Goal: Task Accomplishment & Management: Manage account settings

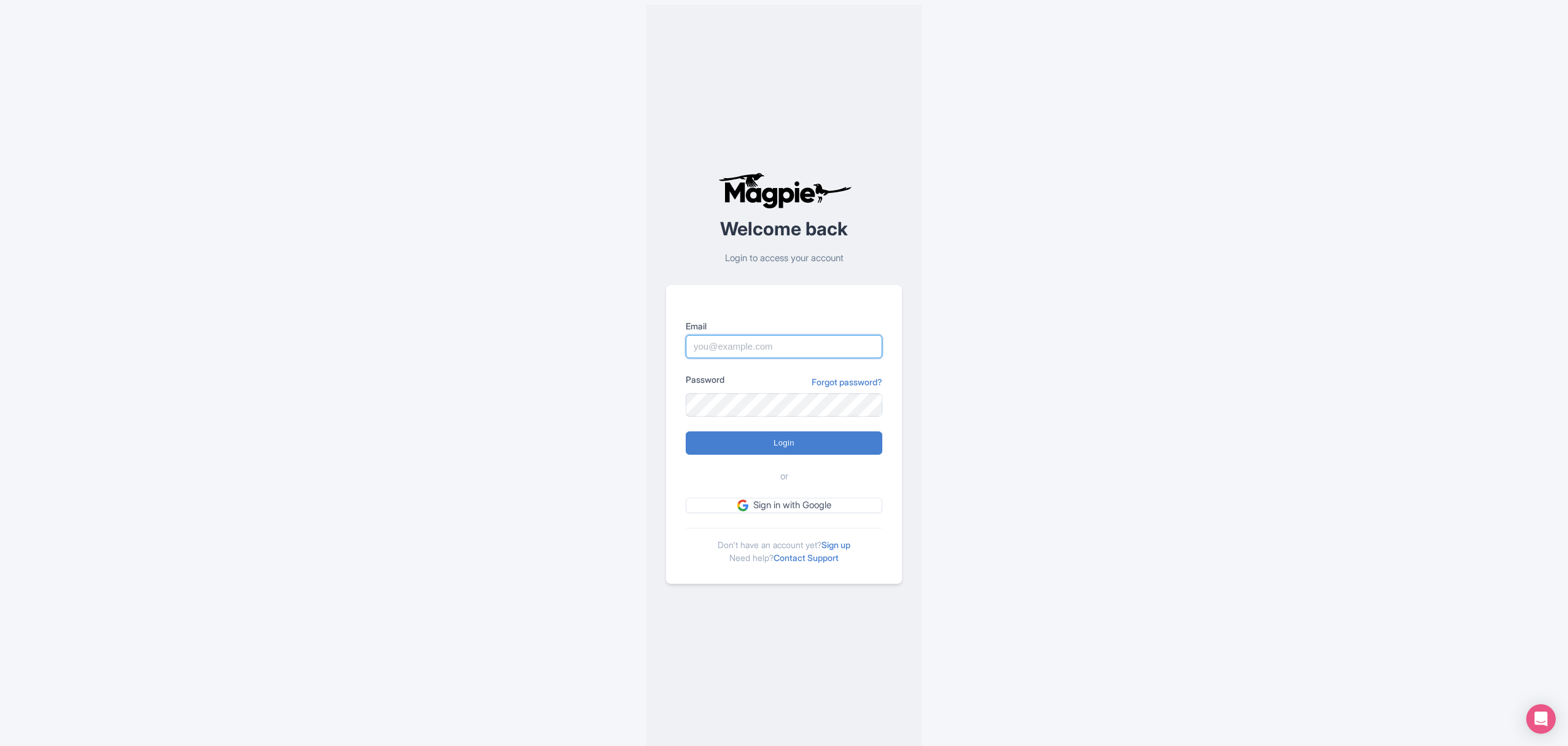
type input "cynthia.reis@citywonders.com"
click at [789, 445] on input "Login" at bounding box center [784, 443] width 196 height 23
type input "Logging in..."
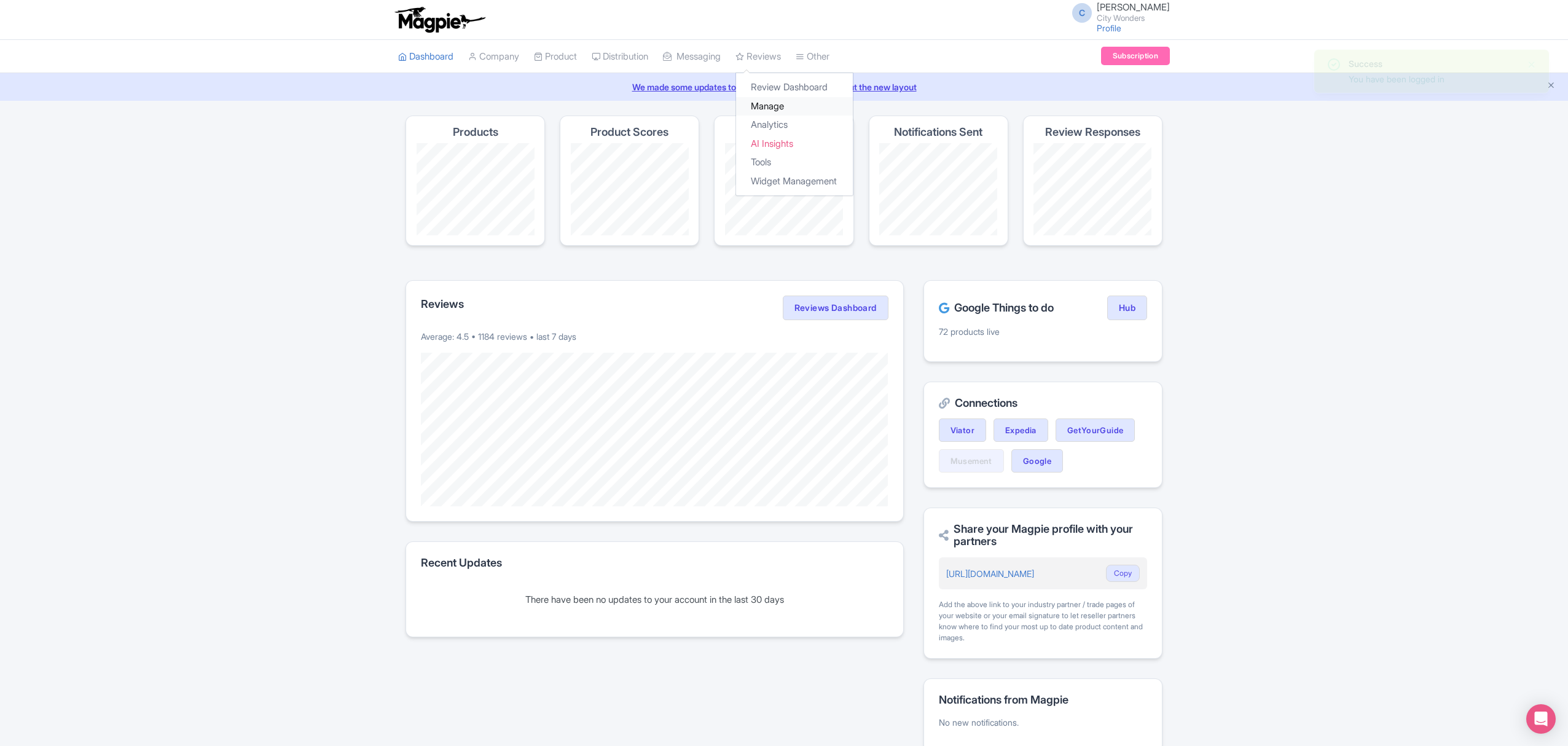
click at [779, 104] on link "Manage" at bounding box center [794, 107] width 117 height 19
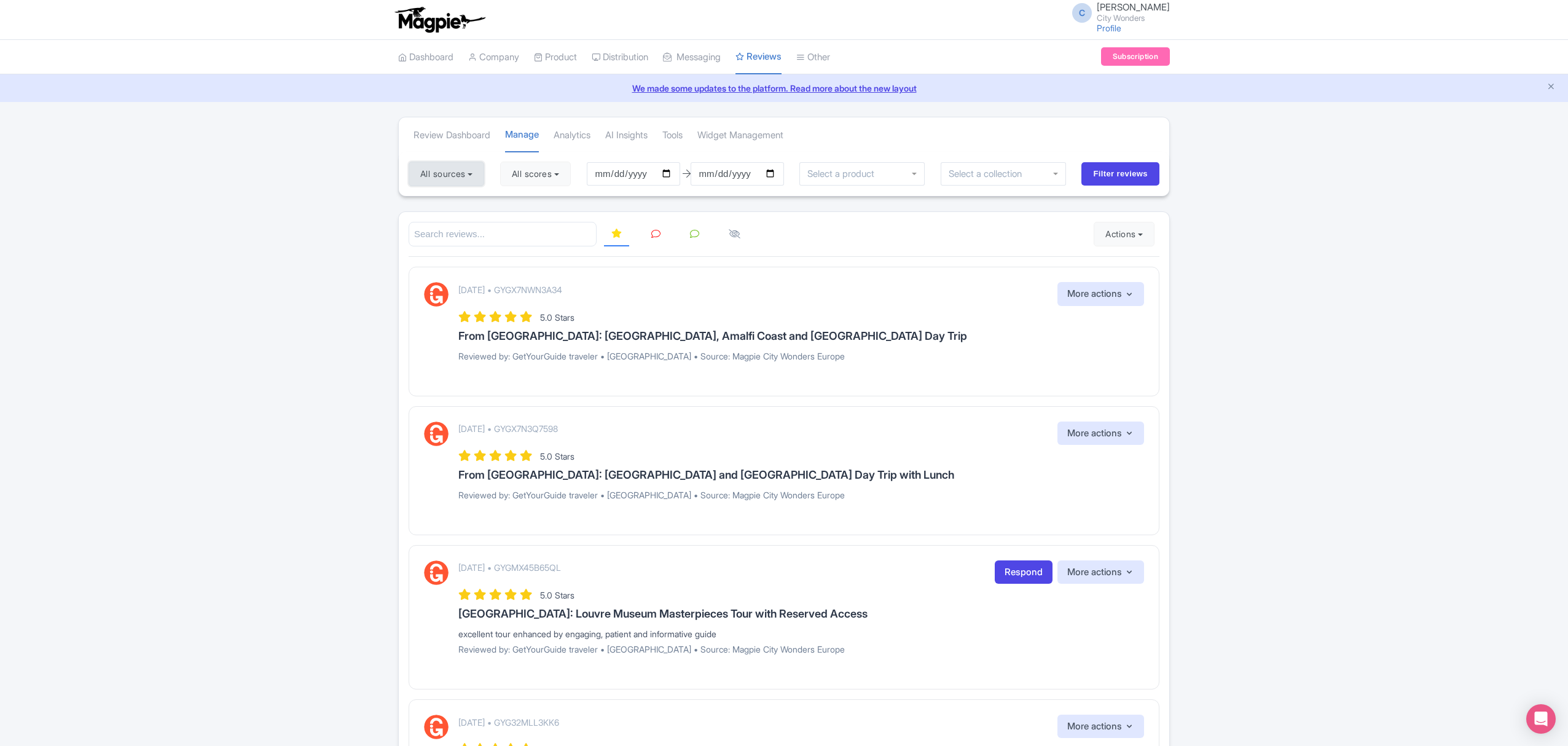
click at [482, 173] on button "All sources" at bounding box center [446, 174] width 76 height 25
click at [475, 202] on link "Deselect all" at bounding box center [483, 199] width 46 height 12
checkbox input "false"
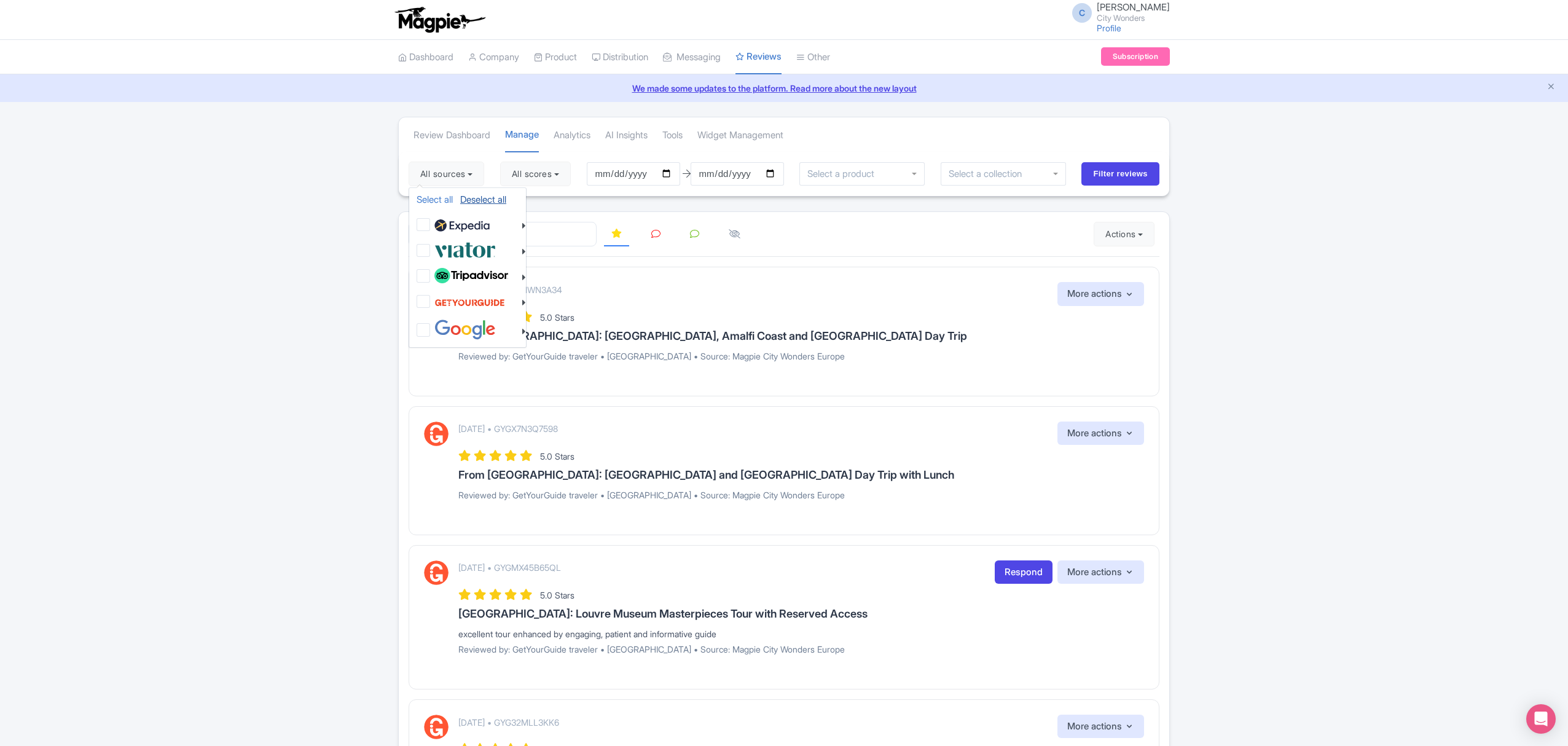
checkbox input "false"
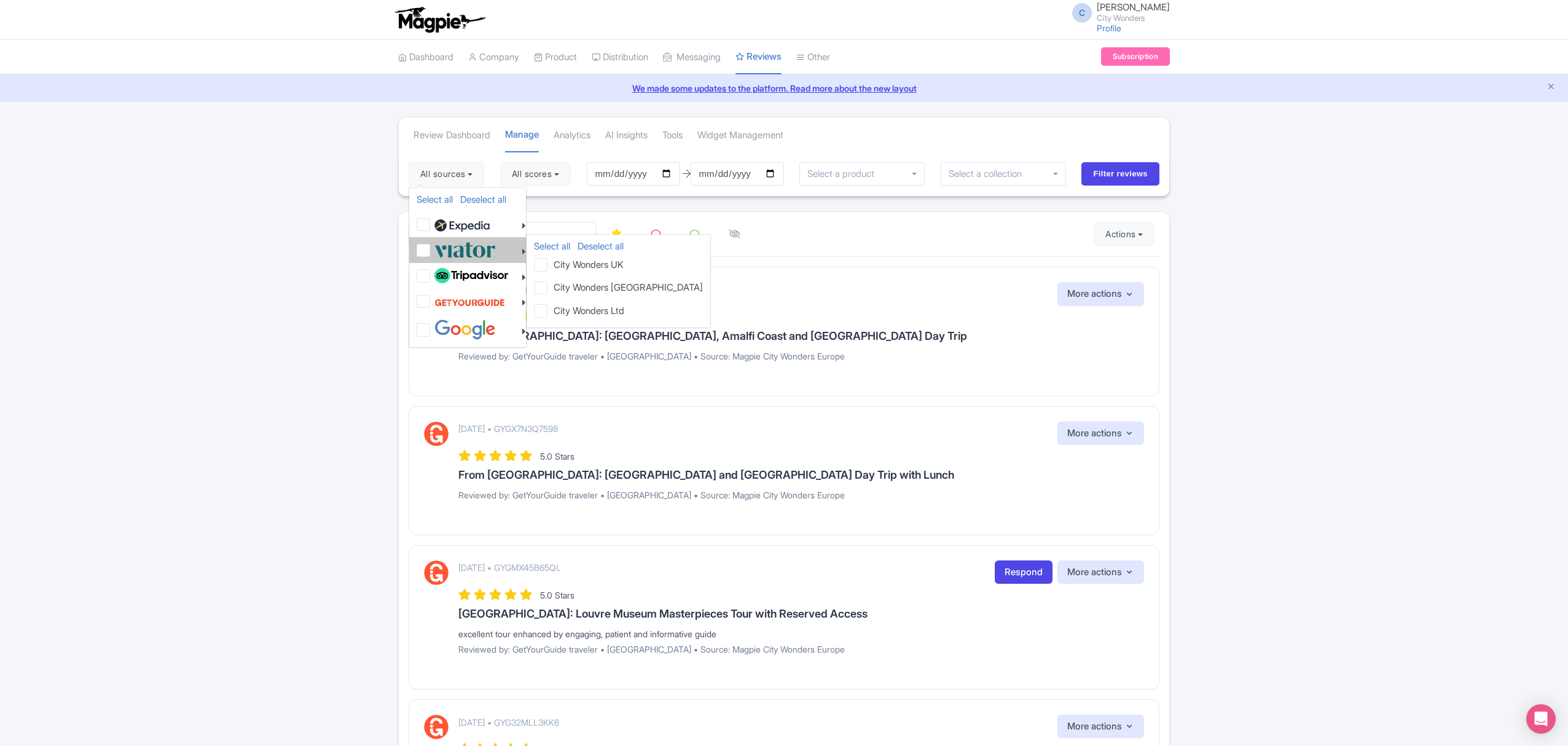
click at [468, 248] on img at bounding box center [465, 250] width 62 height 20
click at [439, 247] on input "checkbox" at bounding box center [435, 244] width 8 height 8
checkbox input "true"
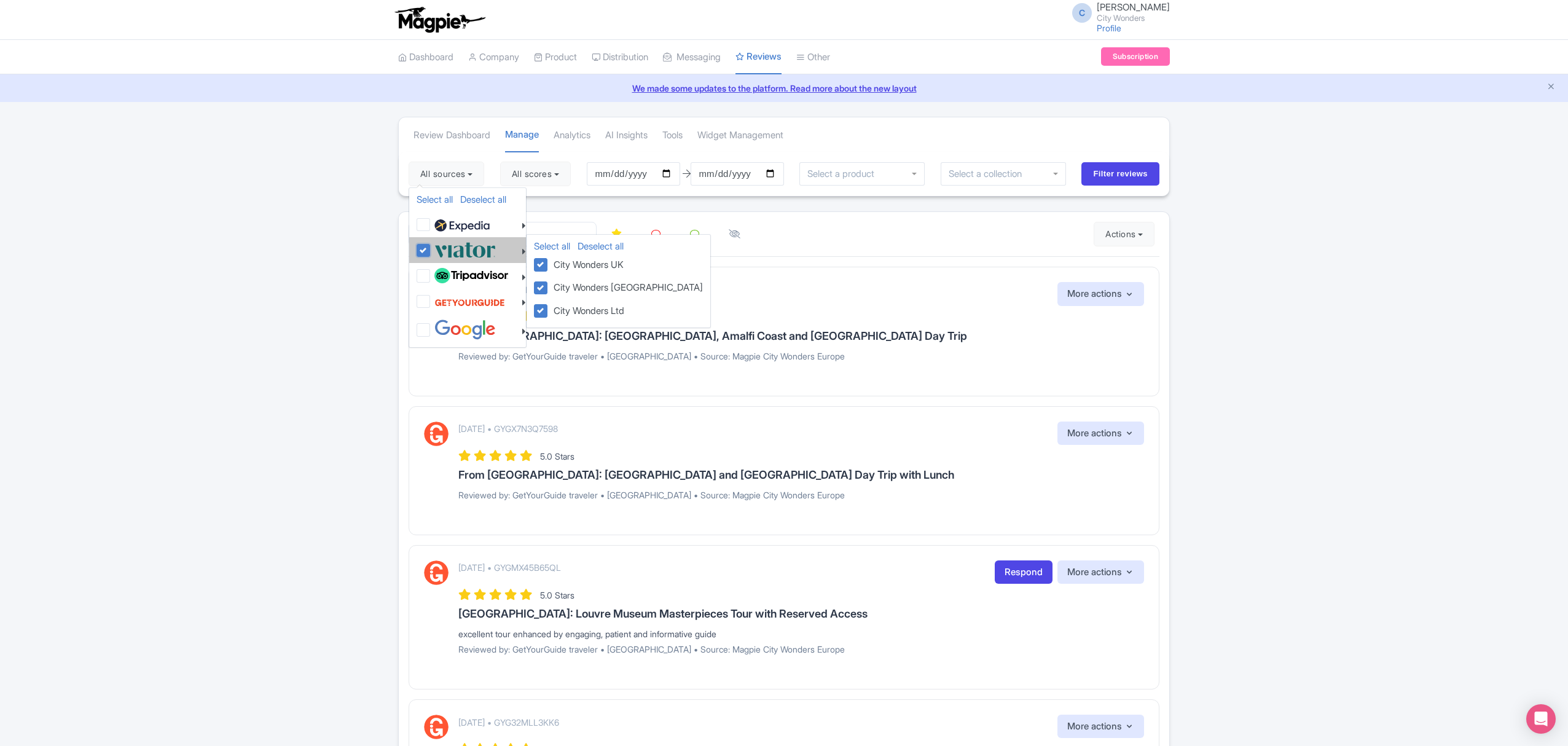
checkbox input "true"
click at [644, 181] on input "2025-06-26" at bounding box center [633, 174] width 93 height 23
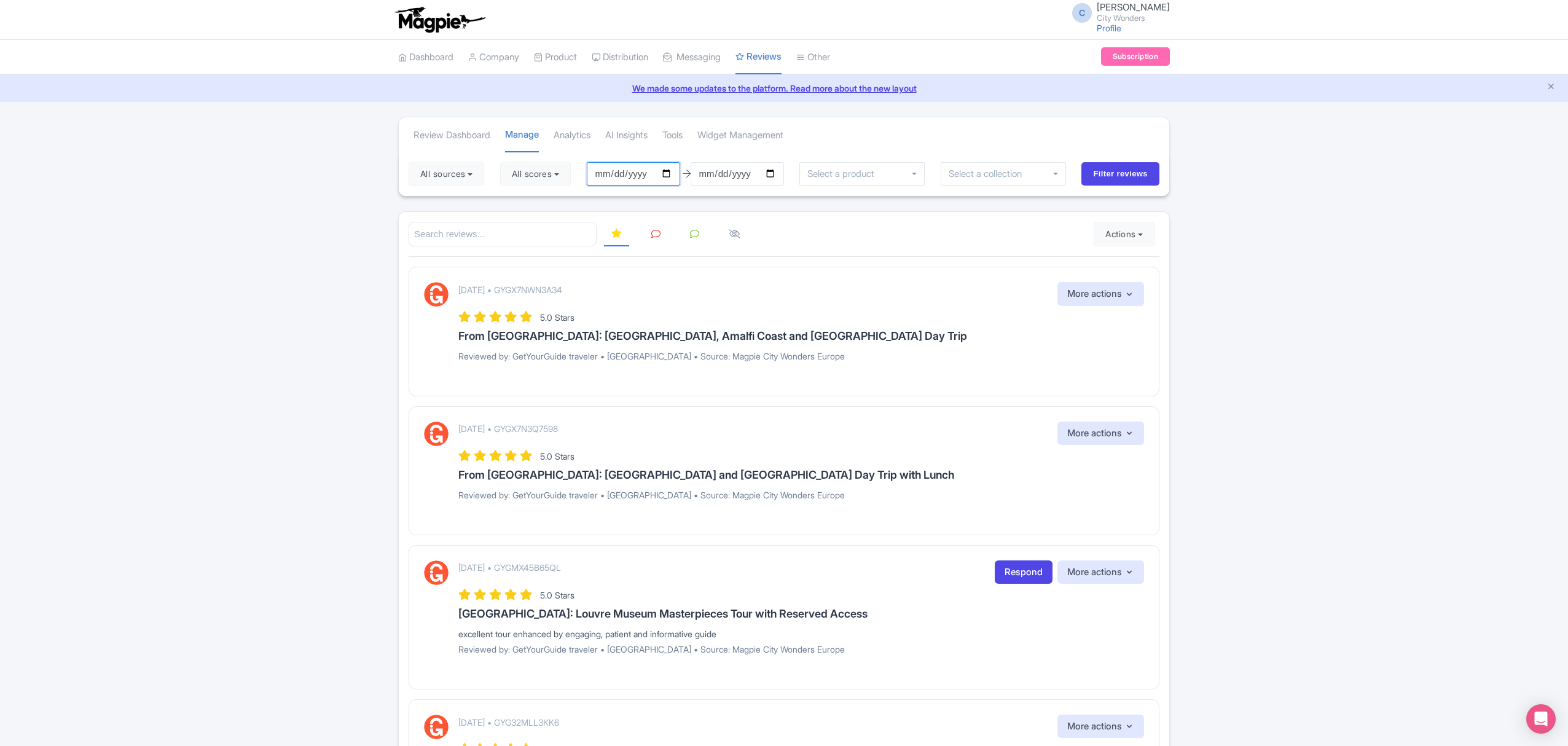
click at [674, 175] on input "2025-06-26" at bounding box center [633, 174] width 93 height 23
type input "2025-09-01"
click at [1107, 167] on input "Filter reviews" at bounding box center [1120, 174] width 78 height 23
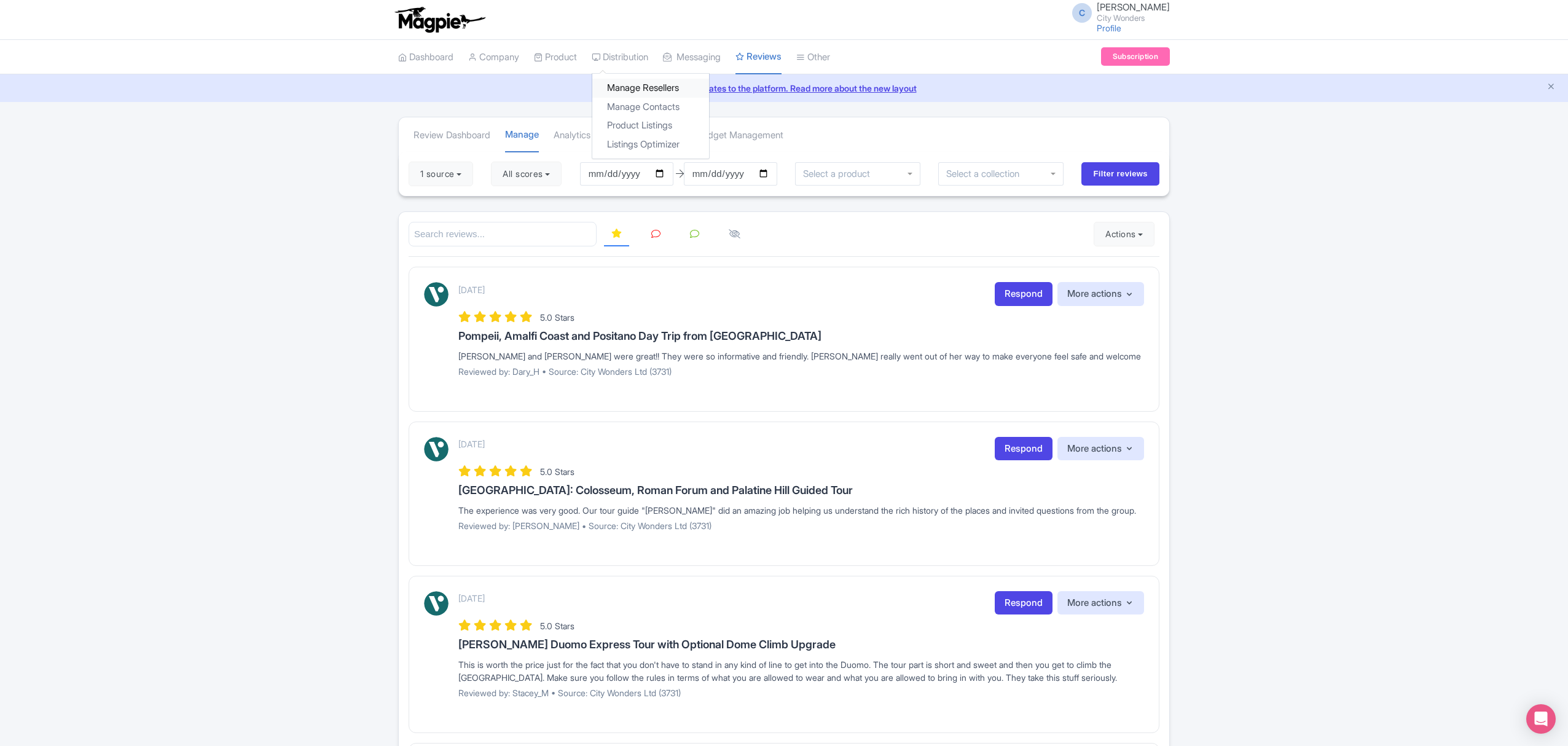
click at [639, 86] on link "Manage Resellers" at bounding box center [650, 87] width 117 height 19
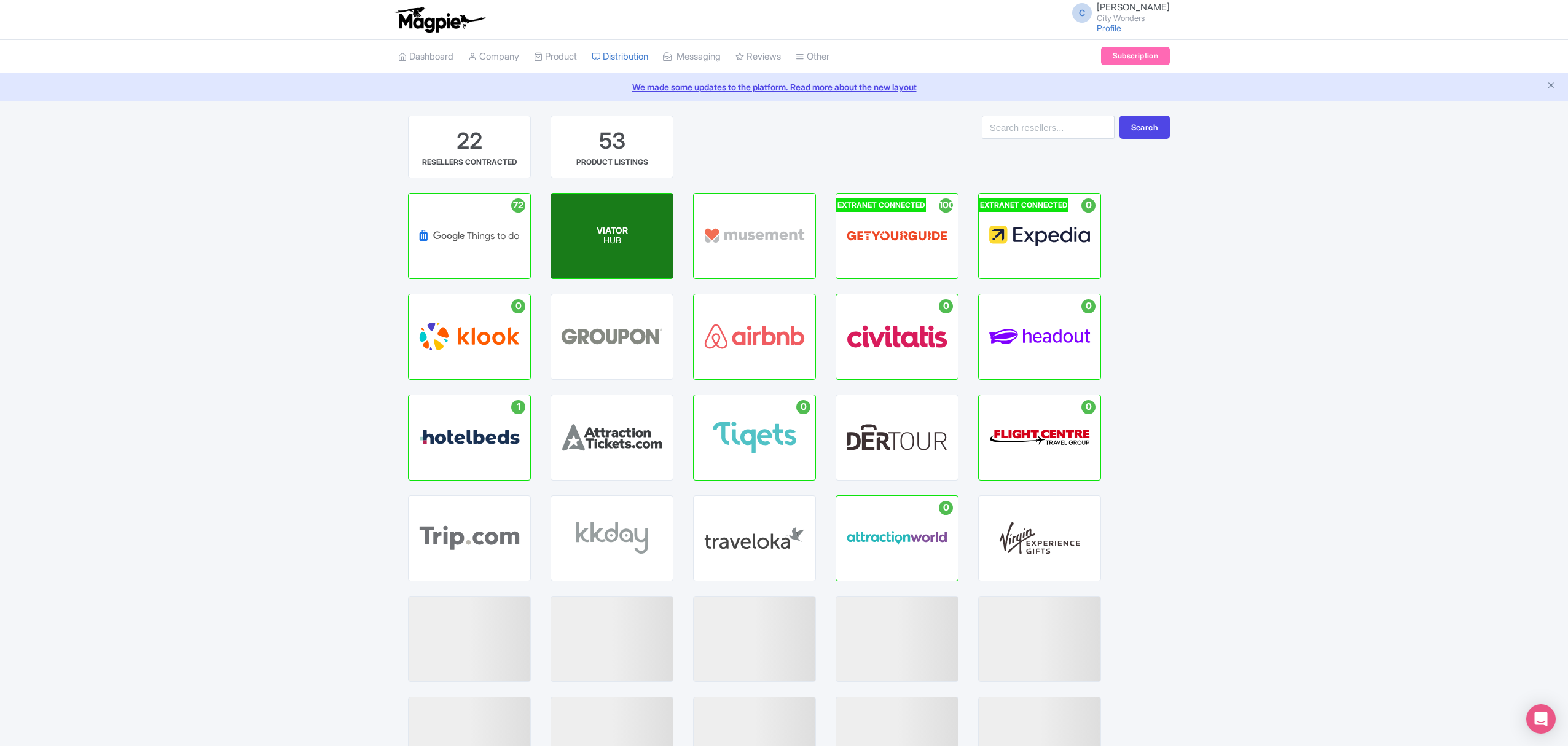
click at [632, 248] on div "VIATOR HUB" at bounding box center [612, 236] width 122 height 85
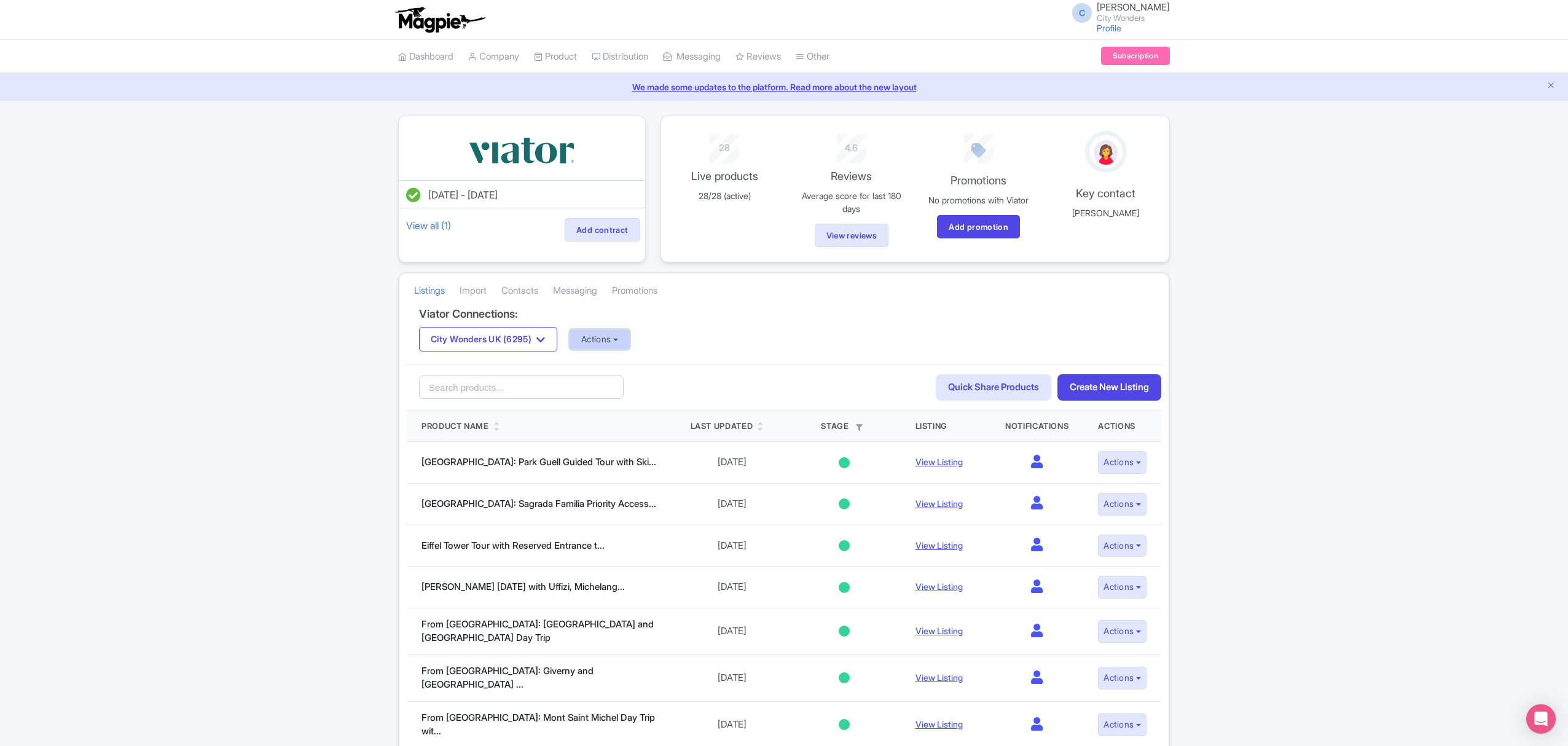
click at [620, 335] on button "Actions" at bounding box center [599, 340] width 61 height 20
click at [633, 365] on link "Update Connection" at bounding box center [648, 366] width 157 height 19
click at [265, 420] on div "Aug 24, 2022 - Aug 24, 2023 View all (1) Add contract 28 Live products 28/28 (a…" at bounding box center [784, 758] width 1568 height 1285
click at [608, 341] on button "Actions" at bounding box center [599, 340] width 61 height 20
click at [627, 370] on link "Update Connection" at bounding box center [648, 366] width 157 height 19
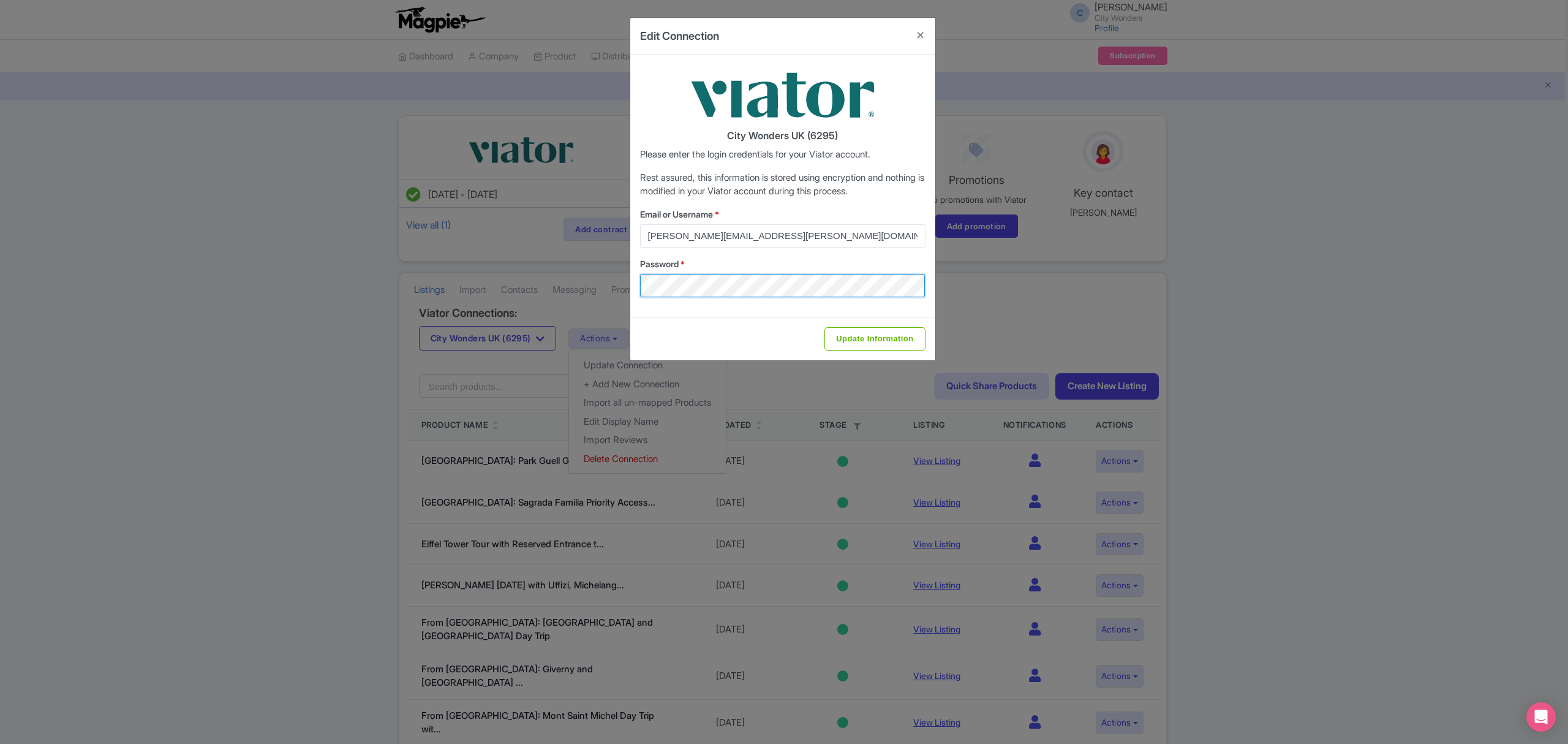
click at [549, 282] on div "Edit Connection City Wonders UK (6295) Please enter the login credentials for y…" at bounding box center [784, 372] width 1568 height 744
click at [833, 258] on label "Password *" at bounding box center [783, 263] width 286 height 12
click at [868, 330] on input "Update Information" at bounding box center [874, 339] width 100 height 23
type input "Saving..."
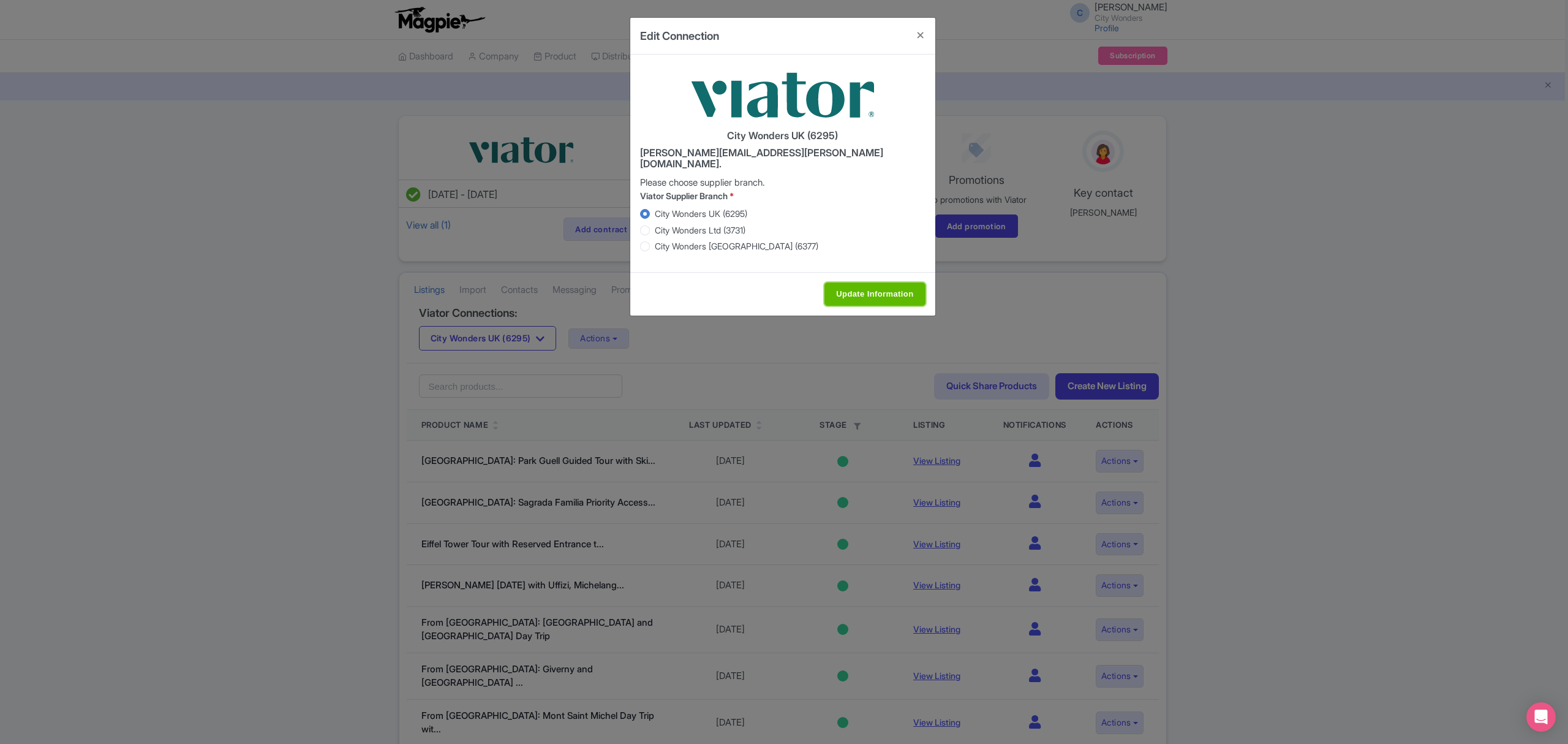
click at [838, 282] on input "Update Information" at bounding box center [874, 294] width 100 height 23
type input "Saving..."
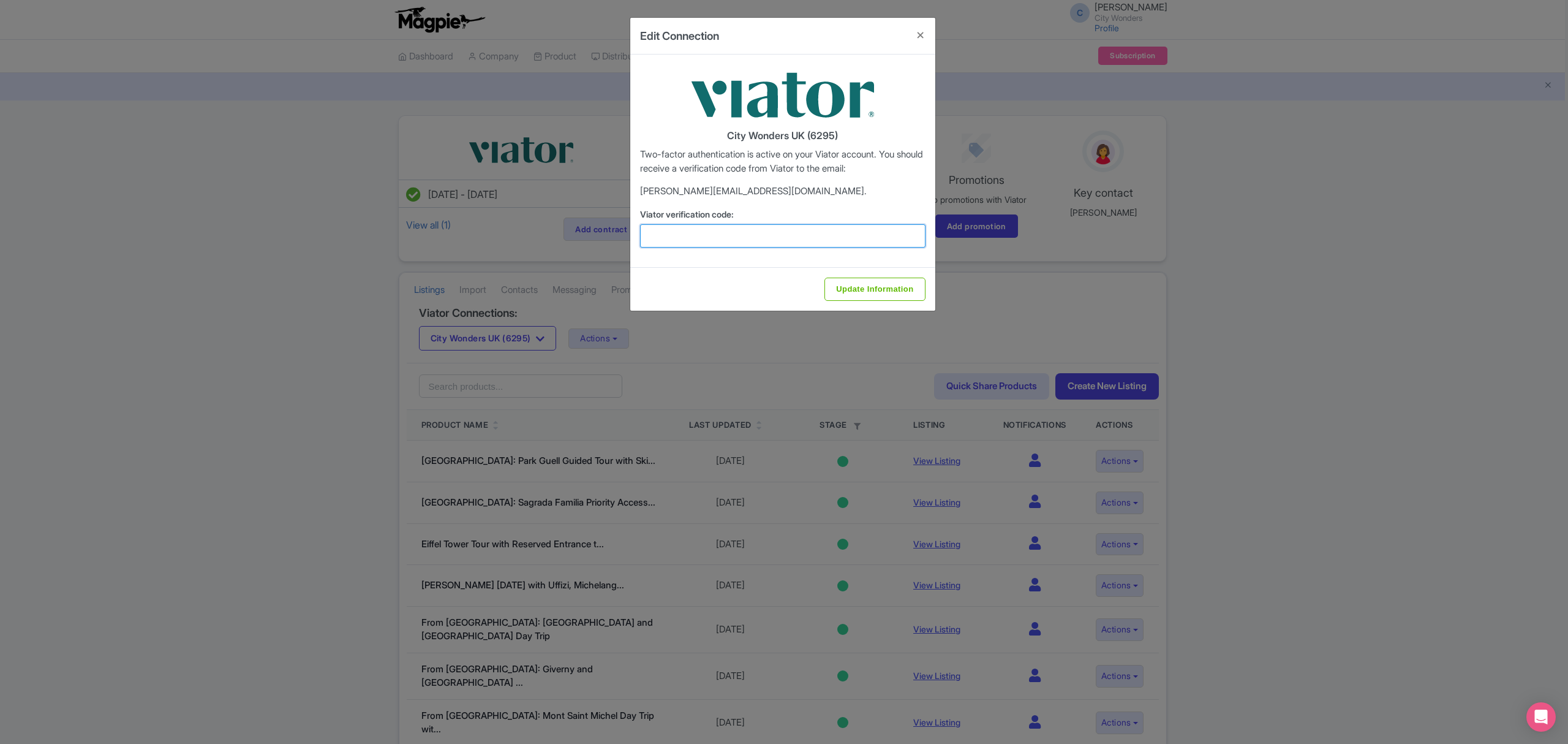
click at [672, 238] on input "Viator verification code:" at bounding box center [783, 236] width 286 height 23
type input "490302"
click at [872, 288] on input "Update Information" at bounding box center [874, 289] width 100 height 23
type input "Update Information"
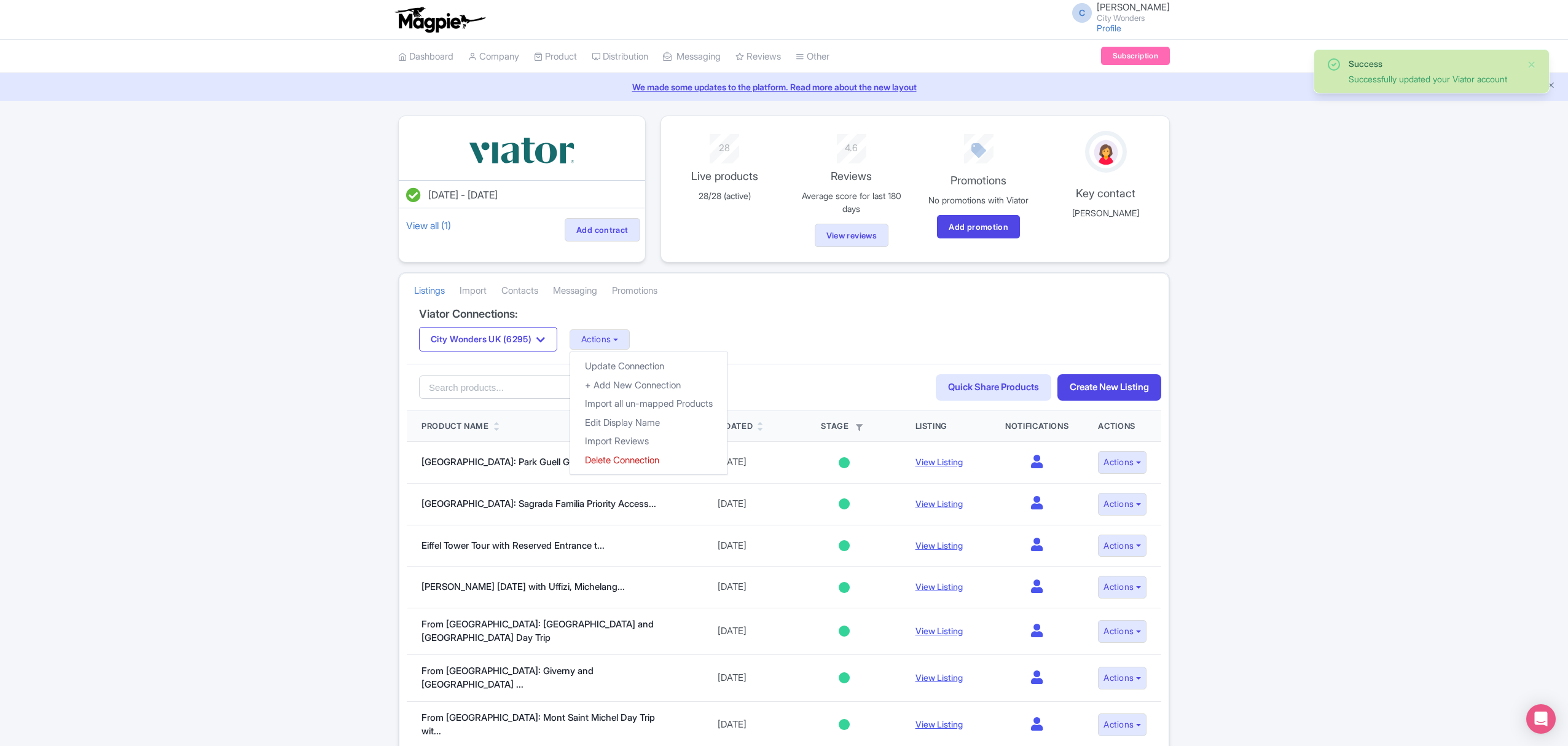
click at [737, 337] on div "City Wonders UK (6295) City Wonders Ltd (3731) City Wonders UK (6295) City Wond…" at bounding box center [783, 340] width 730 height 25
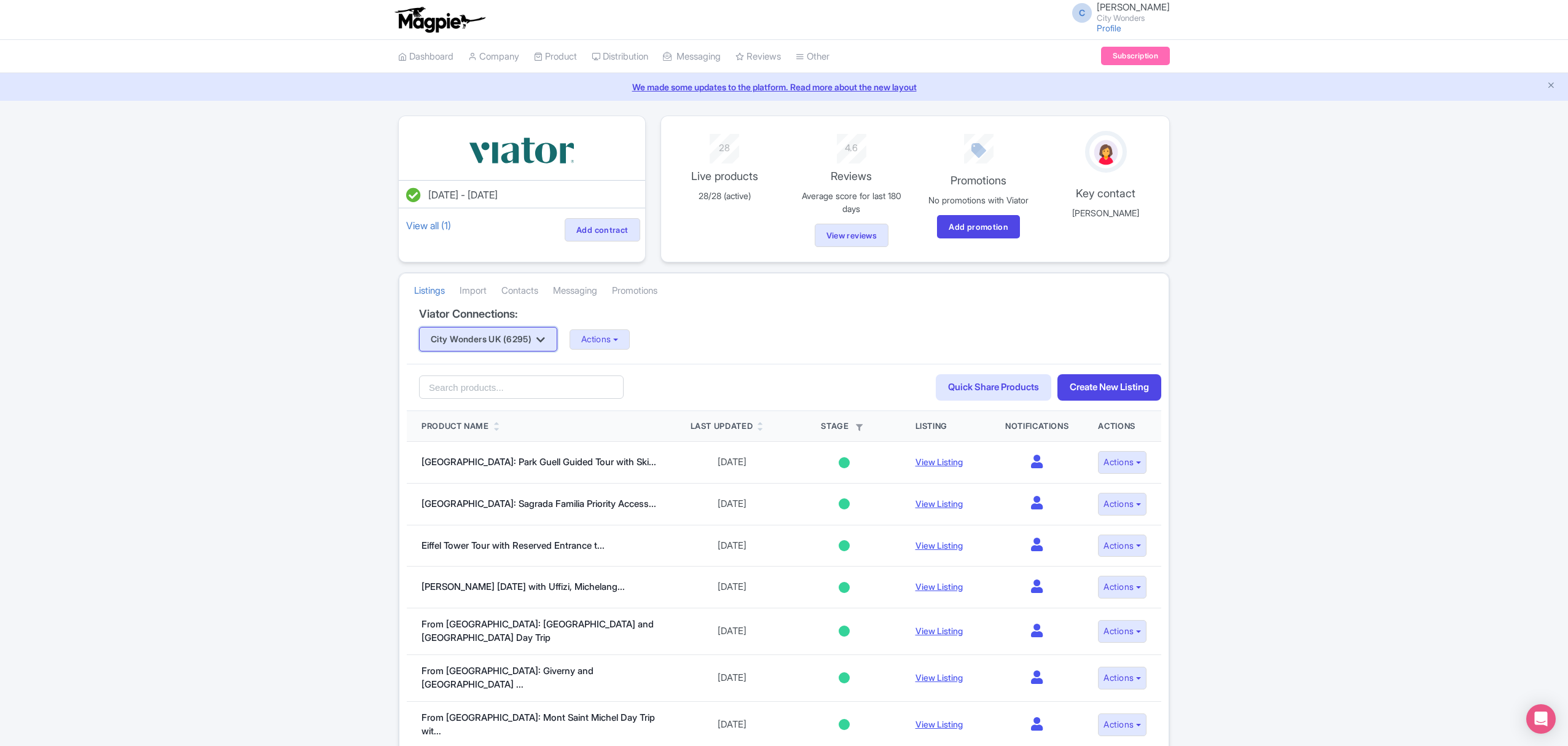
click at [527, 336] on button "City Wonders UK (6295)" at bounding box center [488, 340] width 138 height 25
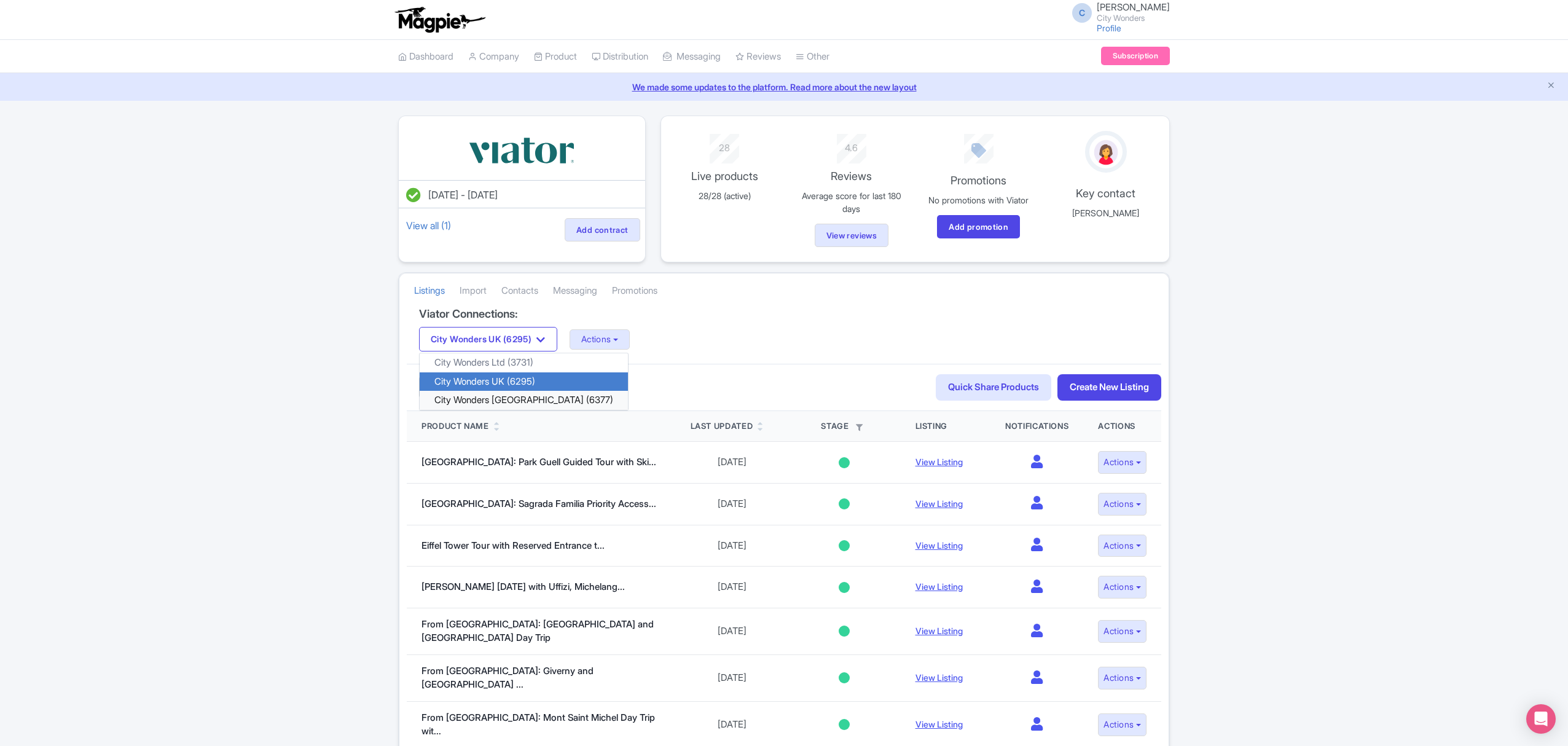
click at [509, 402] on link "City Wonders [GEOGRAPHIC_DATA] (6377)" at bounding box center [523, 400] width 208 height 19
click at [600, 340] on button "Actions" at bounding box center [599, 340] width 61 height 20
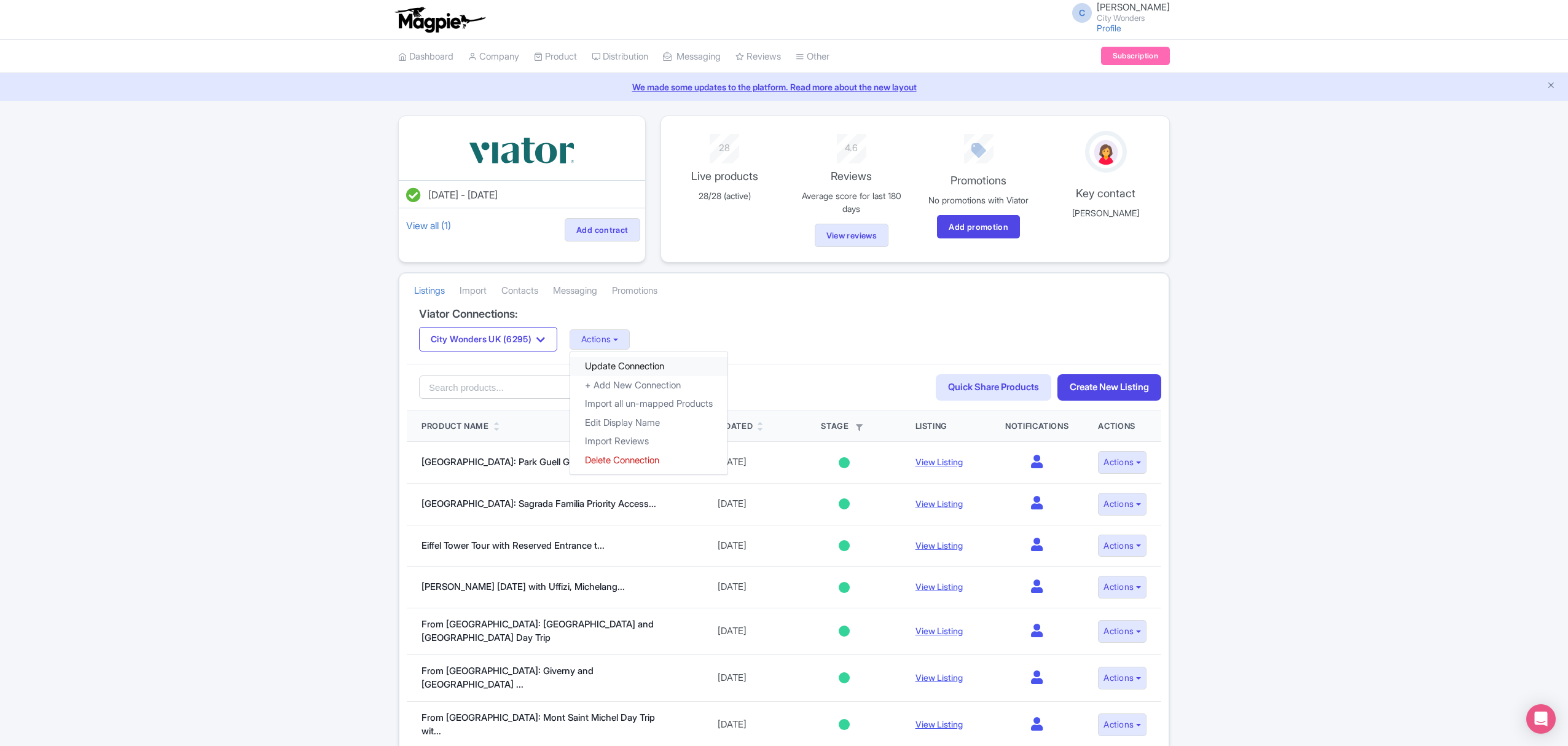
click at [616, 365] on link "Update Connection" at bounding box center [648, 366] width 157 height 19
click at [649, 342] on button "Actions" at bounding box center [679, 340] width 61 height 20
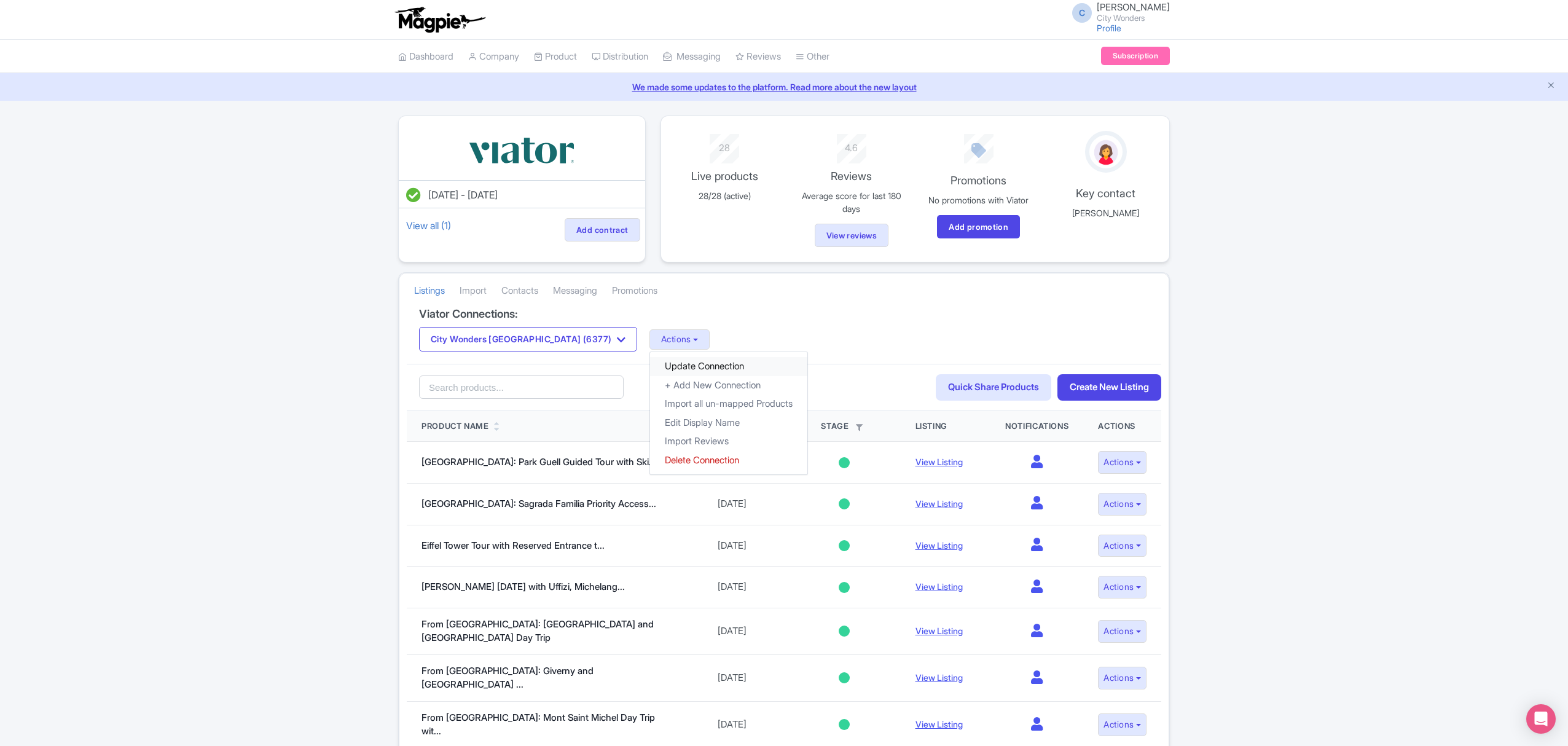
click at [650, 371] on link "Update Connection" at bounding box center [728, 366] width 157 height 19
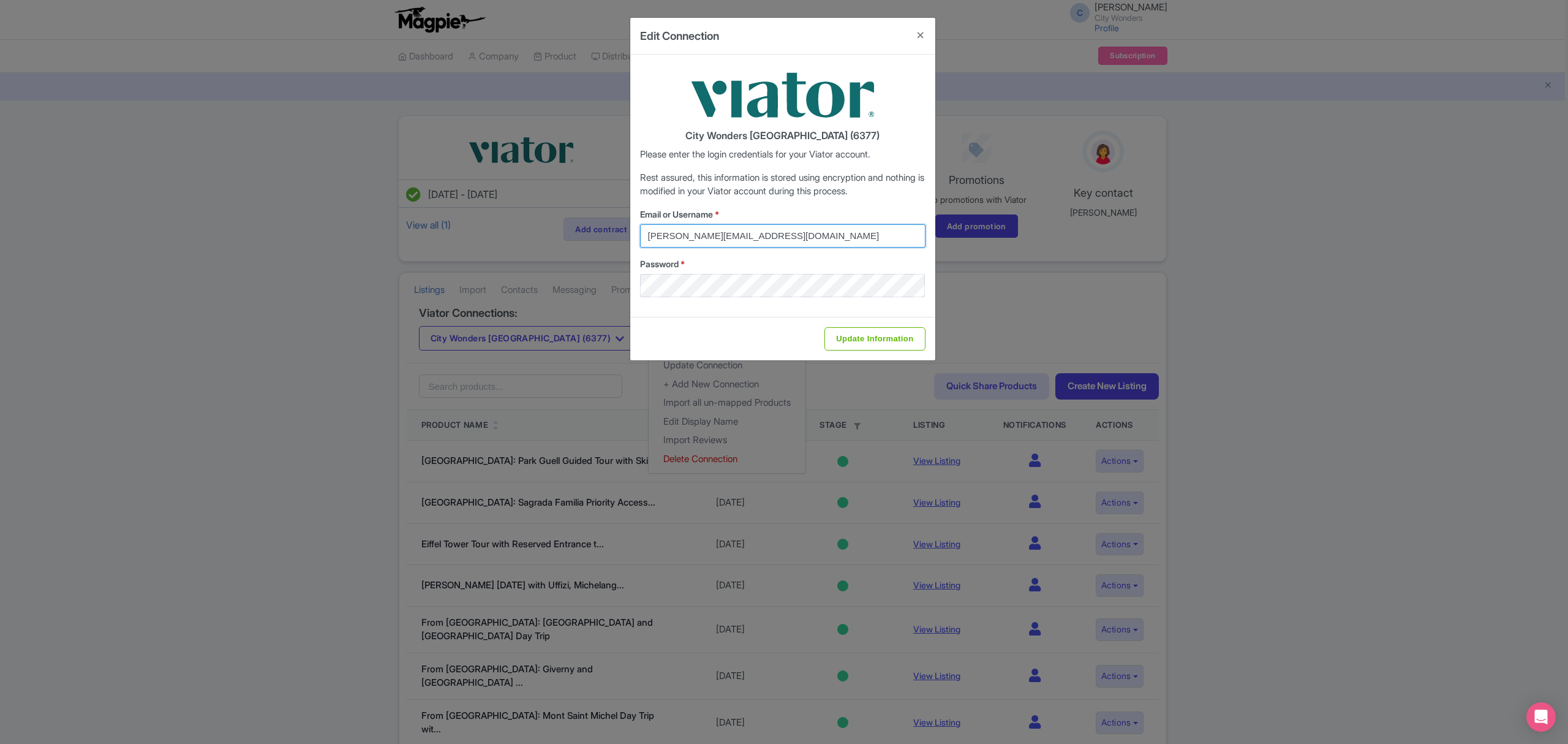
drag, startPoint x: 800, startPoint y: 232, endPoint x: 569, endPoint y: 214, distance: 231.7
click at [569, 214] on div "Edit Connection City Wonders USA (6377) Please enter the login credentials for …" at bounding box center [784, 372] width 1568 height 744
type input "cynthia.reis@citywonders.com"
click at [598, 289] on div "Edit Connection City Wonders USA (6377) Please enter the login credentials for …" at bounding box center [784, 372] width 1568 height 744
click at [885, 257] on div "Email or Username * cynthia.reis@citywonders.com Password *" at bounding box center [783, 252] width 286 height 90
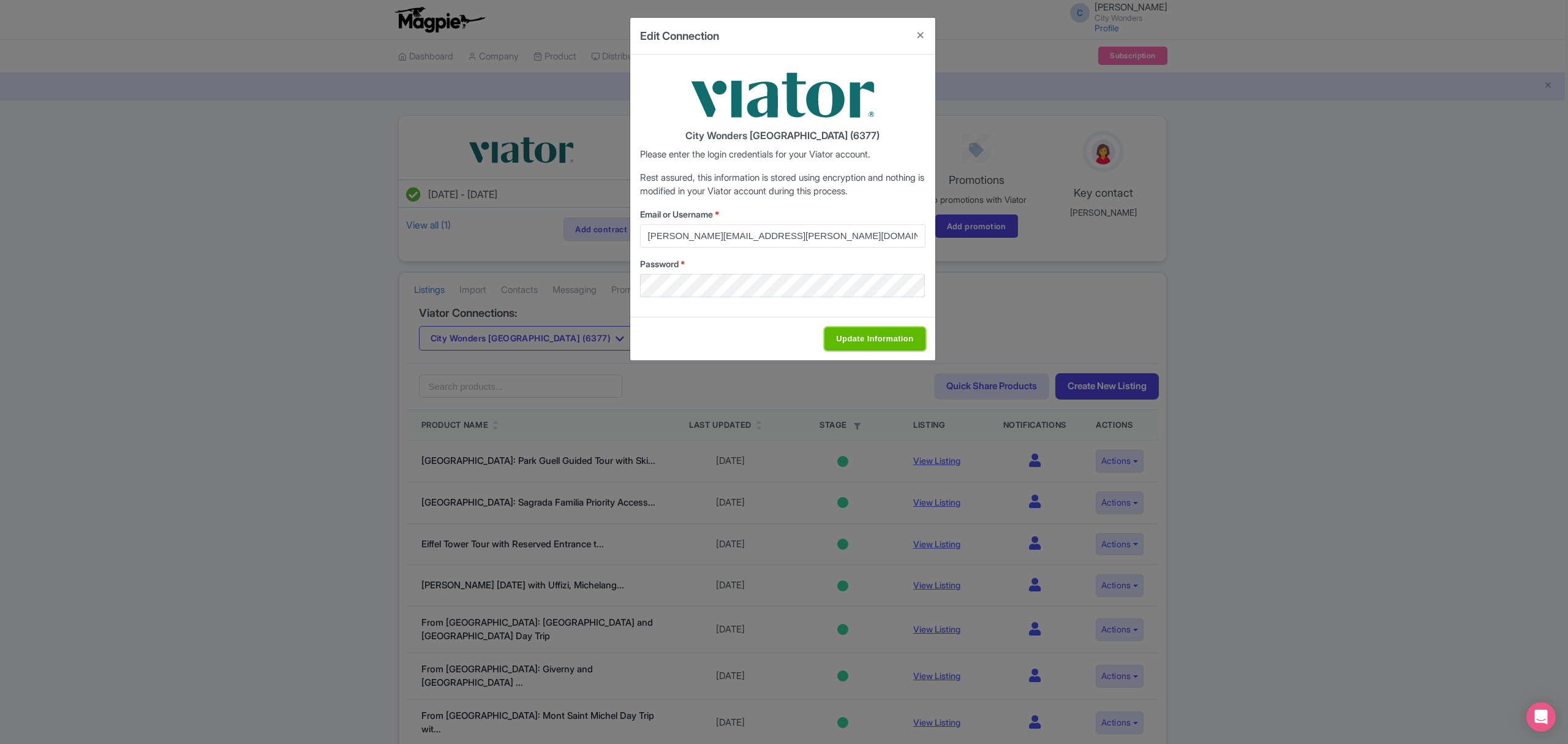
click at [909, 339] on input "Update Information" at bounding box center [874, 339] width 100 height 23
type input "Saving..."
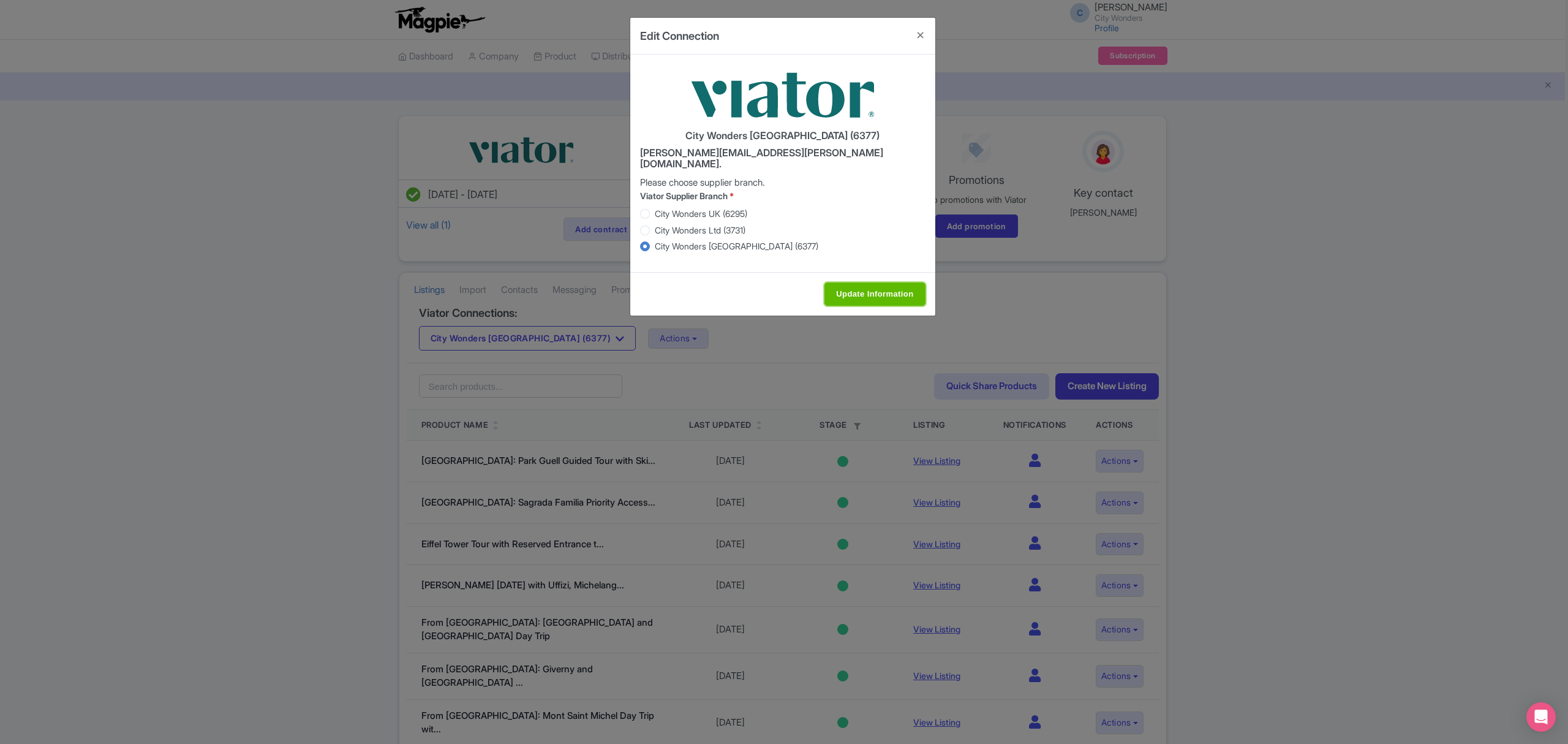
click at [858, 282] on input "Update Information" at bounding box center [874, 294] width 100 height 23
type input "Saving..."
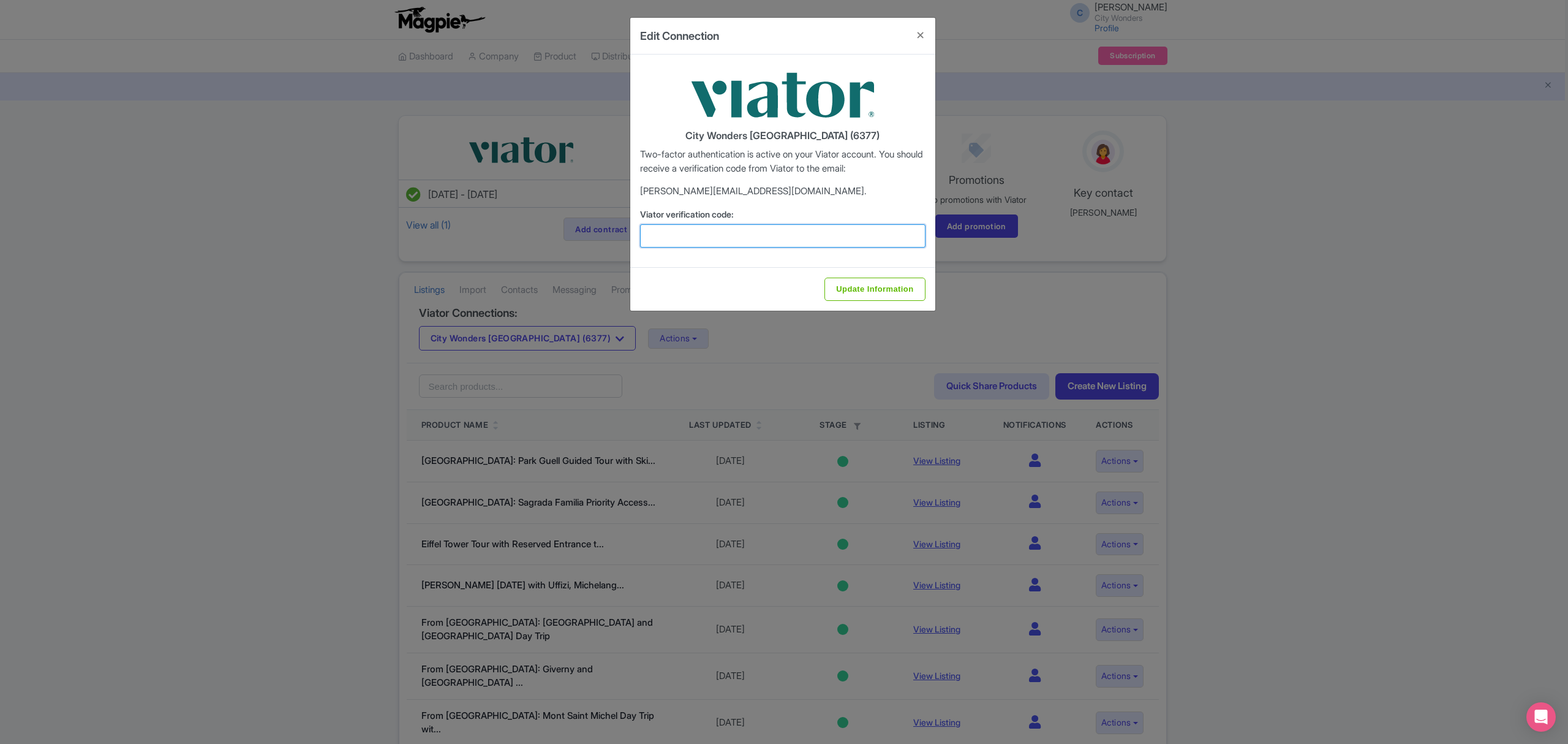
click at [768, 231] on input "Viator verification code:" at bounding box center [783, 236] width 286 height 23
type input "708677"
click at [867, 291] on input "Update Information" at bounding box center [874, 289] width 100 height 23
type input "Update Information"
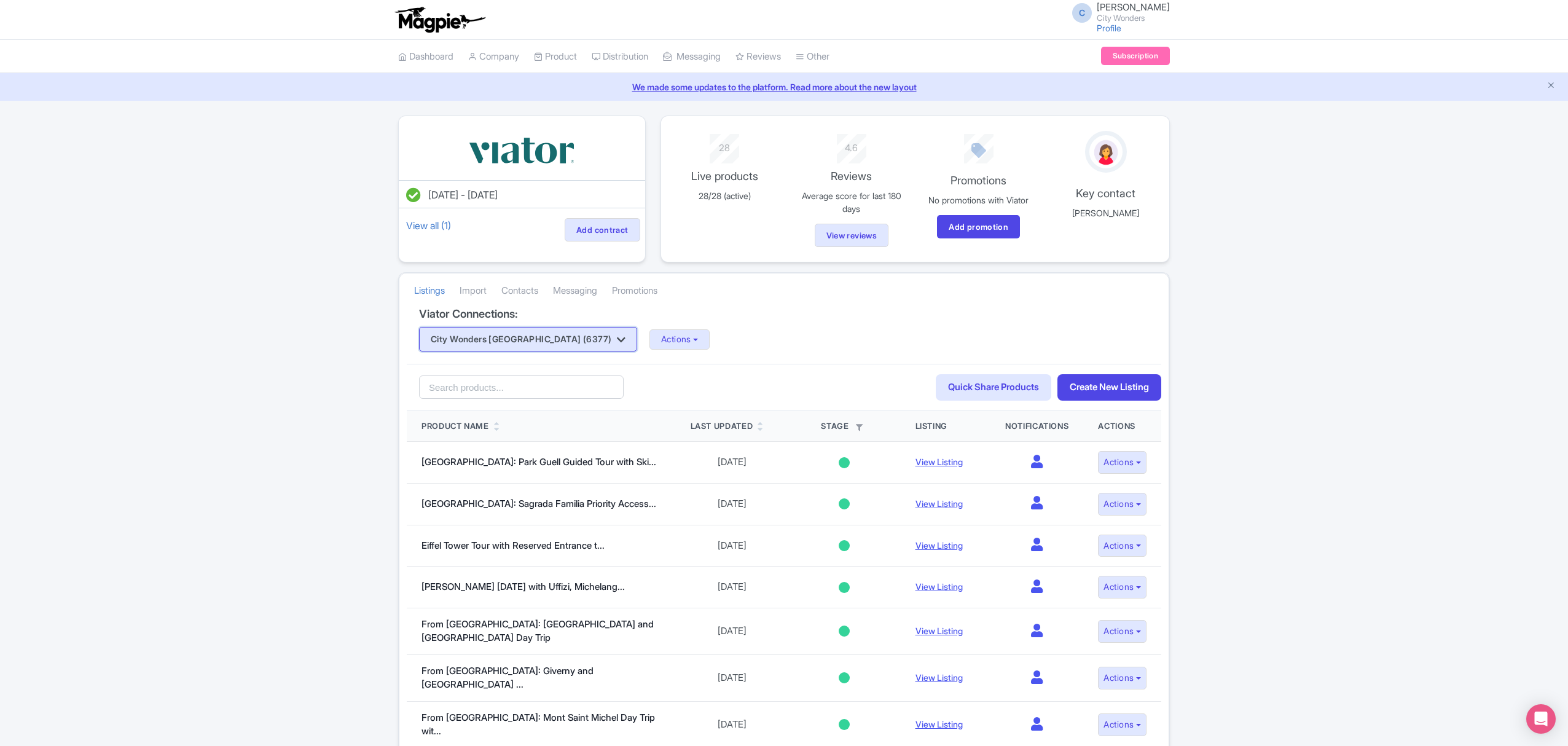
click at [549, 341] on button "City Wonders [GEOGRAPHIC_DATA] (6377)" at bounding box center [528, 340] width 218 height 25
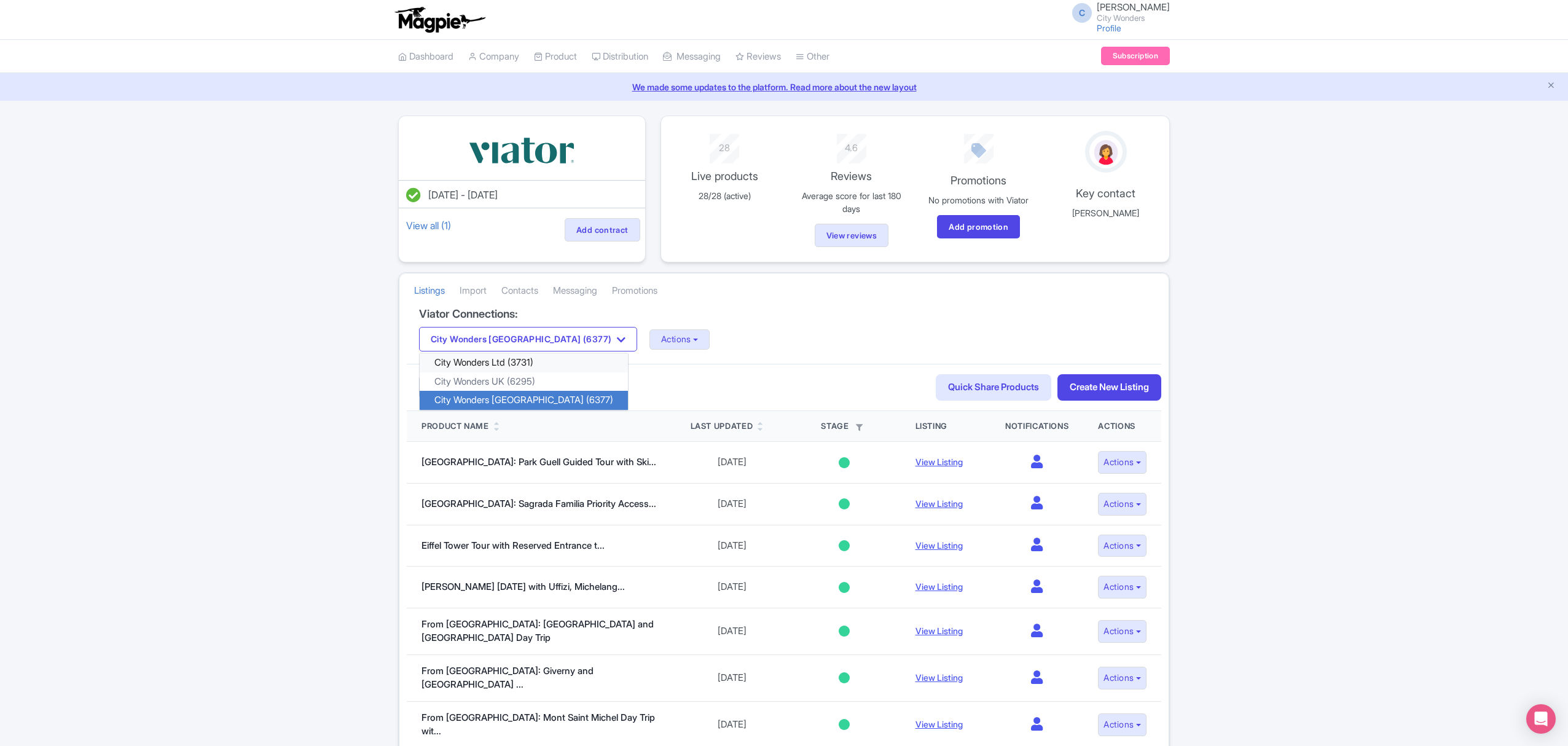
click at [519, 369] on link "City Wonders Ltd (3731)" at bounding box center [523, 362] width 208 height 19
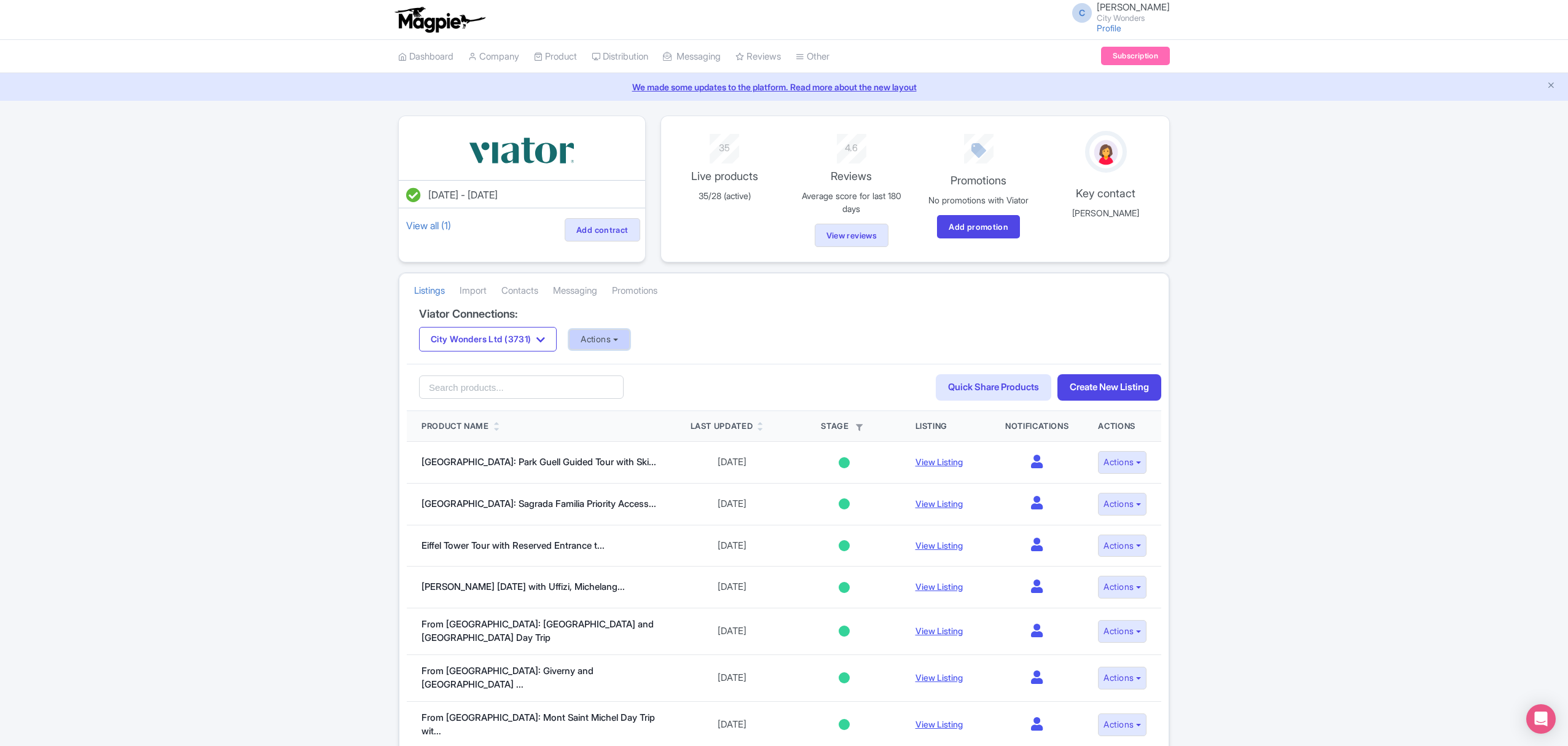
click at [620, 339] on button "Actions" at bounding box center [598, 340] width 61 height 20
click at [610, 366] on link "Update Connection" at bounding box center [648, 366] width 157 height 19
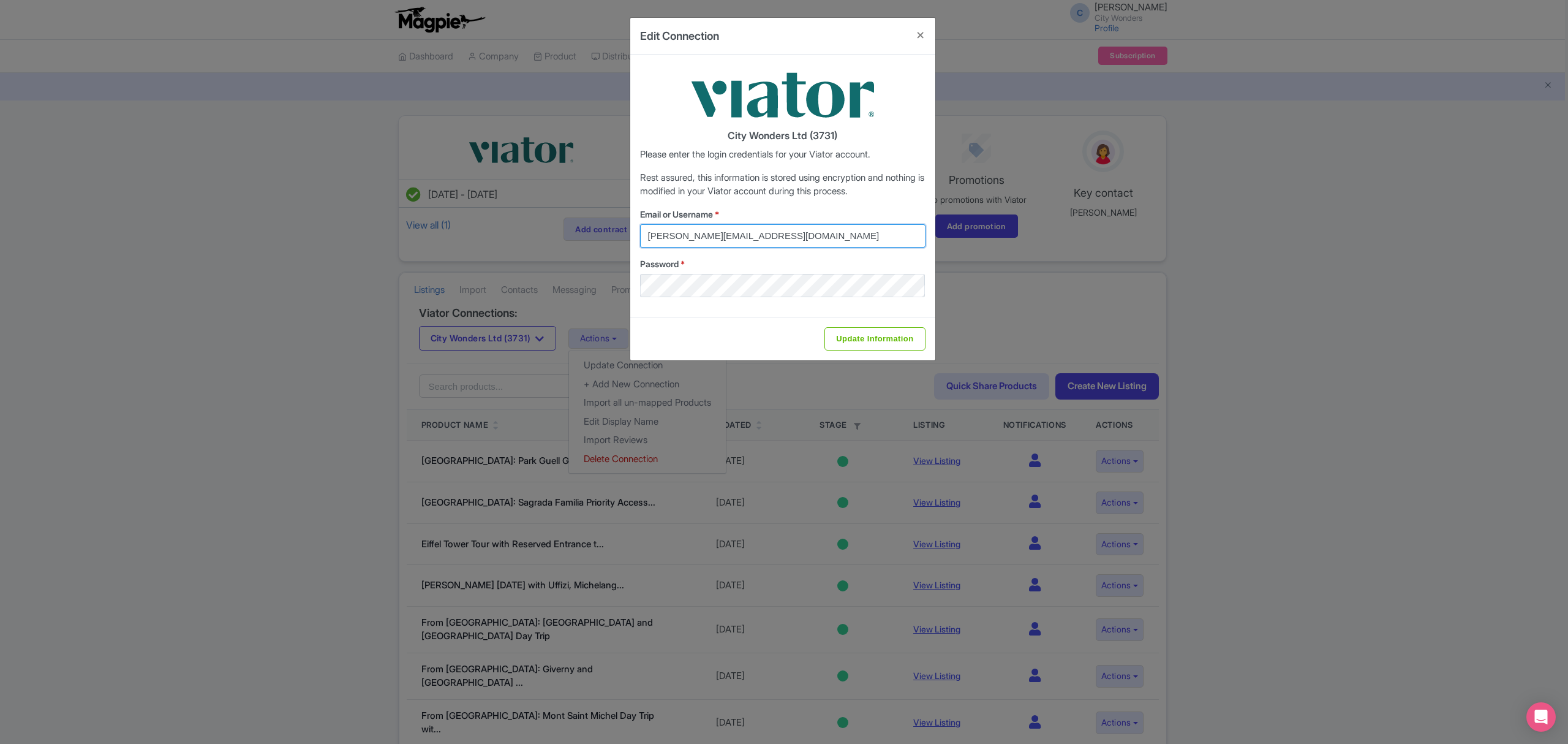
drag, startPoint x: 769, startPoint y: 236, endPoint x: 492, endPoint y: 231, distance: 277.0
click at [492, 231] on div "Edit Connection City Wonders Ltd (3731) Please enter the login credentials for …" at bounding box center [784, 372] width 1568 height 744
type input "cynthia.reis@citywonders.com"
click at [569, 290] on div "Edit Connection City Wonders Ltd (3731) Please enter the login credentials for …" at bounding box center [784, 372] width 1568 height 744
click at [818, 260] on label "Password *" at bounding box center [783, 263] width 286 height 12
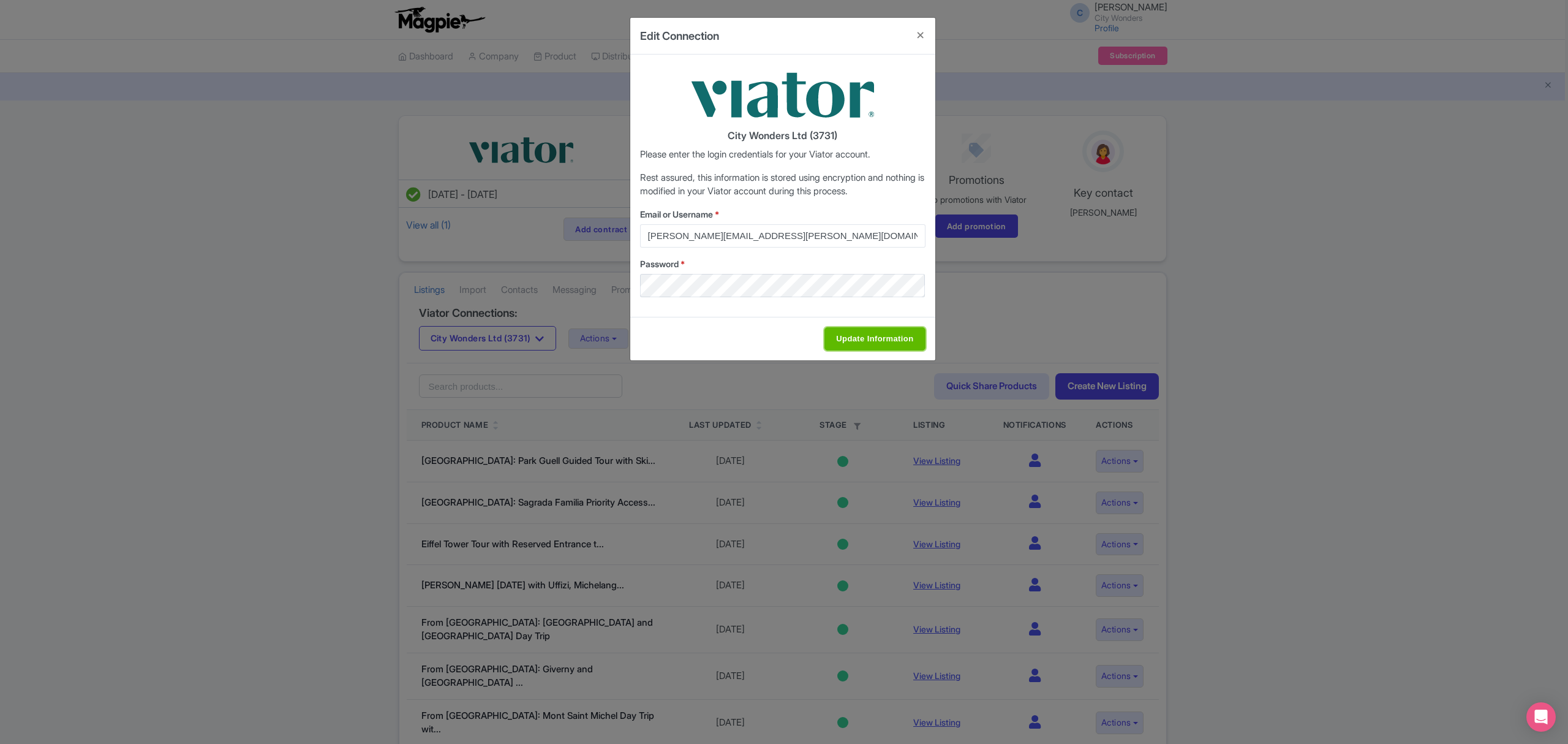
click at [882, 336] on input "Update Information" at bounding box center [874, 339] width 100 height 23
type input "Saving..."
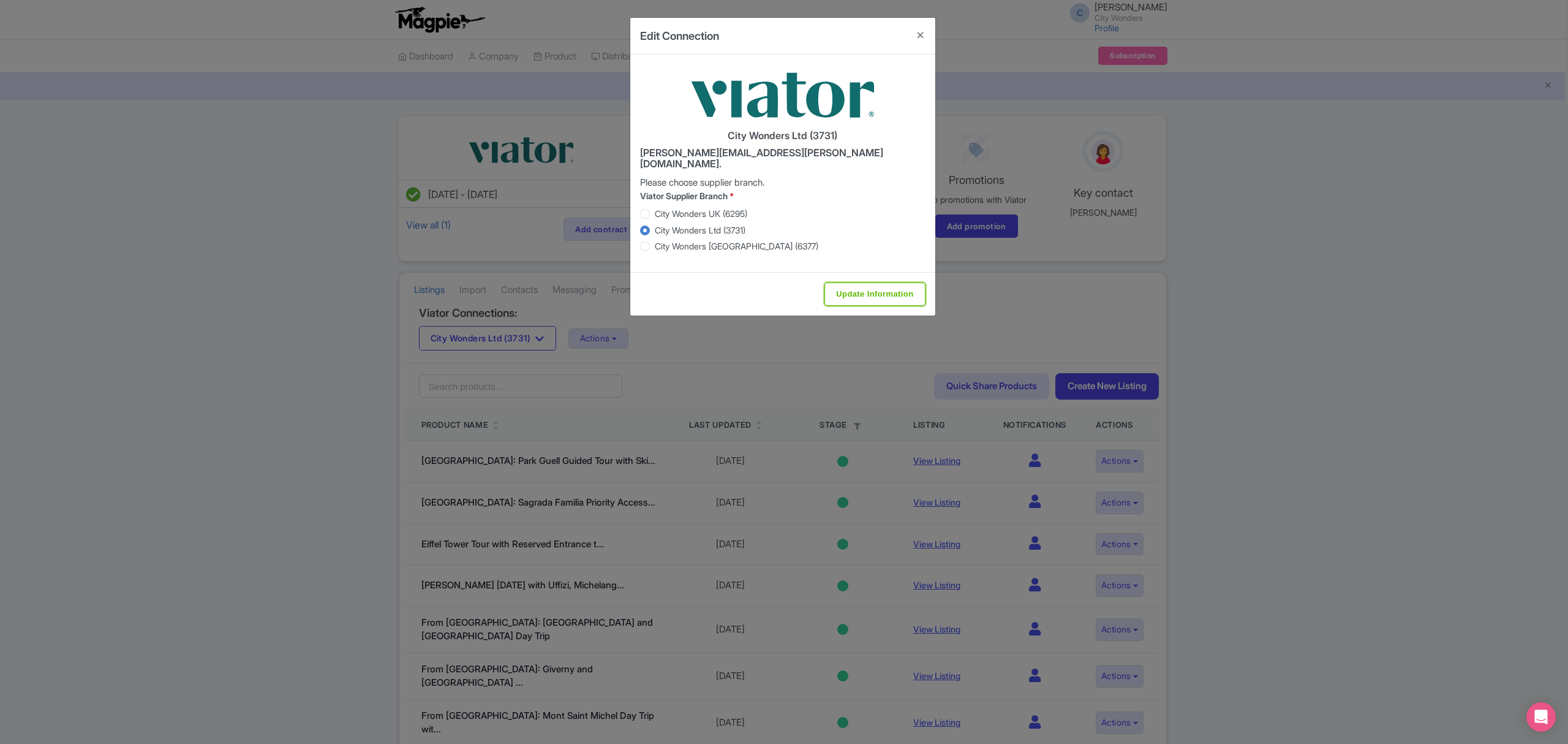
click at [842, 282] on input "Update Information" at bounding box center [874, 294] width 100 height 23
type input "Saving..."
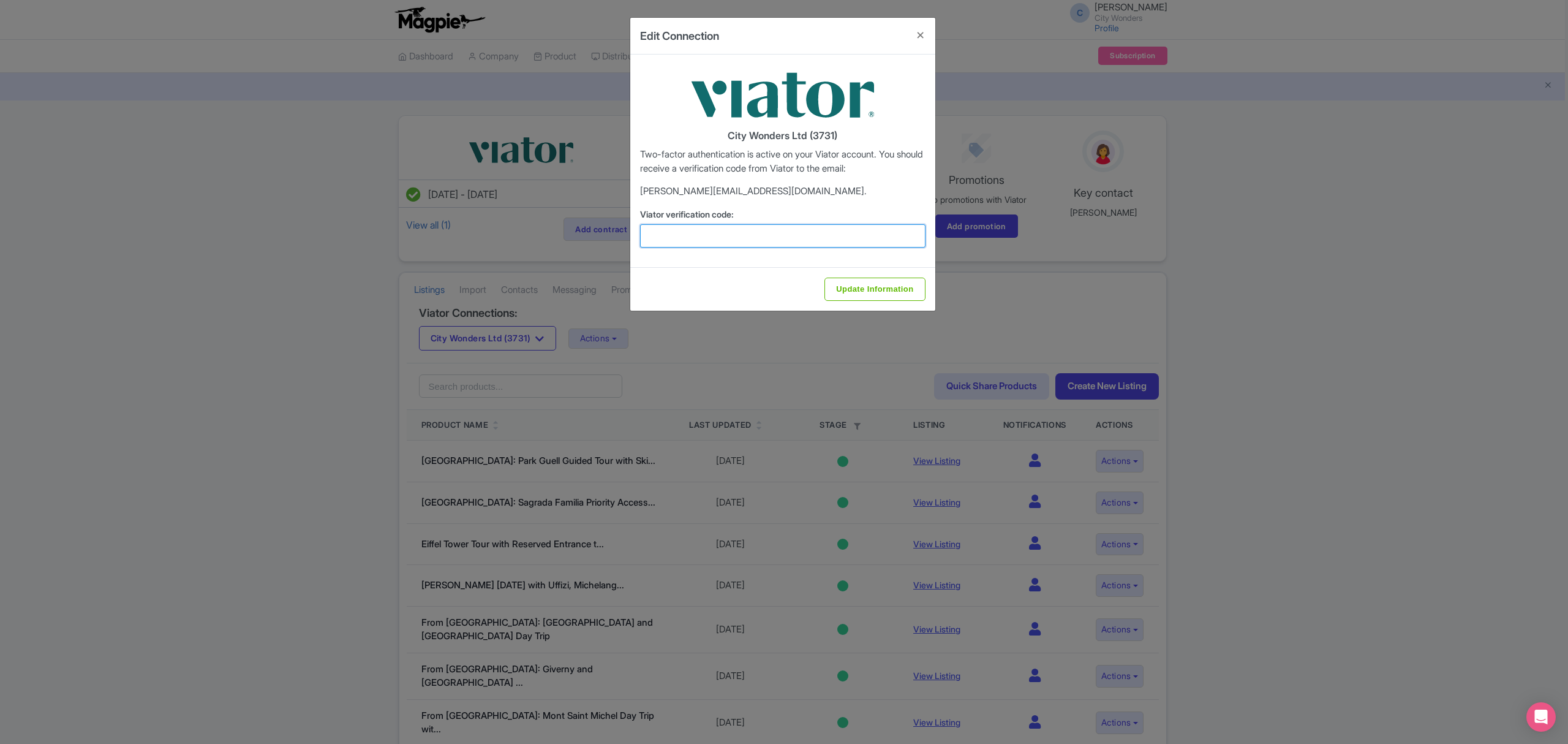
click at [694, 236] on input "Viator verification code:" at bounding box center [783, 236] width 286 height 23
type input "106736"
click at [847, 291] on input "Update Information" at bounding box center [874, 289] width 100 height 23
type input "Update Information"
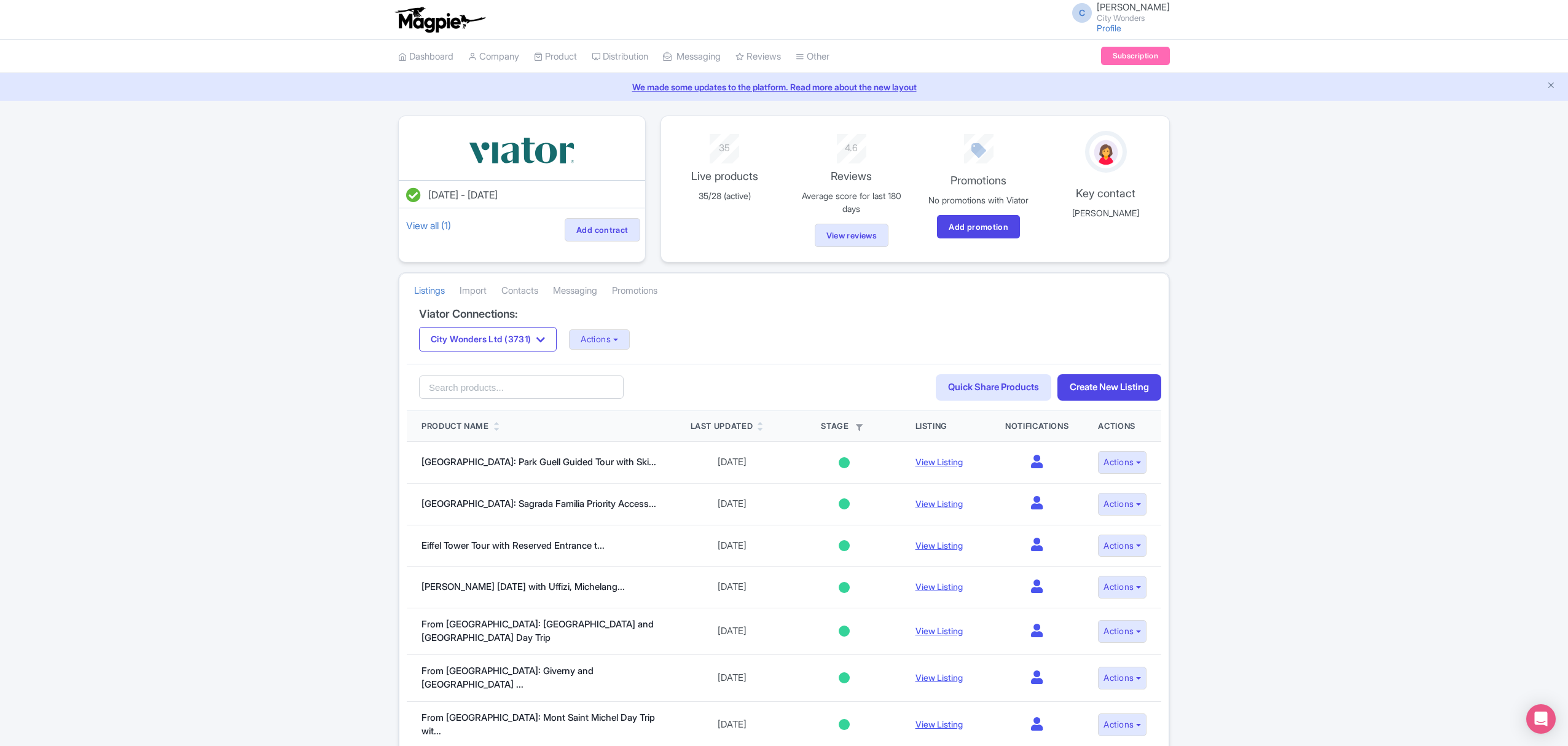
drag, startPoint x: 1369, startPoint y: 77, endPoint x: 1461, endPoint y: 74, distance: 92.0
click at [1461, 74] on div "C [PERSON_NAME] City Wonders Profile Users Settings Sign out Dashboard Company …" at bounding box center [784, 708] width 1568 height 1415
click at [611, 341] on button "Actions" at bounding box center [598, 340] width 61 height 20
click at [623, 364] on link "Update Connection" at bounding box center [648, 366] width 157 height 19
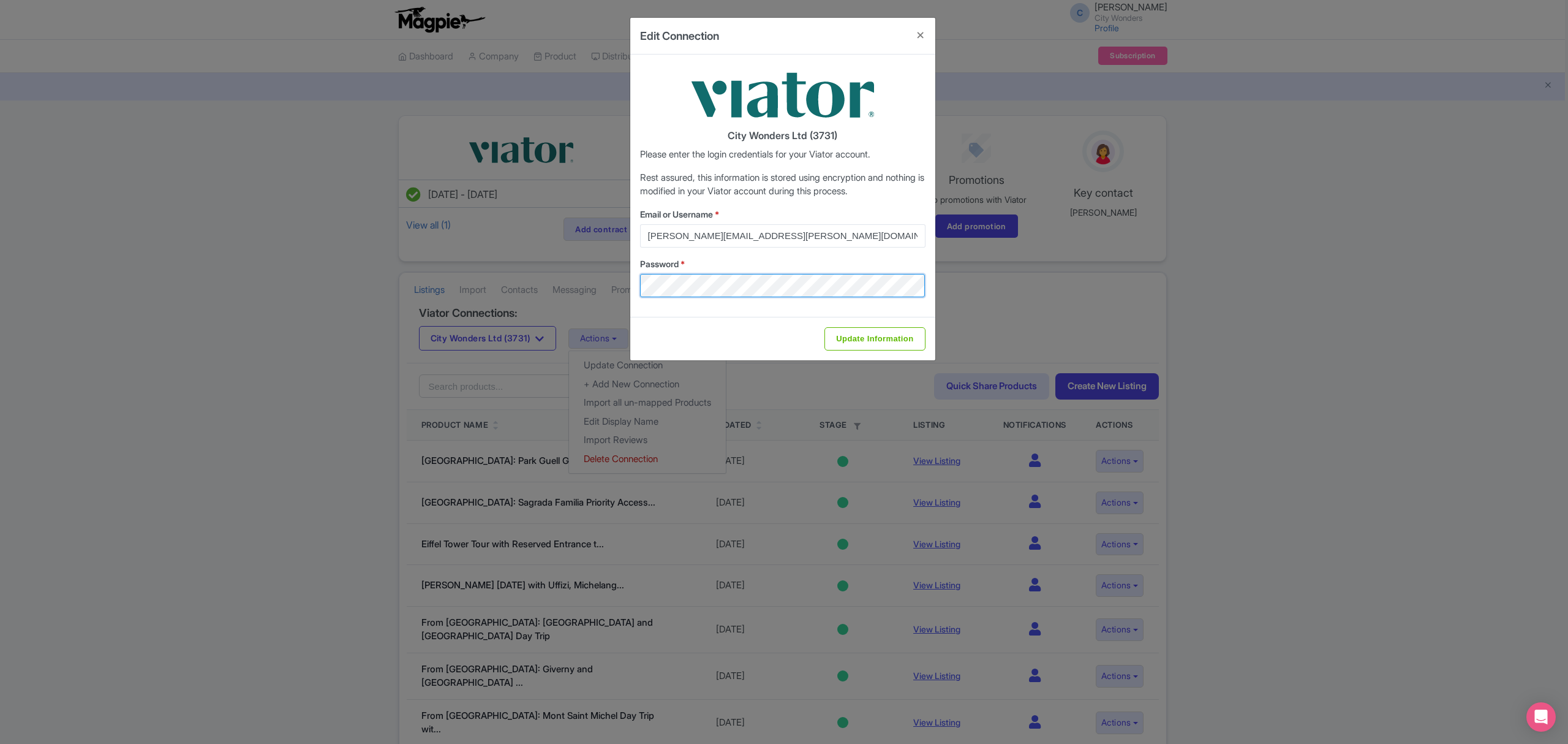
click at [562, 276] on div "Edit Connection City Wonders Ltd (3731) Please enter the login credentials for …" at bounding box center [784, 372] width 1568 height 744
click at [785, 261] on label "Password *" at bounding box center [783, 263] width 286 height 12
click at [862, 340] on input "Update Information" at bounding box center [874, 339] width 100 height 23
type input "Saving..."
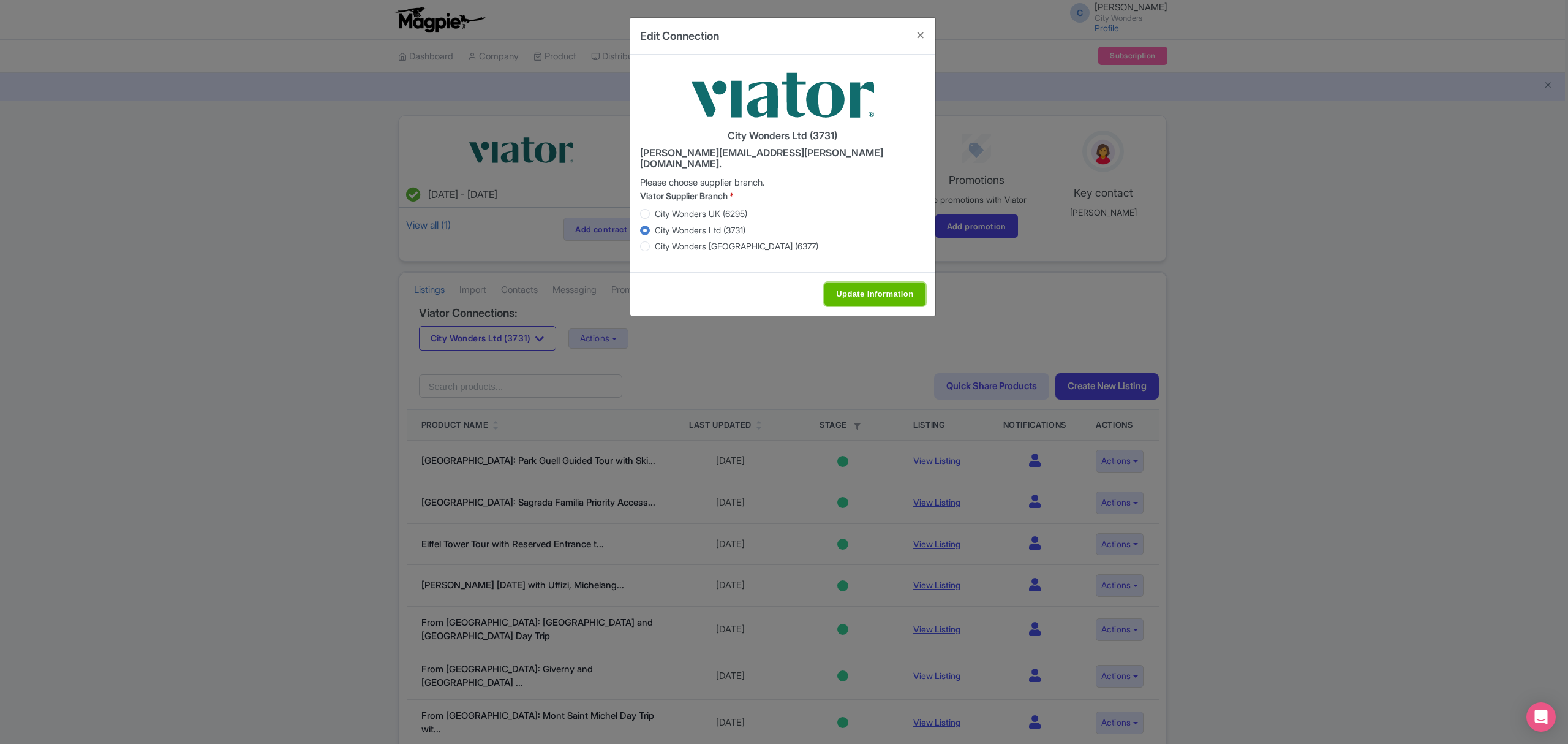
click at [865, 282] on input "Update Information" at bounding box center [874, 294] width 100 height 23
type input "Saving..."
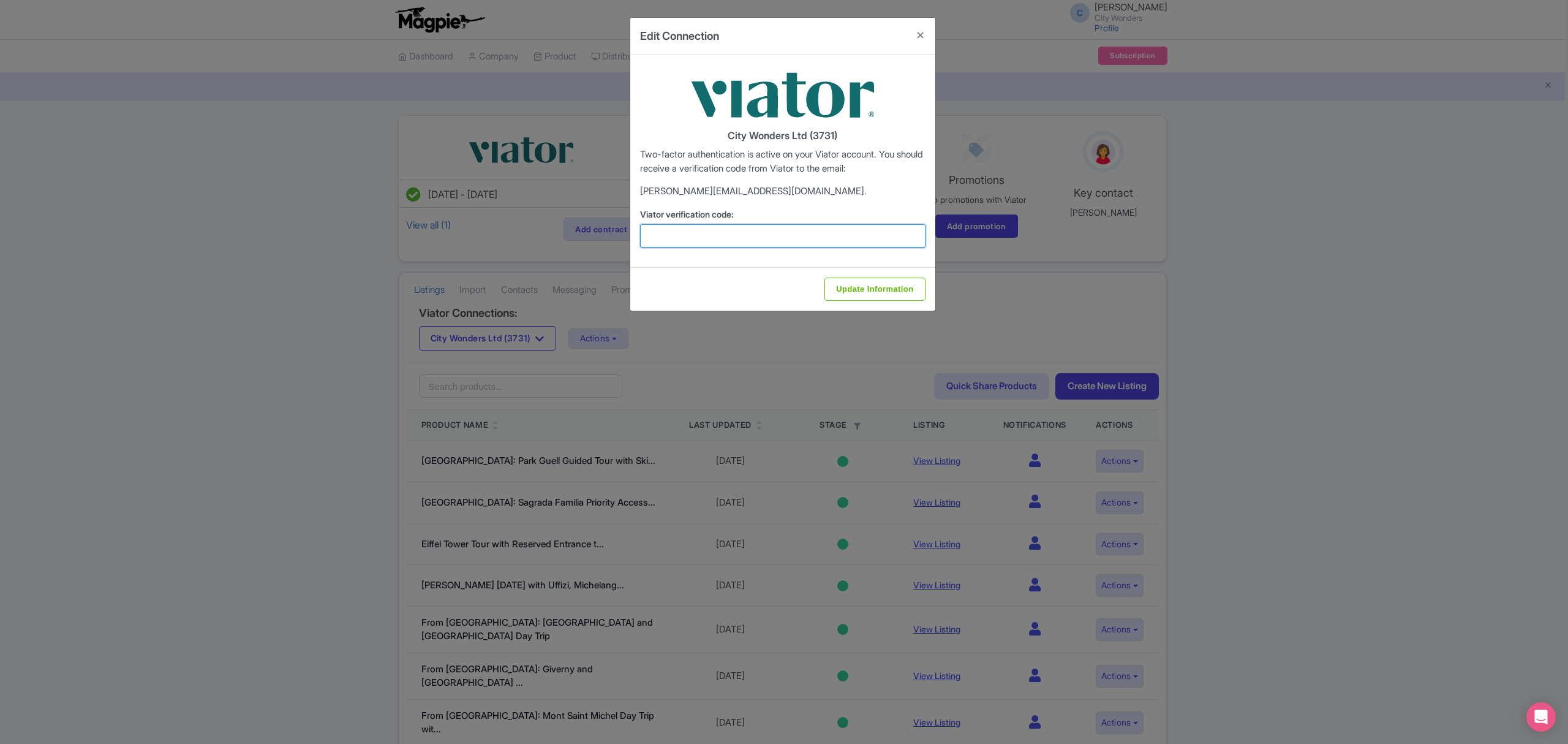
click at [829, 235] on input "Viator verification code:" at bounding box center [783, 236] width 286 height 23
click at [829, 234] on input "Viator verification code:" at bounding box center [783, 236] width 286 height 23
type input "377350"
click at [904, 286] on input "Update Information" at bounding box center [874, 289] width 100 height 23
type input "Update Information"
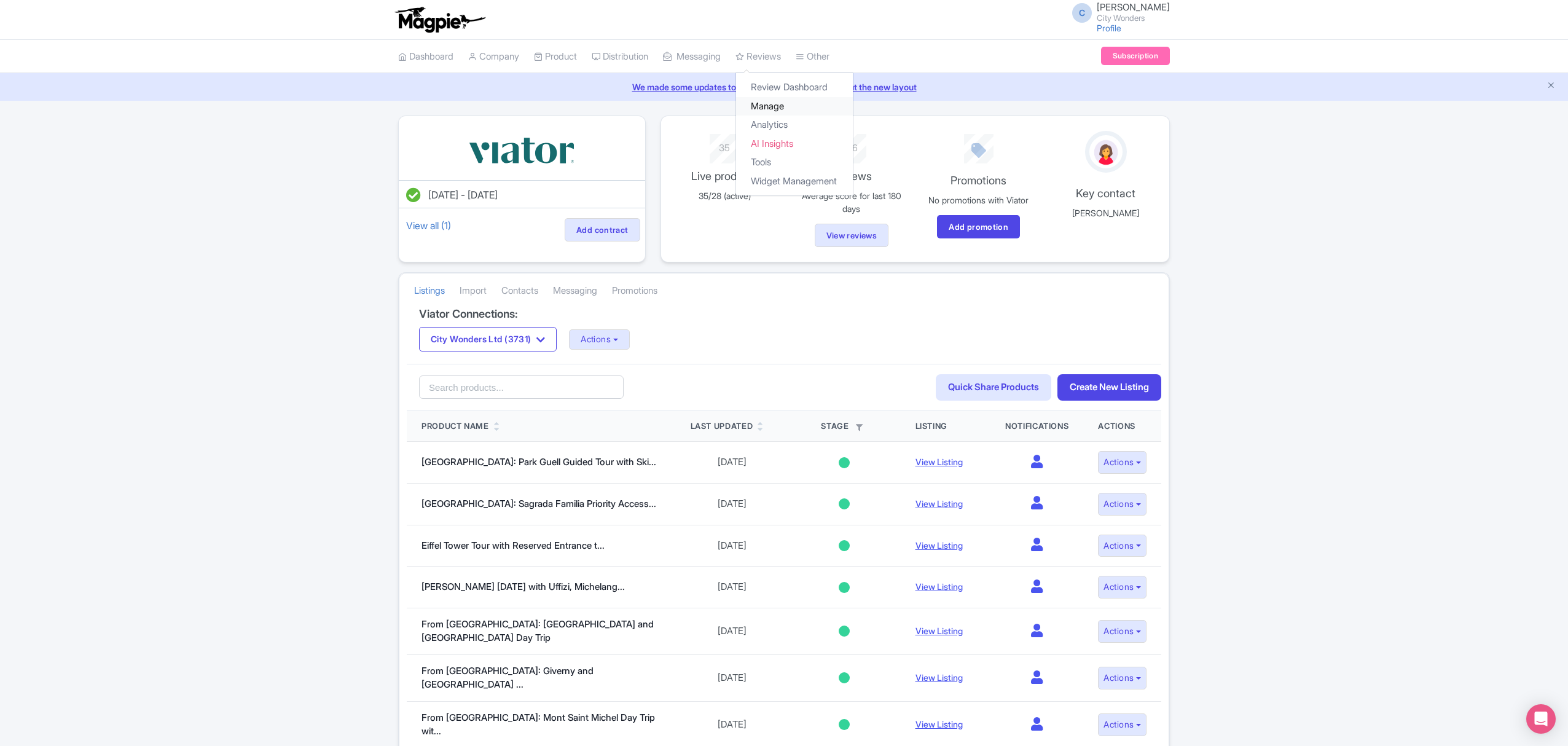
click at [780, 107] on link "Manage" at bounding box center [794, 107] width 117 height 19
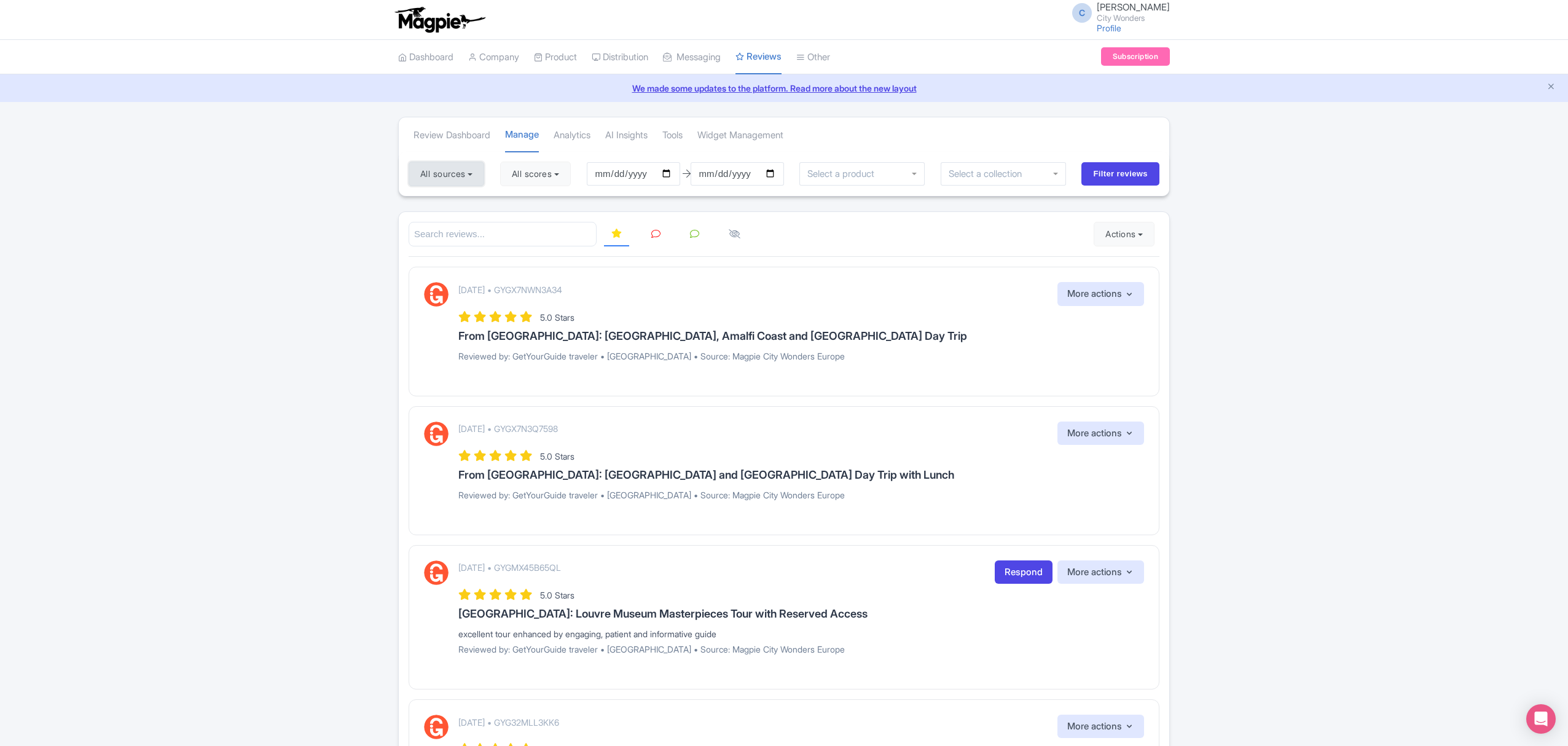
click at [468, 177] on button "All sources" at bounding box center [446, 174] width 76 height 25
click at [464, 200] on link "Deselect all" at bounding box center [483, 199] width 46 height 12
checkbox input "false"
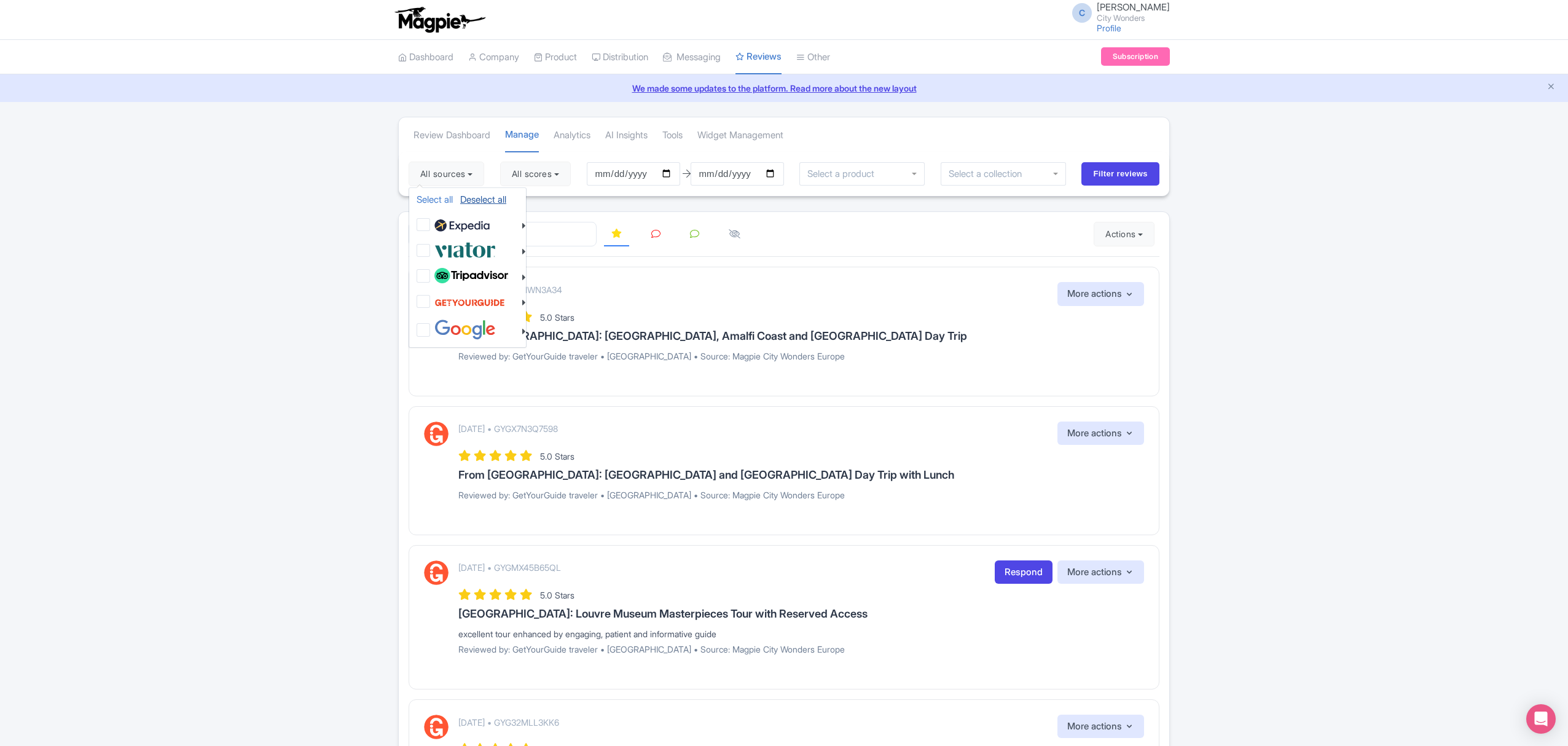
checkbox input "false"
click at [468, 251] on img at bounding box center [465, 250] width 62 height 20
click at [439, 247] on input "checkbox" at bounding box center [435, 244] width 8 height 8
checkbox input "true"
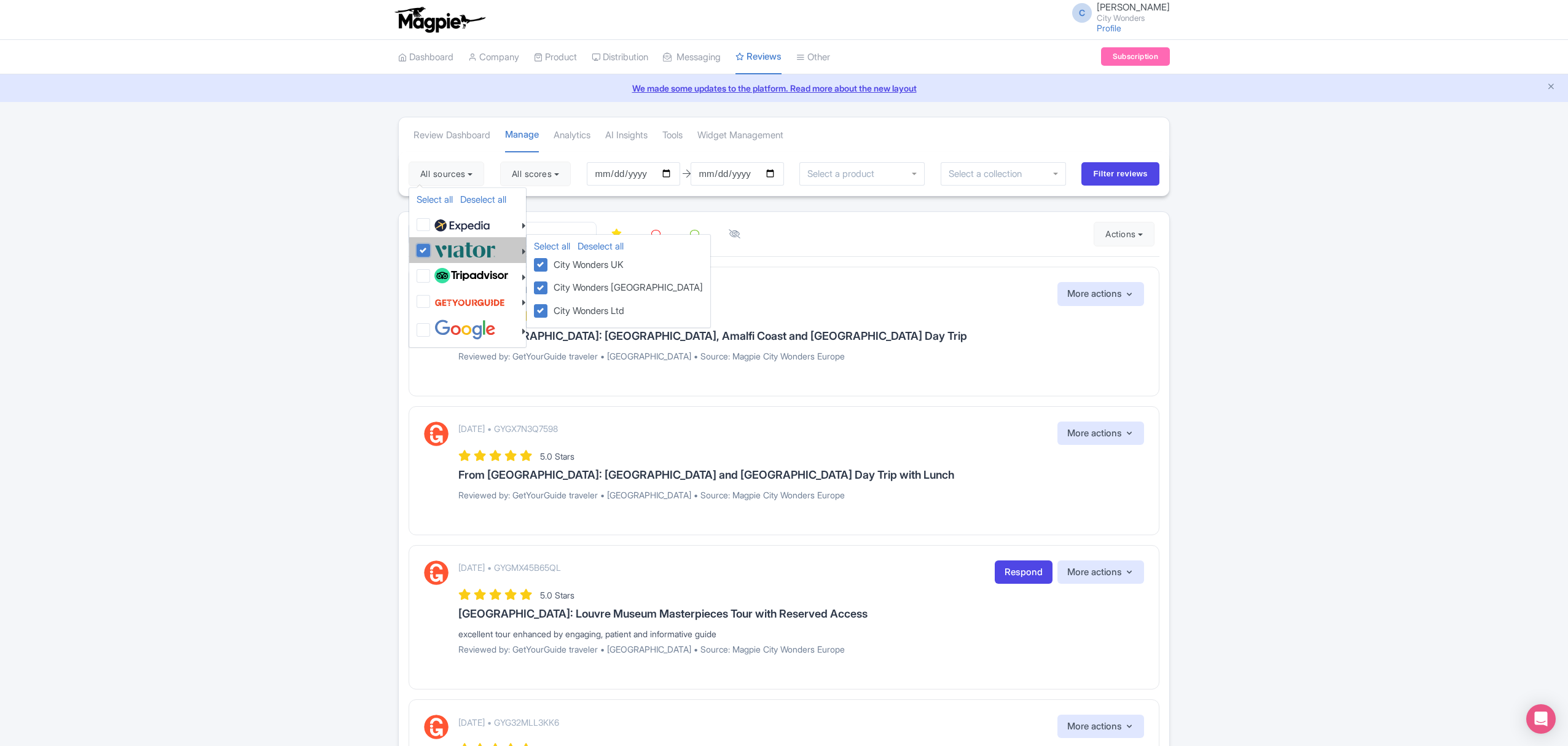
checkbox input "true"
click at [669, 170] on input "[DATE]" at bounding box center [633, 174] width 93 height 23
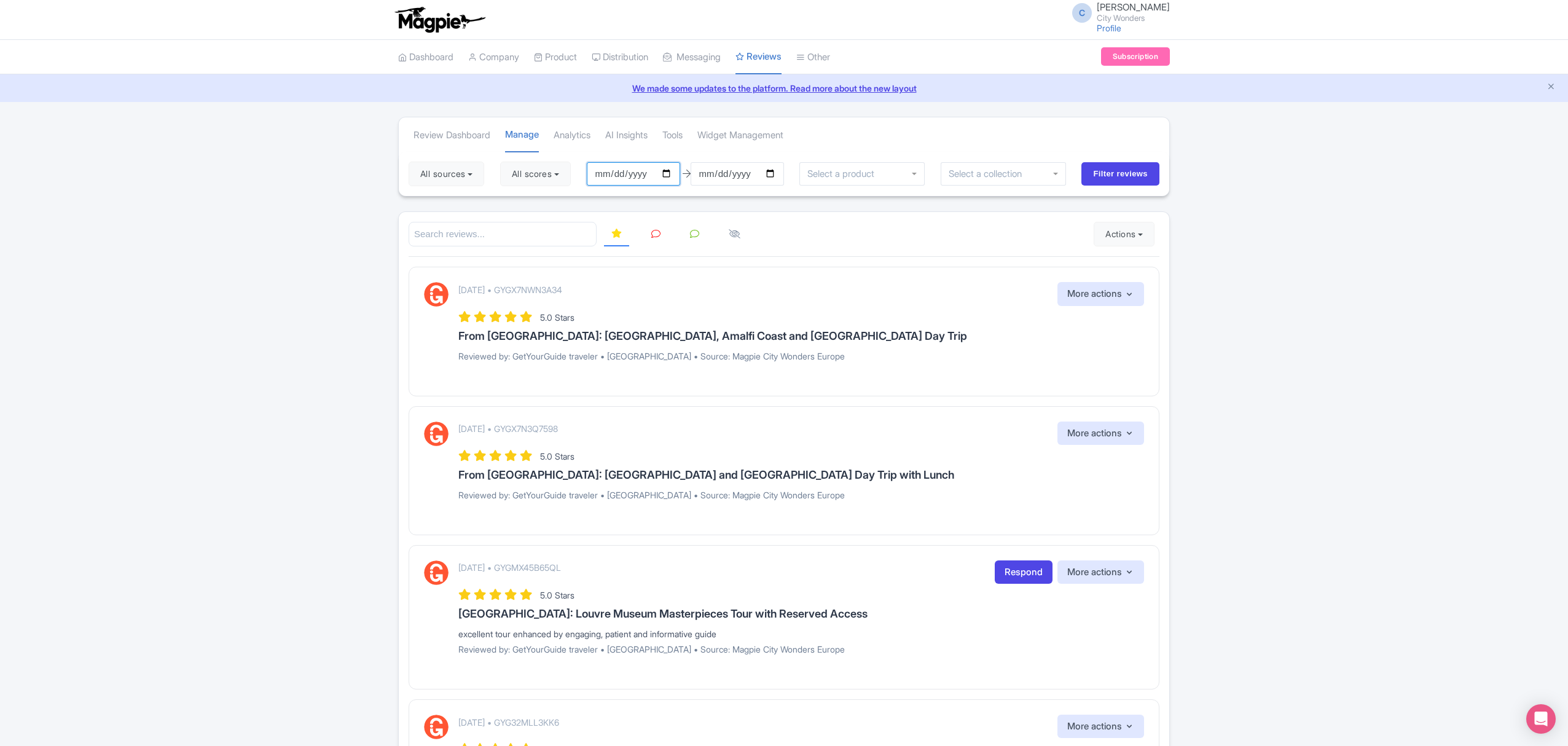
type input "[DATE]"
click at [1113, 176] on input "Filter reviews" at bounding box center [1120, 174] width 78 height 23
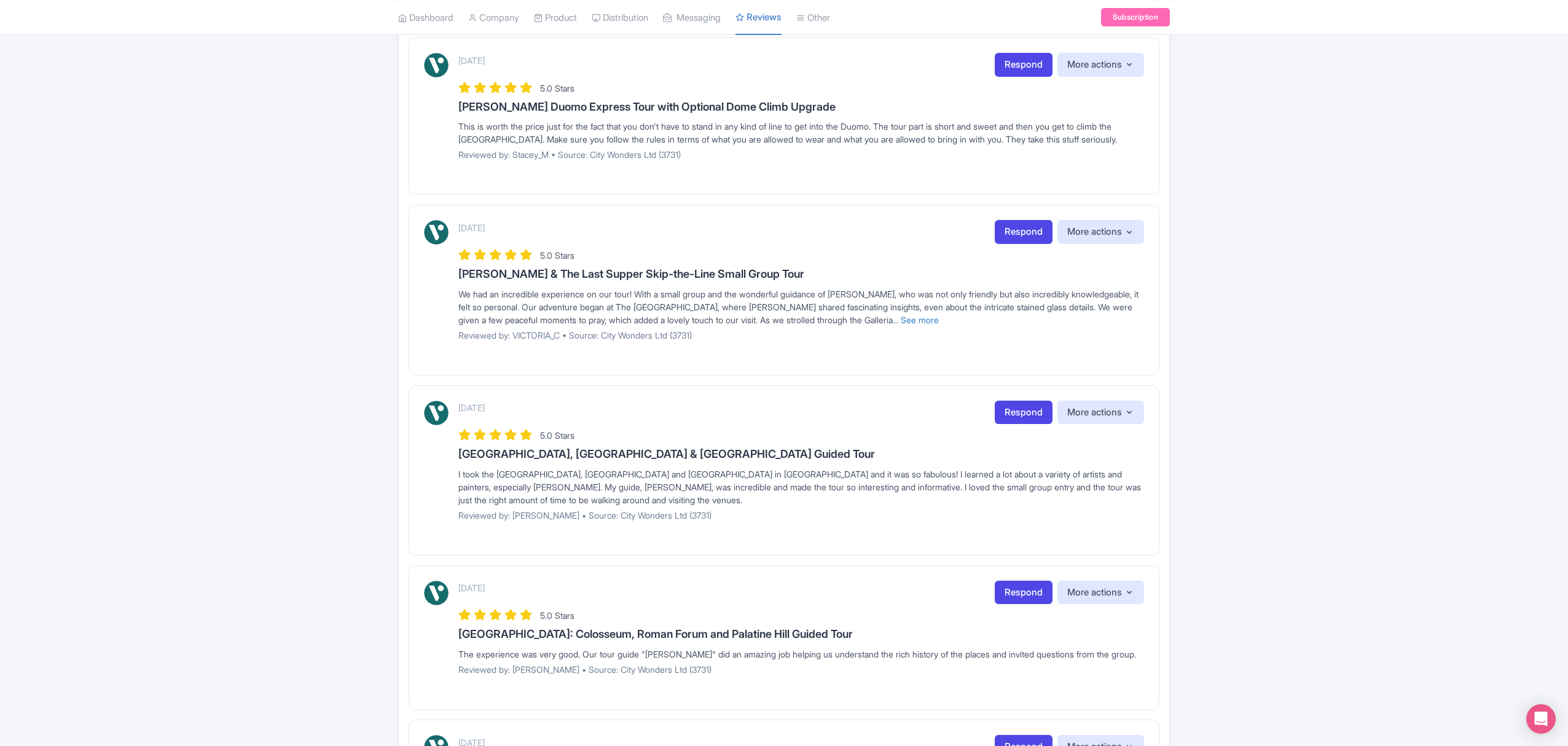
scroll to position [1048, 0]
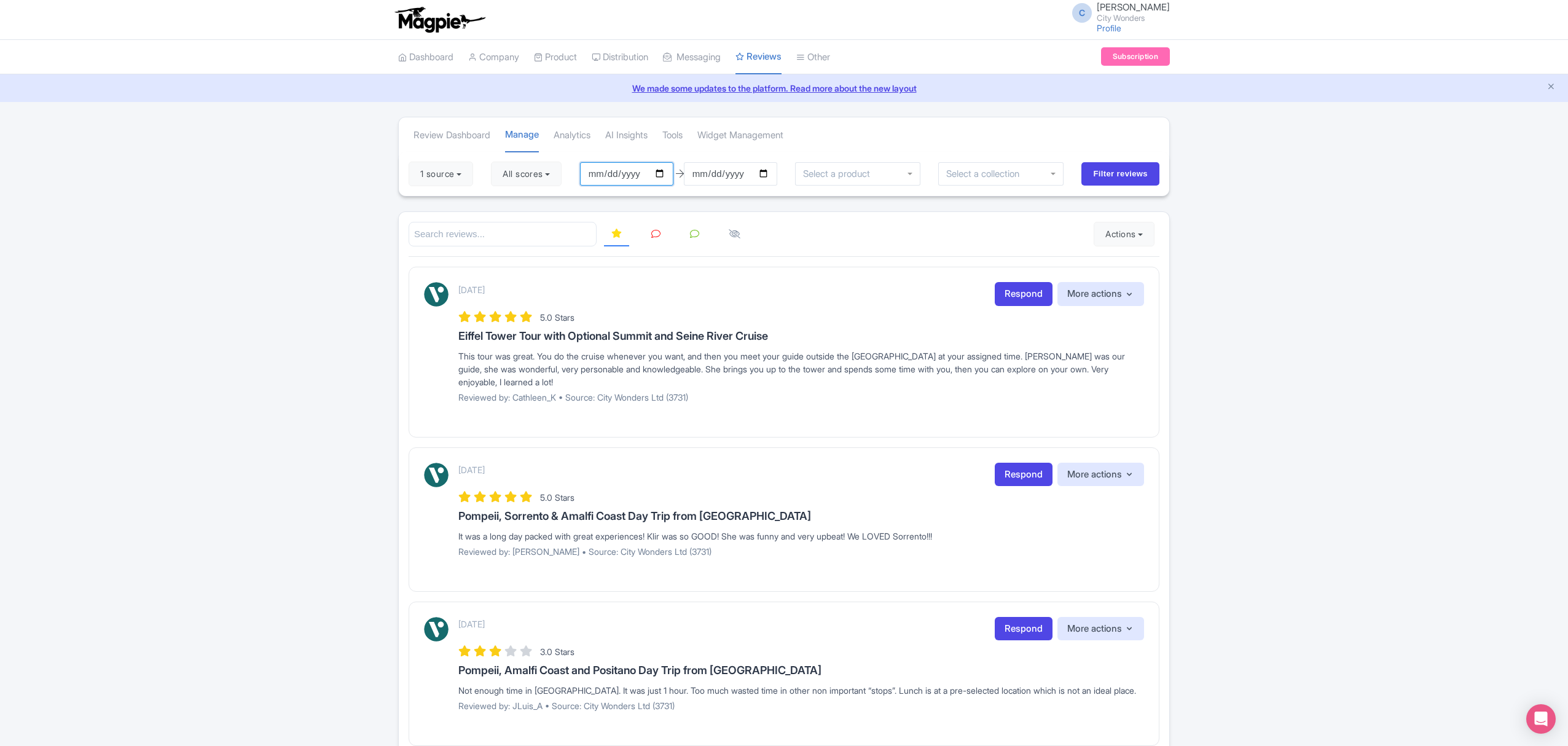
click at [663, 175] on input "[DATE]" at bounding box center [627, 174] width 93 height 23
type input "[DATE]"
click at [1118, 178] on input "Filter reviews" at bounding box center [1120, 174] width 78 height 23
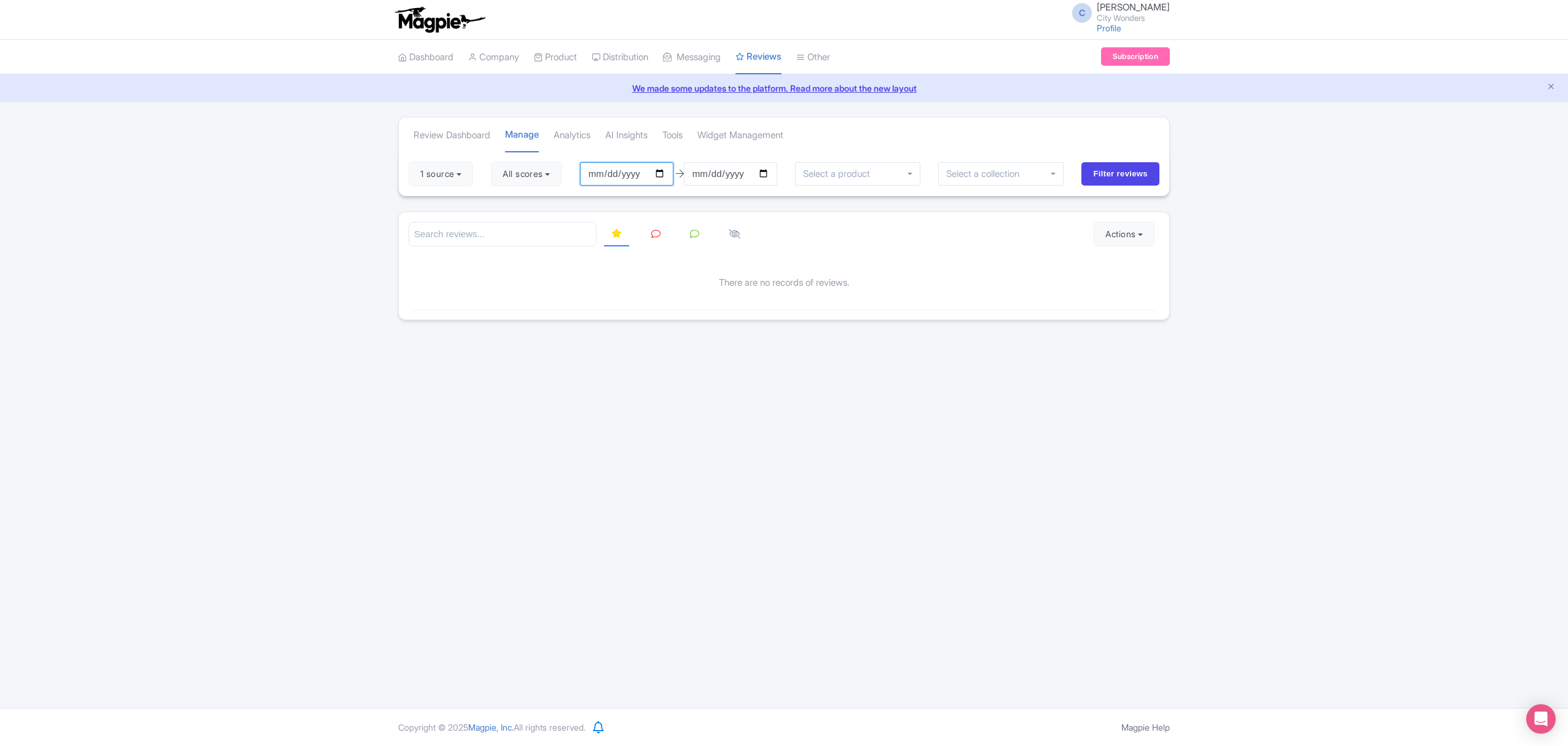
click at [623, 176] on input "[DATE]" at bounding box center [627, 174] width 93 height 23
click at [664, 177] on input "[DATE]" at bounding box center [627, 174] width 93 height 23
type input "[DATE]"
click at [1097, 171] on input "Filter reviews" at bounding box center [1120, 174] width 78 height 23
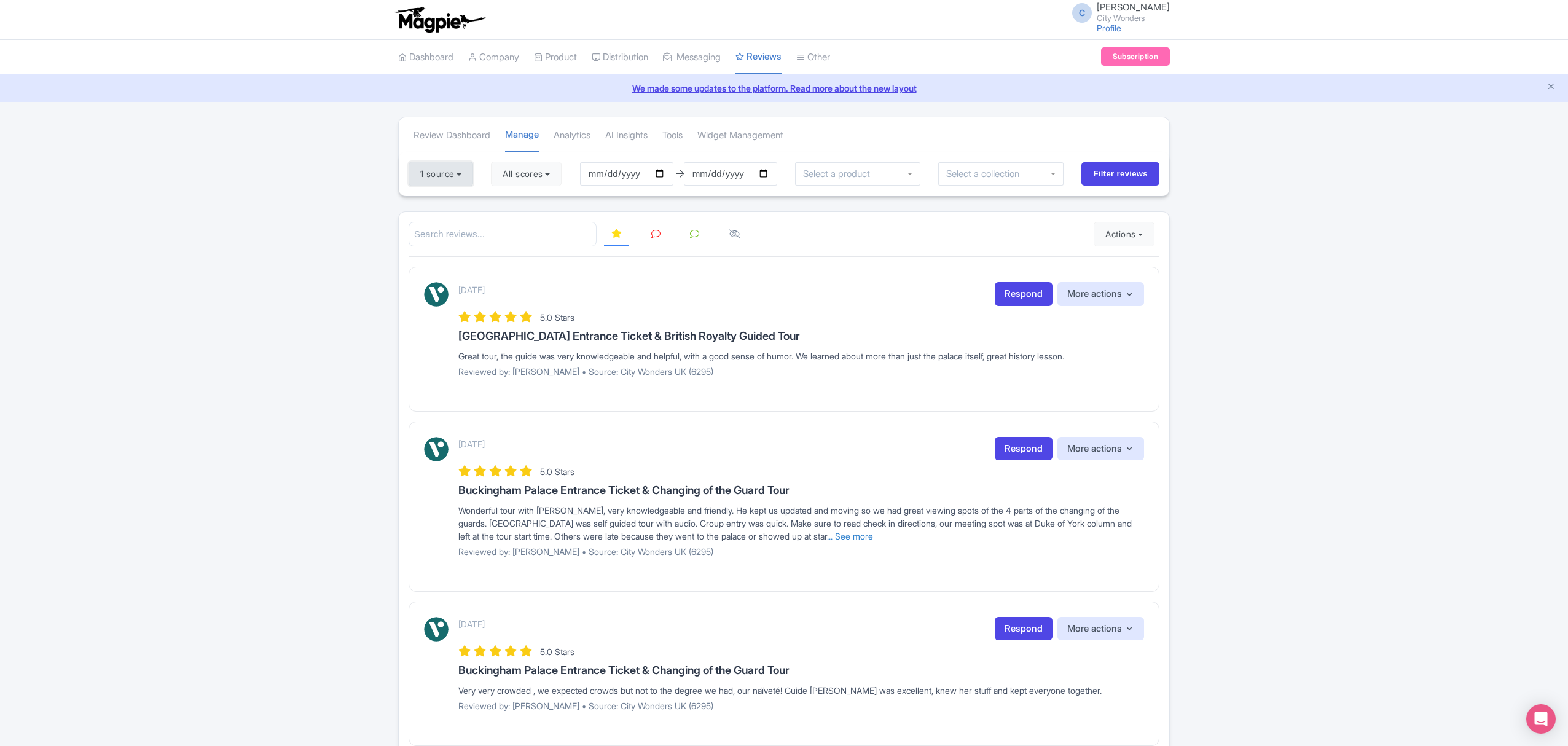
click at [448, 177] on button "1 source" at bounding box center [440, 174] width 64 height 25
click at [605, 180] on input "2025-09-24" at bounding box center [627, 174] width 93 height 23
click at [662, 175] on input "2025-09-24" at bounding box center [627, 174] width 93 height 23
type input "[DATE]"
click at [1145, 175] on input "Filter reviews" at bounding box center [1120, 174] width 78 height 23
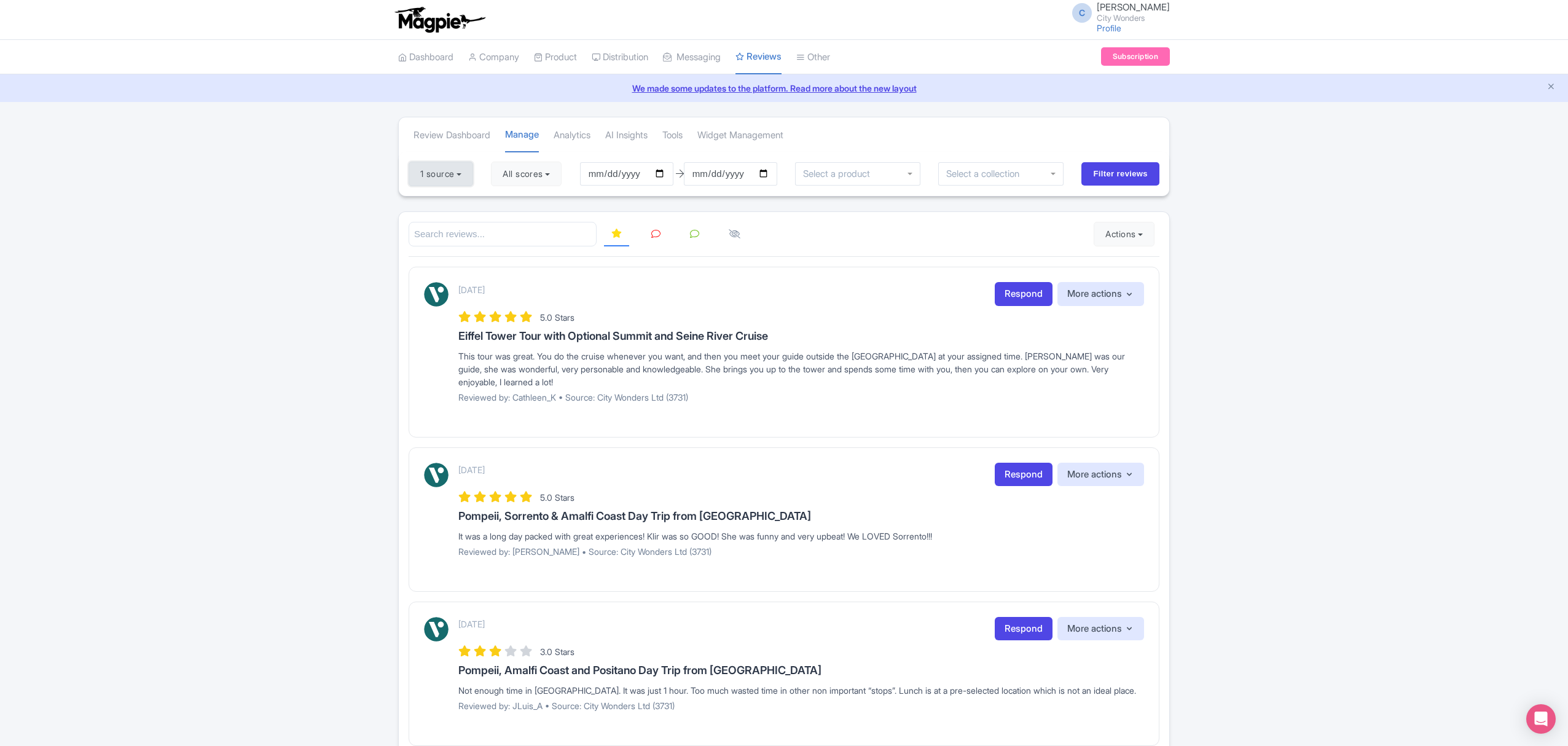
click at [435, 173] on button "1 source" at bounding box center [440, 174] width 64 height 25
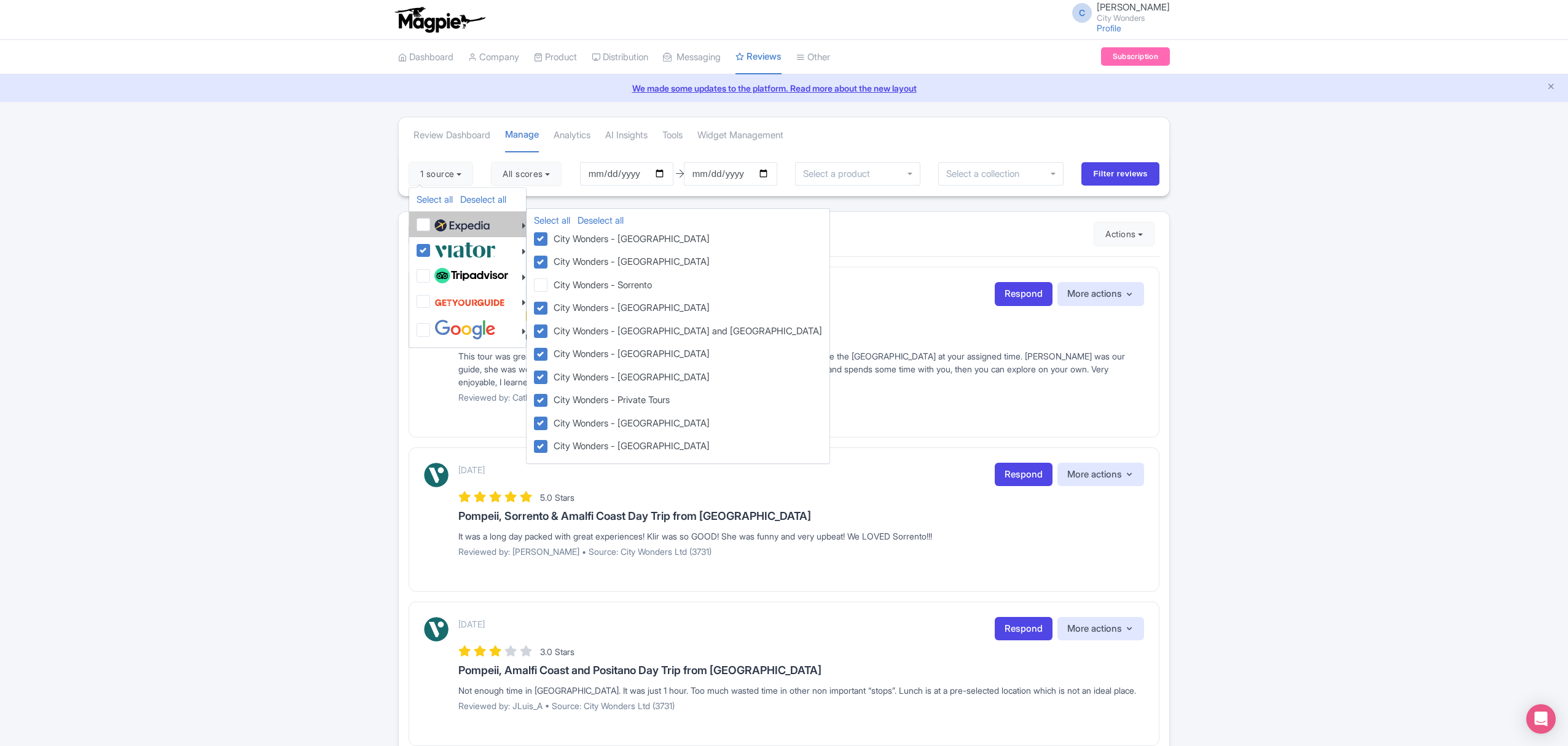
click at [463, 222] on img at bounding box center [462, 226] width 55 height 18
click at [439, 221] on input "checkbox" at bounding box center [435, 218] width 8 height 8
checkbox input "true"
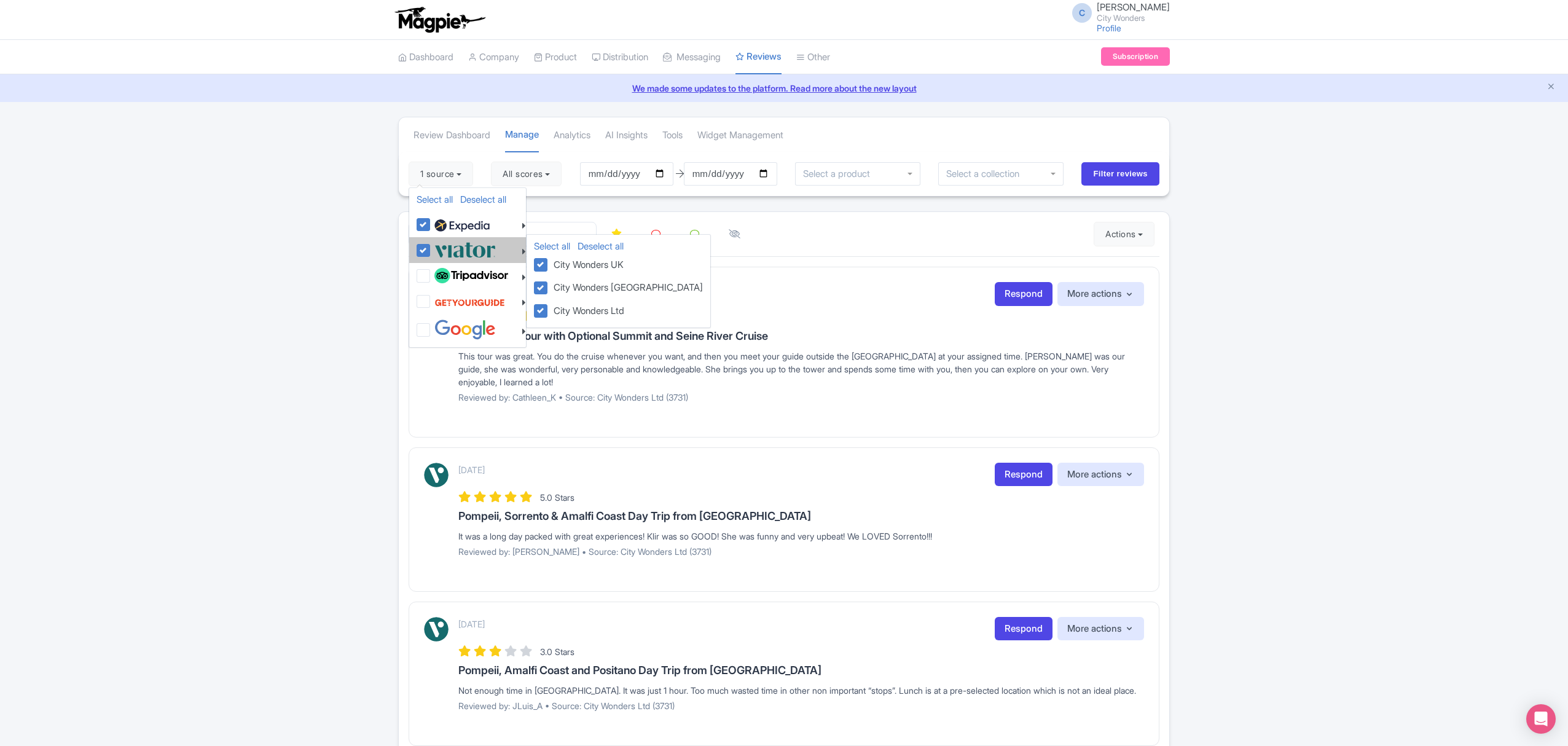
click at [440, 248] on img at bounding box center [465, 250] width 62 height 20
click at [439, 247] on input "checkbox" at bounding box center [435, 244] width 8 height 8
checkbox input "false"
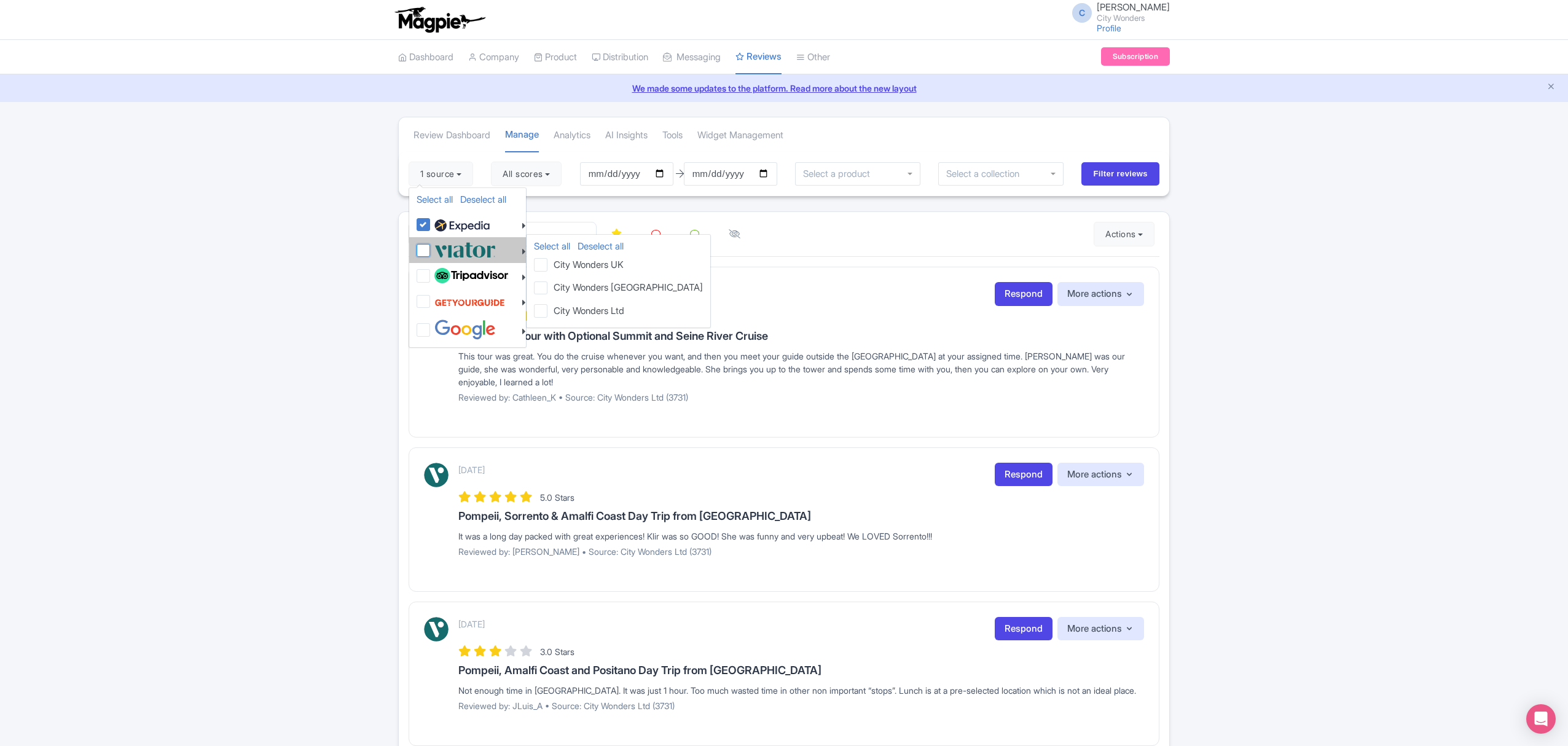
checkbox input "false"
click at [1096, 177] on input "Filter reviews" at bounding box center [1120, 174] width 78 height 23
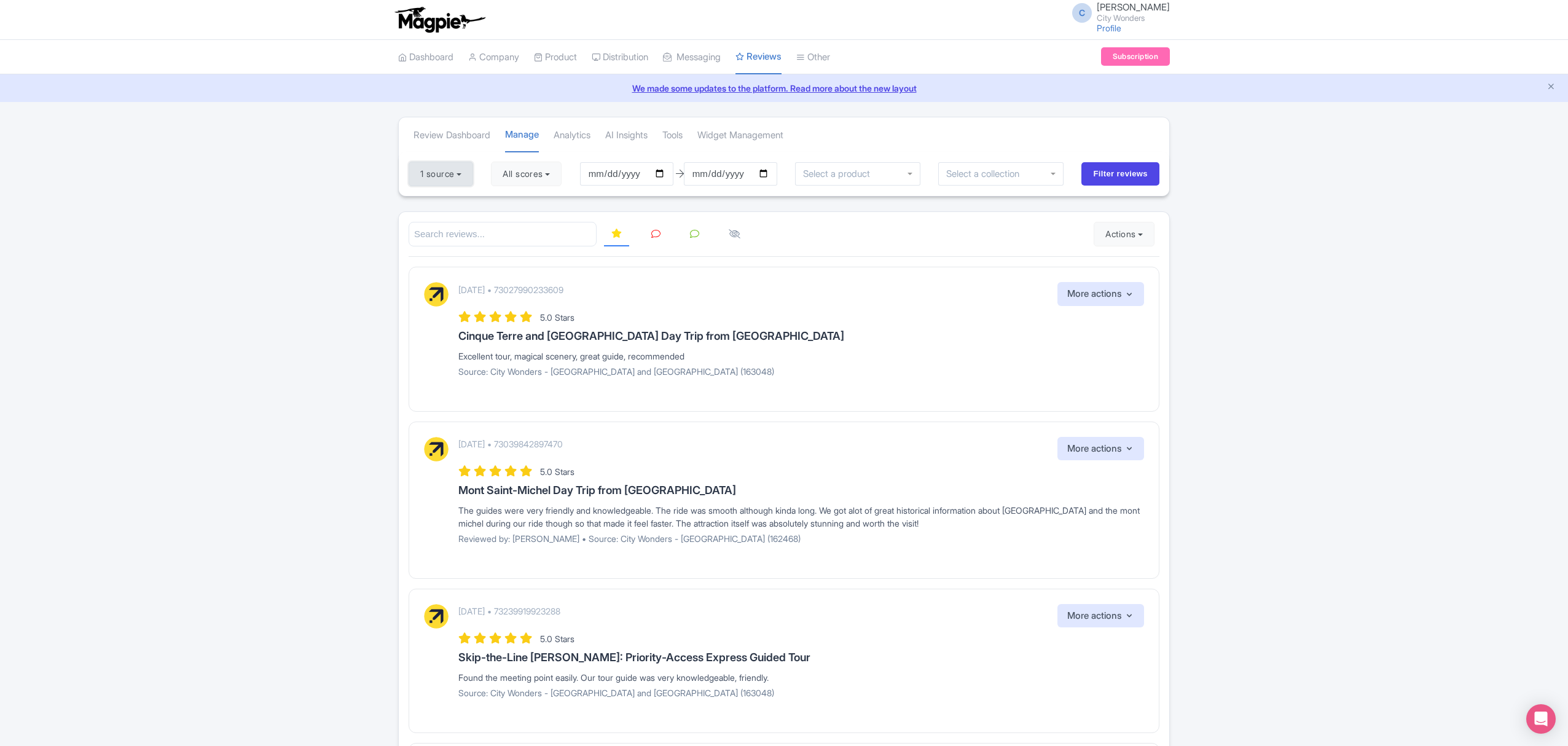
click at [457, 176] on button "1 source" at bounding box center [440, 174] width 64 height 25
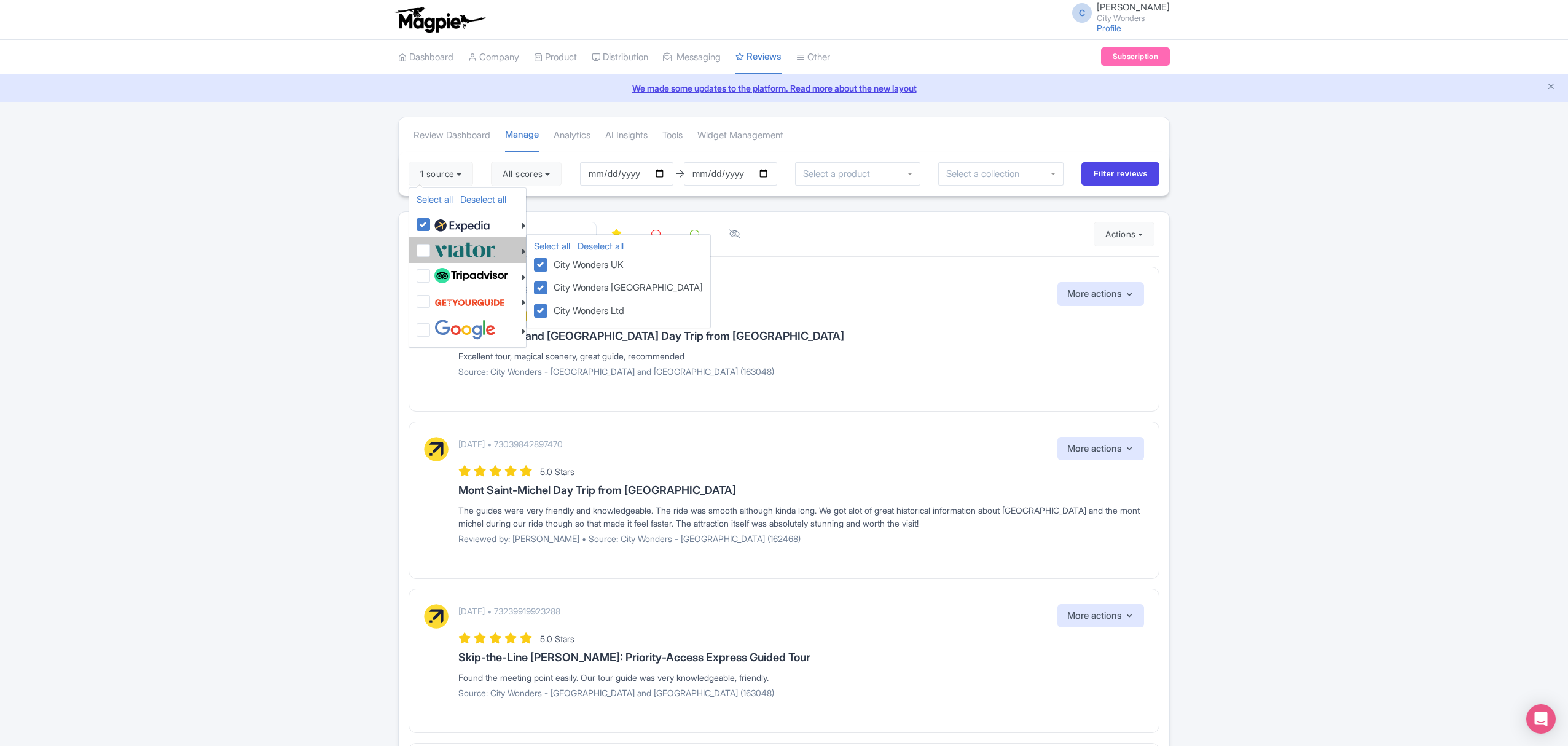
click at [447, 247] on img at bounding box center [465, 250] width 62 height 20
click at [439, 247] on input "checkbox" at bounding box center [435, 244] width 8 height 8
checkbox input "true"
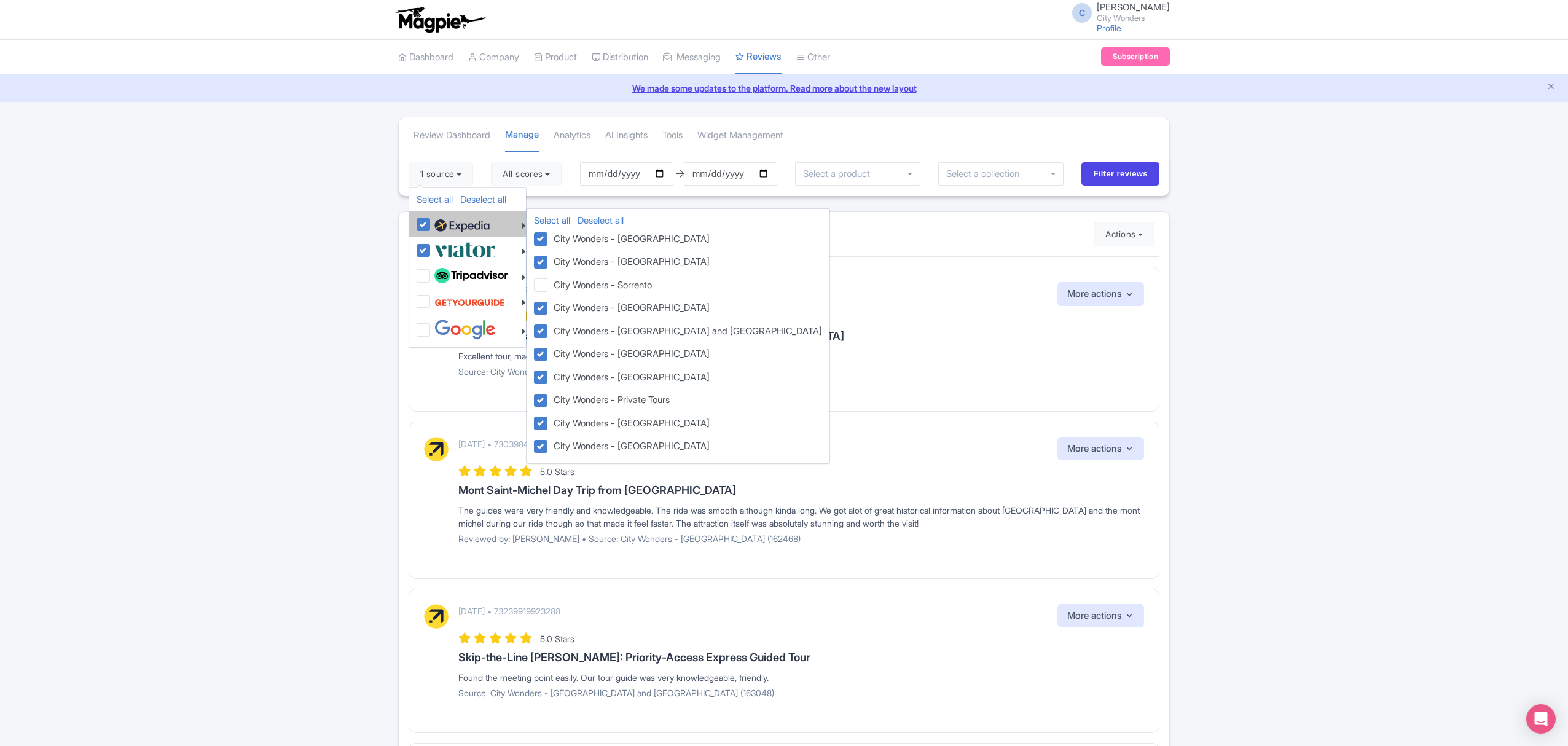
click at [444, 229] on img at bounding box center [462, 226] width 55 height 18
click at [439, 221] on input "checkbox" at bounding box center [435, 218] width 8 height 8
checkbox input "false"
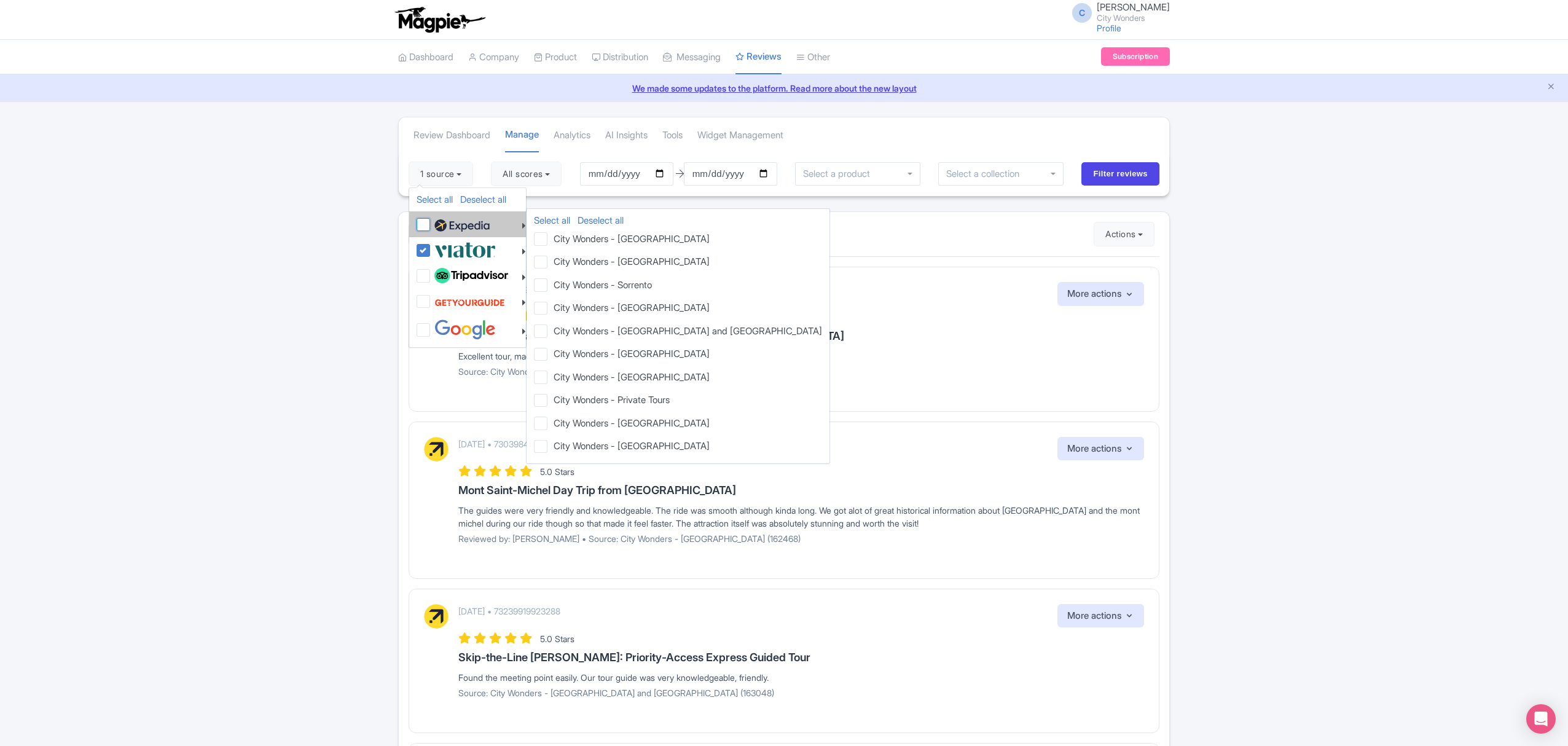
checkbox input "false"
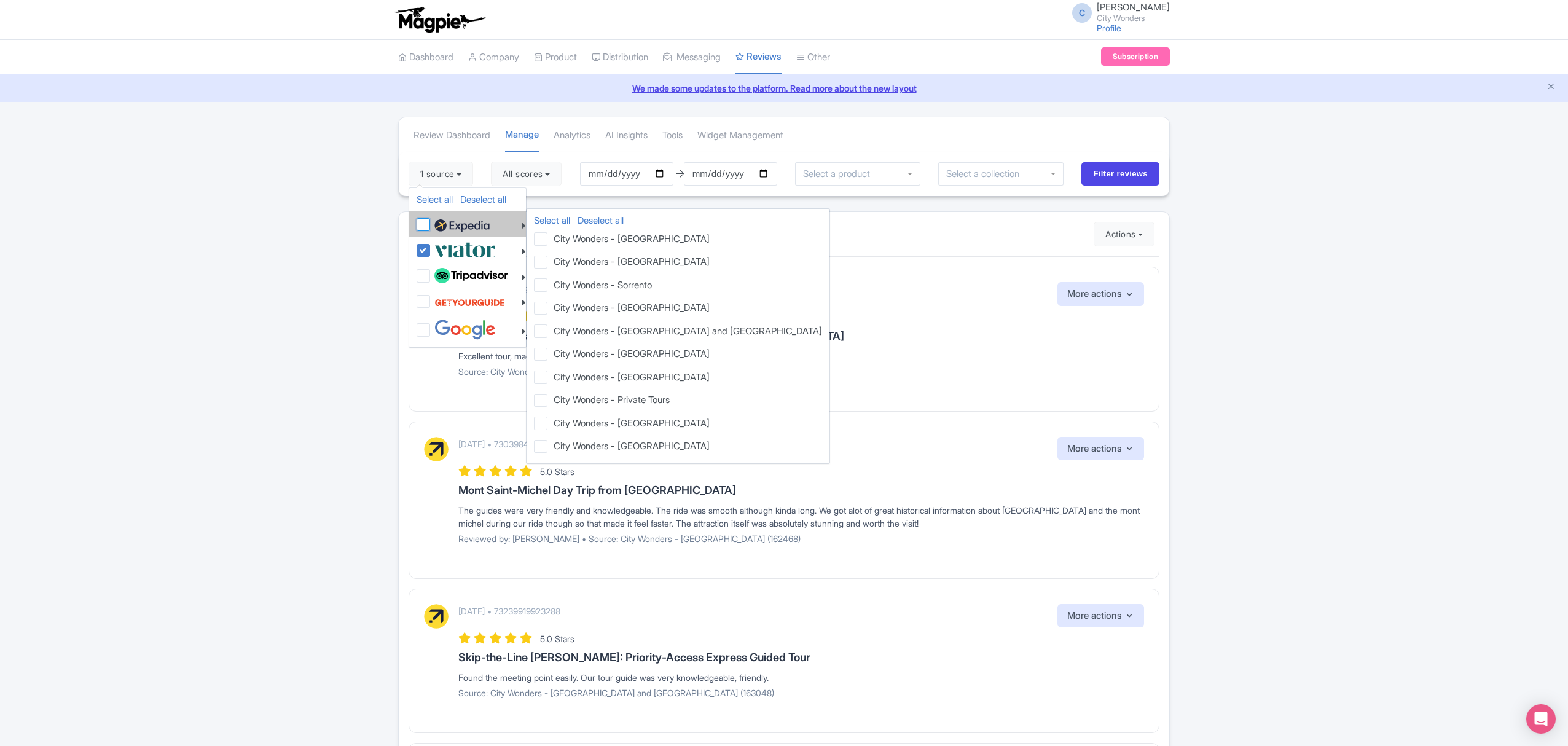
checkbox input "false"
click at [465, 235] on img at bounding box center [462, 226] width 55 height 18
click at [439, 221] on input "checkbox" at bounding box center [435, 218] width 8 height 8
checkbox input "true"
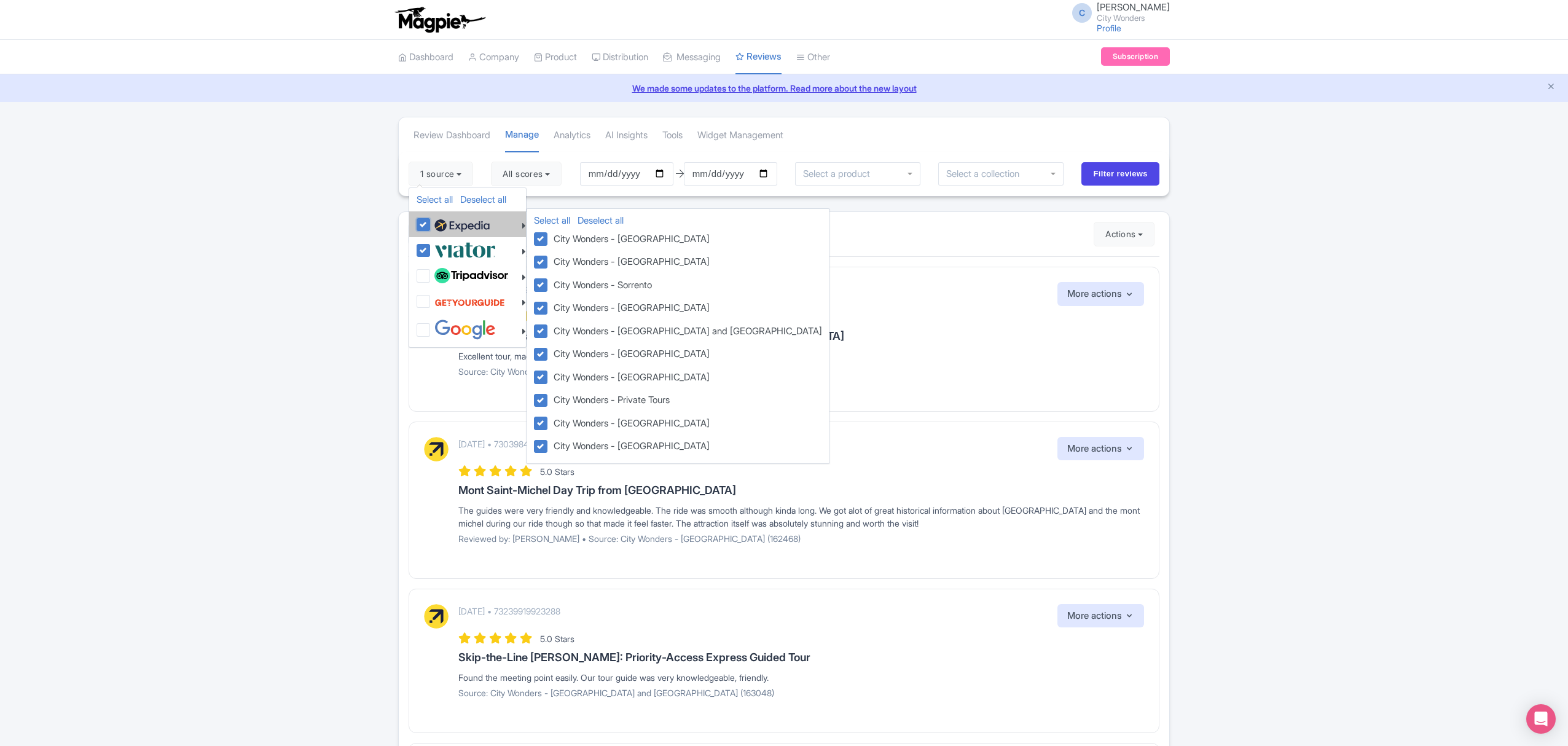
checkbox input "true"
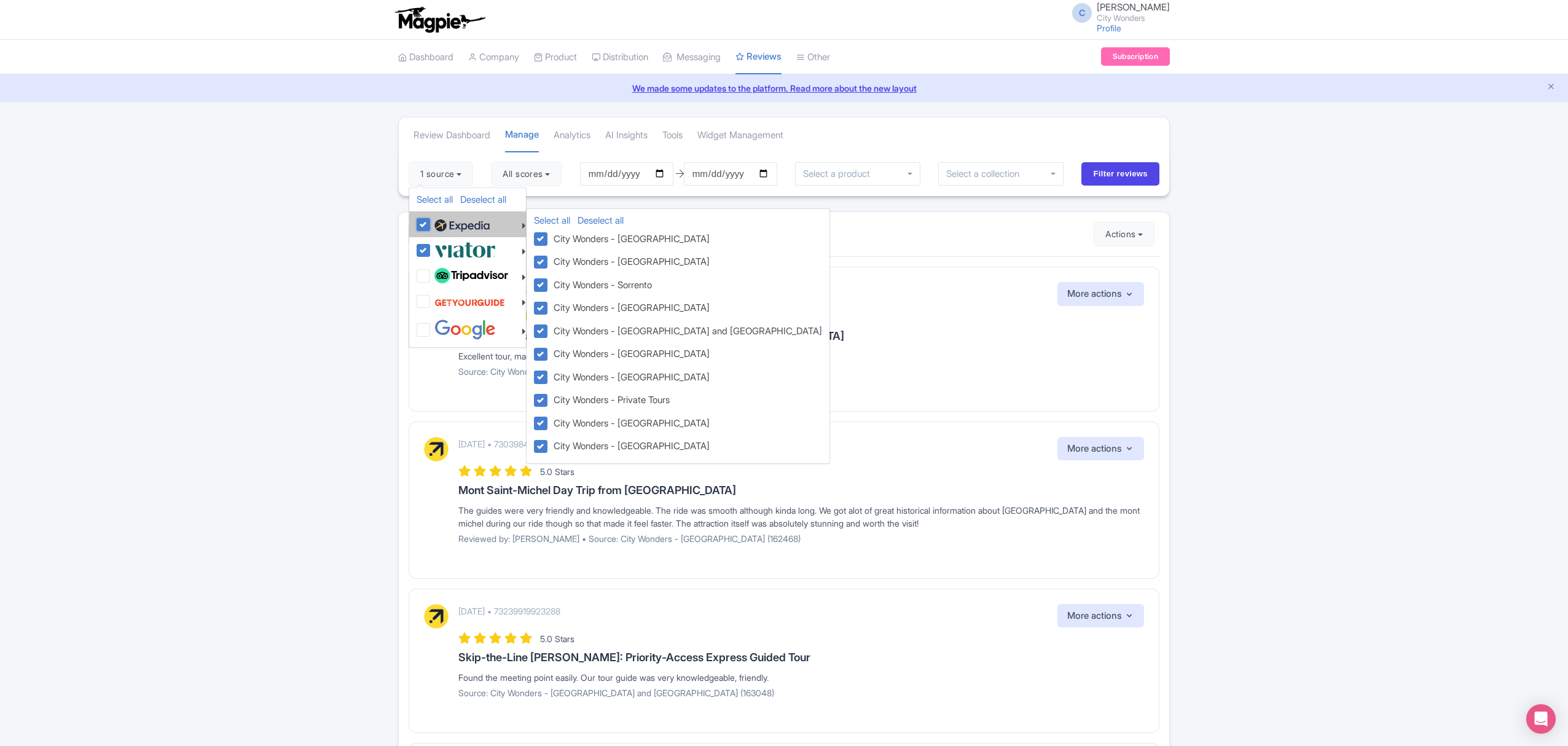
checkbox input "true"
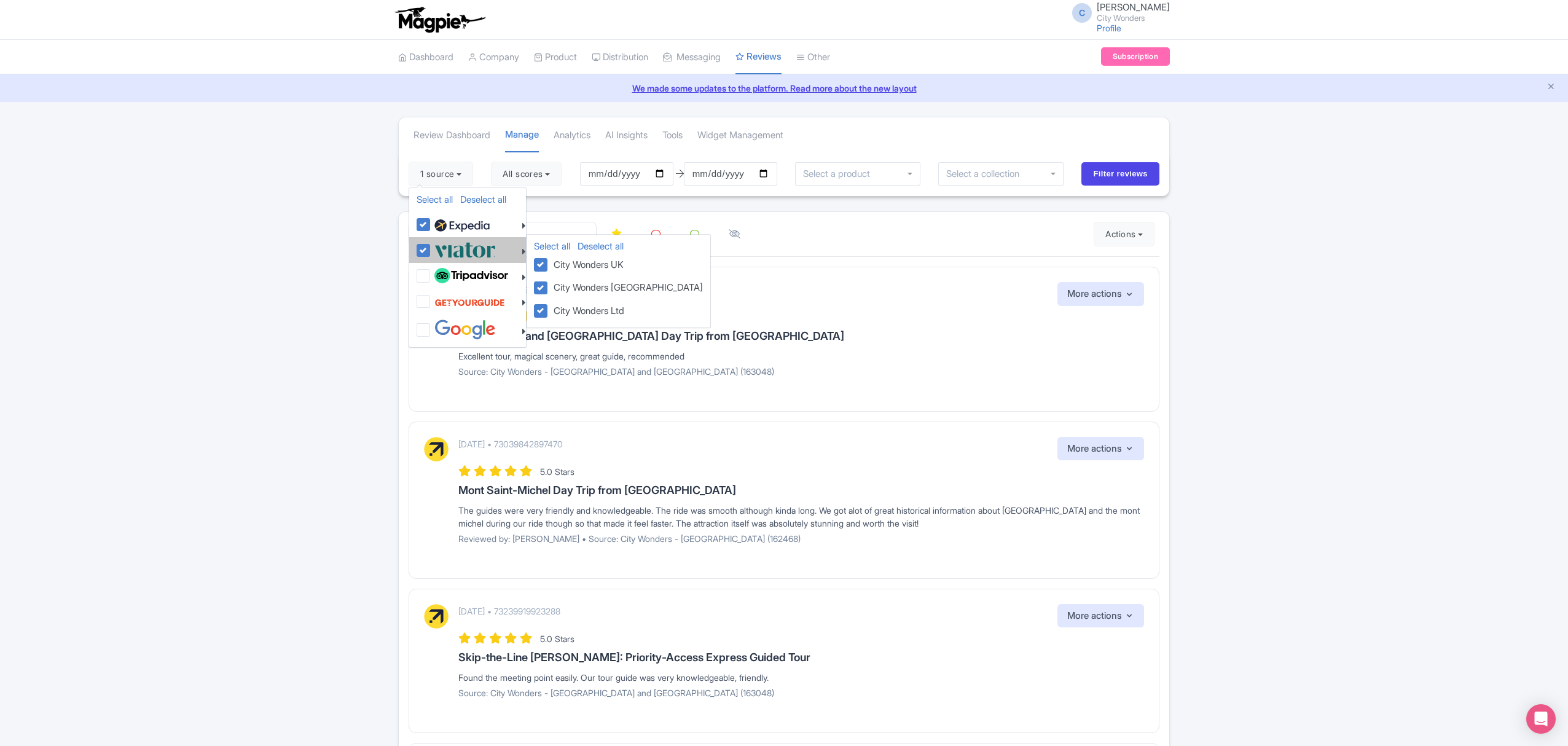
click at [454, 251] on img at bounding box center [465, 250] width 62 height 20
click at [439, 247] on input "checkbox" at bounding box center [435, 244] width 8 height 8
checkbox input "false"
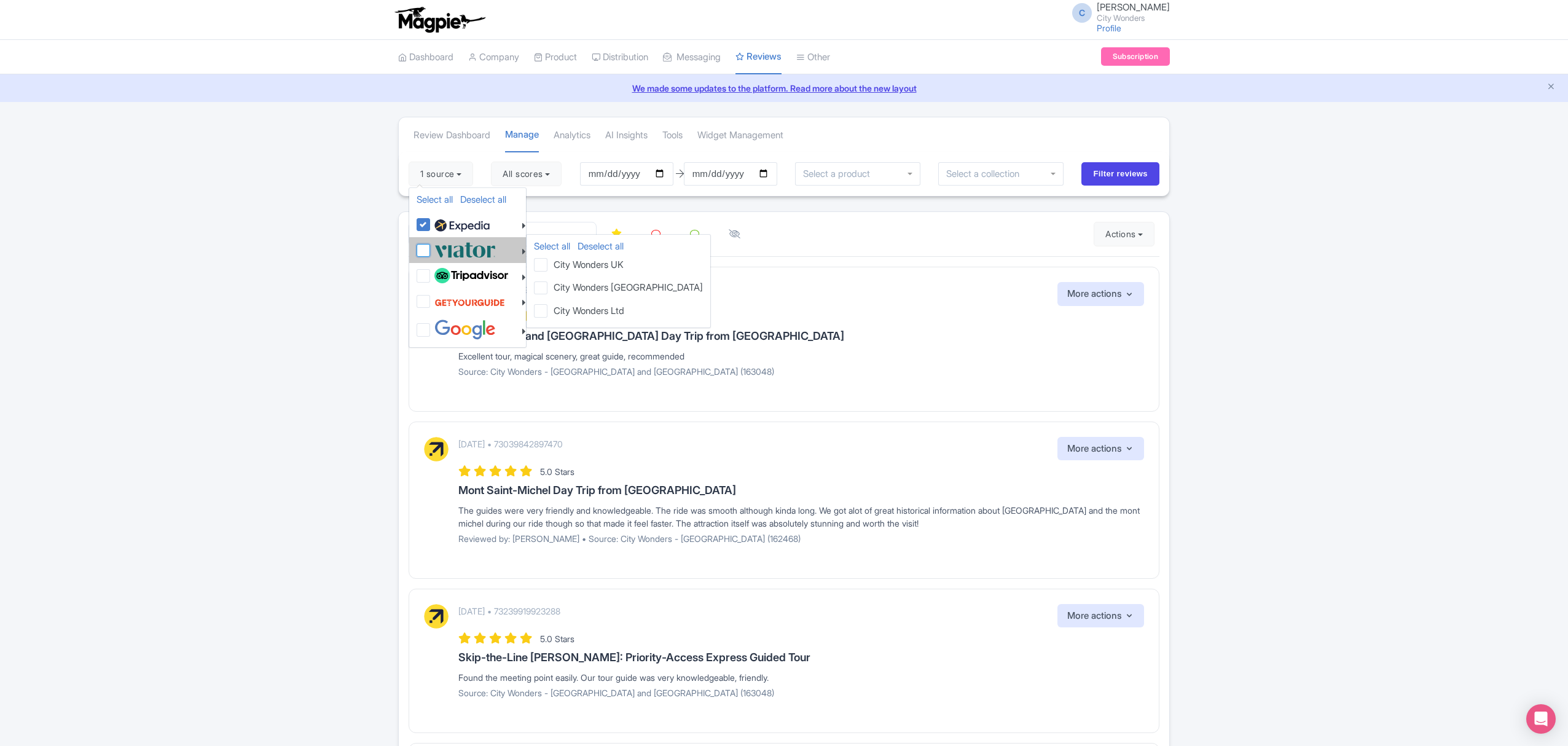
checkbox input "false"
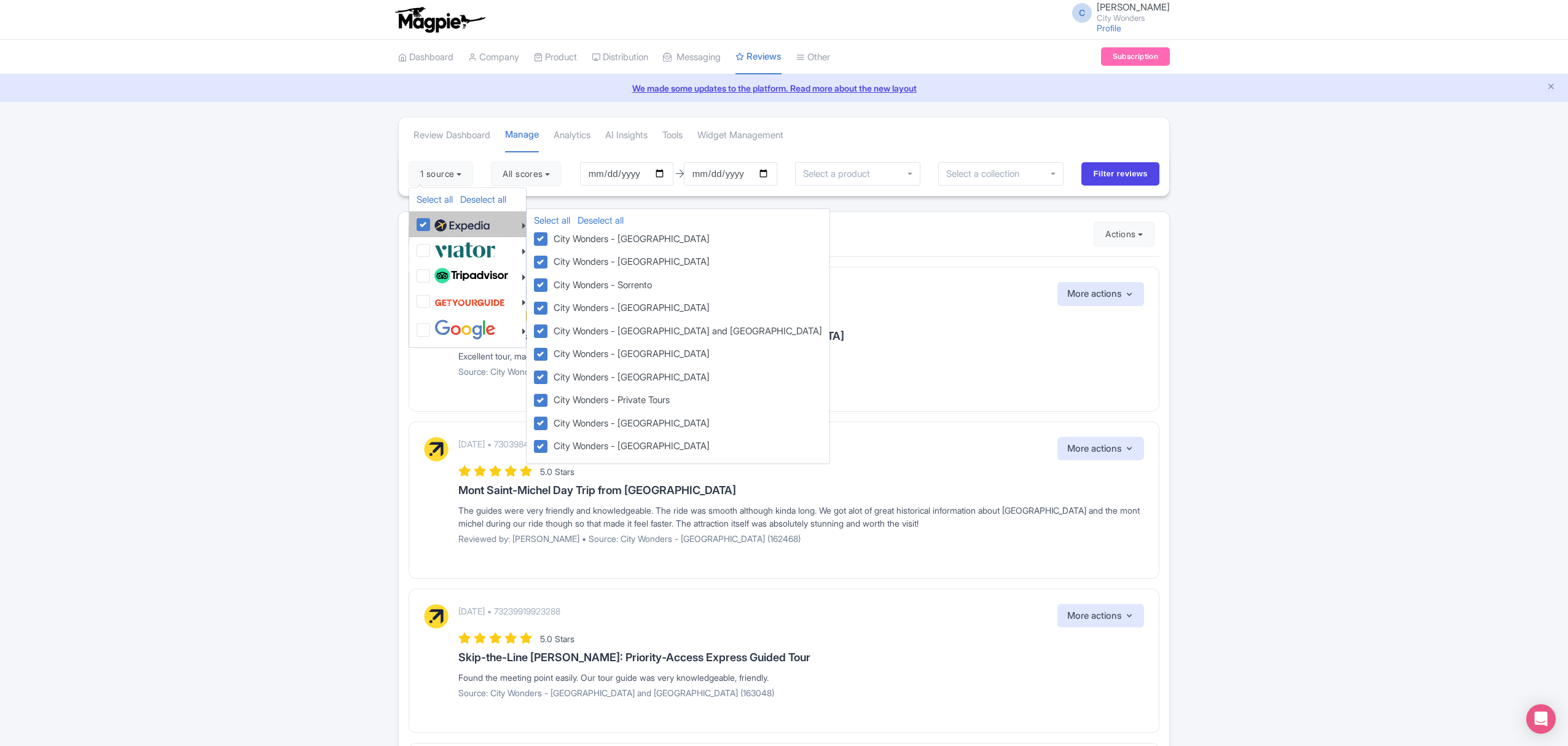
click at [416, 226] on li "Select all Deselect all City Wonders - Vatican City Wonders - Paris City Wonder…" at bounding box center [468, 224] width 117 height 26
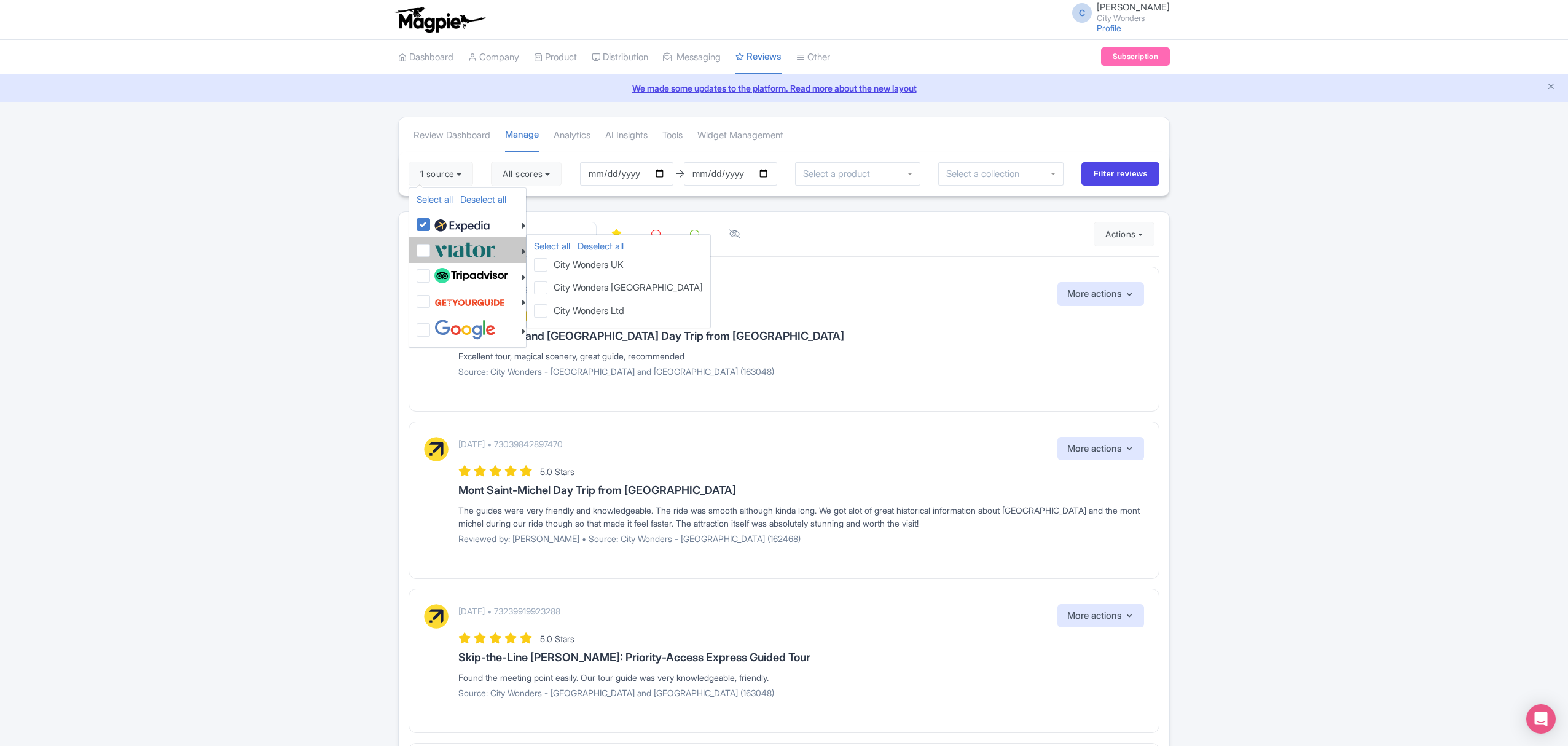
click at [431, 246] on label at bounding box center [463, 250] width 64 height 20
click at [431, 246] on input "checkbox" at bounding box center [435, 244] width 8 height 8
checkbox input "true"
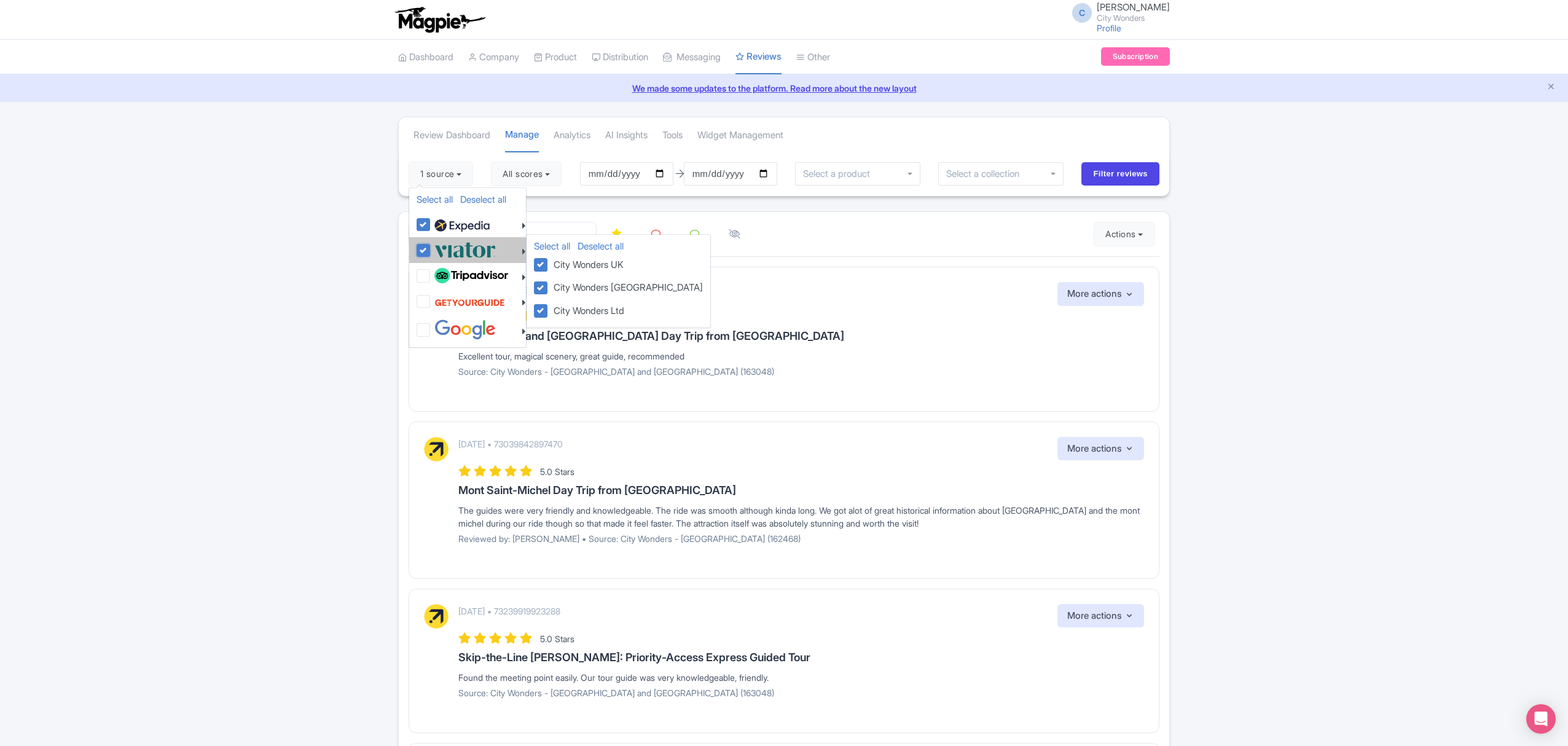
checkbox input "true"
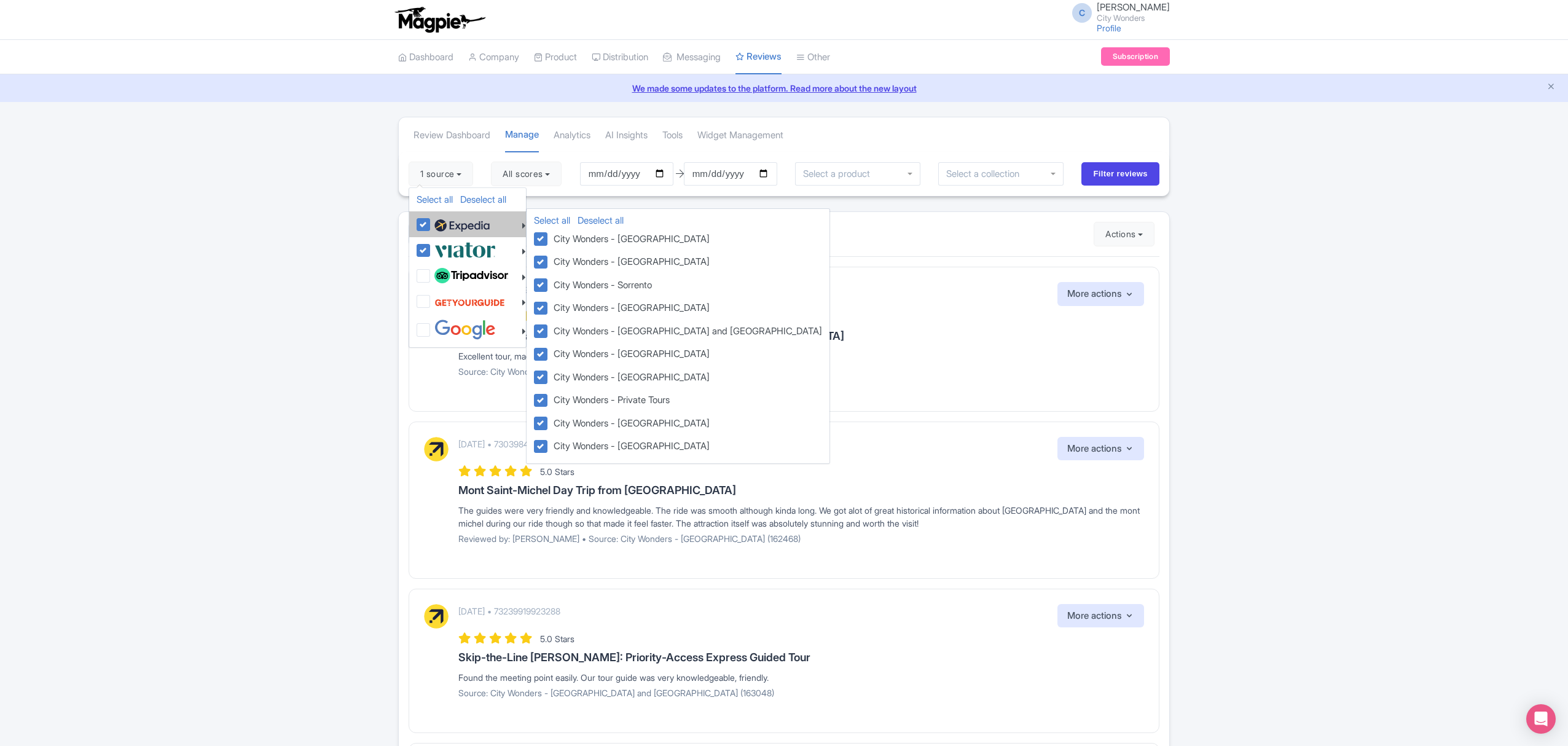
click at [431, 229] on label at bounding box center [460, 224] width 58 height 21
click at [431, 221] on input "checkbox" at bounding box center [435, 218] width 8 height 8
checkbox input "false"
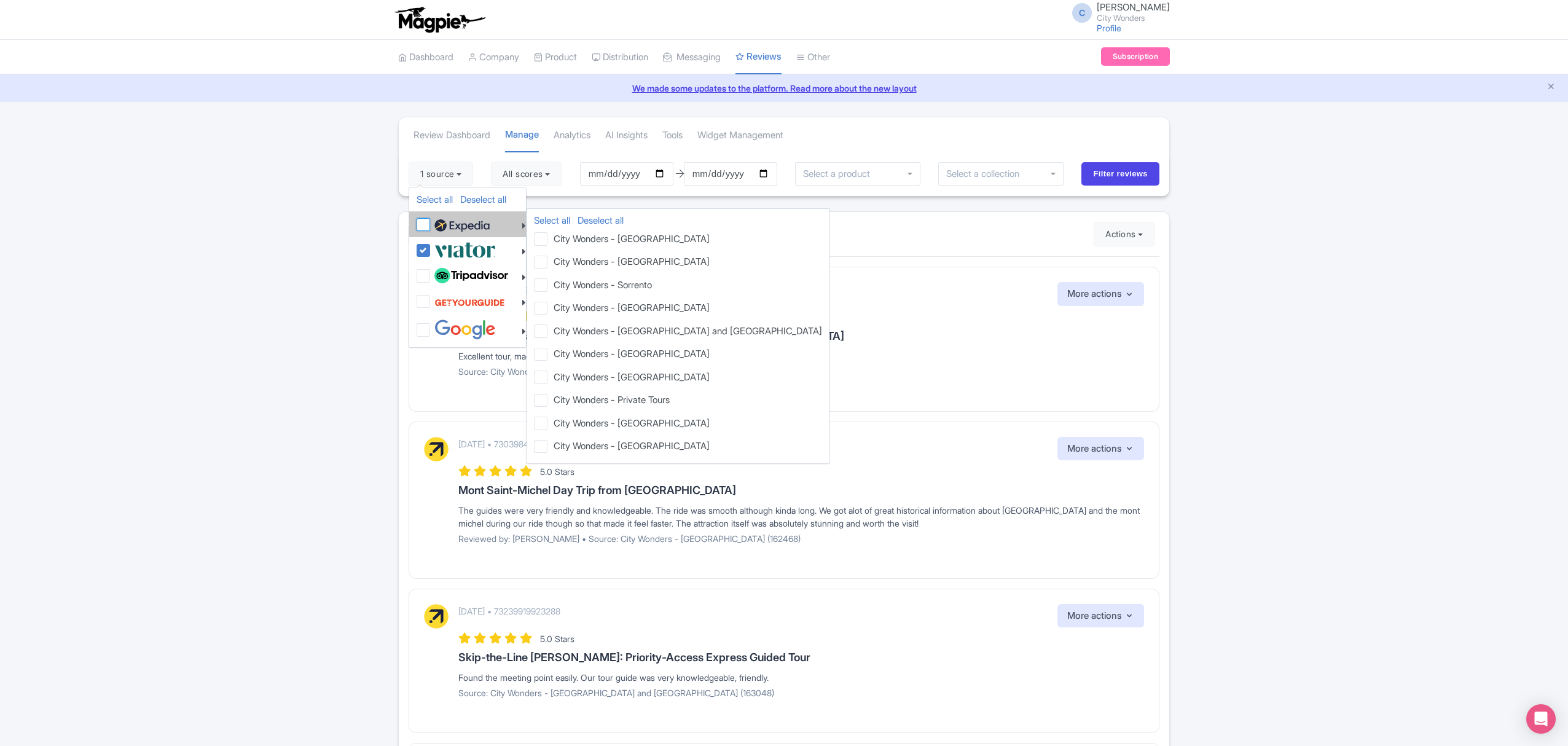
checkbox input "false"
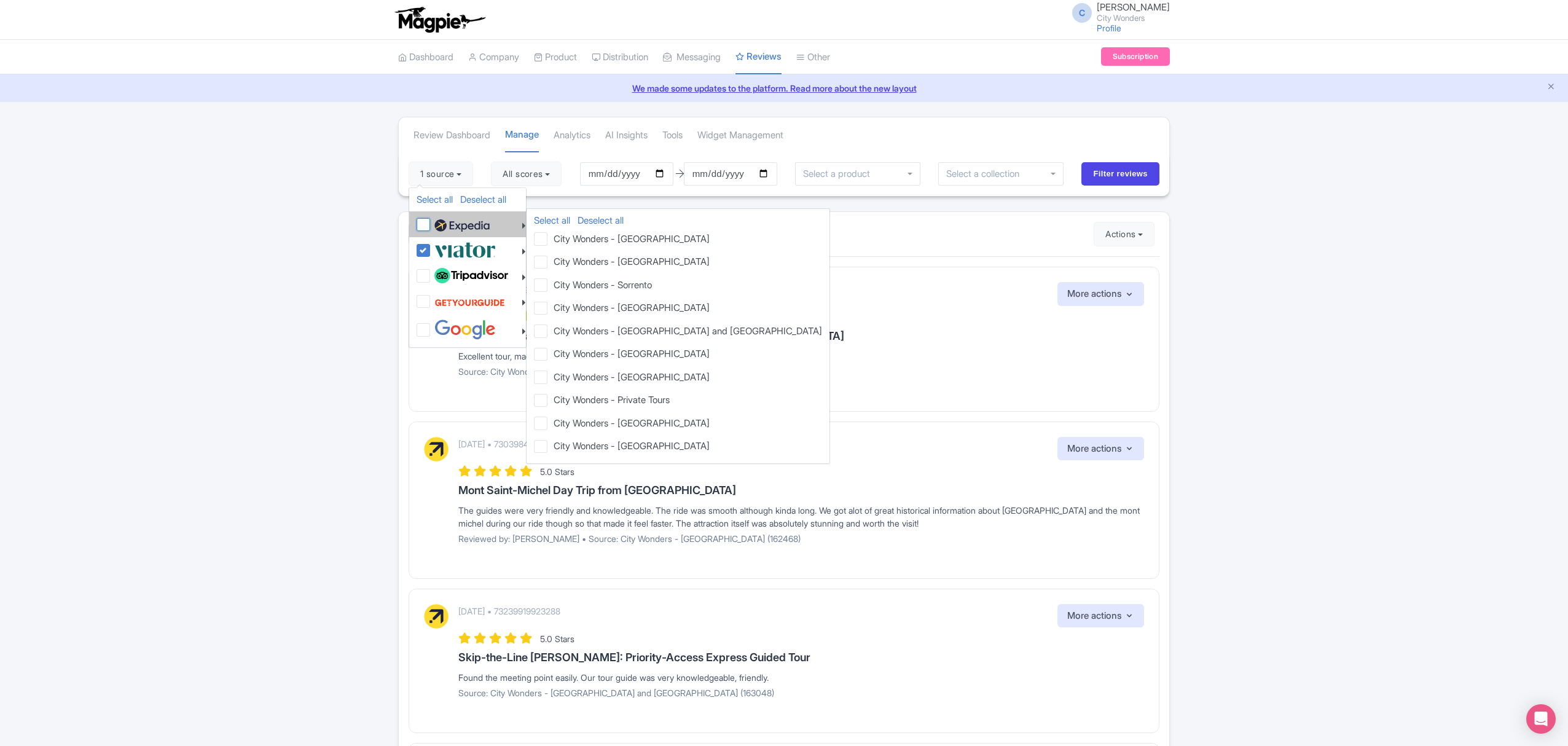
checkbox input "false"
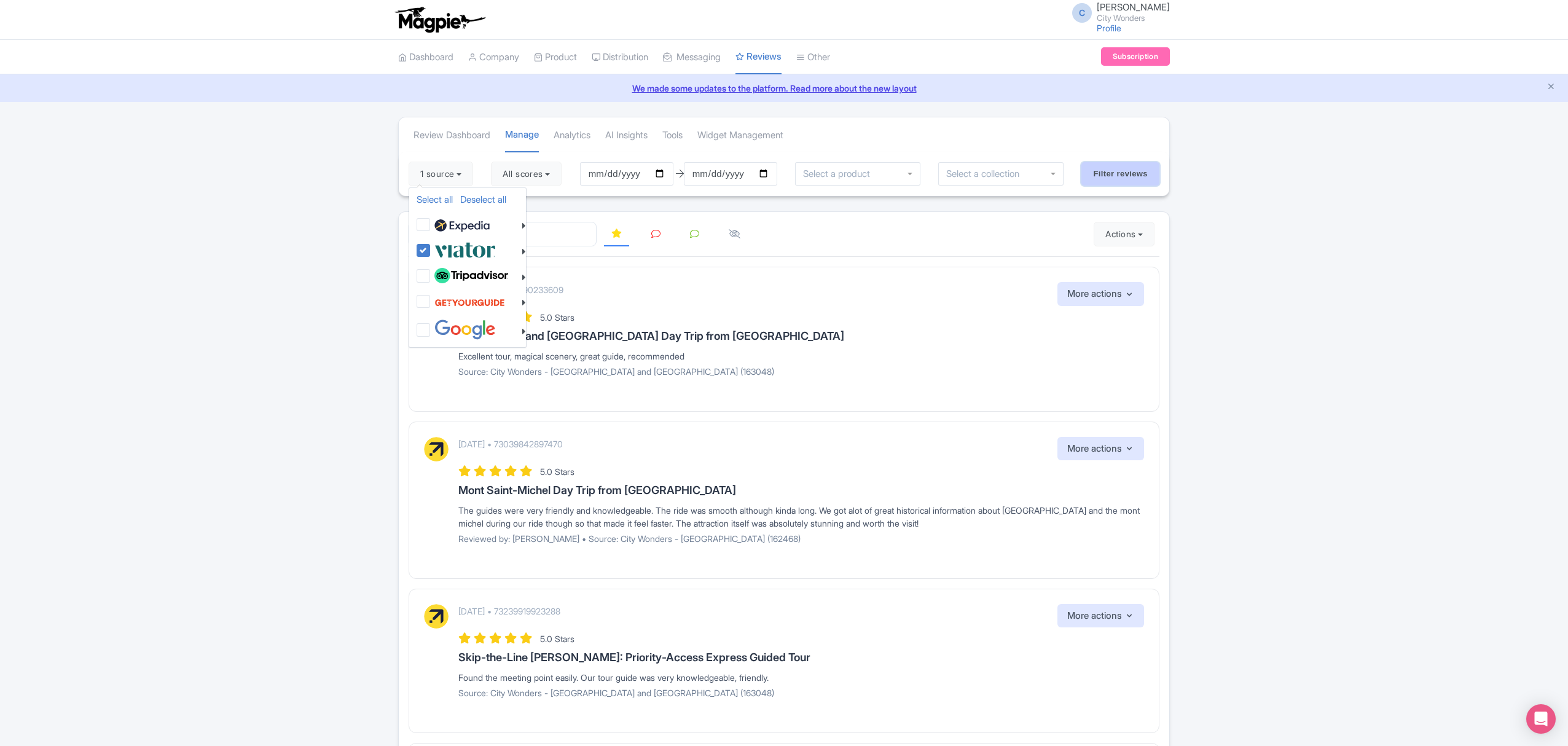
click at [1150, 173] on input "Filter reviews" at bounding box center [1120, 174] width 78 height 23
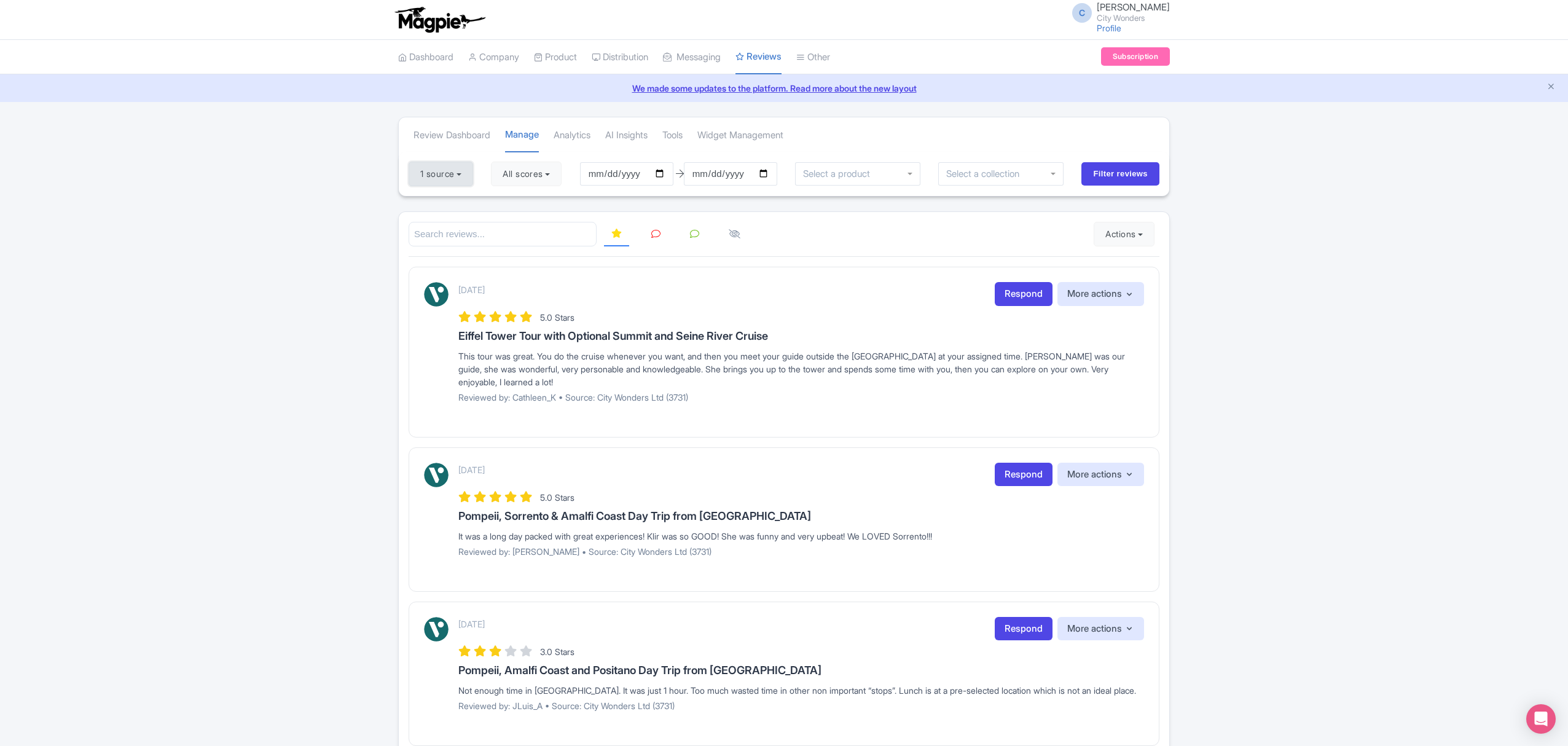
click at [454, 170] on button "1 source" at bounding box center [440, 174] width 64 height 25
click at [439, 200] on link "Select all" at bounding box center [434, 199] width 37 height 12
checkbox input "true"
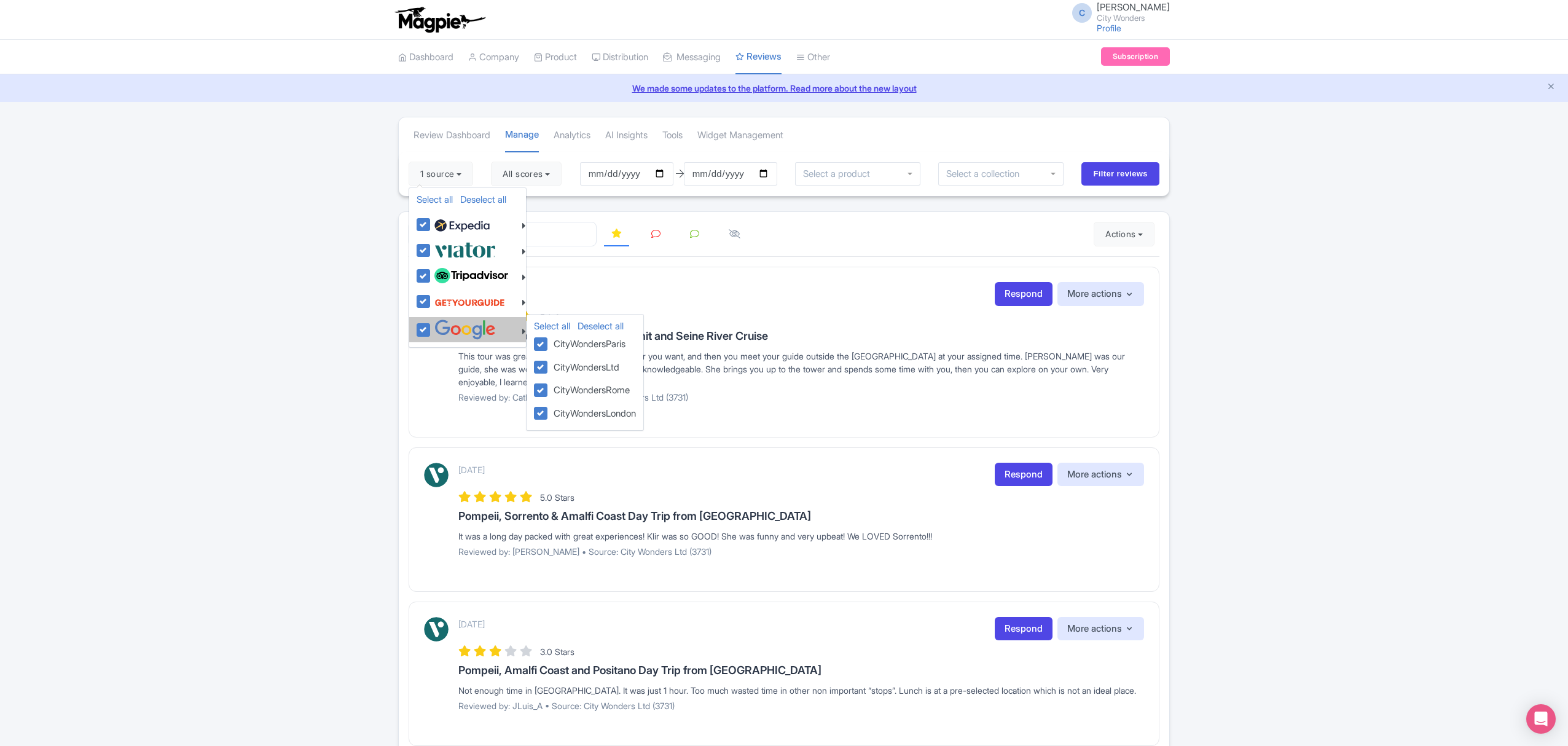
click at [438, 328] on img at bounding box center [465, 330] width 62 height 20
click at [438, 327] on input "checkbox" at bounding box center [435, 324] width 8 height 8
checkbox input "false"
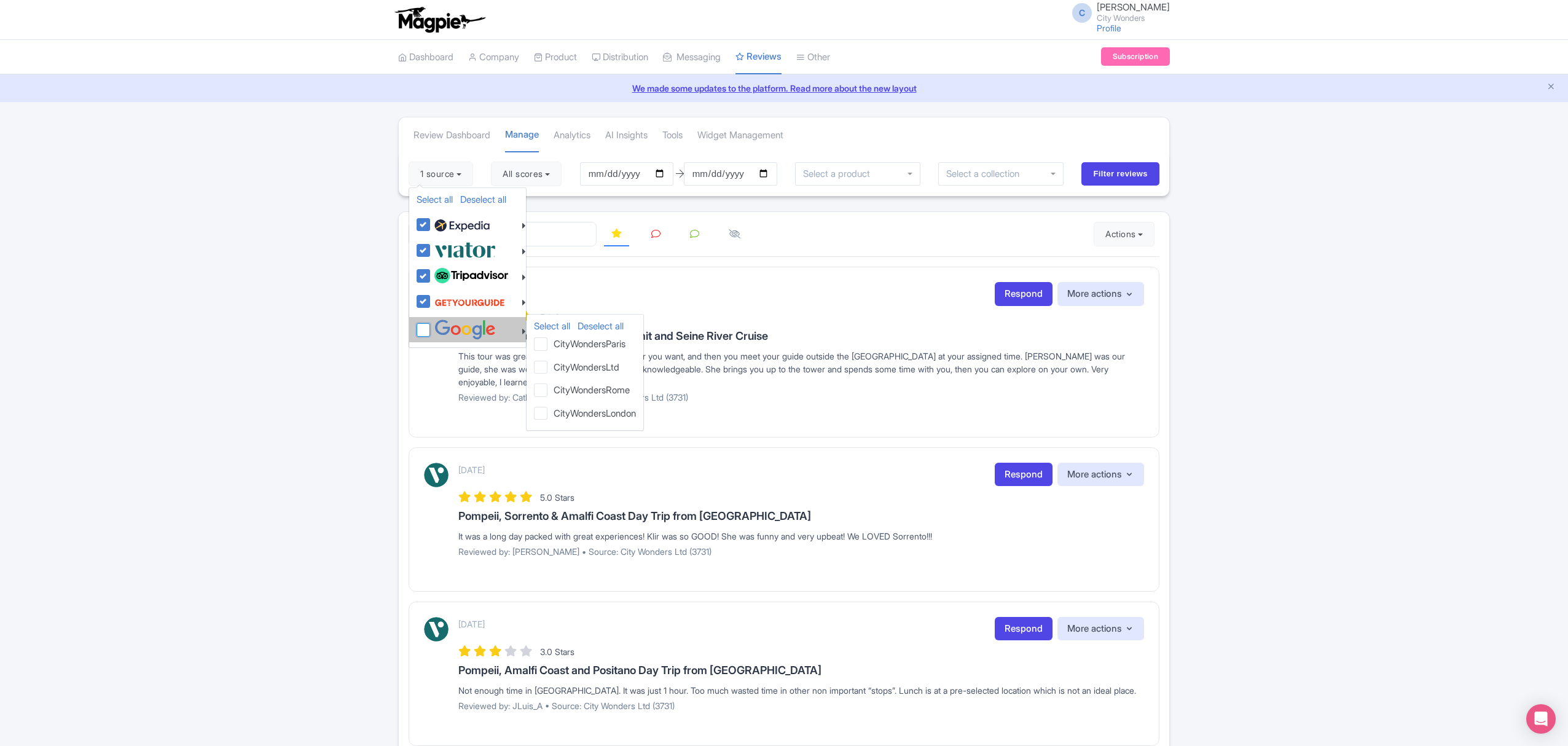
checkbox input "false"
click at [1108, 168] on input "Filter reviews" at bounding box center [1120, 174] width 78 height 23
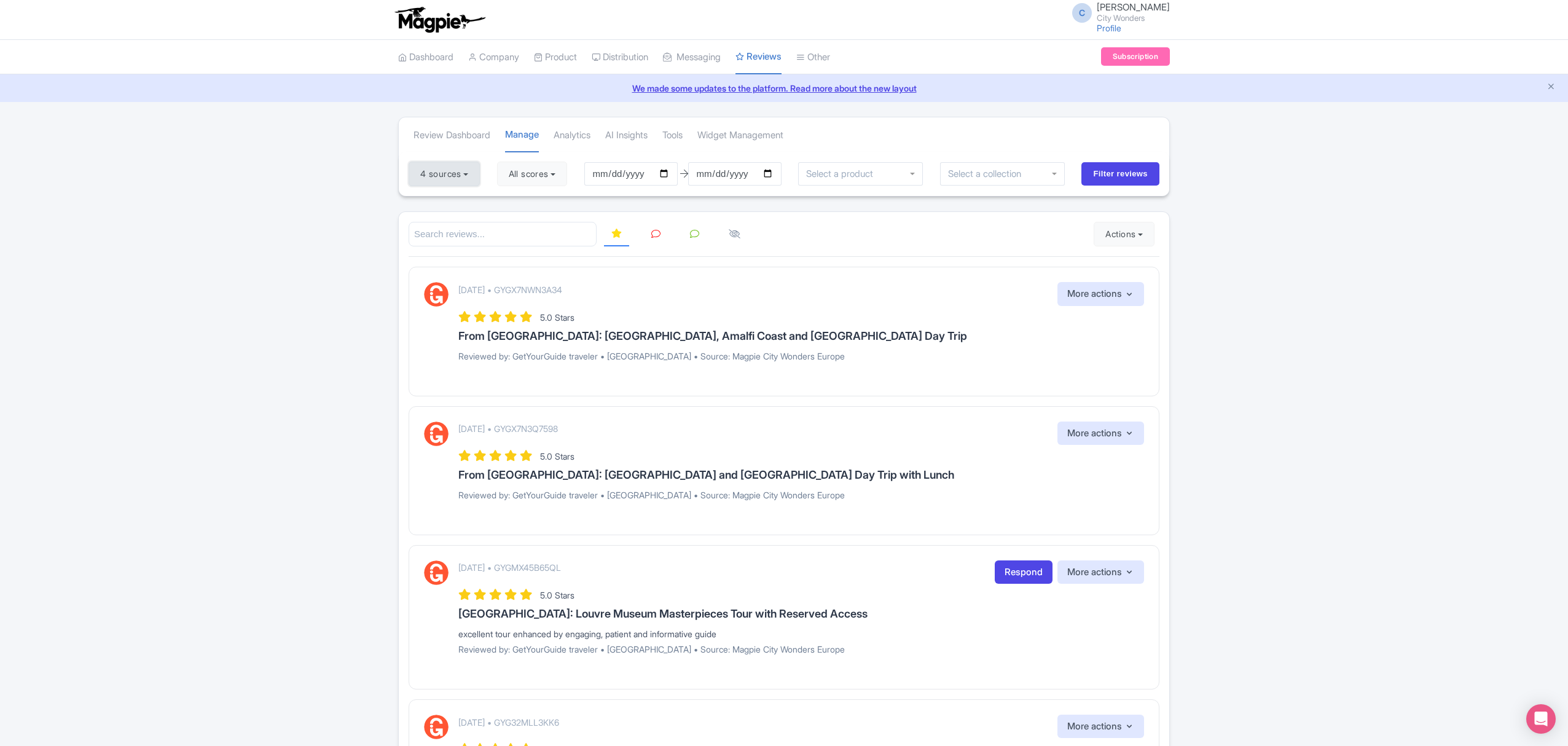
click at [444, 175] on button "4 sources" at bounding box center [444, 174] width 72 height 25
click at [489, 202] on link "Deselect all" at bounding box center [483, 199] width 46 height 12
checkbox input "false"
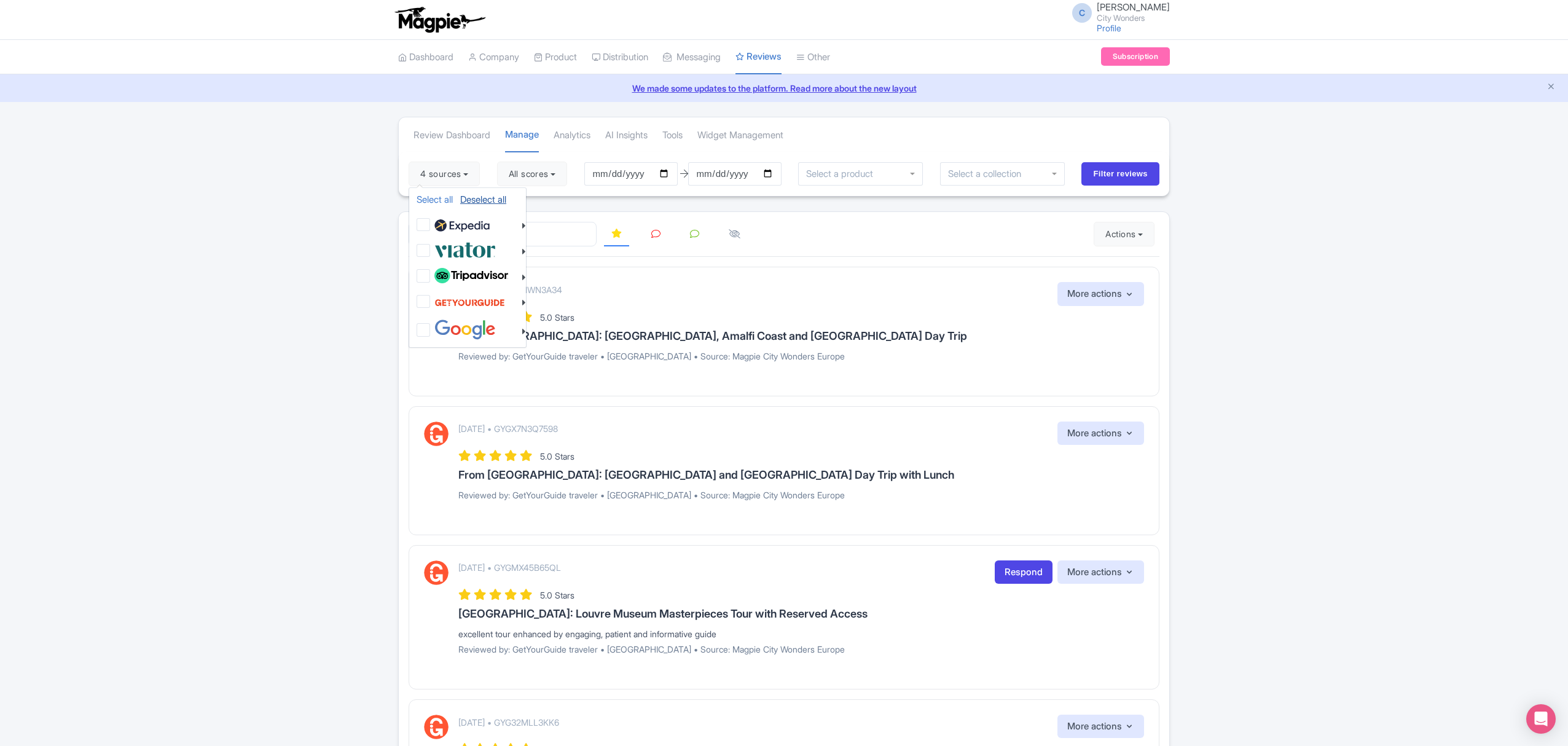
checkbox input "false"
click at [431, 249] on label at bounding box center [463, 250] width 64 height 20
click at [431, 247] on input "checkbox" at bounding box center [435, 244] width 8 height 8
checkbox input "true"
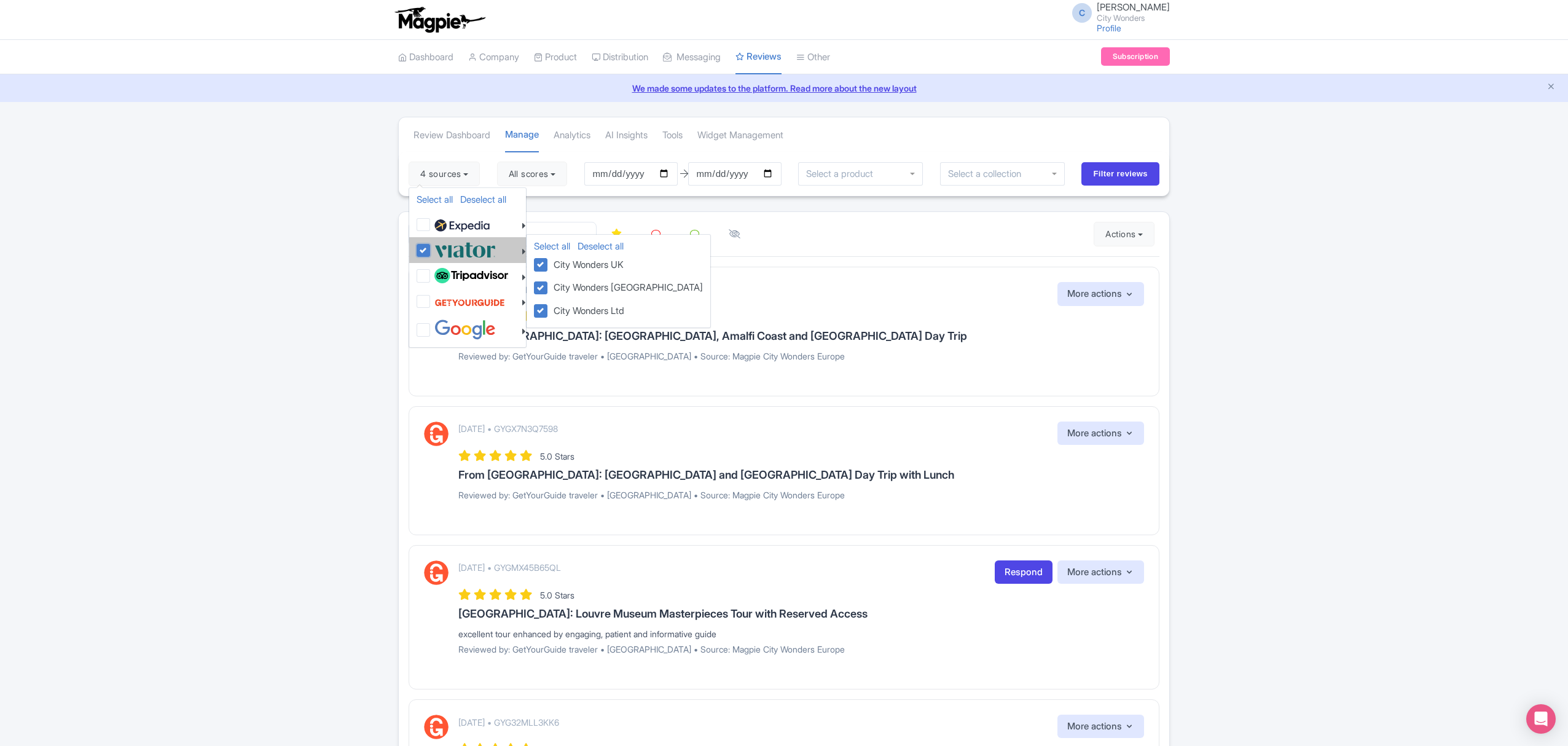
checkbox input "true"
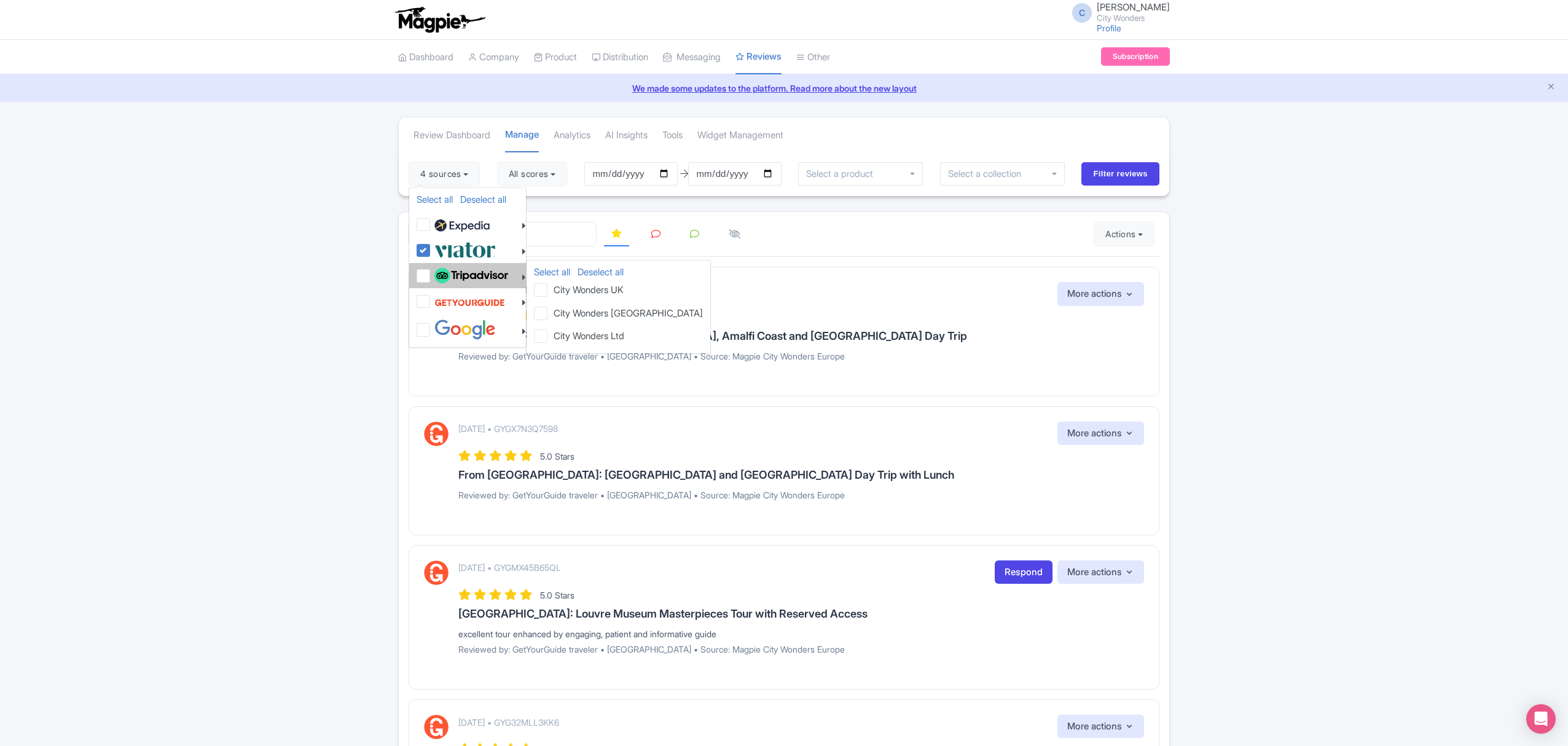
click at [431, 274] on label at bounding box center [469, 276] width 77 height 21
click at [431, 273] on input "checkbox" at bounding box center [435, 270] width 8 height 8
checkbox input "true"
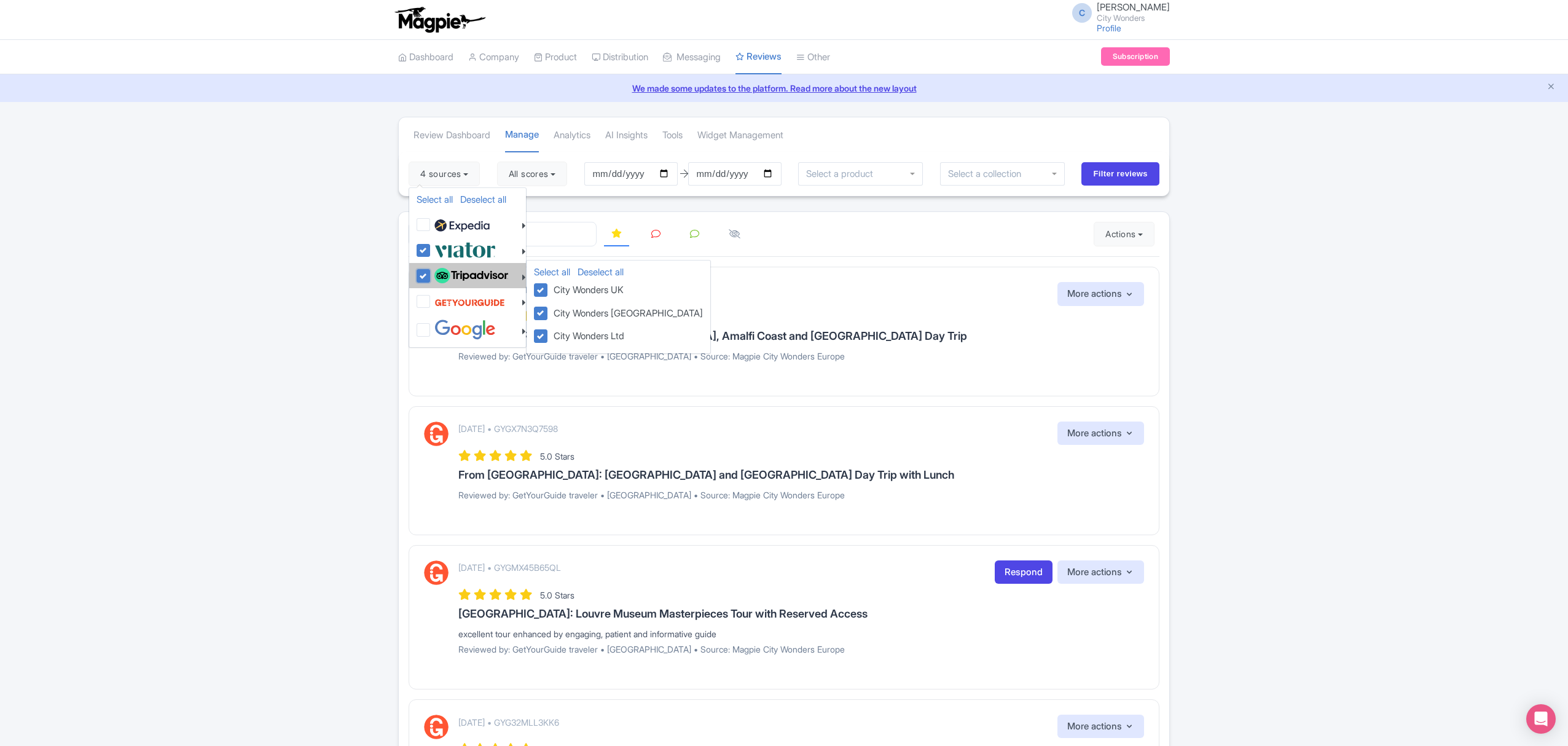
checkbox input "true"
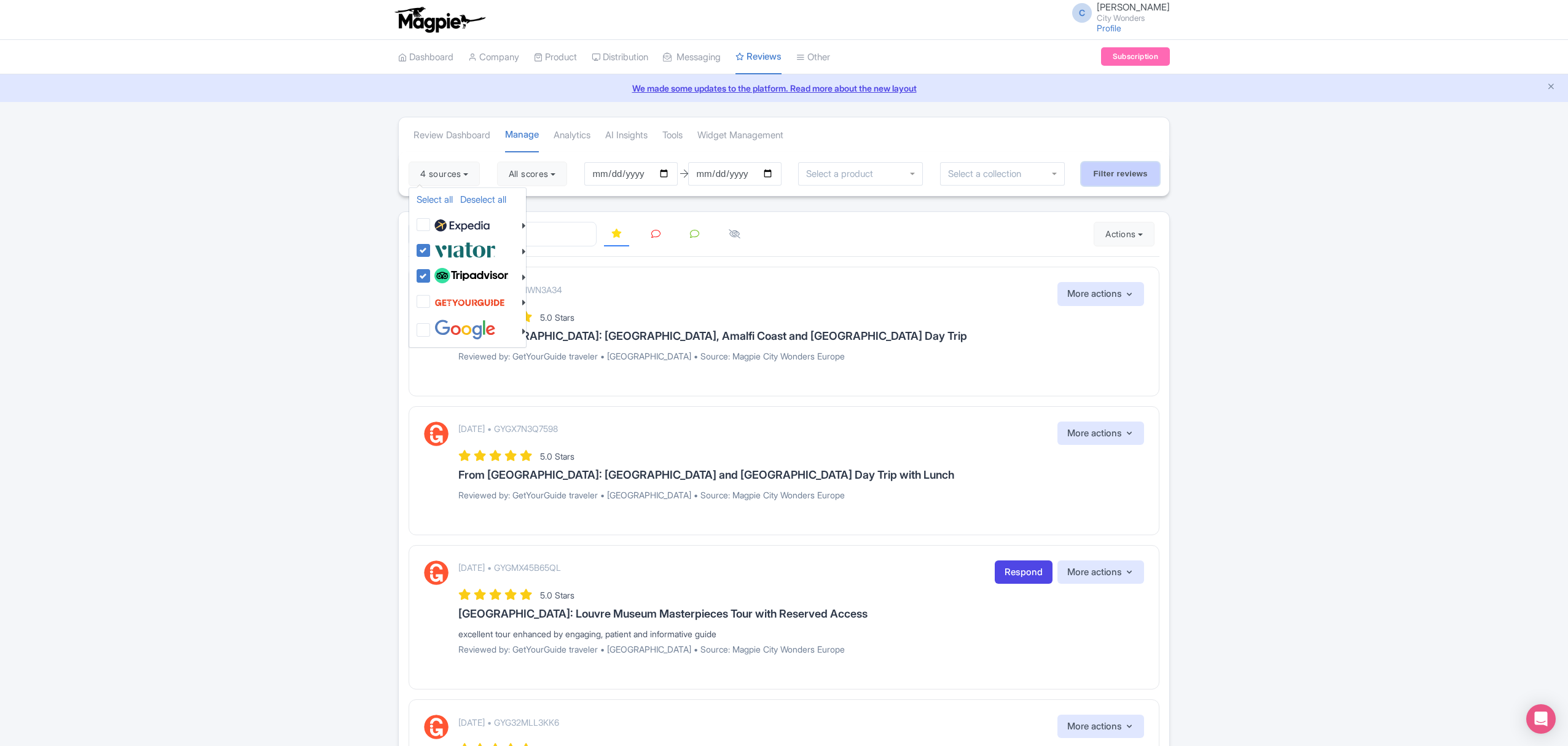
click at [1146, 182] on input "Filter reviews" at bounding box center [1120, 174] width 78 height 23
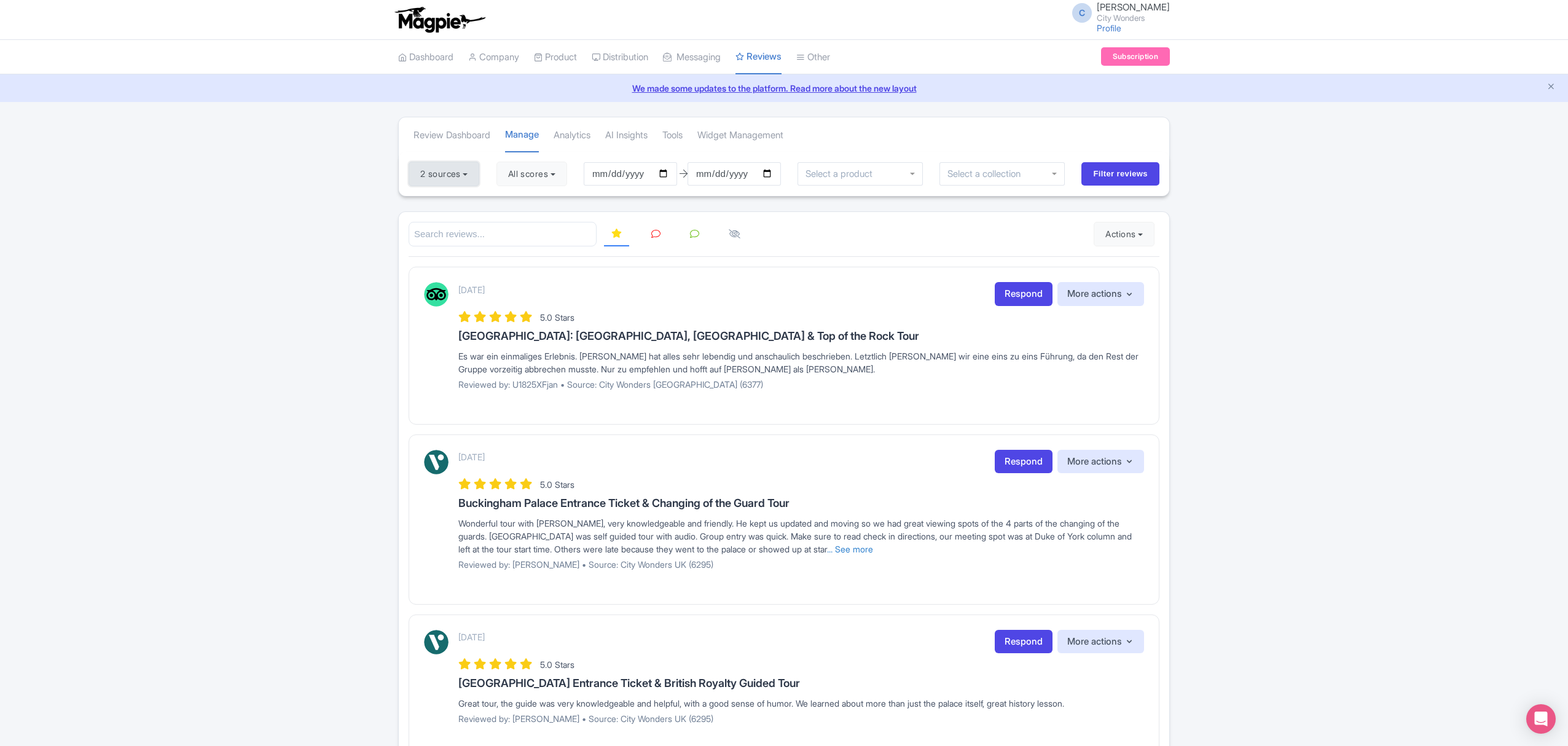
click at [444, 166] on button "2 sources" at bounding box center [444, 174] width 71 height 25
click at [433, 200] on link "Select all" at bounding box center [434, 199] width 37 height 12
checkbox input "true"
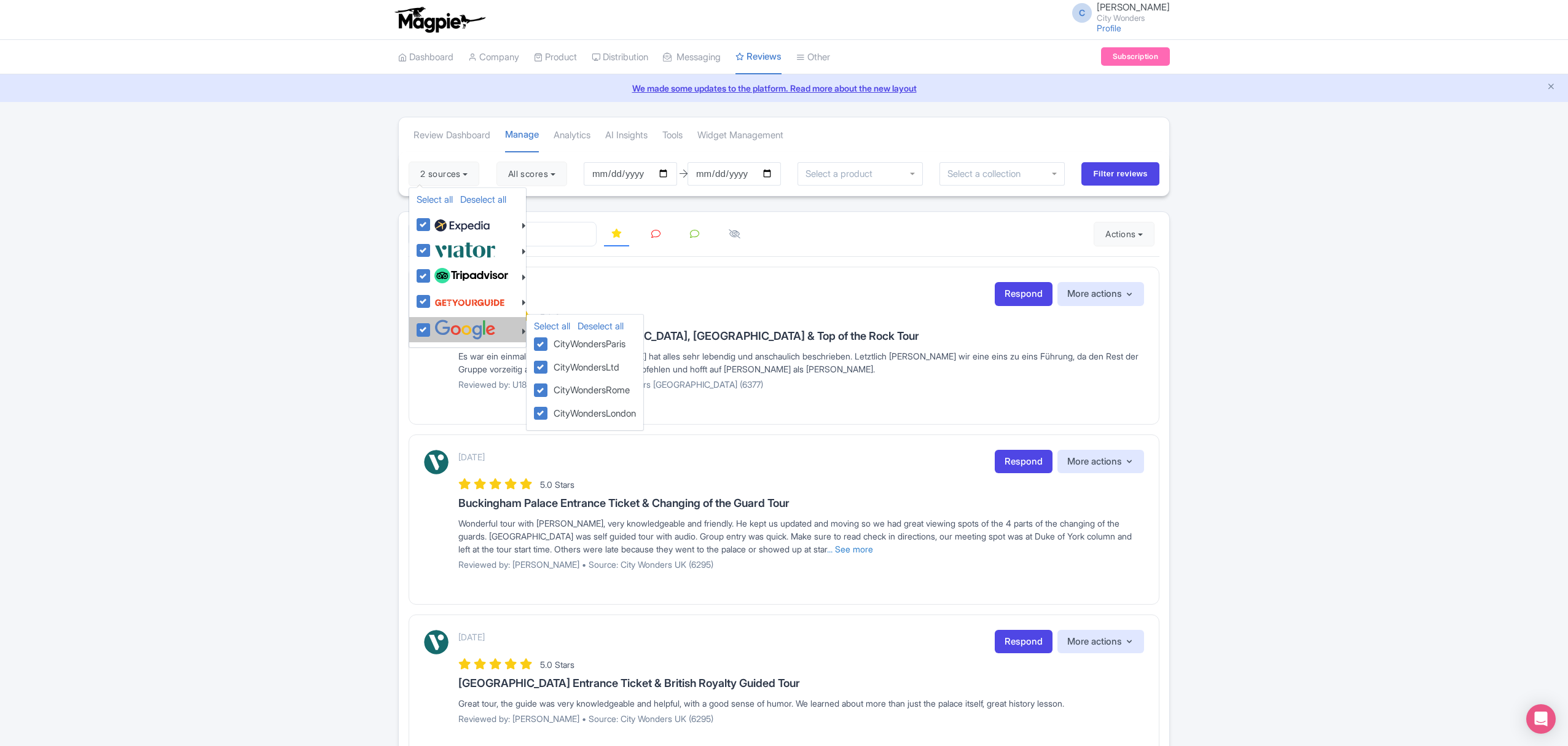
click at [447, 335] on img at bounding box center [465, 330] width 62 height 20
click at [439, 327] on input "checkbox" at bounding box center [435, 324] width 8 height 8
checkbox input "false"
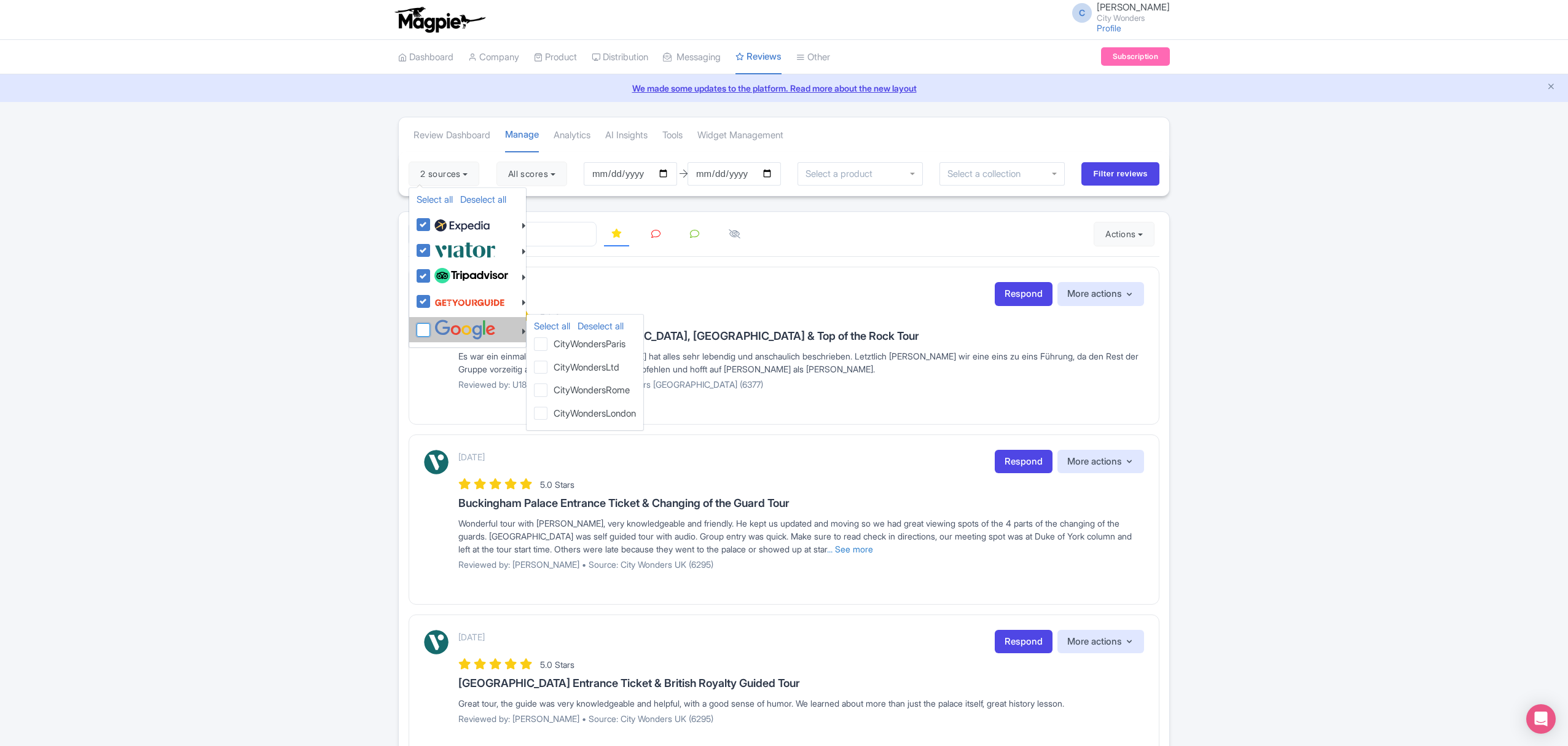
checkbox input "false"
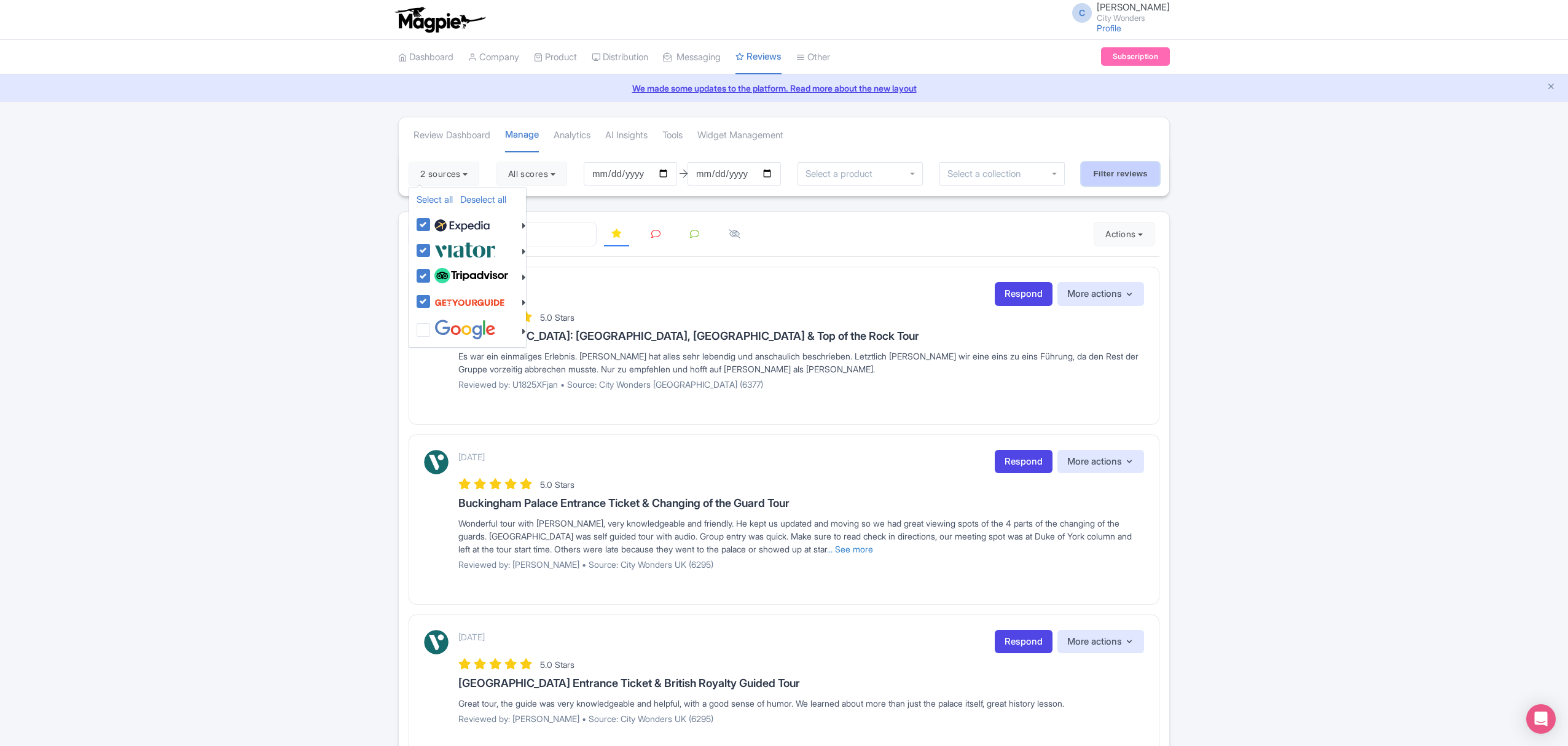
click at [1144, 177] on input "Filter reviews" at bounding box center [1120, 174] width 78 height 23
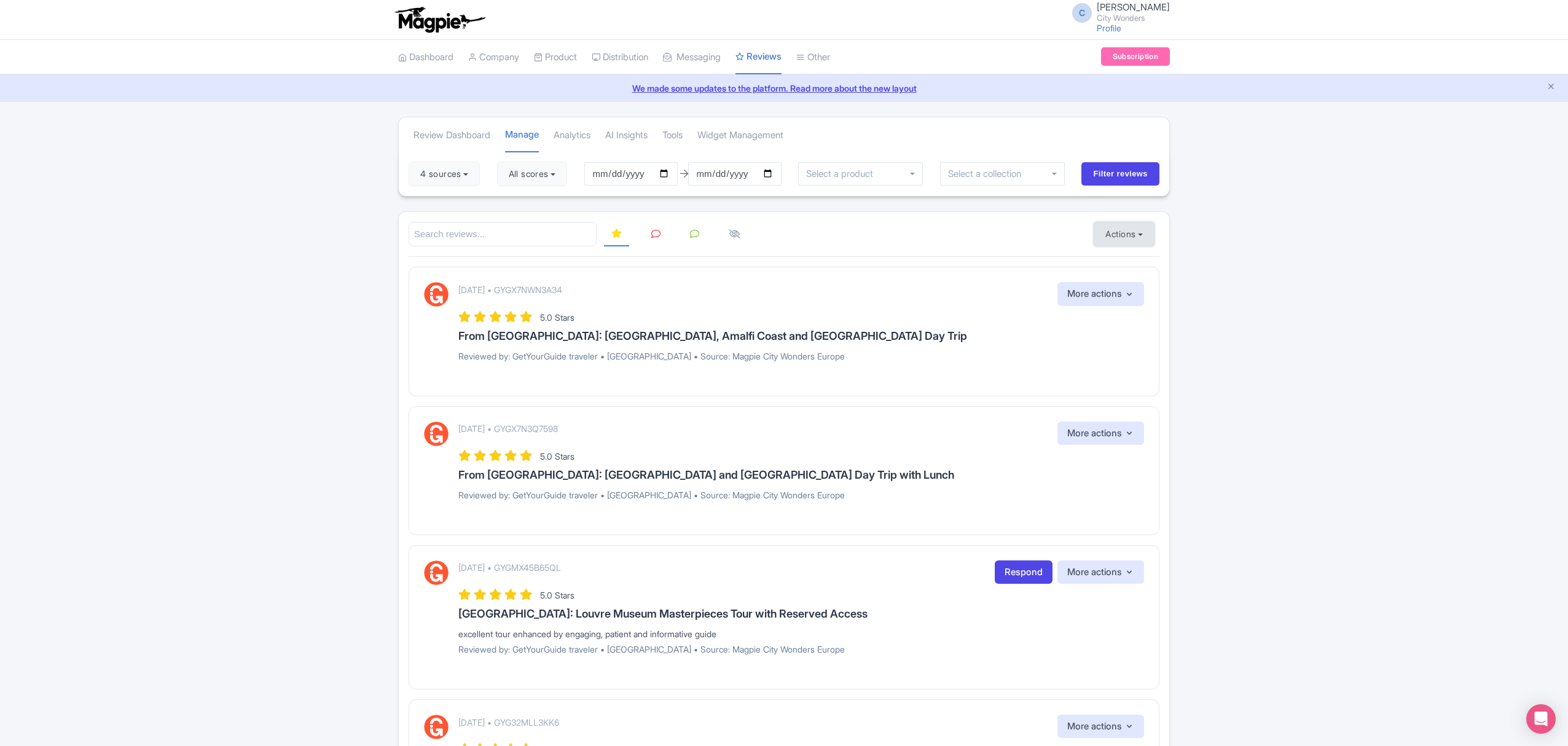
click at [1130, 233] on button "Actions" at bounding box center [1124, 234] width 61 height 25
click at [1169, 261] on link "Import new reviews" at bounding box center [1165, 265] width 144 height 24
click at [470, 177] on button "All sources" at bounding box center [446, 174] width 76 height 25
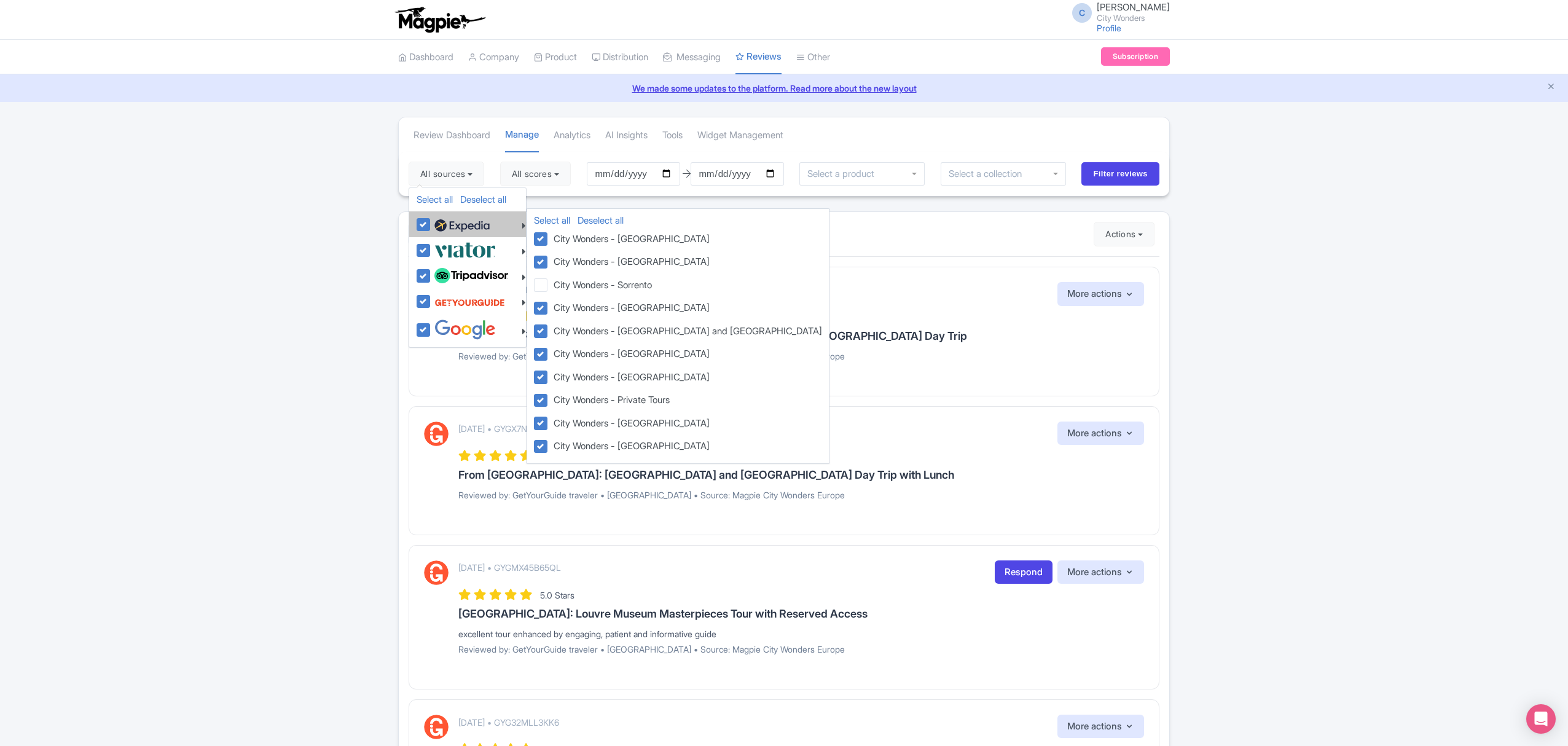
click at [463, 221] on img at bounding box center [462, 226] width 55 height 18
click at [439, 221] on input "checkbox" at bounding box center [435, 218] width 8 height 8
checkbox input "false"
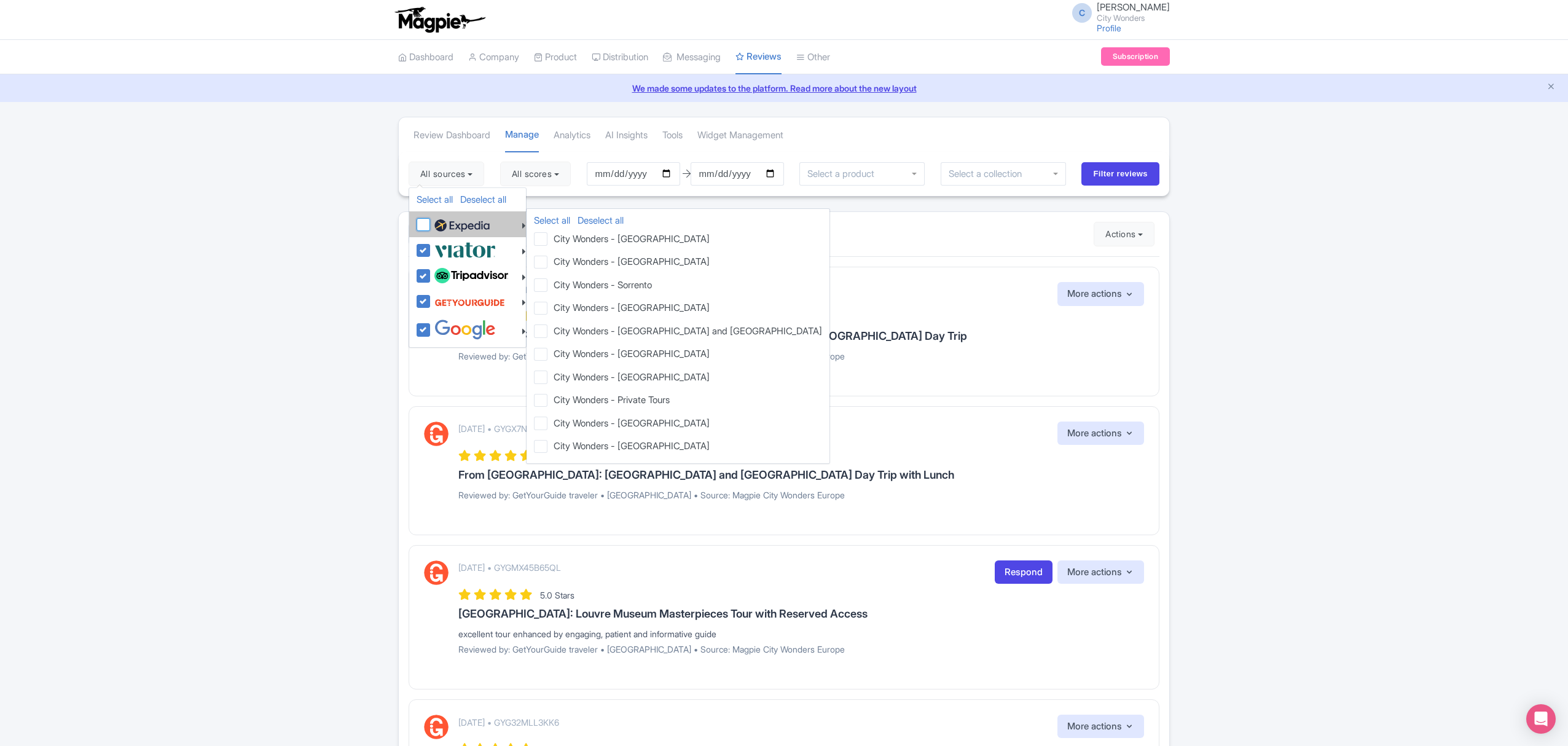
checkbox input "false"
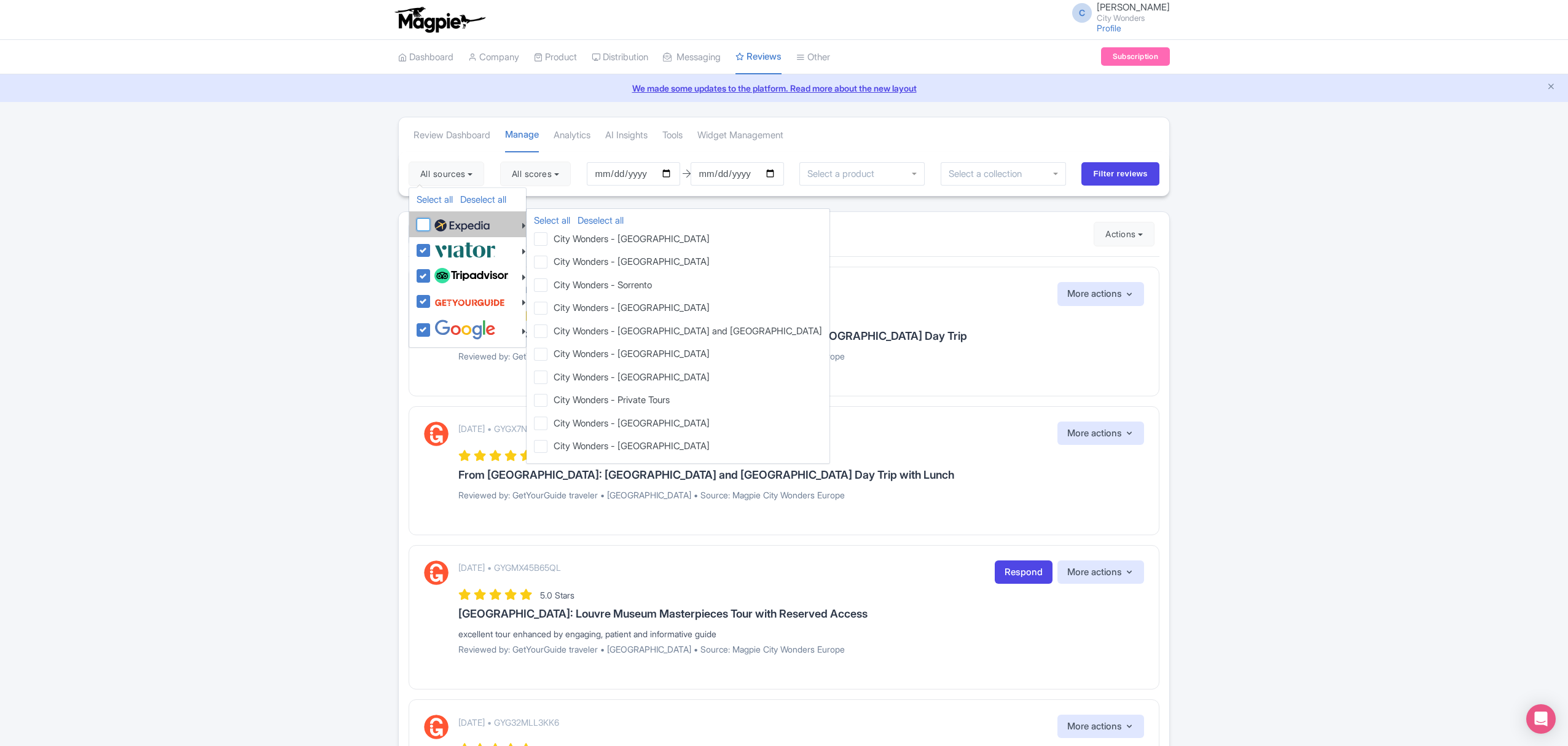
checkbox input "false"
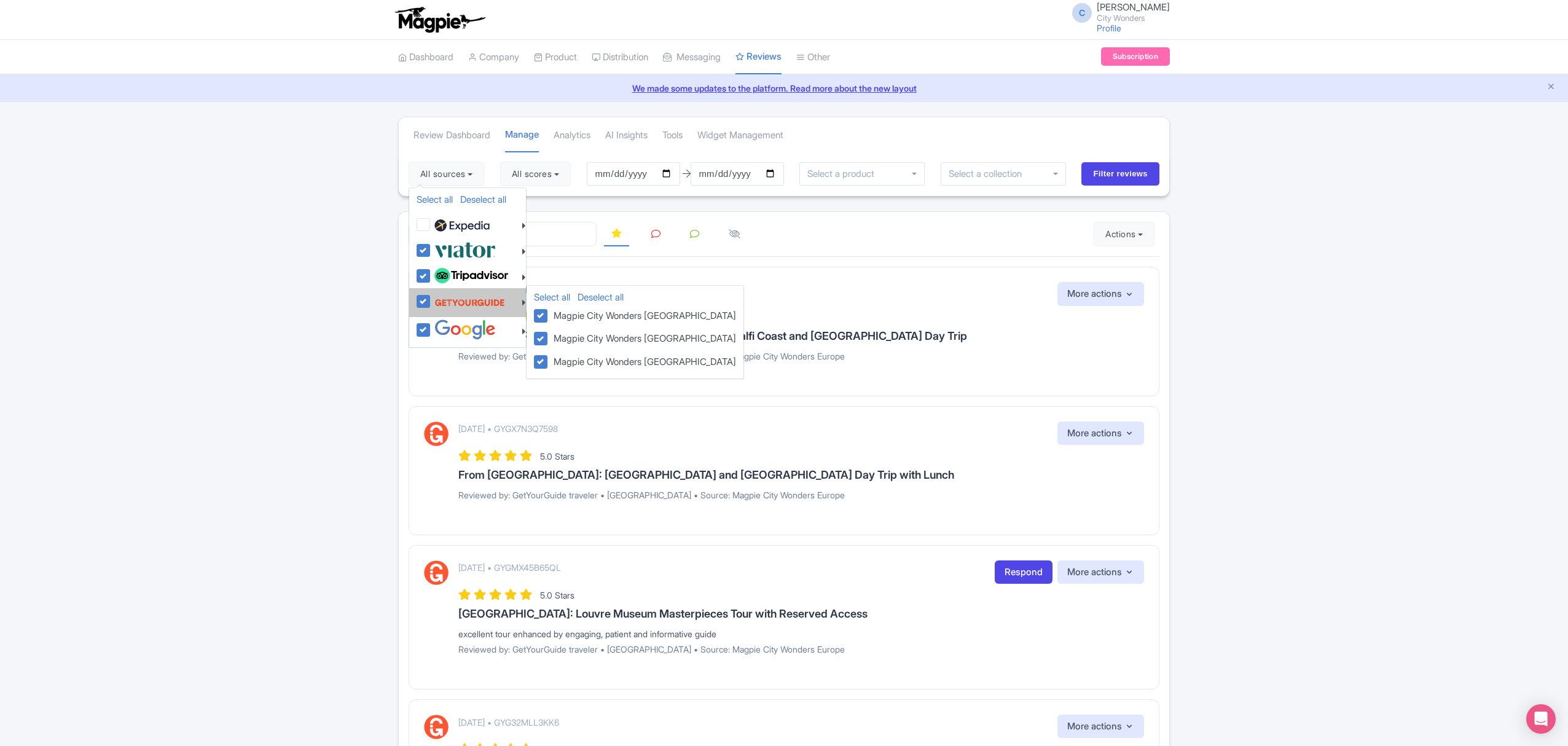
click at [468, 298] on img at bounding box center [469, 302] width 71 height 23
click at [439, 298] on input "checkbox" at bounding box center [435, 295] width 8 height 8
checkbox input "false"
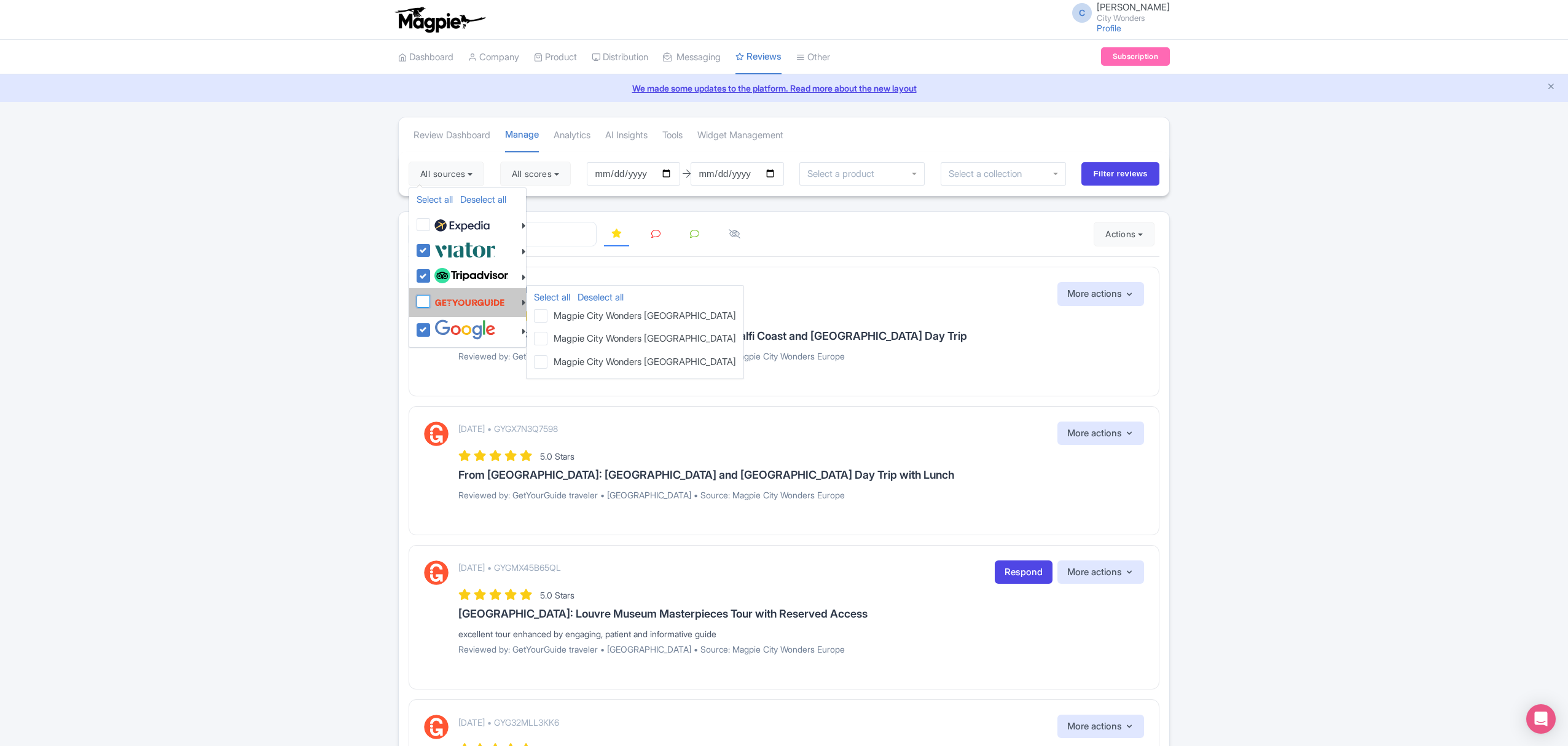
checkbox input "false"
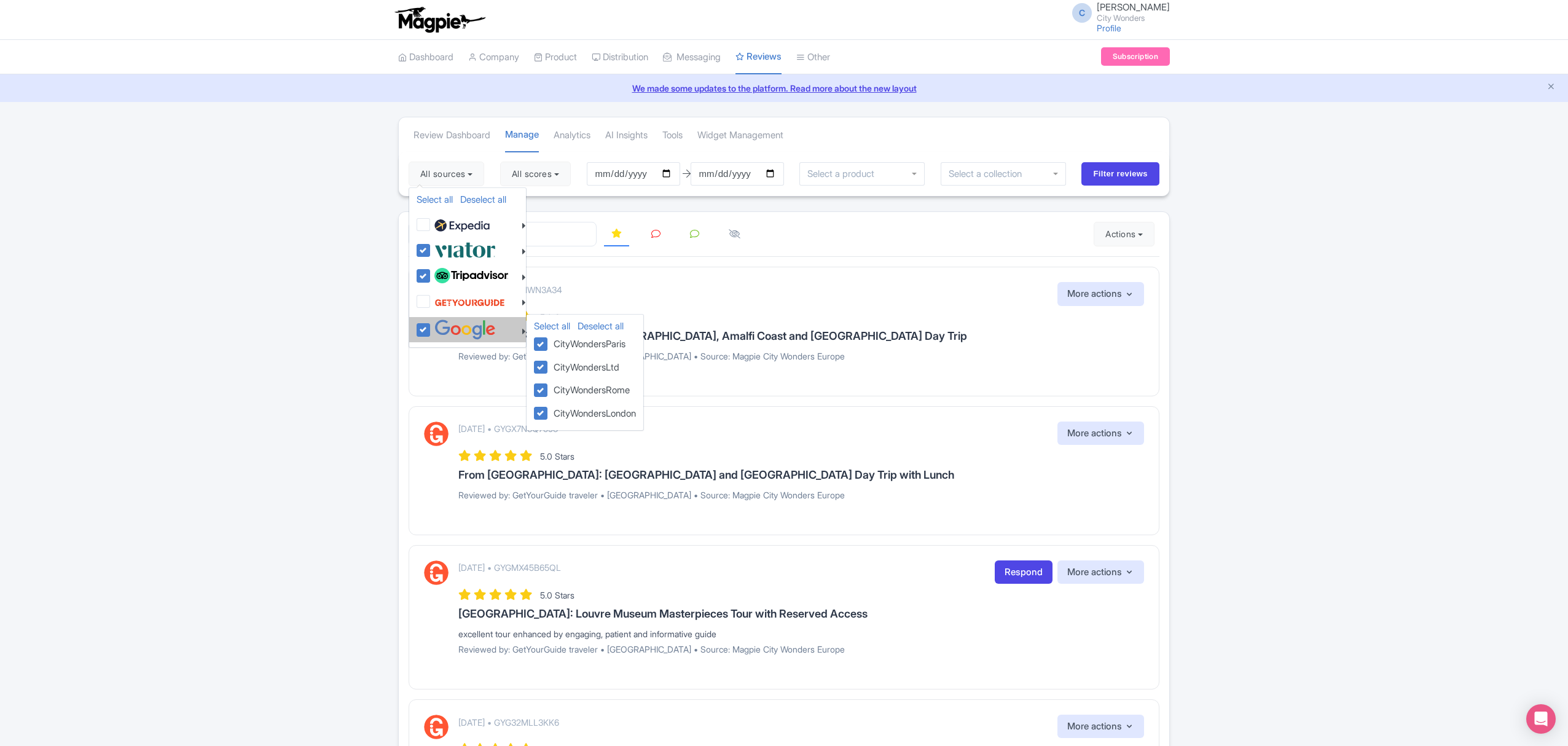
click at [464, 332] on img at bounding box center [465, 330] width 62 height 20
click at [439, 327] on input "checkbox" at bounding box center [435, 324] width 8 height 8
checkbox input "false"
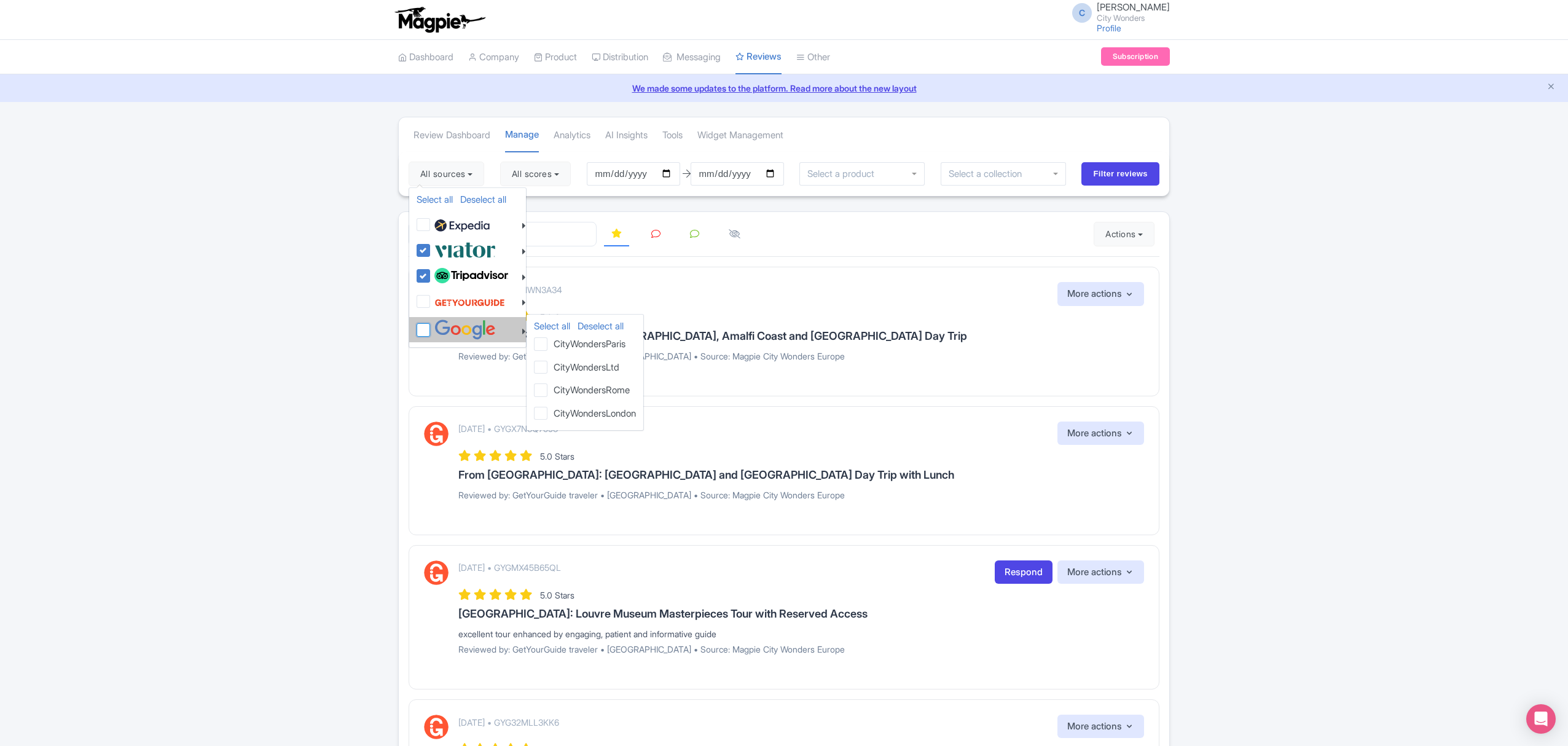
checkbox input "false"
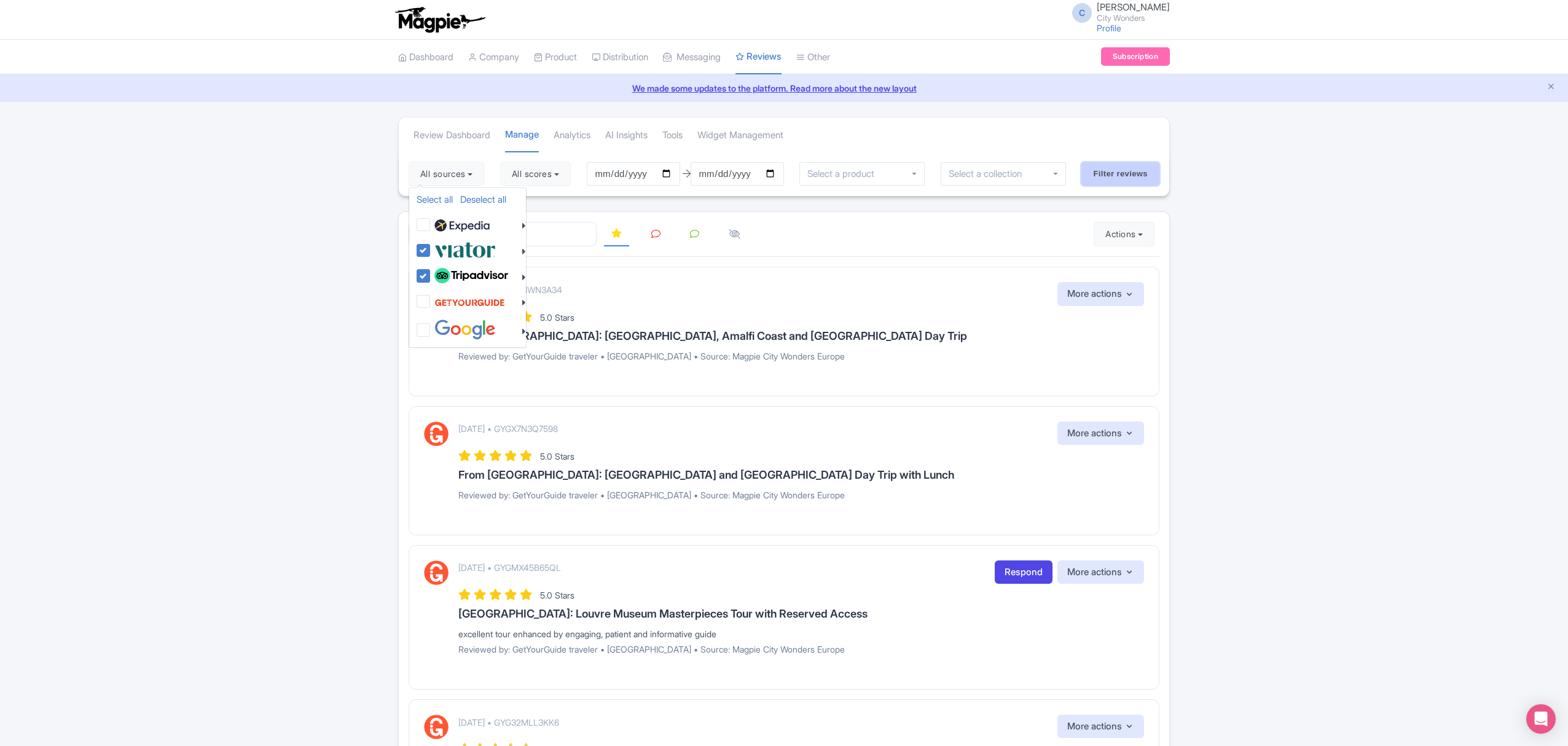
click at [1145, 166] on input "Filter reviews" at bounding box center [1120, 174] width 78 height 23
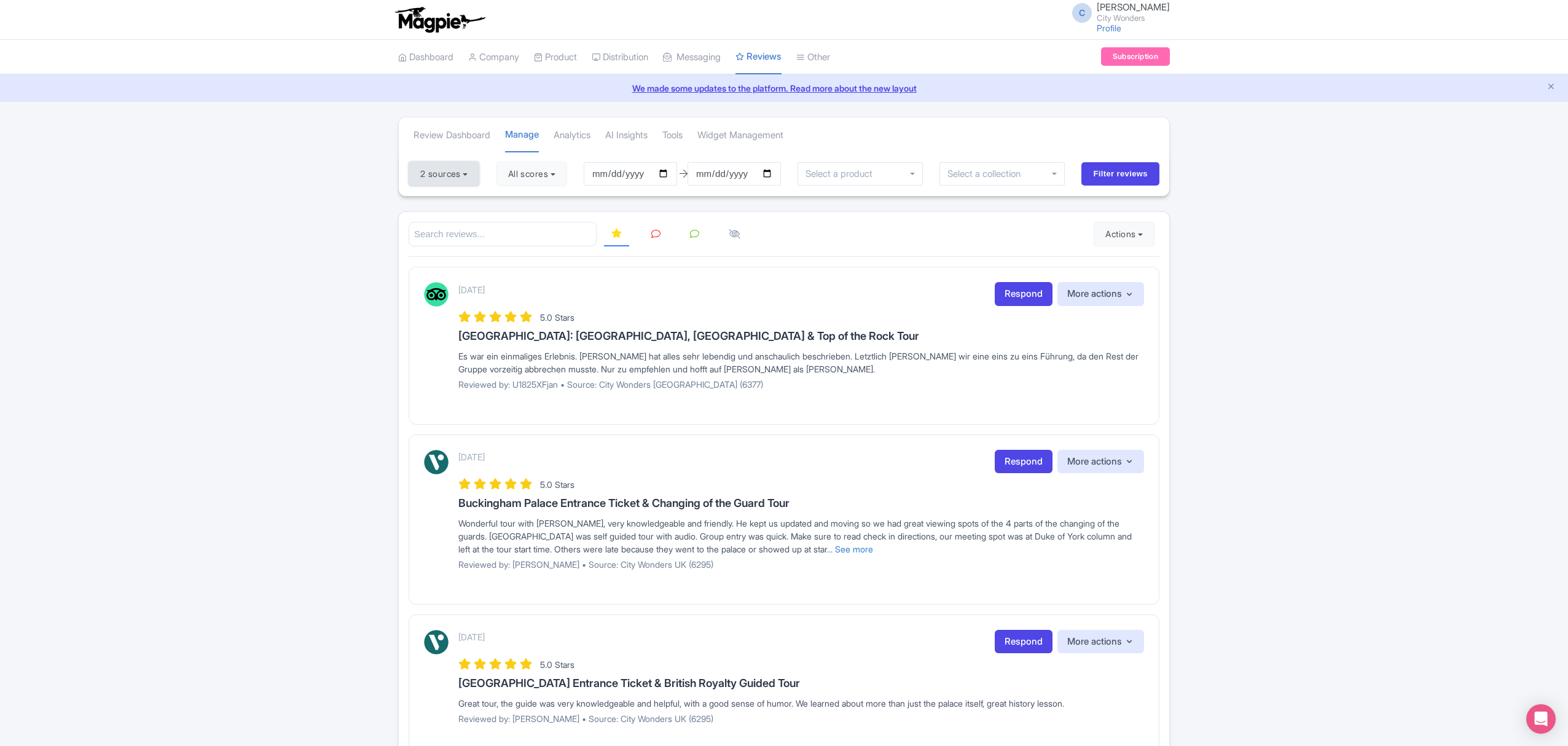
click at [441, 168] on button "2 sources" at bounding box center [444, 174] width 71 height 25
click at [444, 197] on link "Select all" at bounding box center [434, 199] width 37 height 12
checkbox input "true"
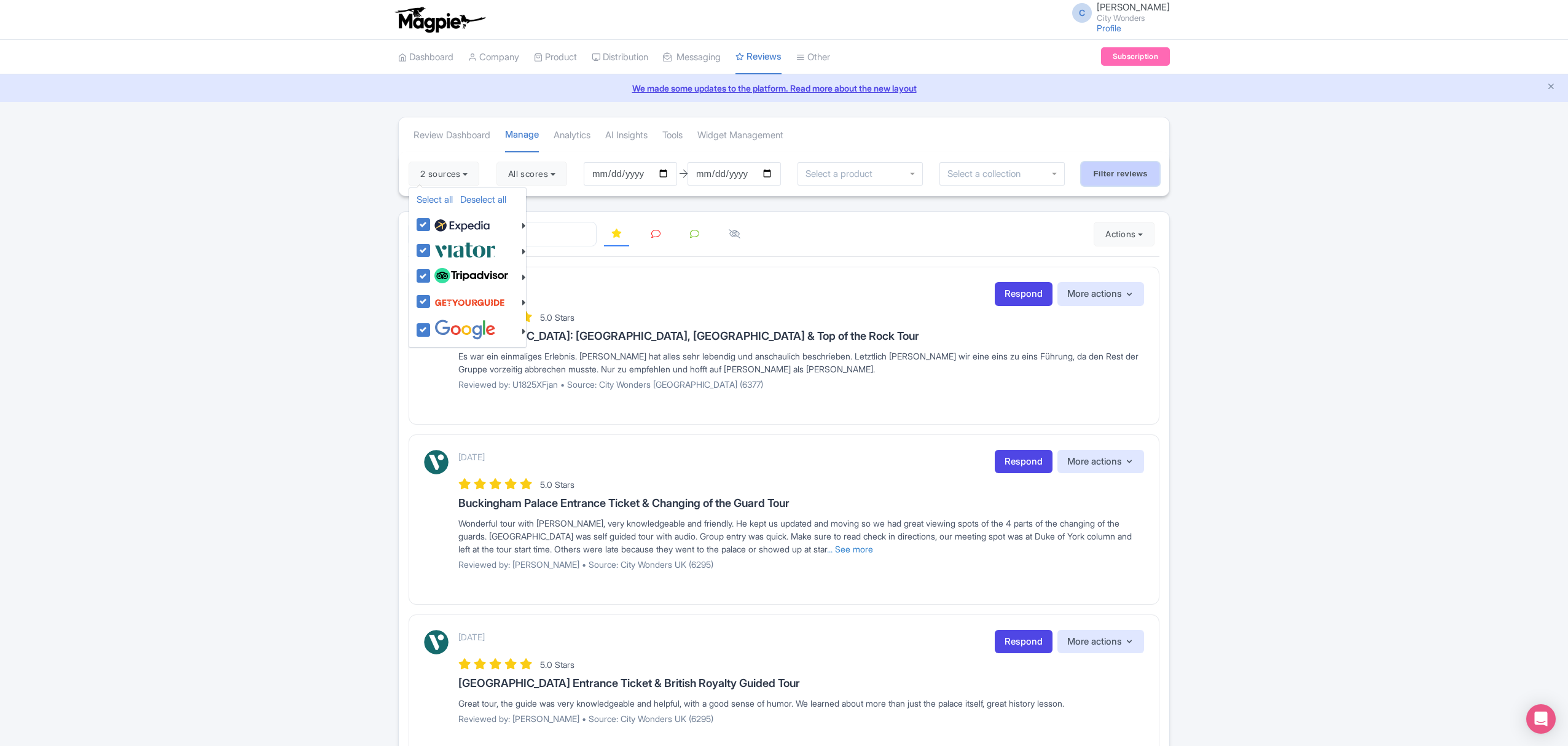
click at [1138, 170] on input "Filter reviews" at bounding box center [1120, 174] width 78 height 23
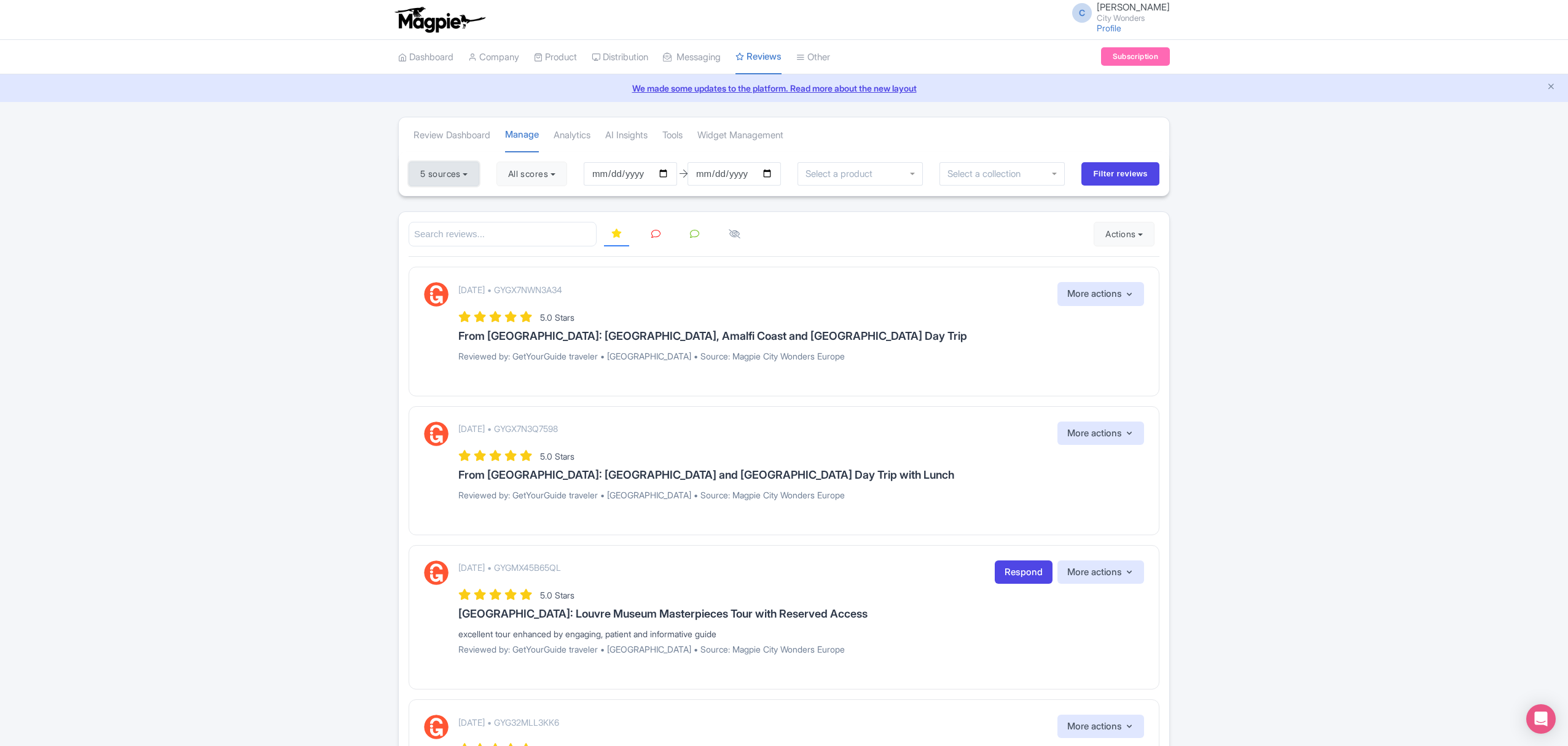
click at [446, 168] on button "5 sources" at bounding box center [444, 174] width 71 height 25
click at [479, 199] on link "Deselect all" at bounding box center [483, 199] width 46 height 12
checkbox input "false"
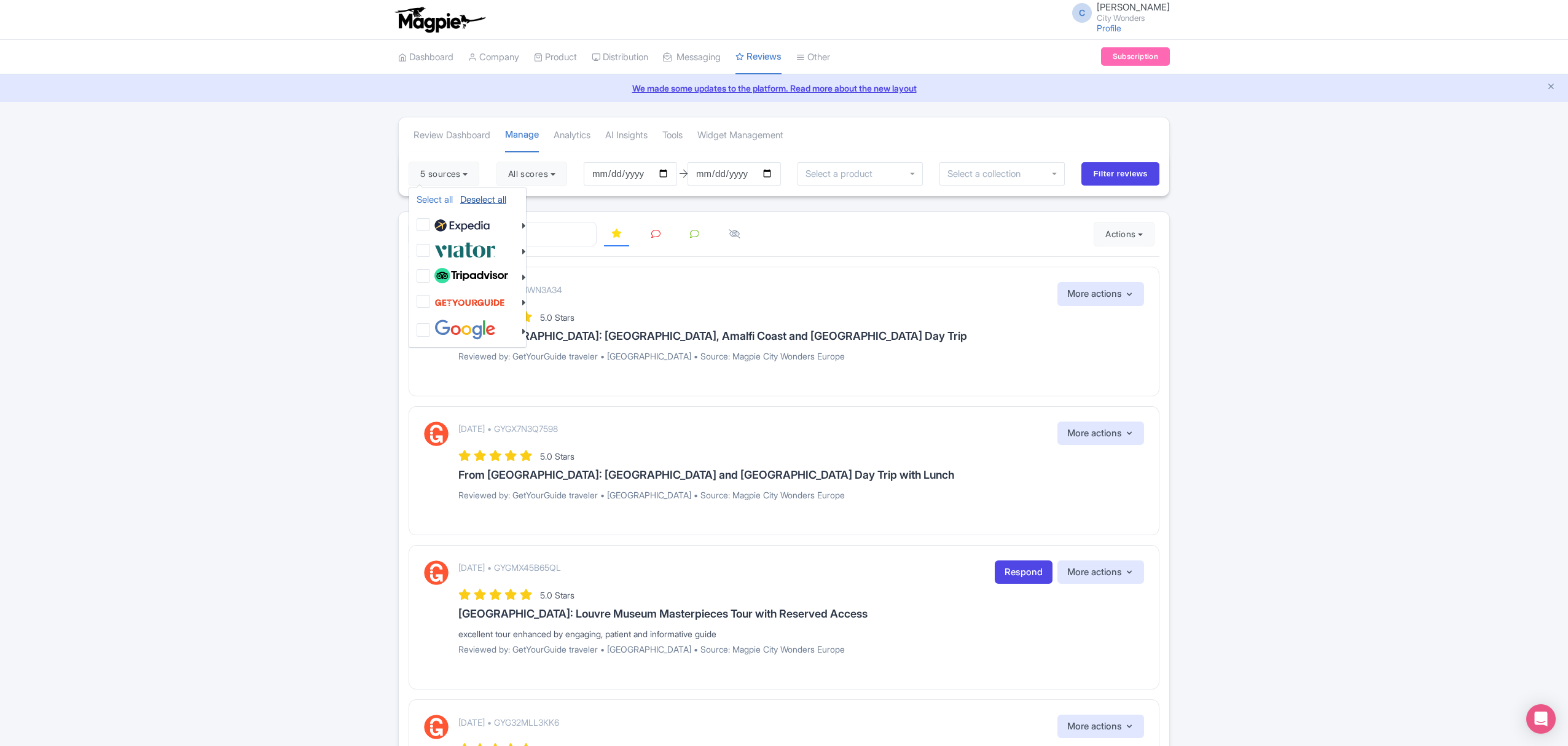
checkbox input "false"
drag, startPoint x: 444, startPoint y: 251, endPoint x: 444, endPoint y: 261, distance: 10.0
click at [444, 251] on img at bounding box center [465, 250] width 62 height 20
click at [439, 247] on input "checkbox" at bounding box center [435, 244] width 8 height 8
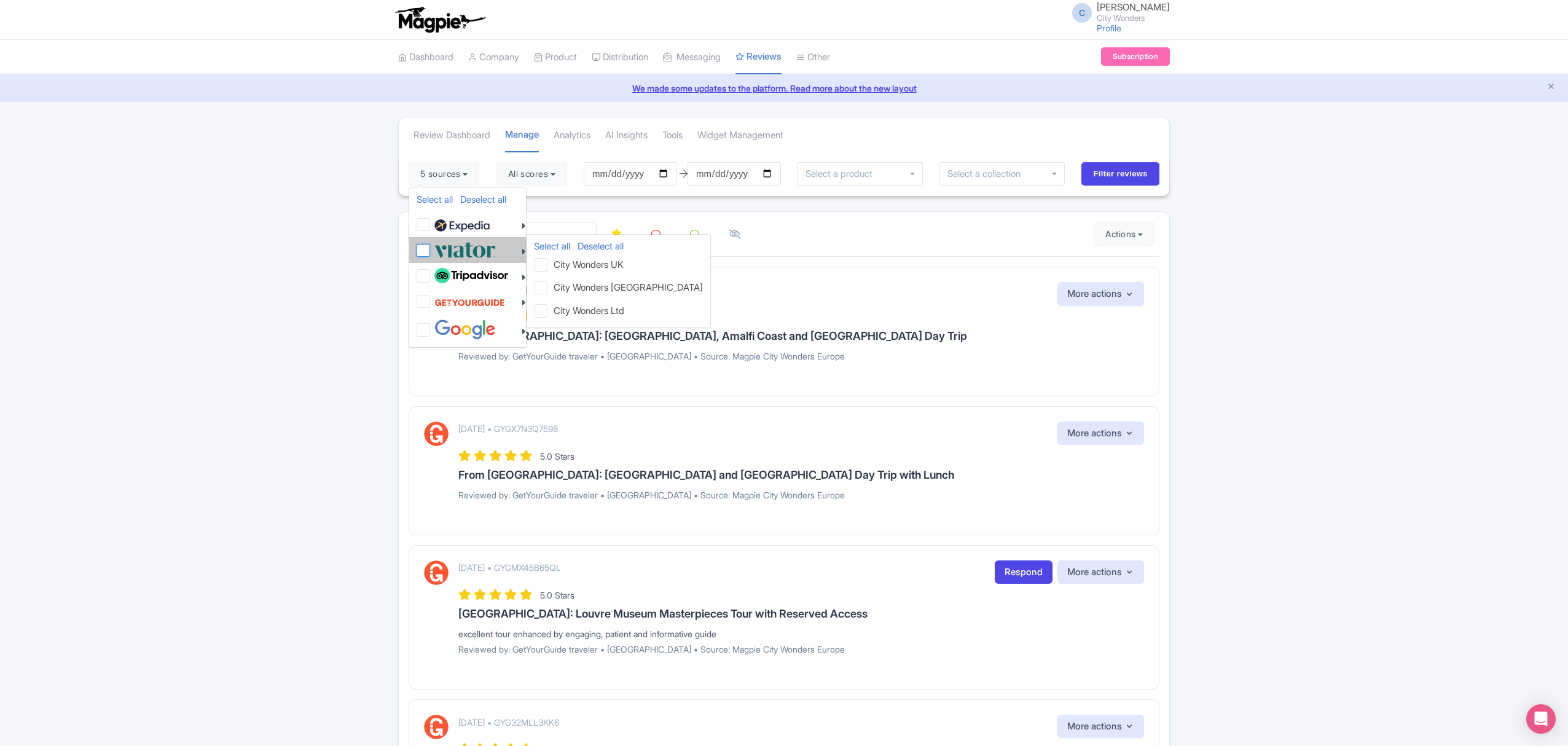
checkbox input "true"
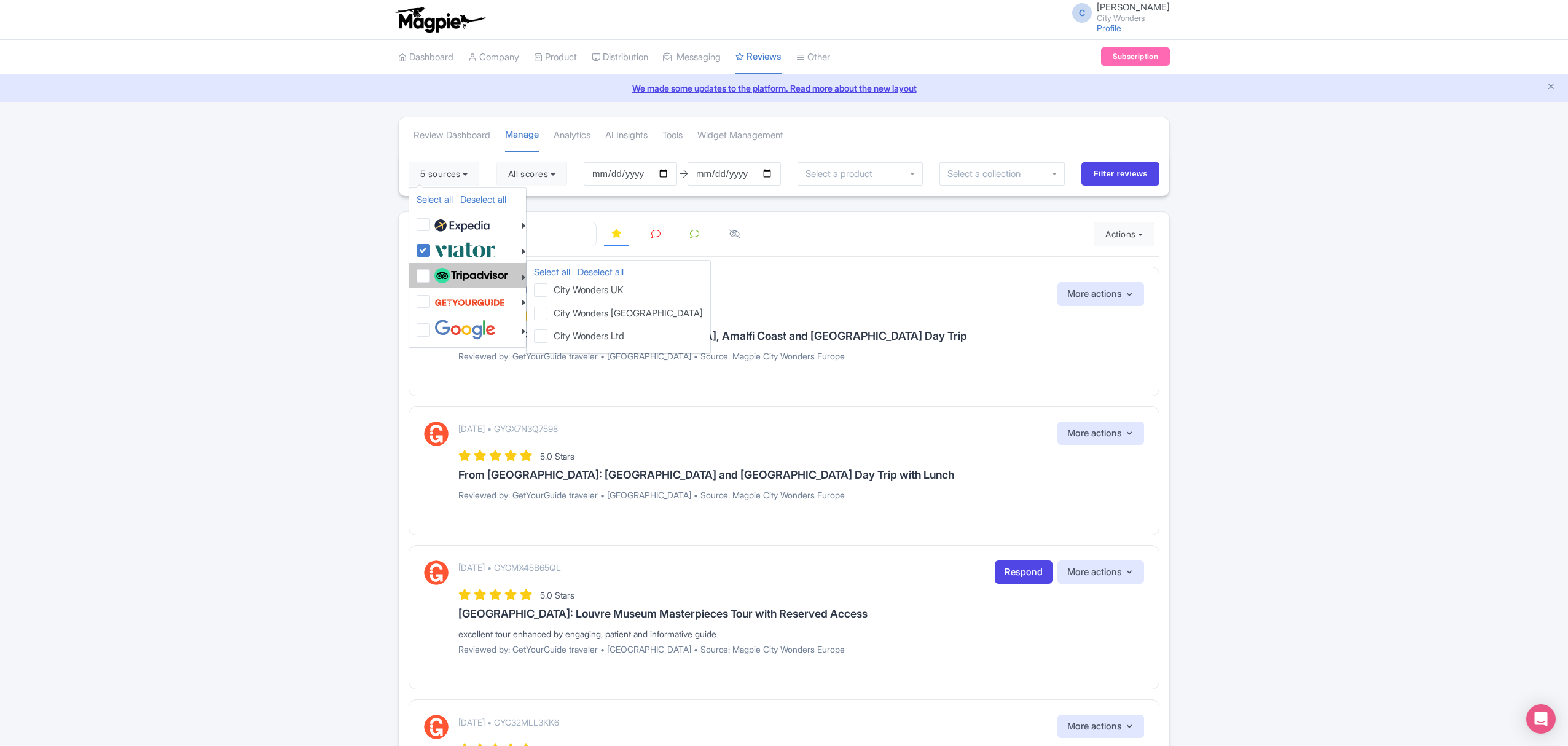
click at [443, 269] on img at bounding box center [471, 276] width 74 height 16
click at [439, 269] on input "checkbox" at bounding box center [435, 270] width 8 height 8
checkbox input "true"
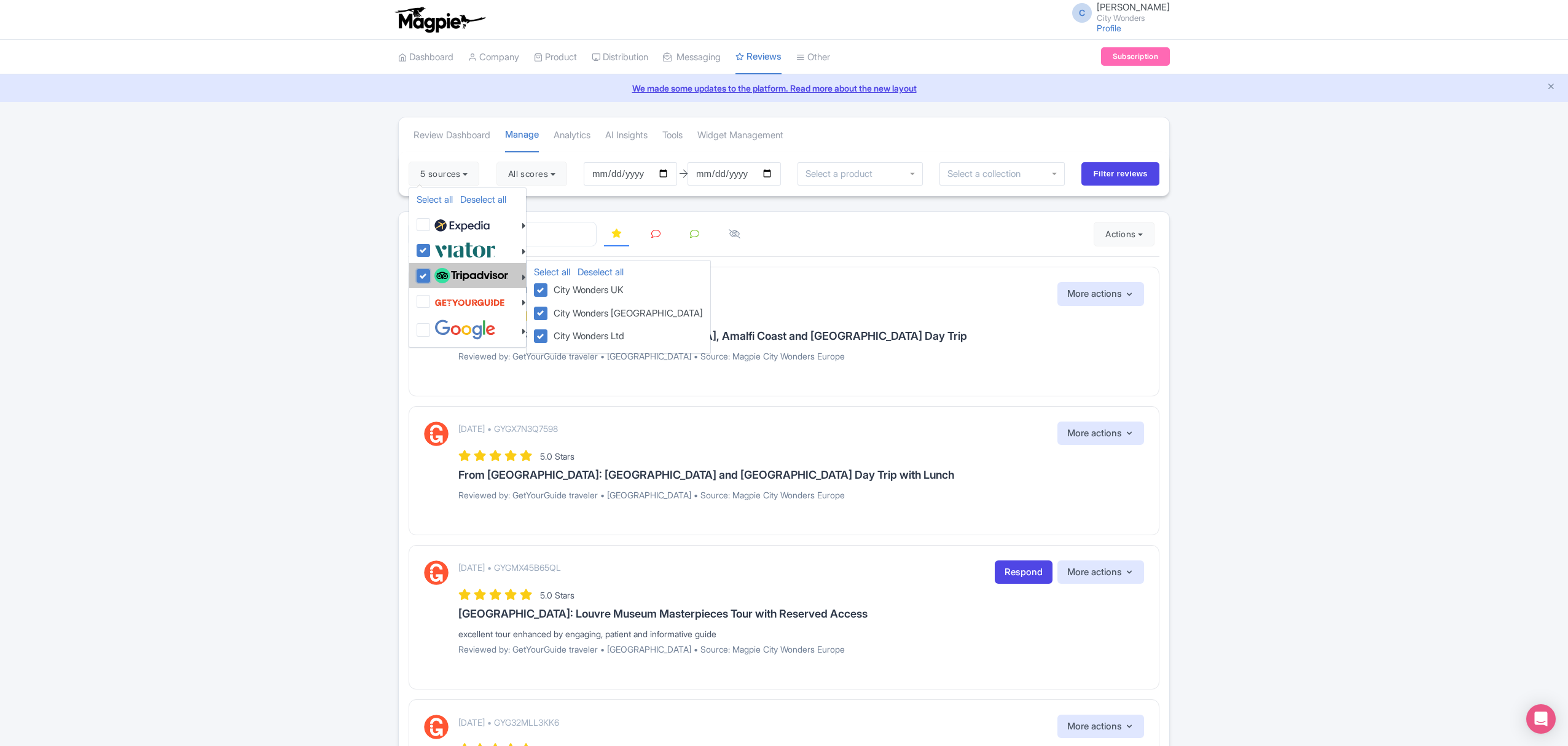
checkbox input "true"
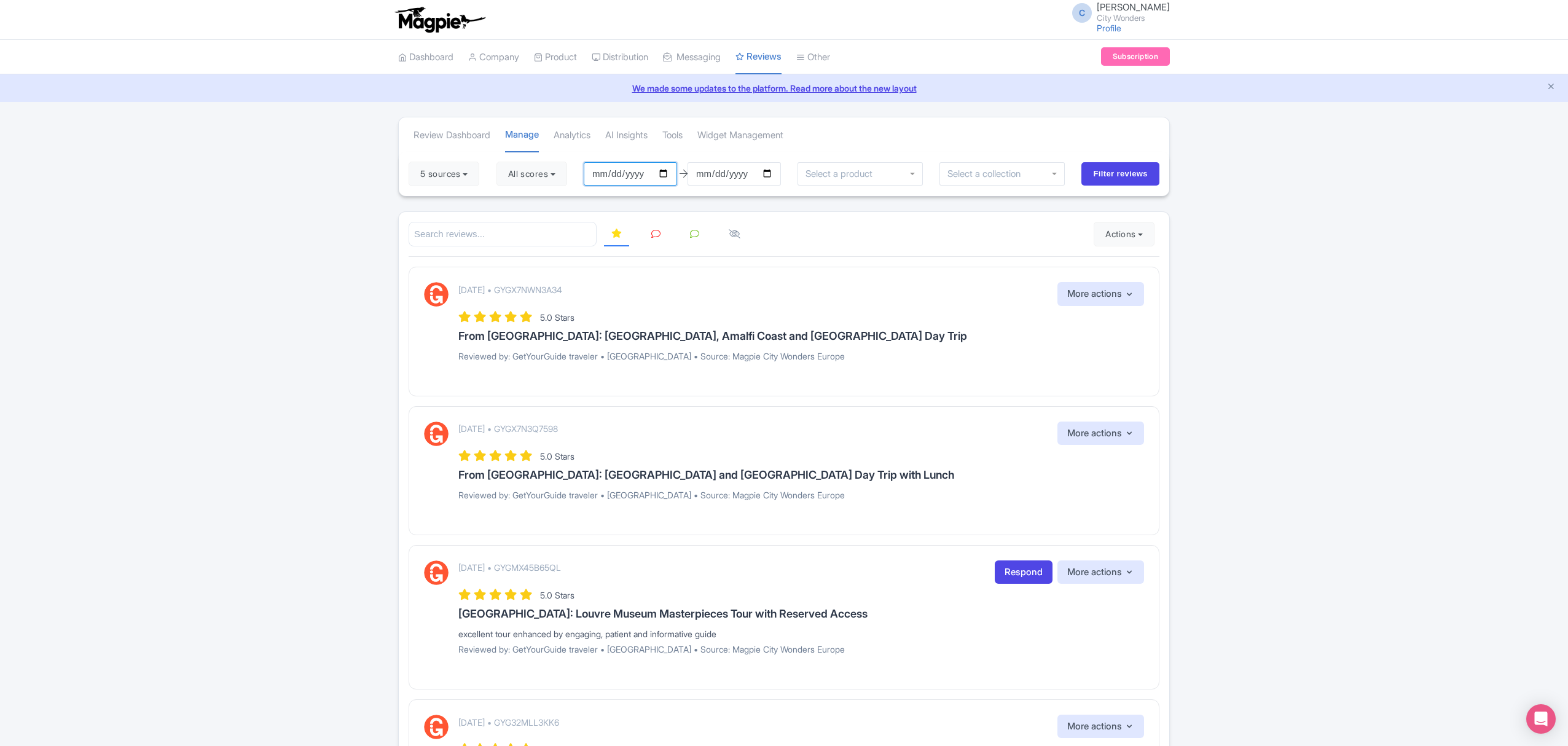
click at [648, 177] on input "2025-06-26" at bounding box center [630, 174] width 93 height 23
click at [667, 177] on input "2025-06-26" at bounding box center [630, 174] width 93 height 23
type input "[DATE]"
click at [1113, 172] on input "Filter reviews" at bounding box center [1120, 174] width 78 height 23
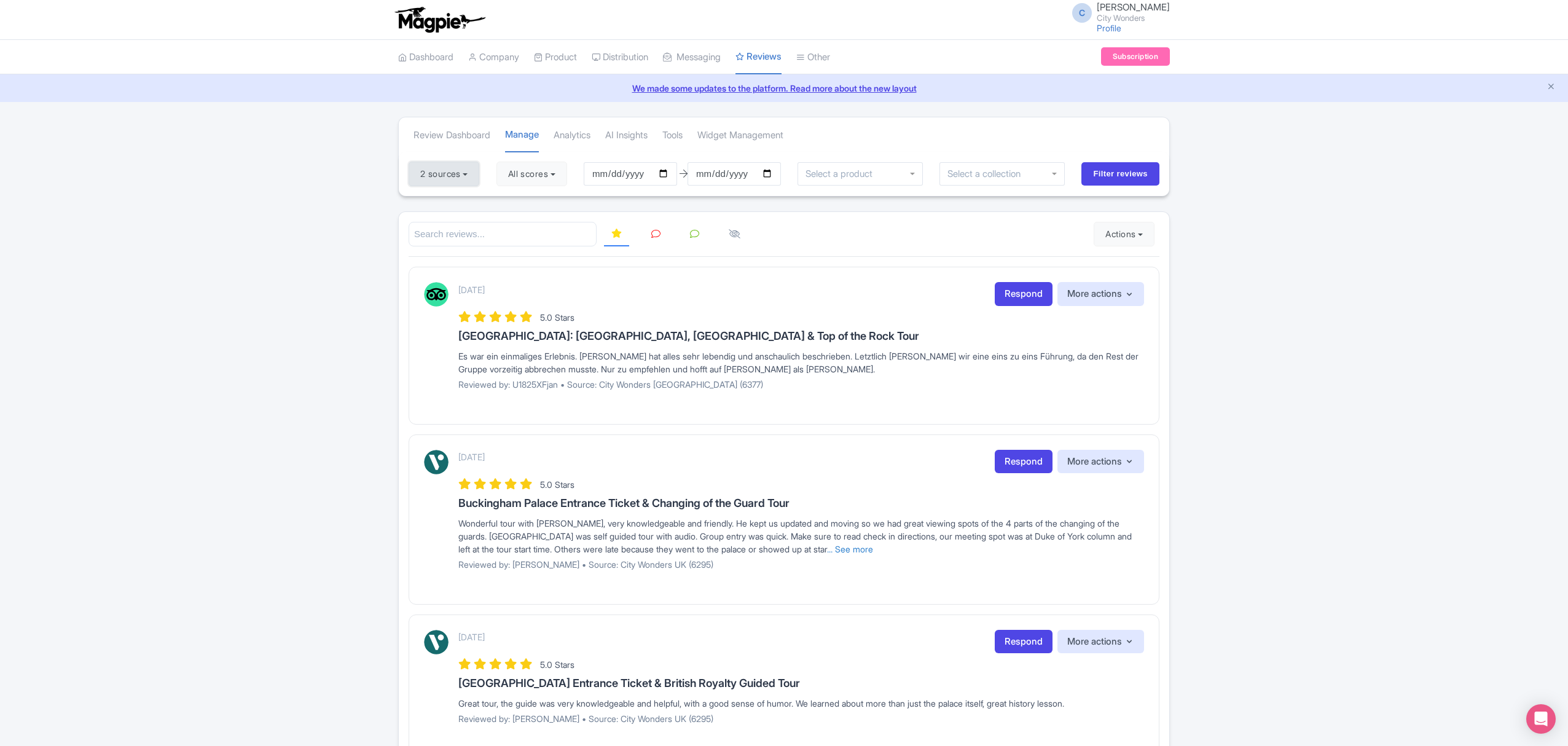
click at [468, 176] on button "2 sources" at bounding box center [444, 174] width 71 height 25
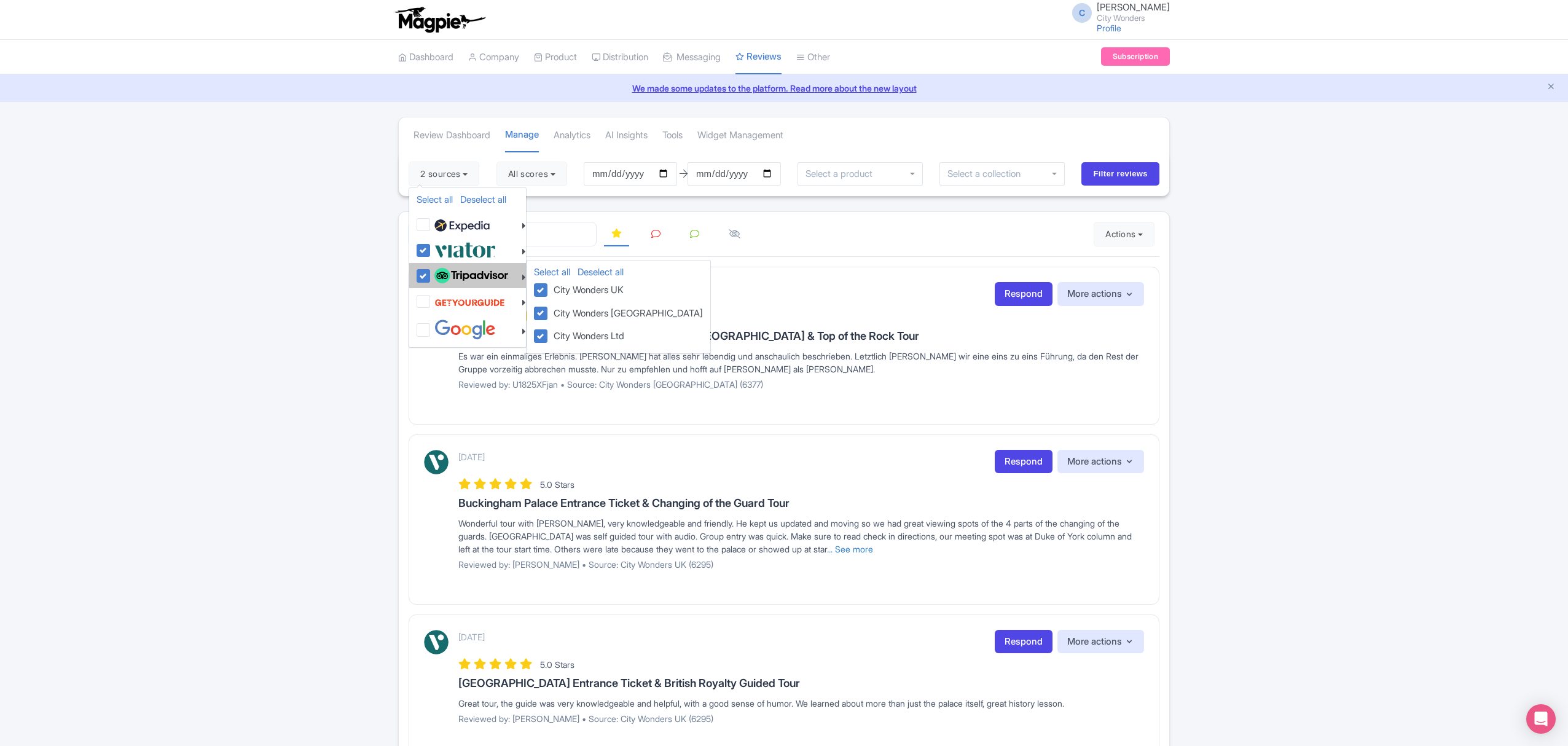
click at [450, 268] on img at bounding box center [471, 276] width 74 height 16
click at [439, 268] on input "checkbox" at bounding box center [435, 270] width 8 height 8
checkbox input "false"
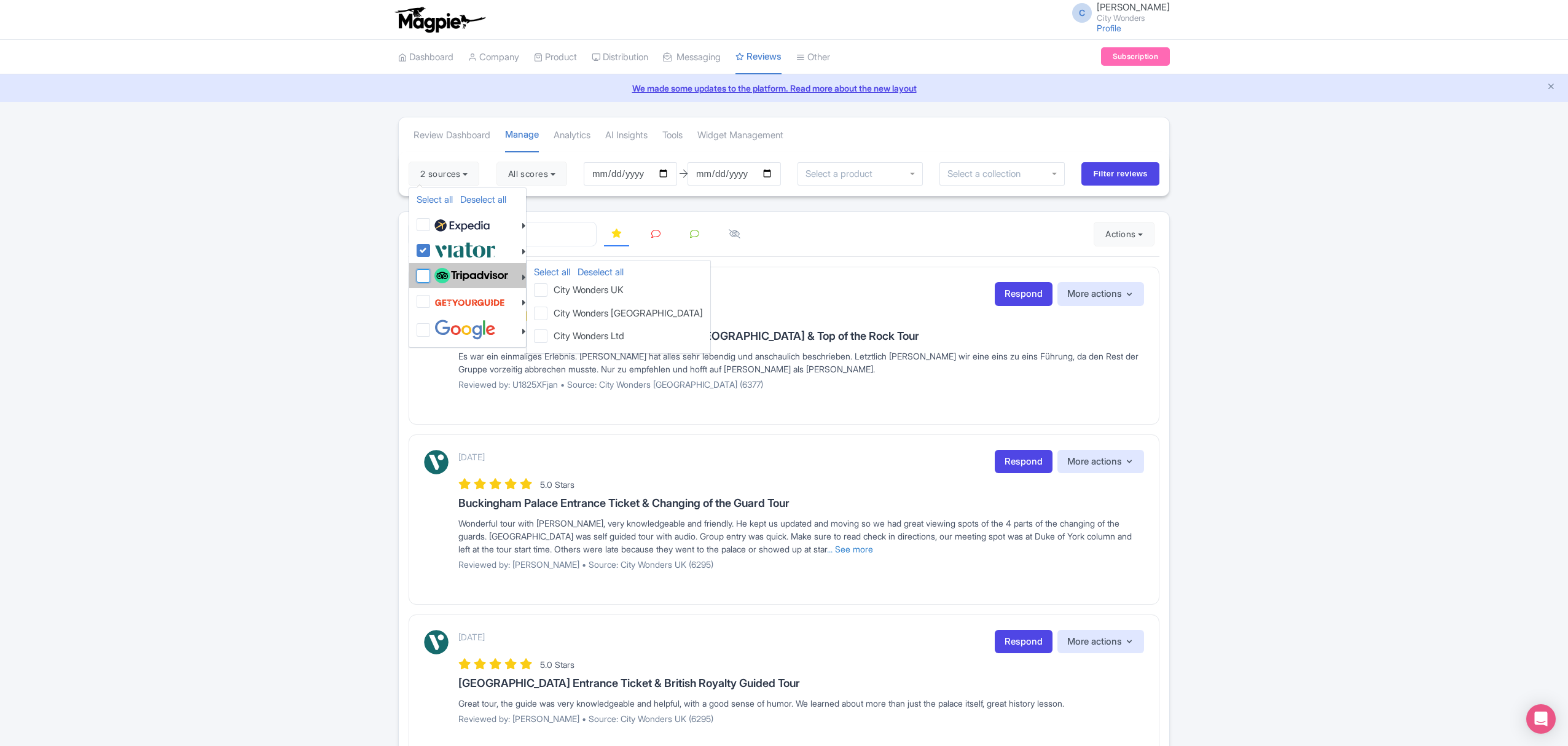
checkbox input "false"
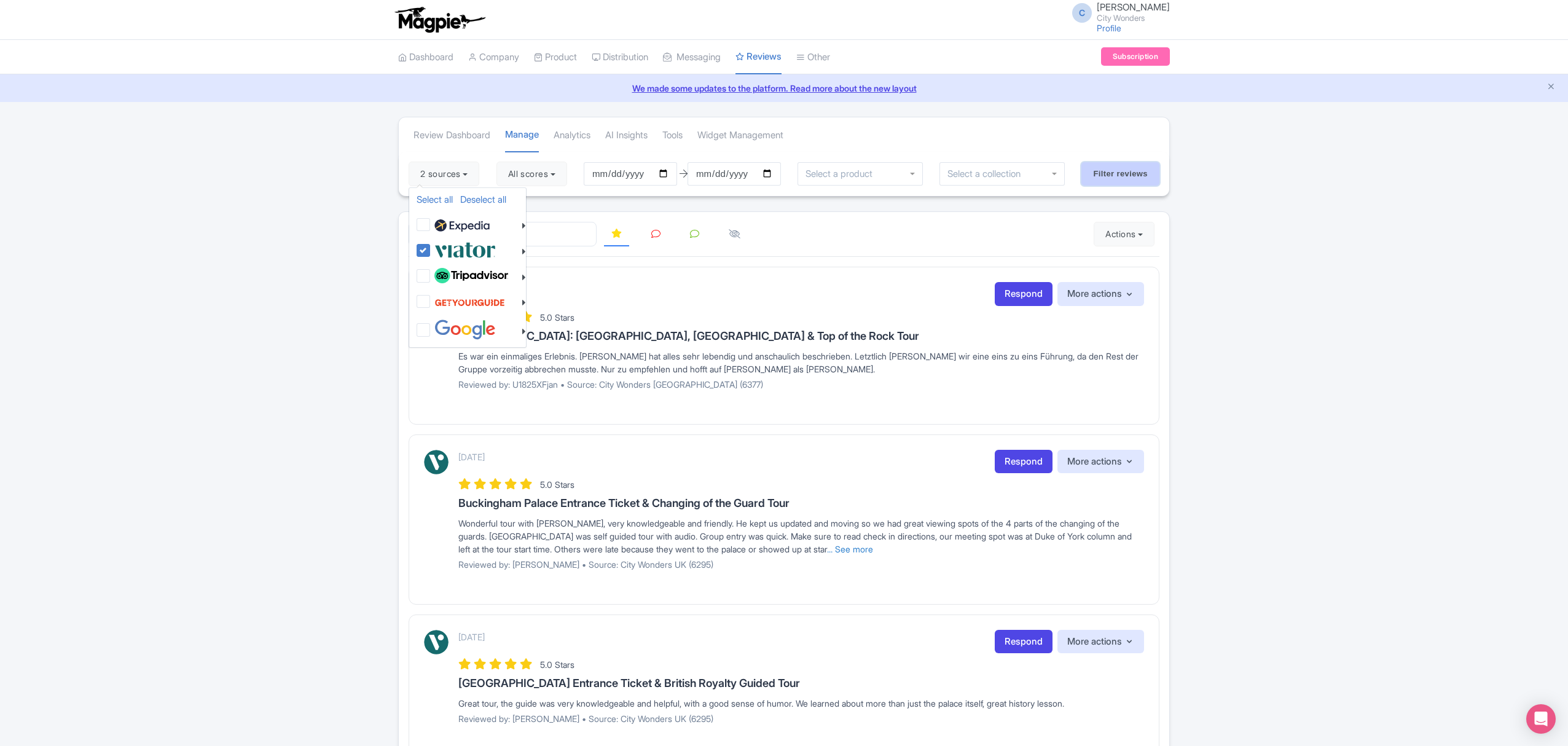
click at [1116, 173] on input "Filter reviews" at bounding box center [1120, 174] width 78 height 23
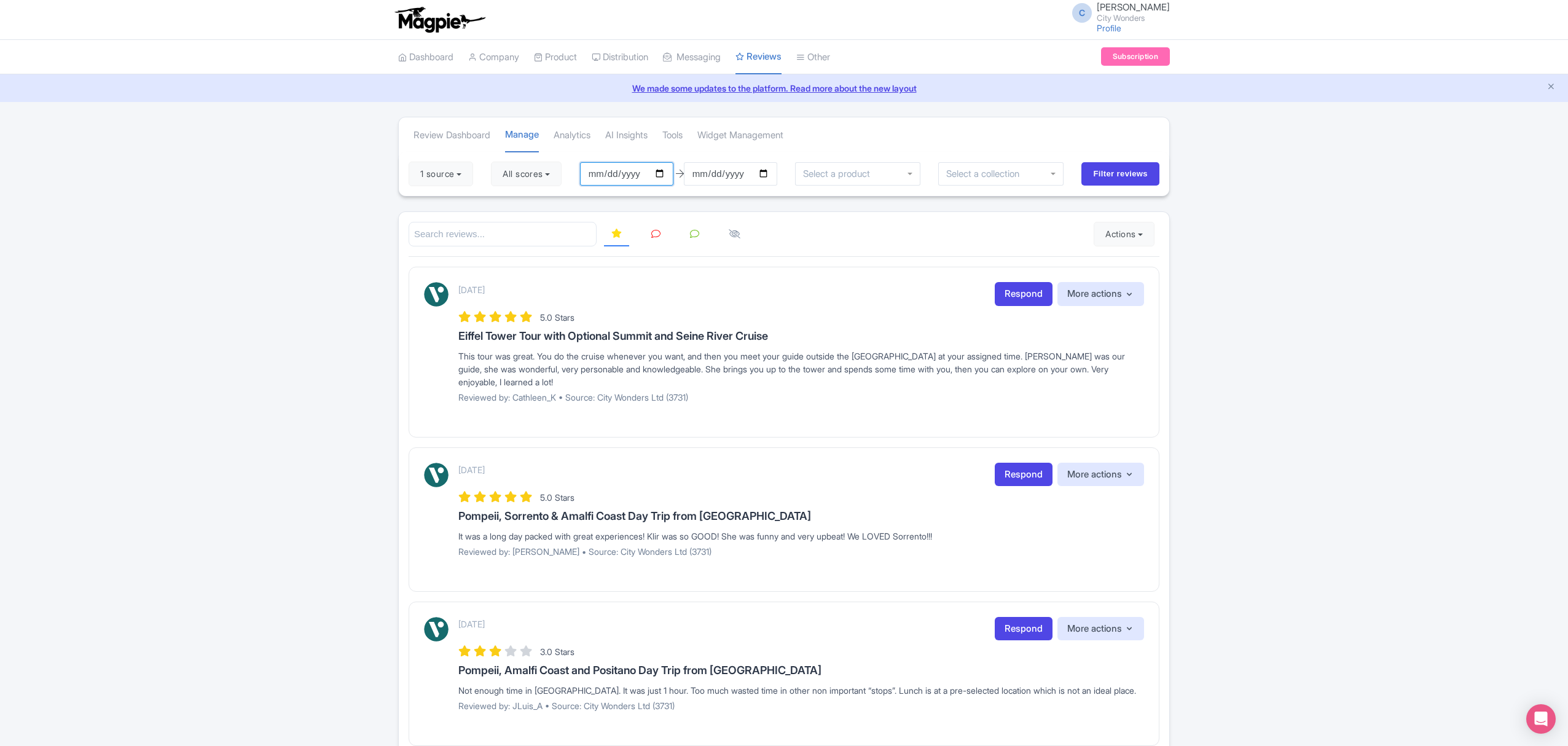
click at [663, 177] on input "[DATE]" at bounding box center [627, 174] width 93 height 23
type input "[DATE]"
click at [770, 175] on input "[DATE]" at bounding box center [730, 174] width 93 height 23
type input "[DATE]"
click at [452, 167] on button "1 source" at bounding box center [440, 174] width 64 height 25
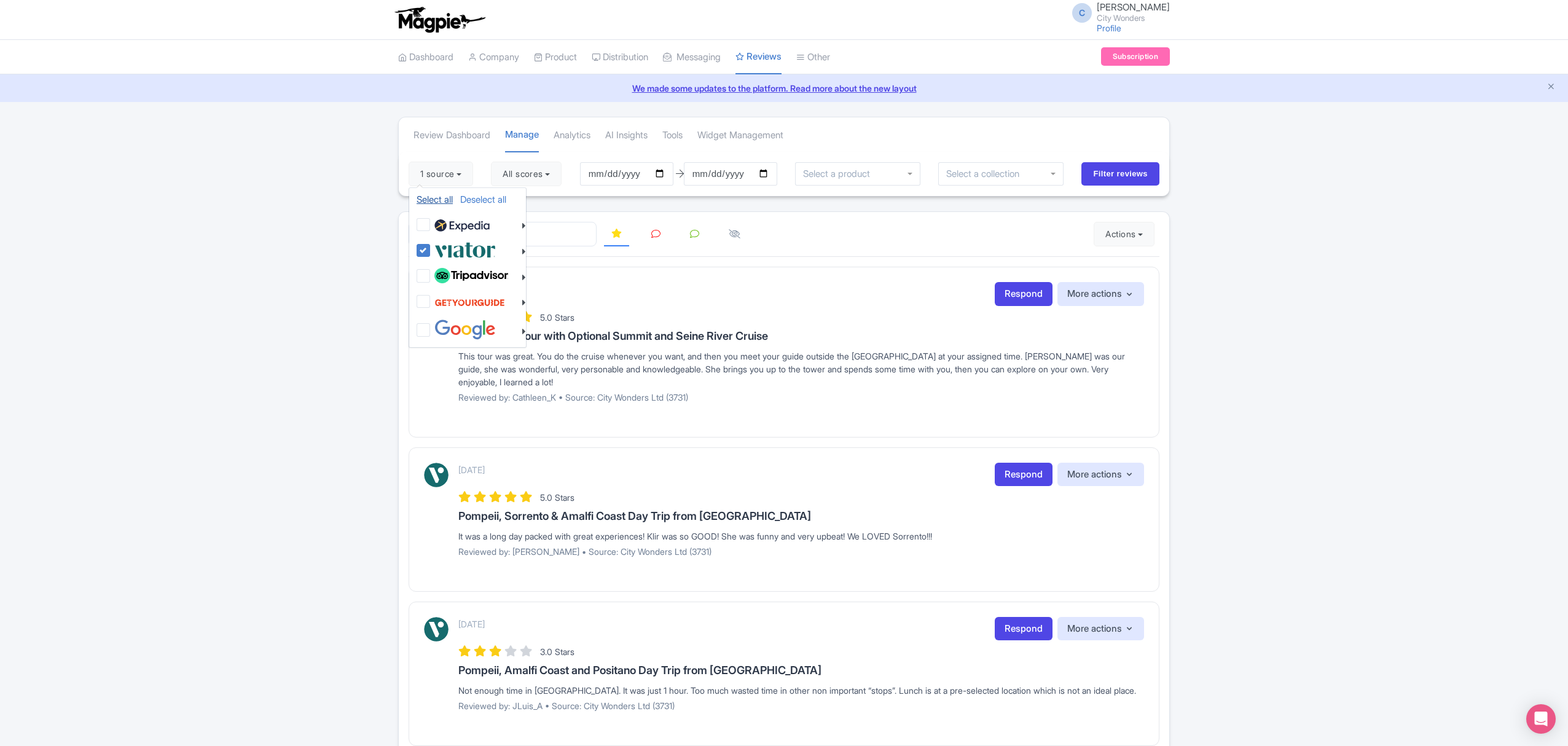
click at [435, 200] on link "Select all" at bounding box center [434, 199] width 37 height 12
checkbox input "true"
click at [414, 335] on li "Select all Deselect all CityWondersParis CityWondersLtd CityWondersRome CityWon…" at bounding box center [468, 330] width 117 height 25
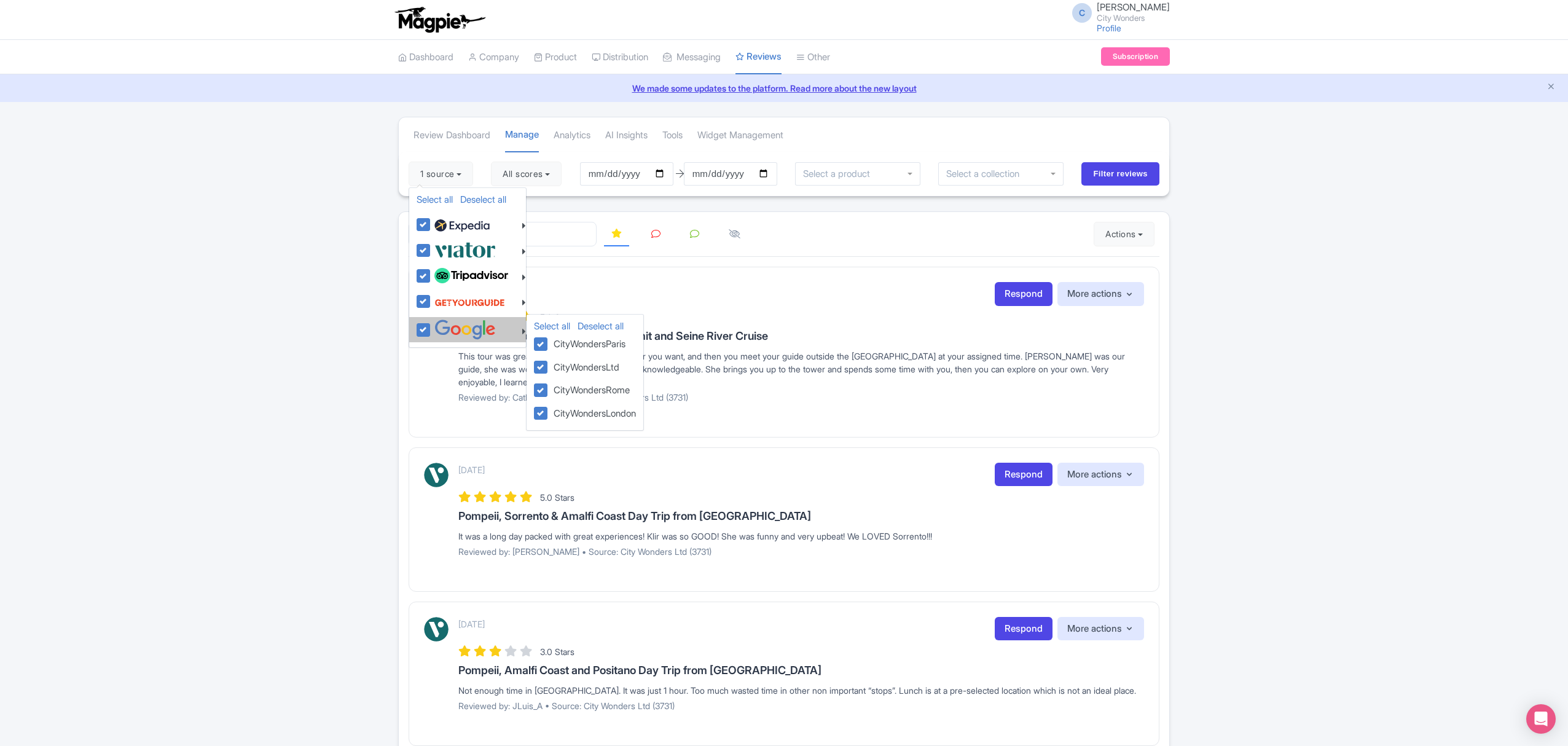
click at [416, 333] on li "Select all Deselect all CityWondersParis CityWondersLtd CityWondersRome CityWon…" at bounding box center [468, 330] width 117 height 25
click at [431, 332] on label at bounding box center [463, 330] width 64 height 20
click at [431, 327] on input "checkbox" at bounding box center [435, 324] width 8 height 8
checkbox input "false"
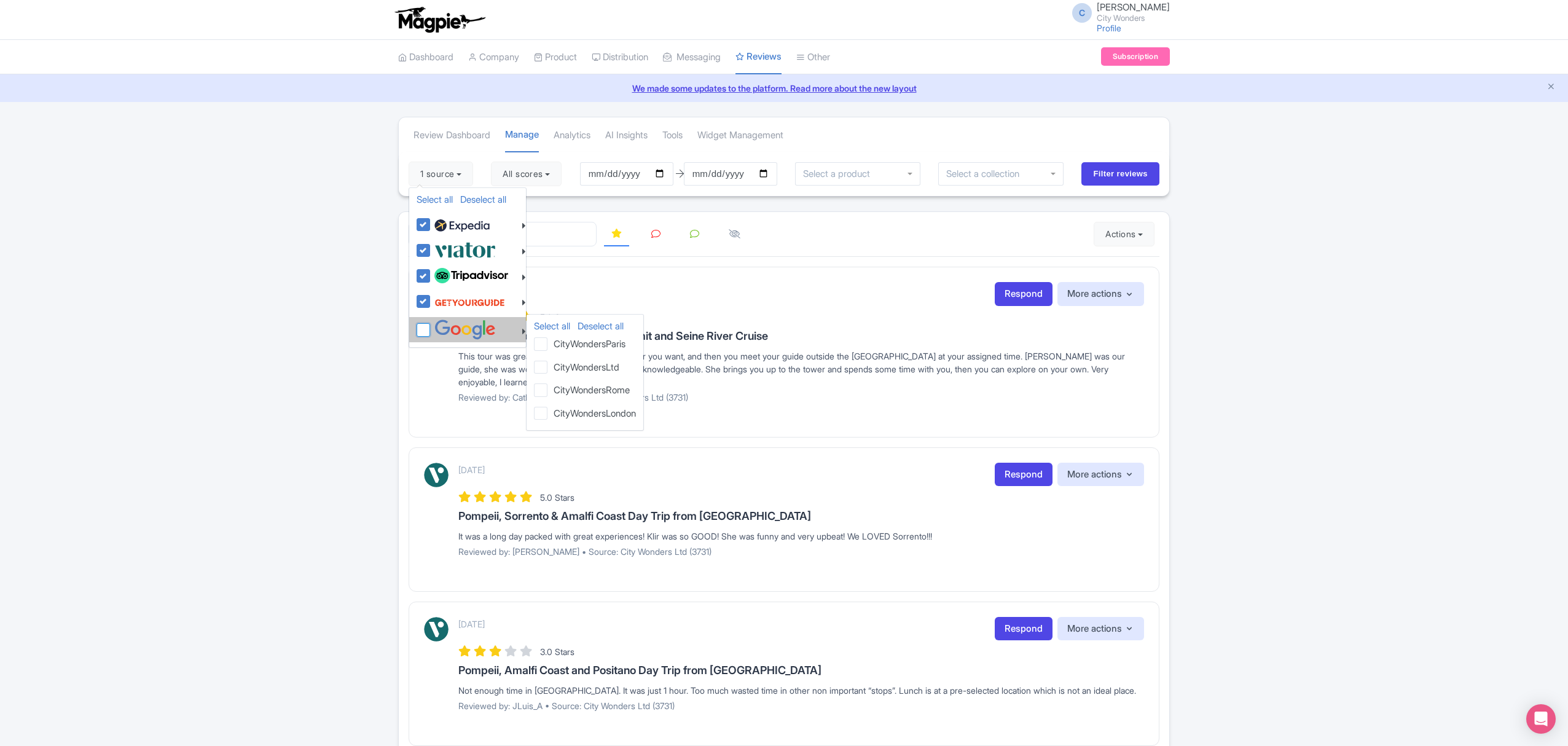
checkbox input "false"
click at [1102, 172] on input "Filter reviews" at bounding box center [1120, 174] width 78 height 23
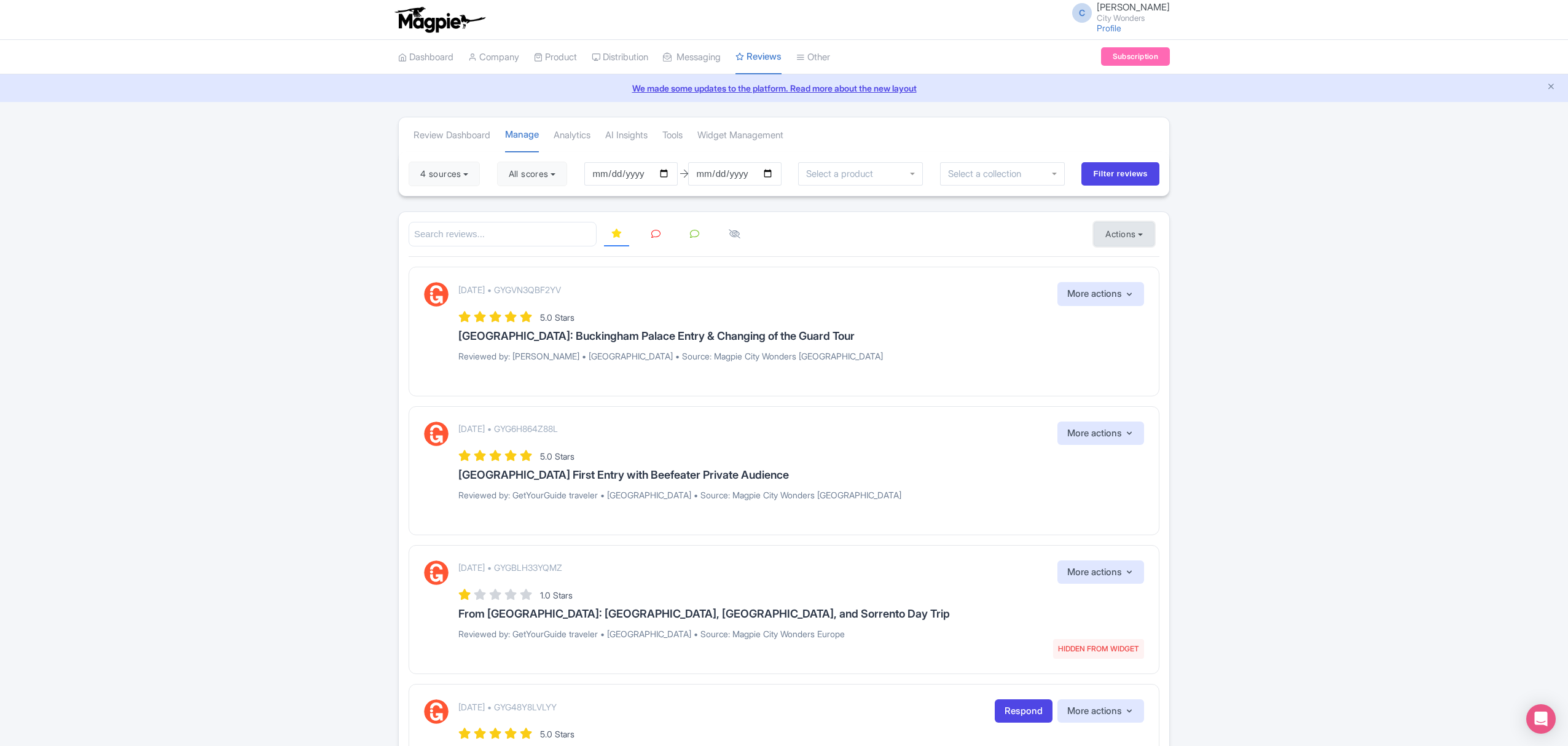
click at [1119, 229] on button "Actions" at bounding box center [1124, 234] width 61 height 25
click at [1114, 287] on link "Download Reviews" at bounding box center [1165, 286] width 144 height 19
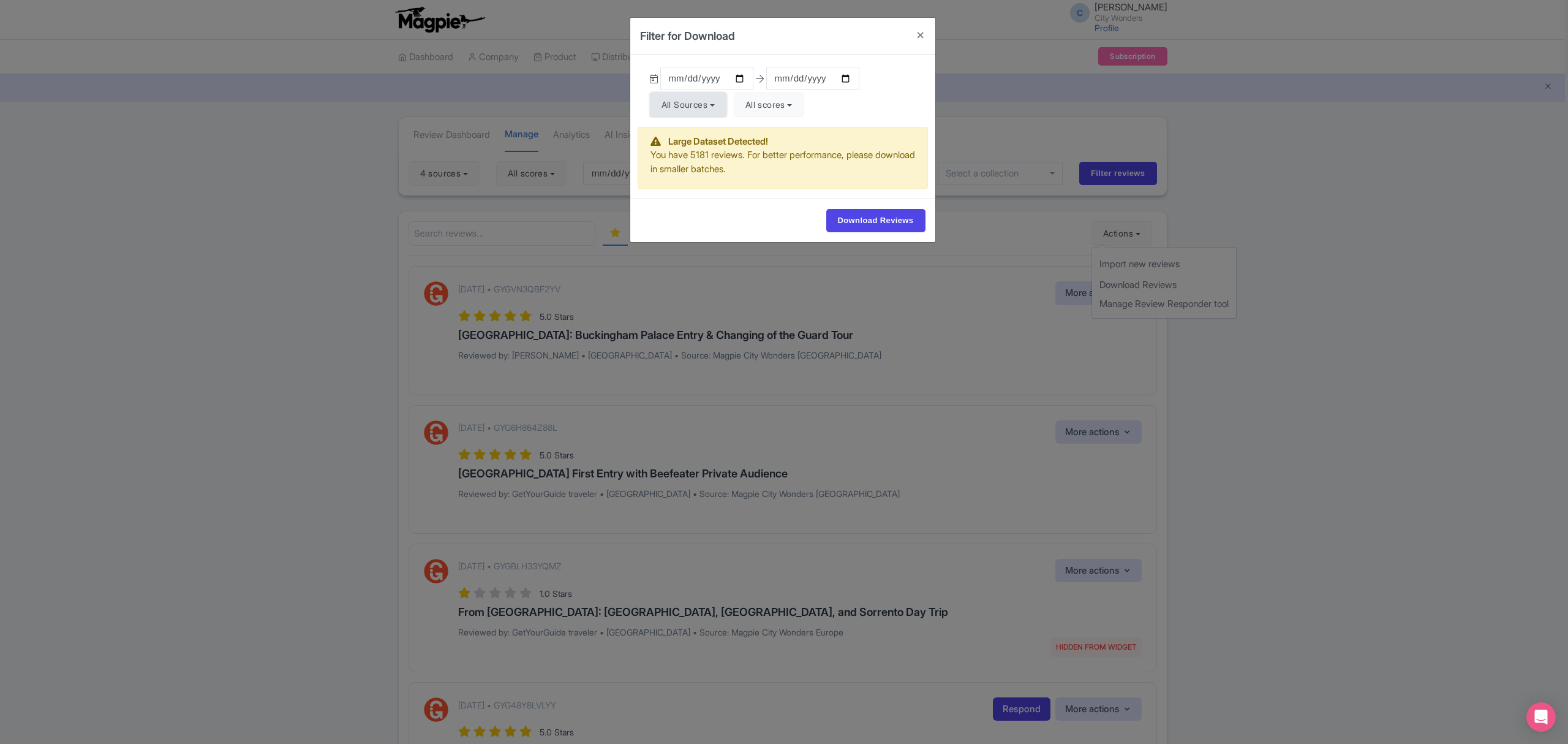
click at [718, 106] on button "All Sources" at bounding box center [688, 105] width 76 height 25
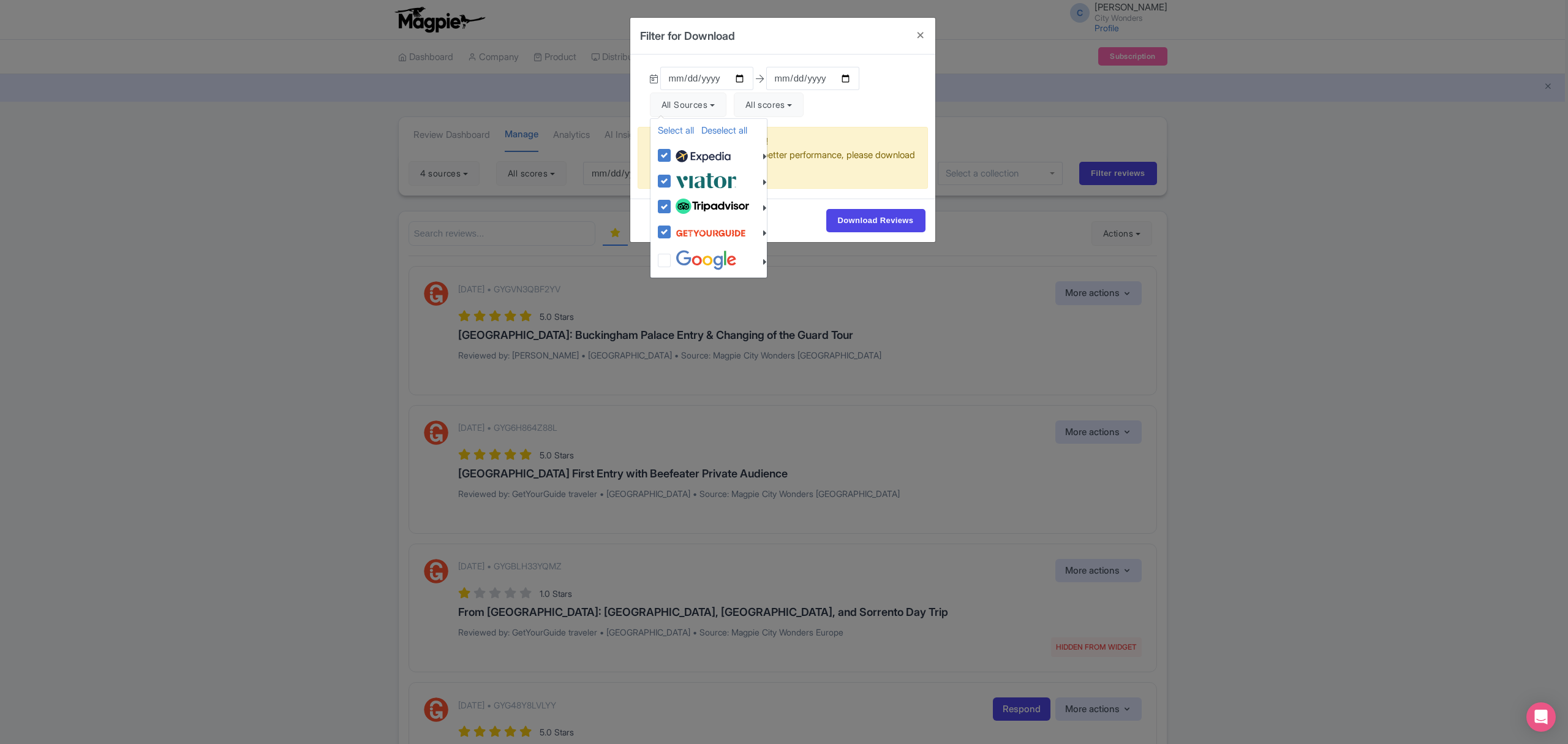
click at [844, 116] on div "[DATE] [DATE] All Sources Select all Deselect all Select all Deselect all [GEOG…" at bounding box center [783, 91] width 305 height 72
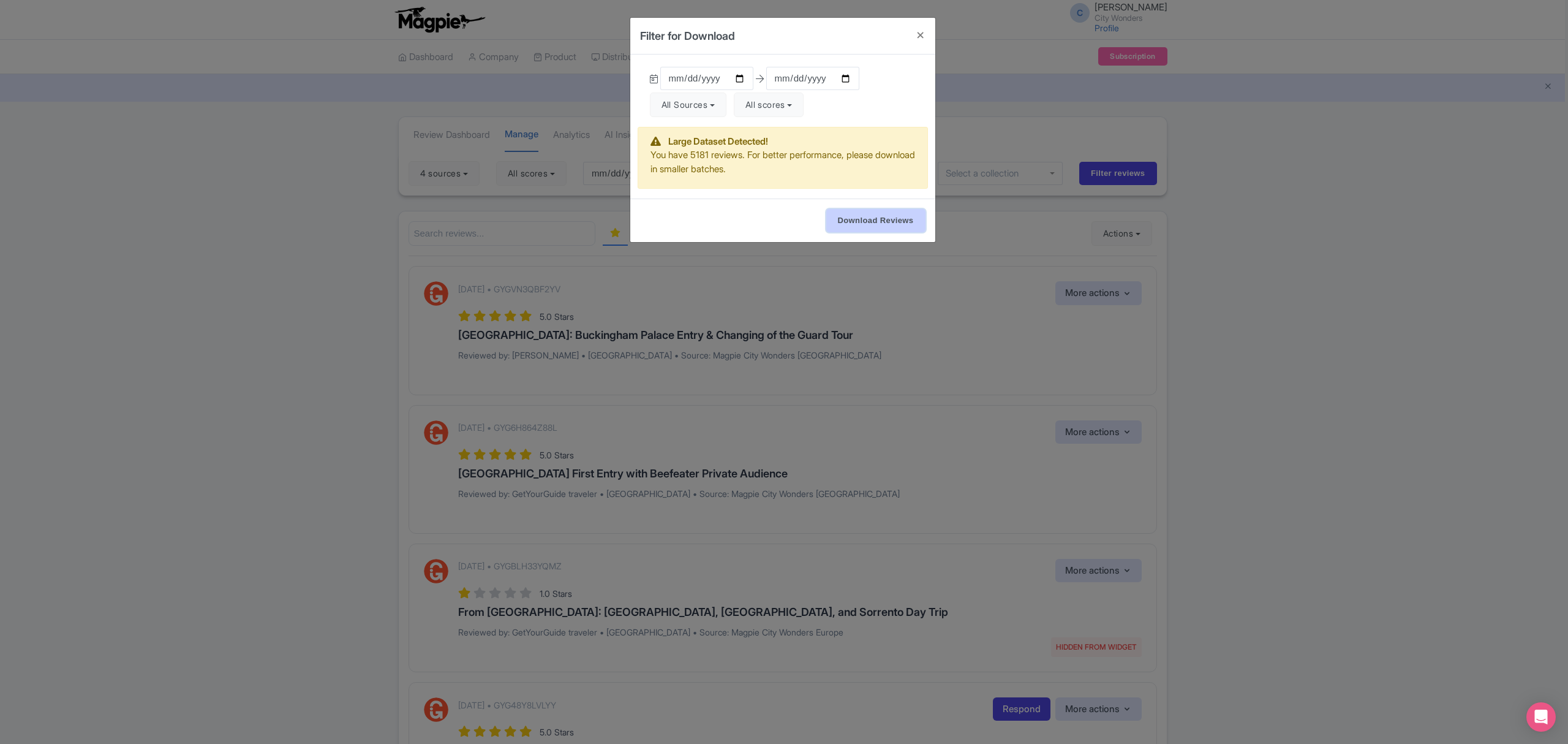
click at [875, 217] on input "Download Reviews" at bounding box center [877, 221] width 100 height 23
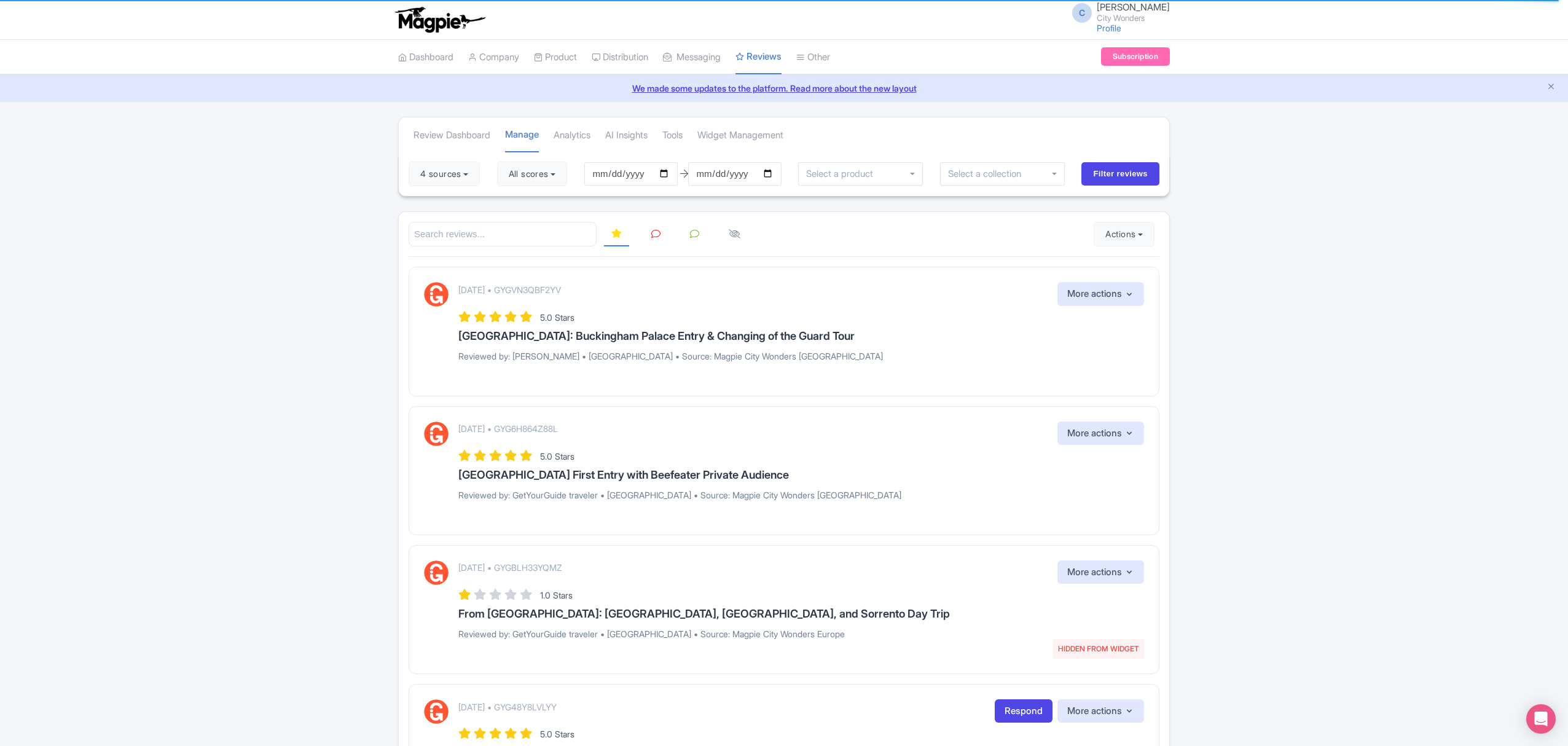
click at [455, 175] on button "4 sources" at bounding box center [444, 174] width 72 height 25
click at [473, 198] on link "Deselect all" at bounding box center [483, 199] width 46 height 12
checkbox input "false"
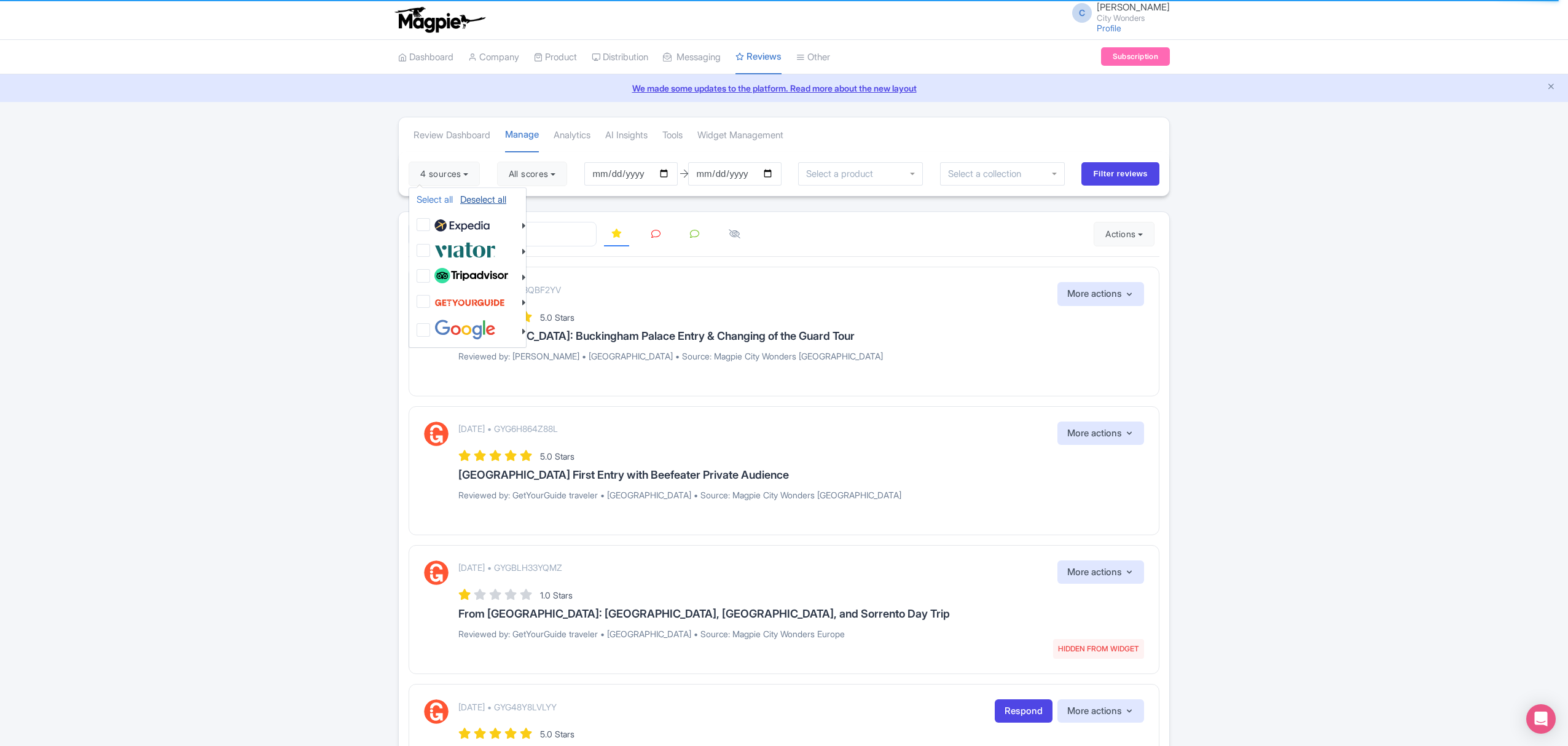
checkbox input "false"
click at [463, 246] on img at bounding box center [465, 250] width 62 height 20
click at [439, 246] on input "checkbox" at bounding box center [435, 244] width 8 height 8
checkbox input "true"
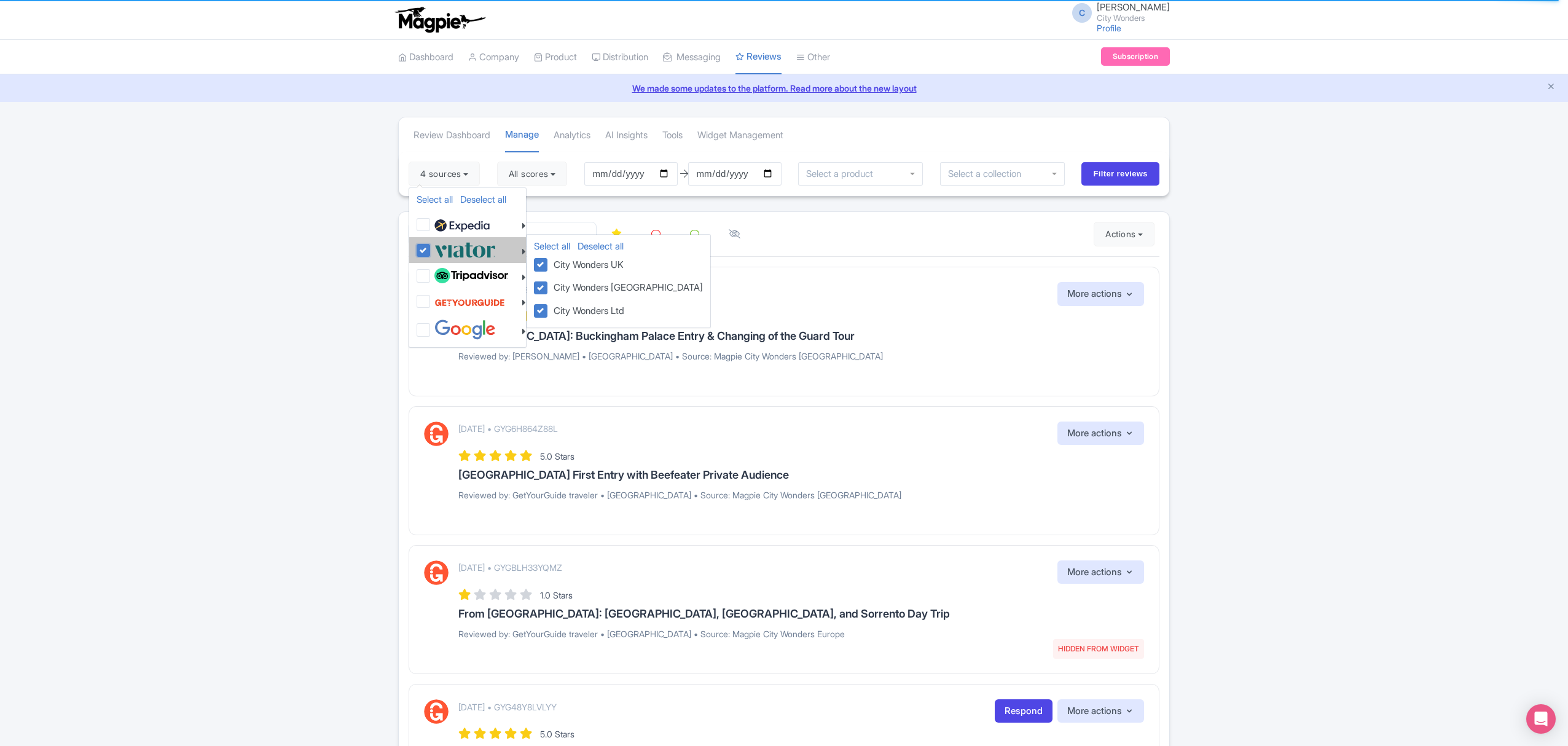
checkbox input "true"
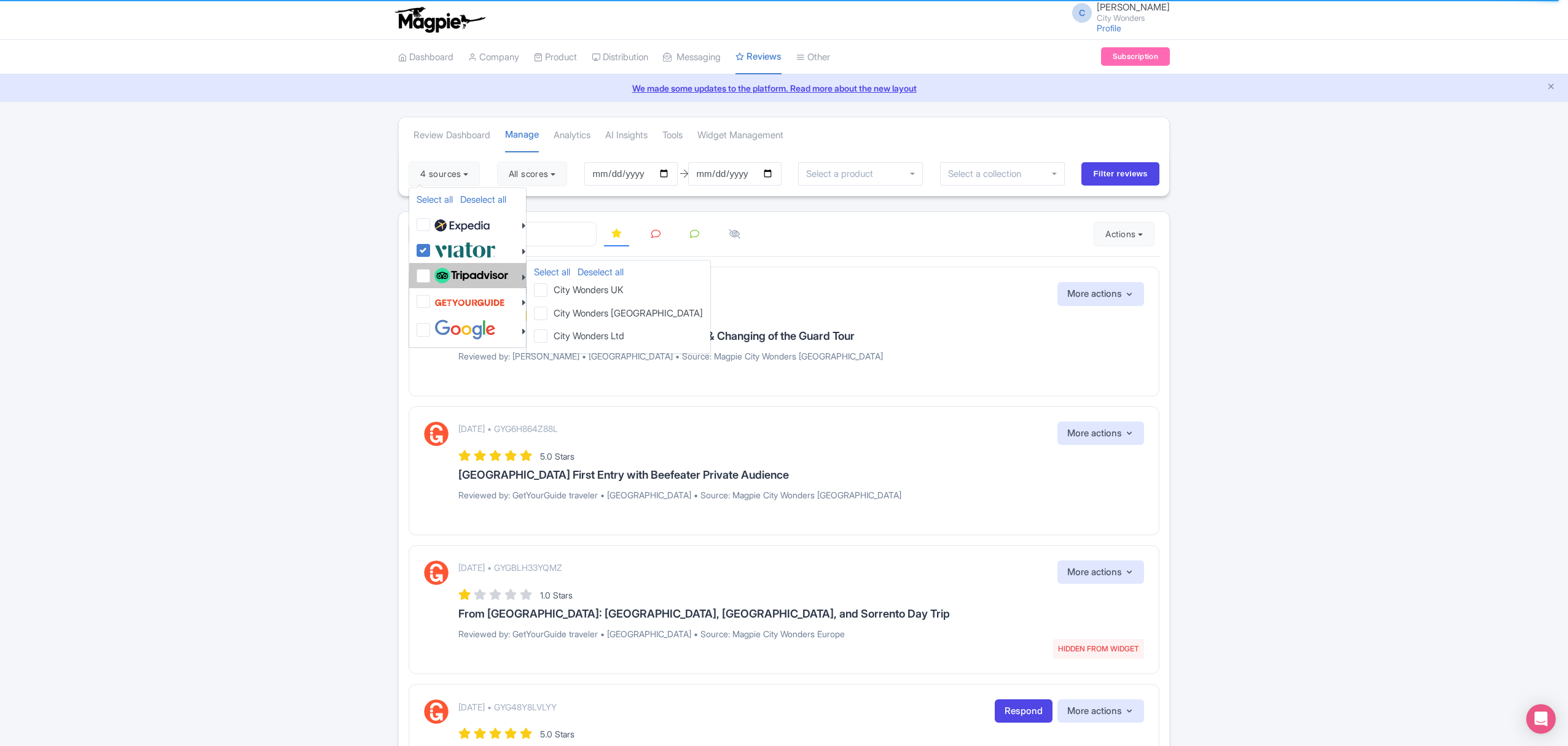
click at [461, 268] on img at bounding box center [471, 276] width 74 height 16
click at [439, 268] on input "checkbox" at bounding box center [435, 270] width 8 height 8
checkbox input "true"
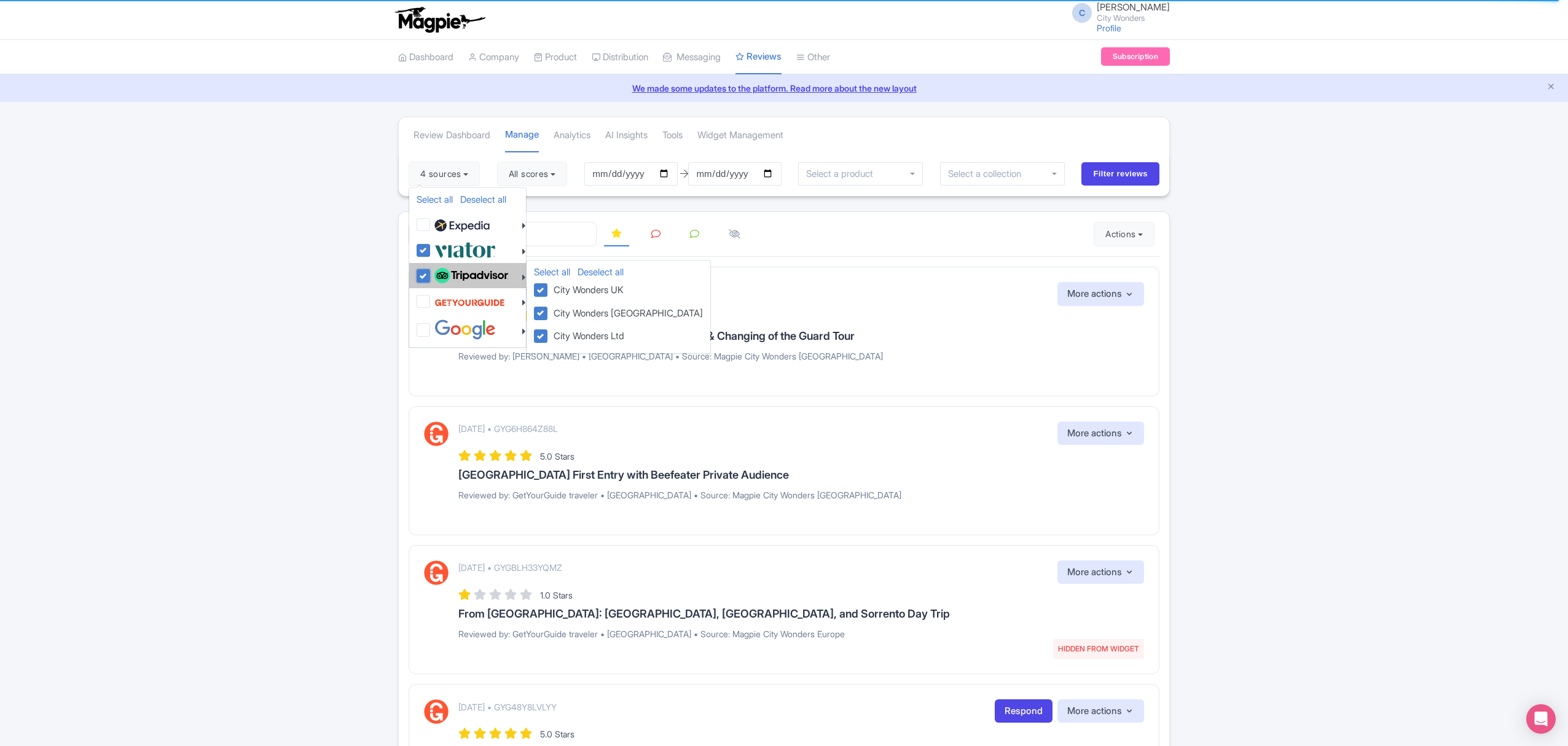
checkbox input "true"
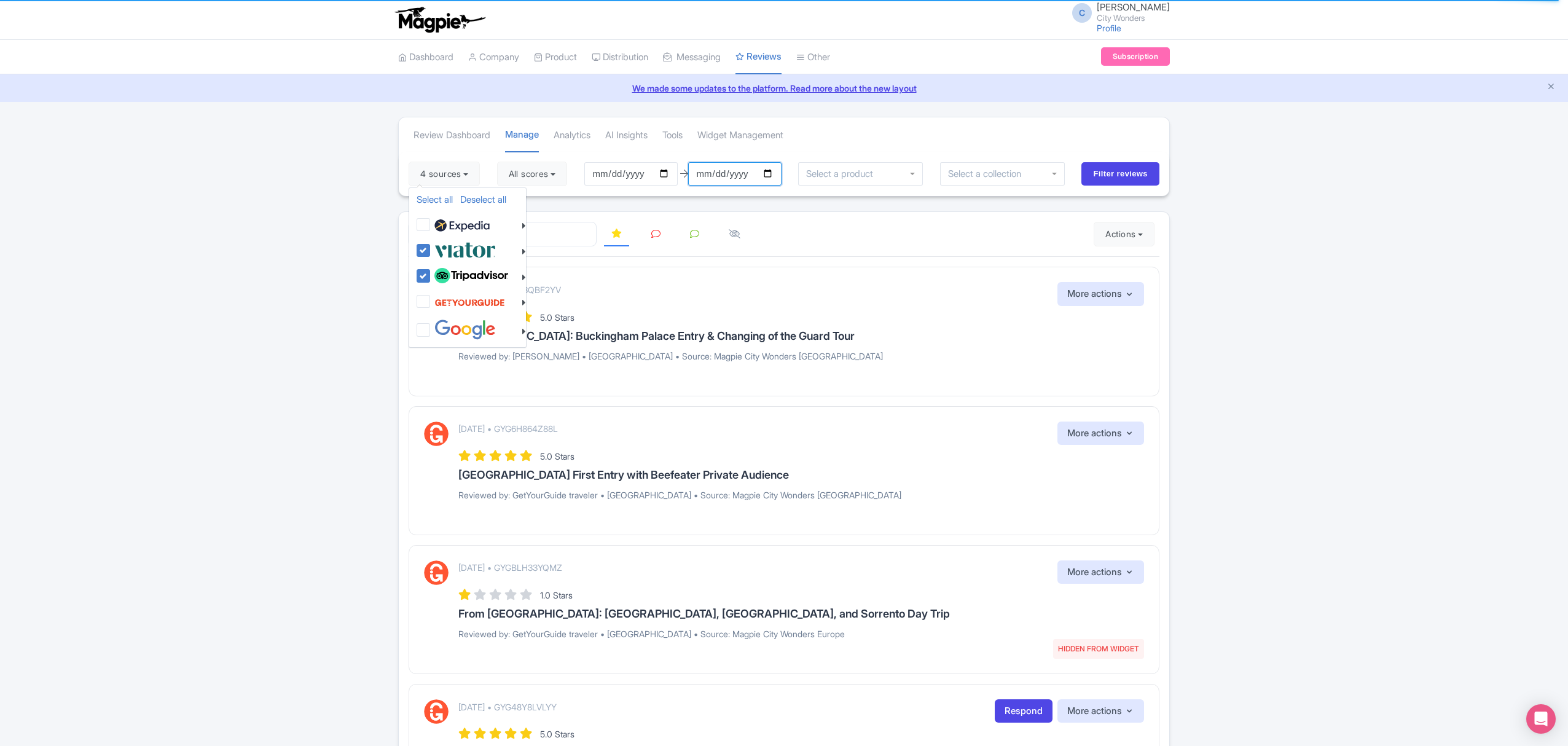
click at [771, 175] on input "[DATE]" at bounding box center [735, 174] width 93 height 23
type input "[DATE]"
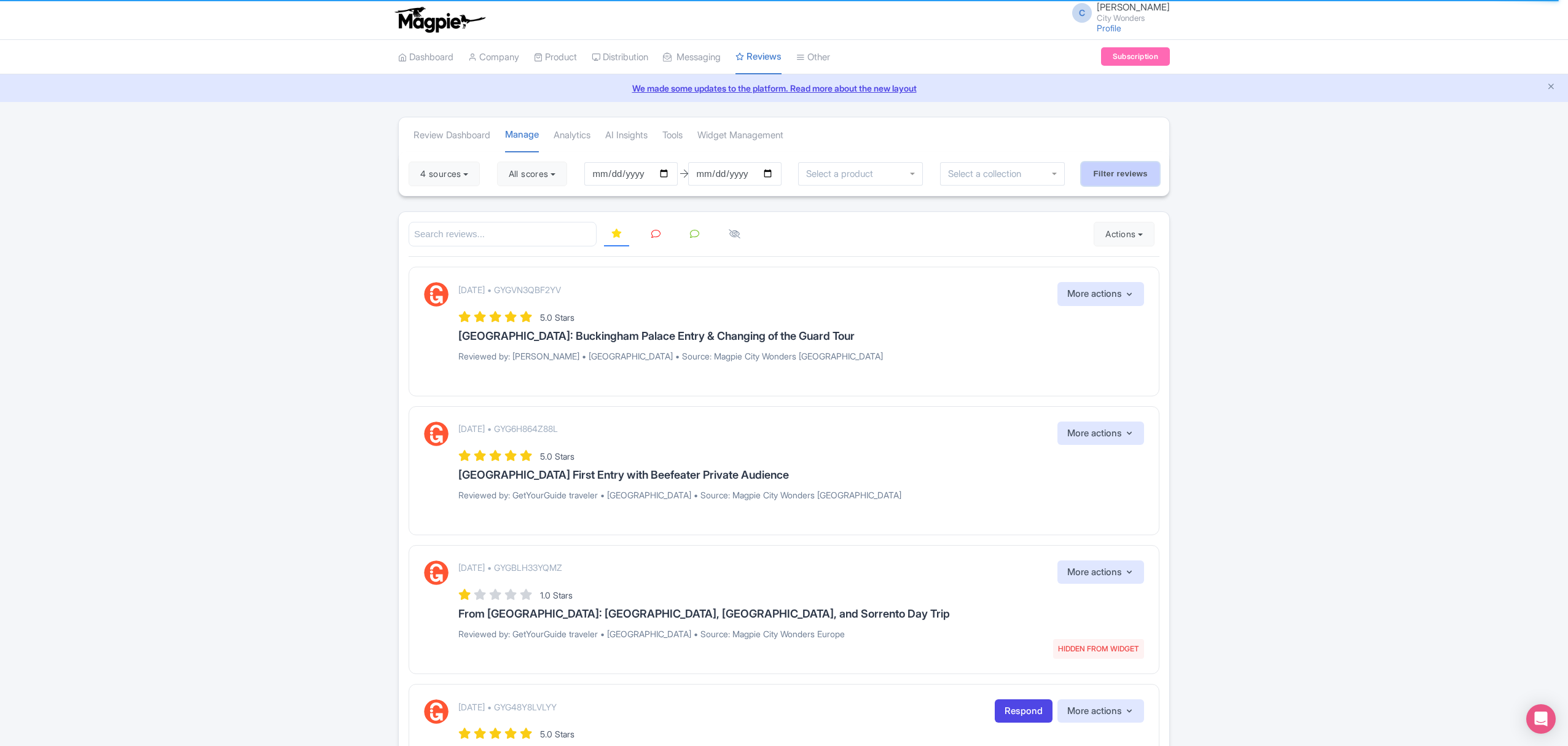
click at [1096, 166] on input "Filter reviews" at bounding box center [1120, 174] width 78 height 23
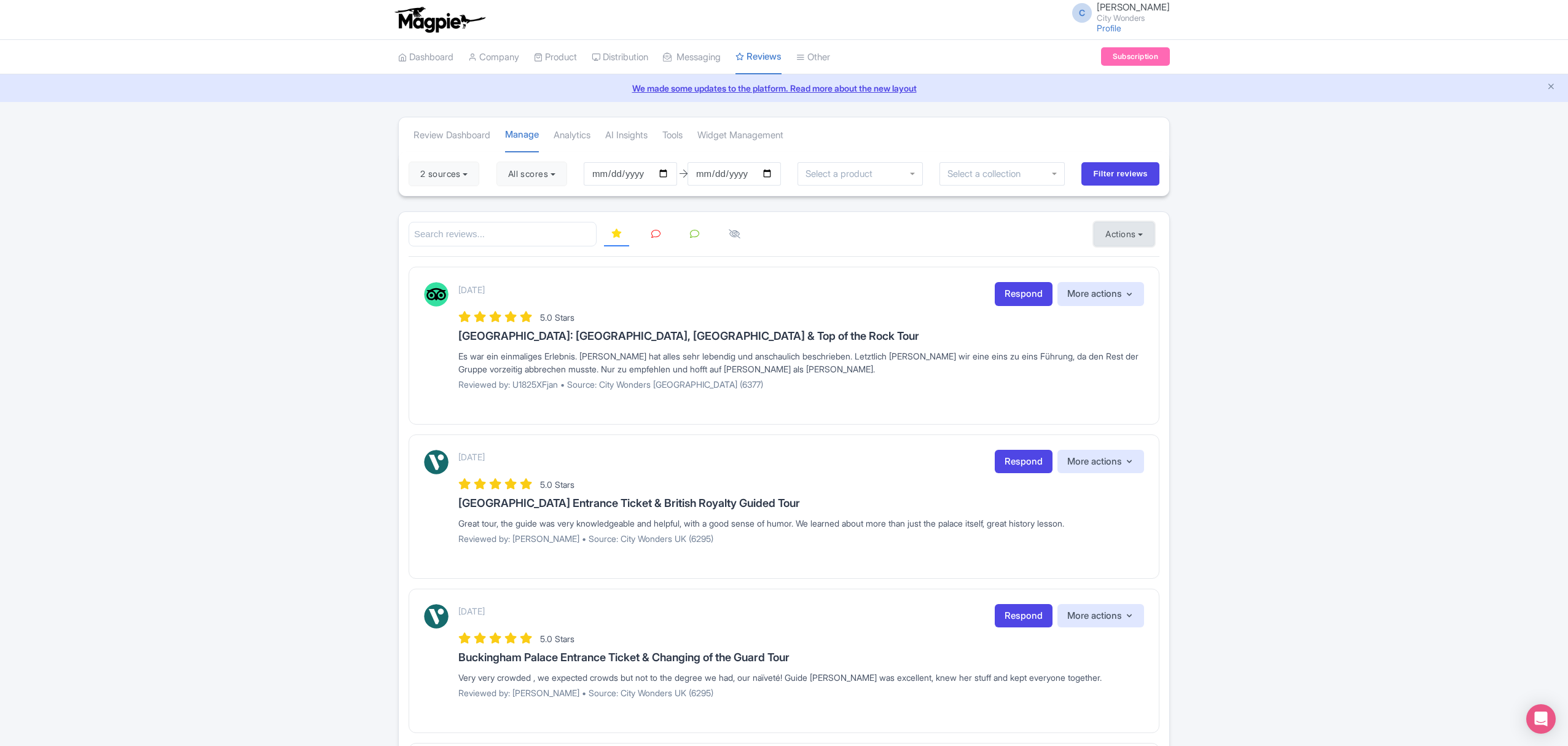
click at [1112, 235] on button "Actions" at bounding box center [1124, 234] width 61 height 25
click at [1153, 287] on link "Download Reviews" at bounding box center [1165, 286] width 144 height 19
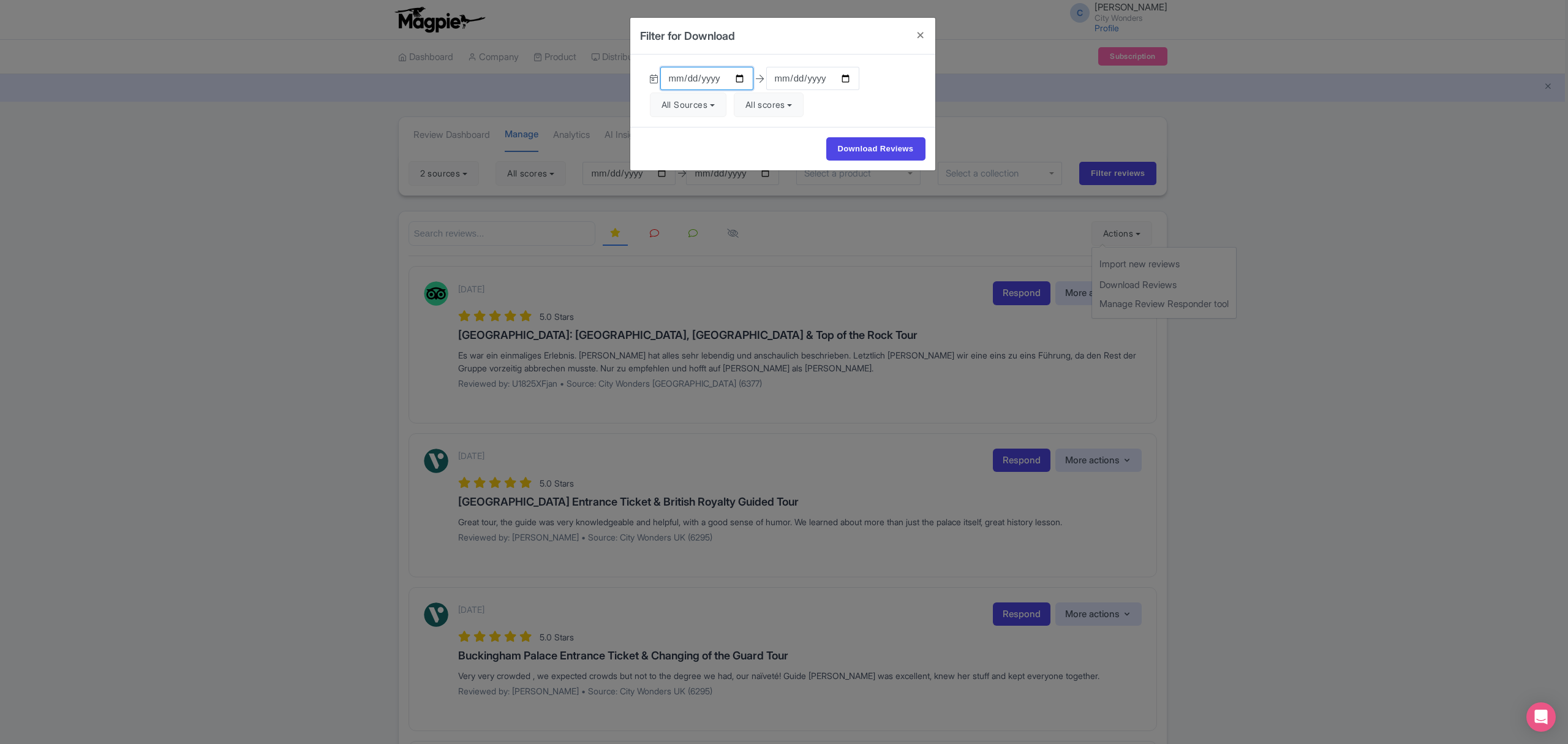
click at [738, 78] on input "[DATE]" at bounding box center [707, 78] width 93 height 23
type input "[DATE]"
click at [839, 77] on input "[DATE]" at bounding box center [813, 78] width 93 height 23
type input "[DATE]"
click at [710, 105] on button "All Sources" at bounding box center [688, 105] width 76 height 25
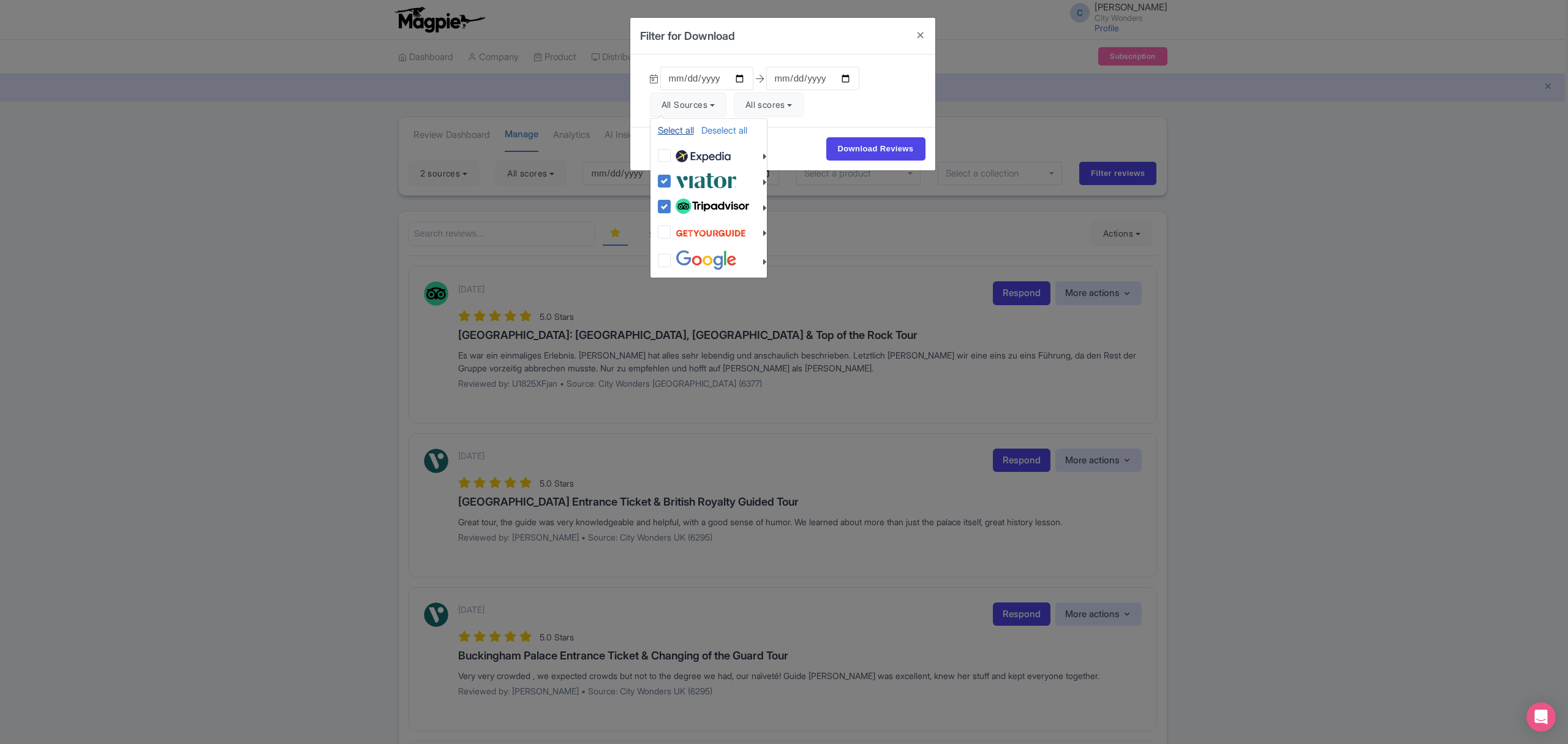
click at [677, 133] on link "Select all" at bounding box center [677, 130] width 37 height 12
checkbox input "true"
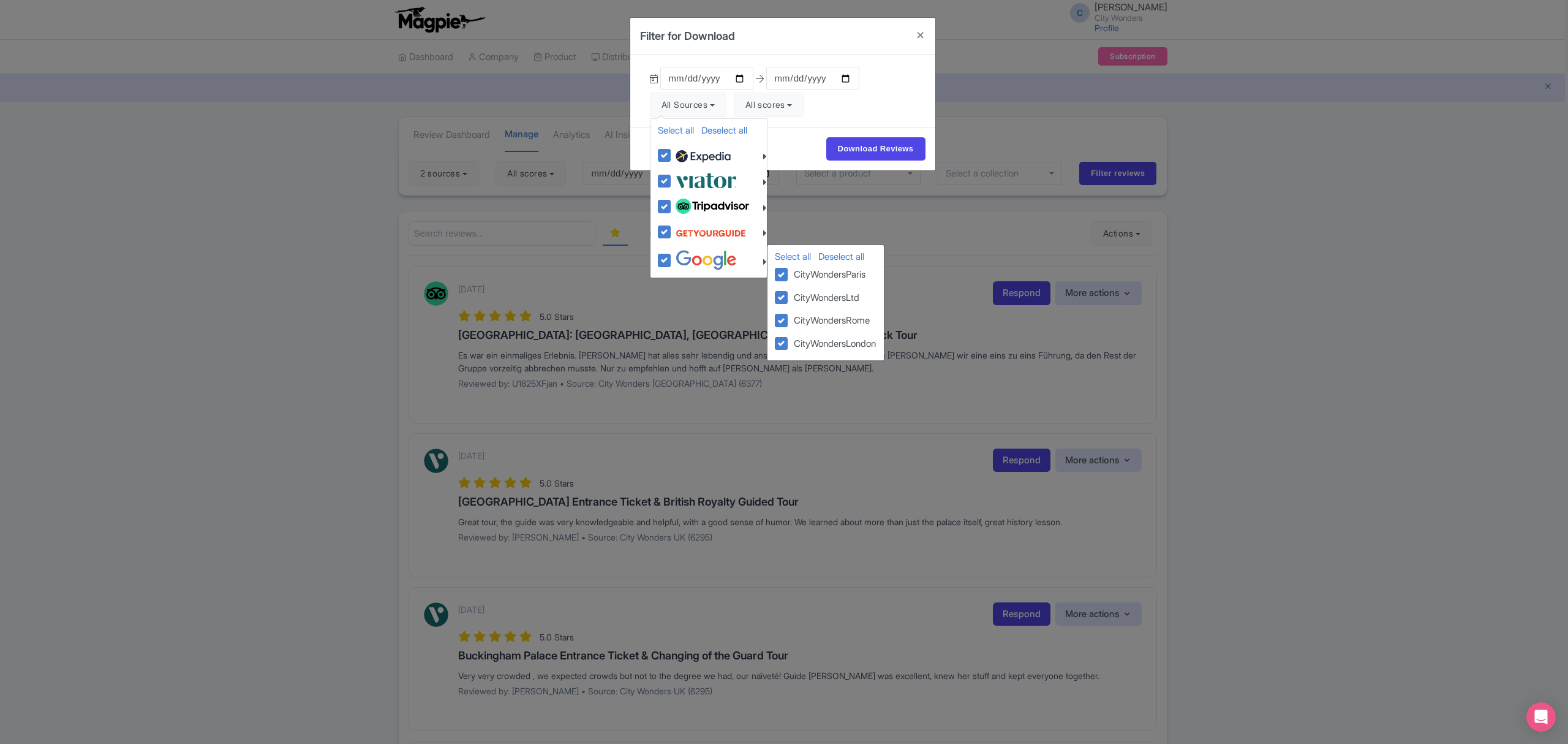
click at [701, 258] on img at bounding box center [706, 260] width 61 height 20
click at [681, 258] on input "checkbox" at bounding box center [677, 254] width 8 height 8
checkbox input "false"
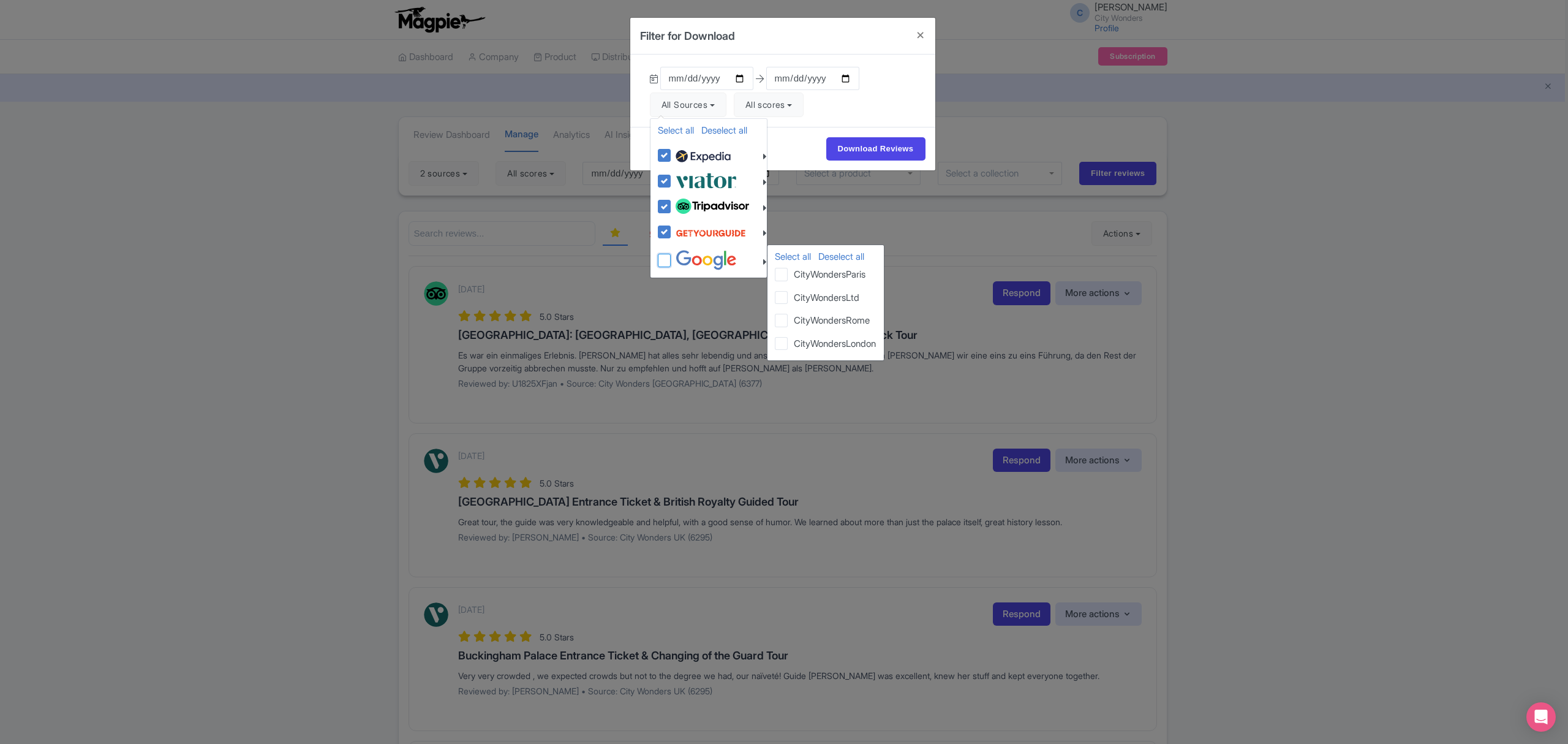
checkbox input "false"
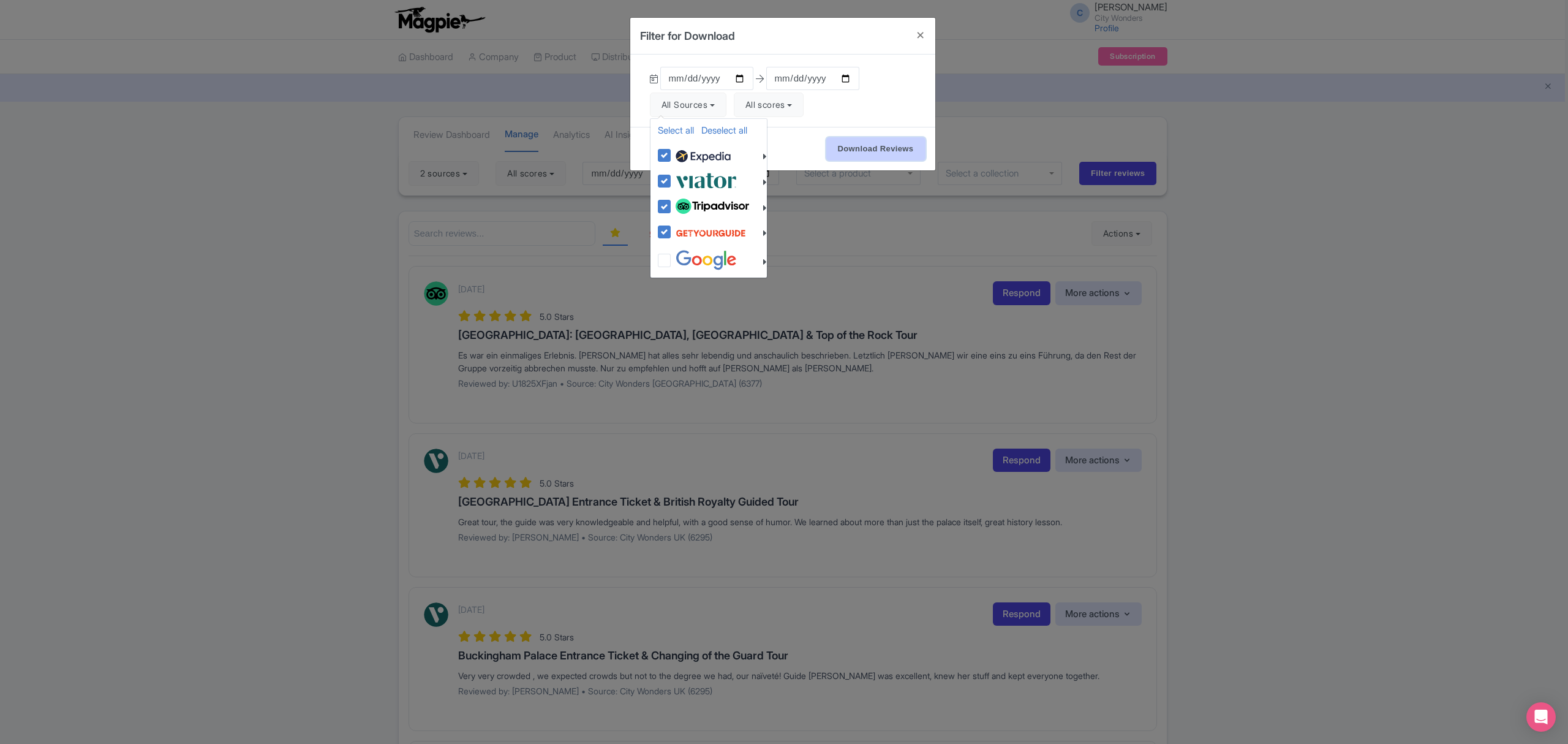
click at [846, 153] on input "Download Reviews" at bounding box center [877, 149] width 100 height 23
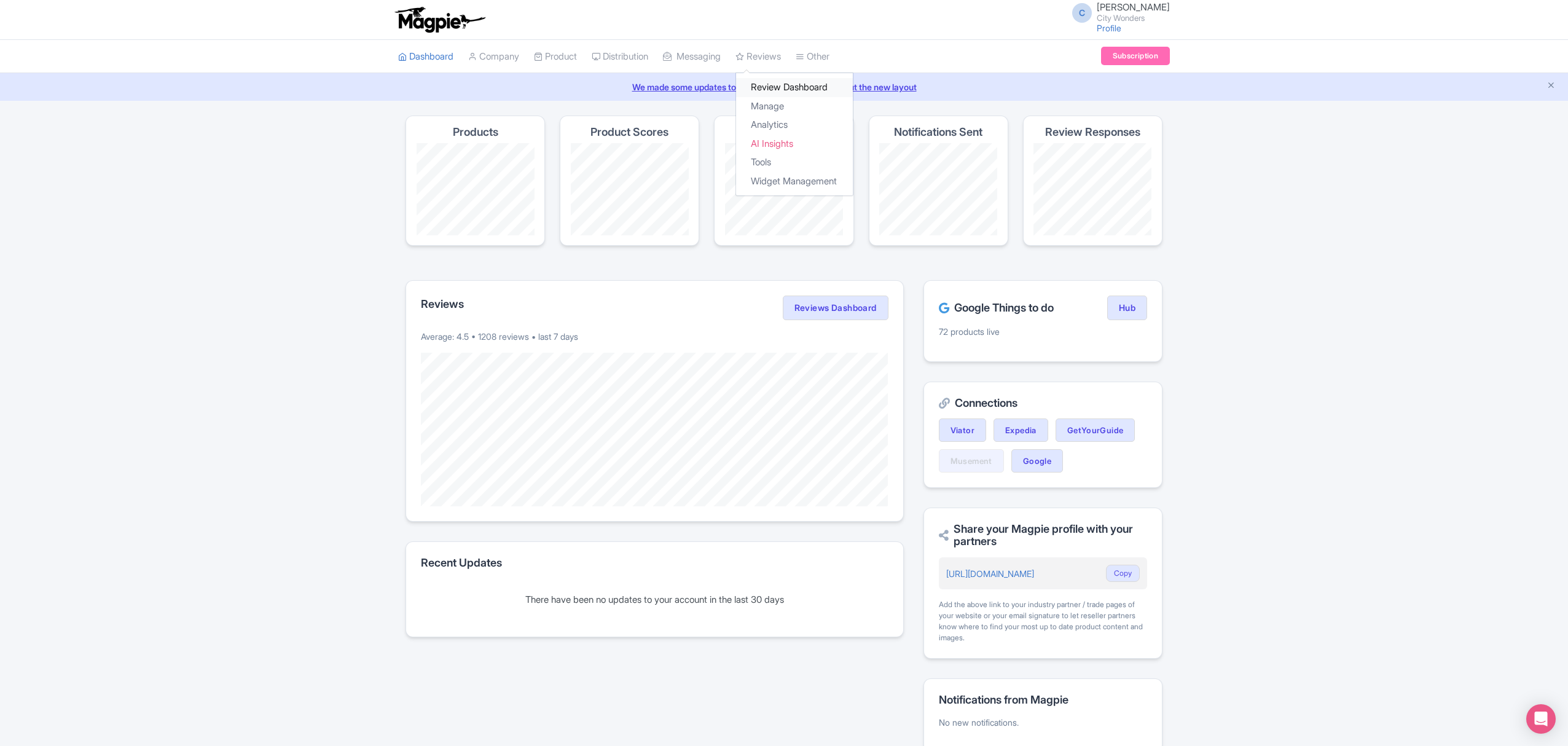
click at [782, 92] on link "Review Dashboard" at bounding box center [794, 87] width 117 height 19
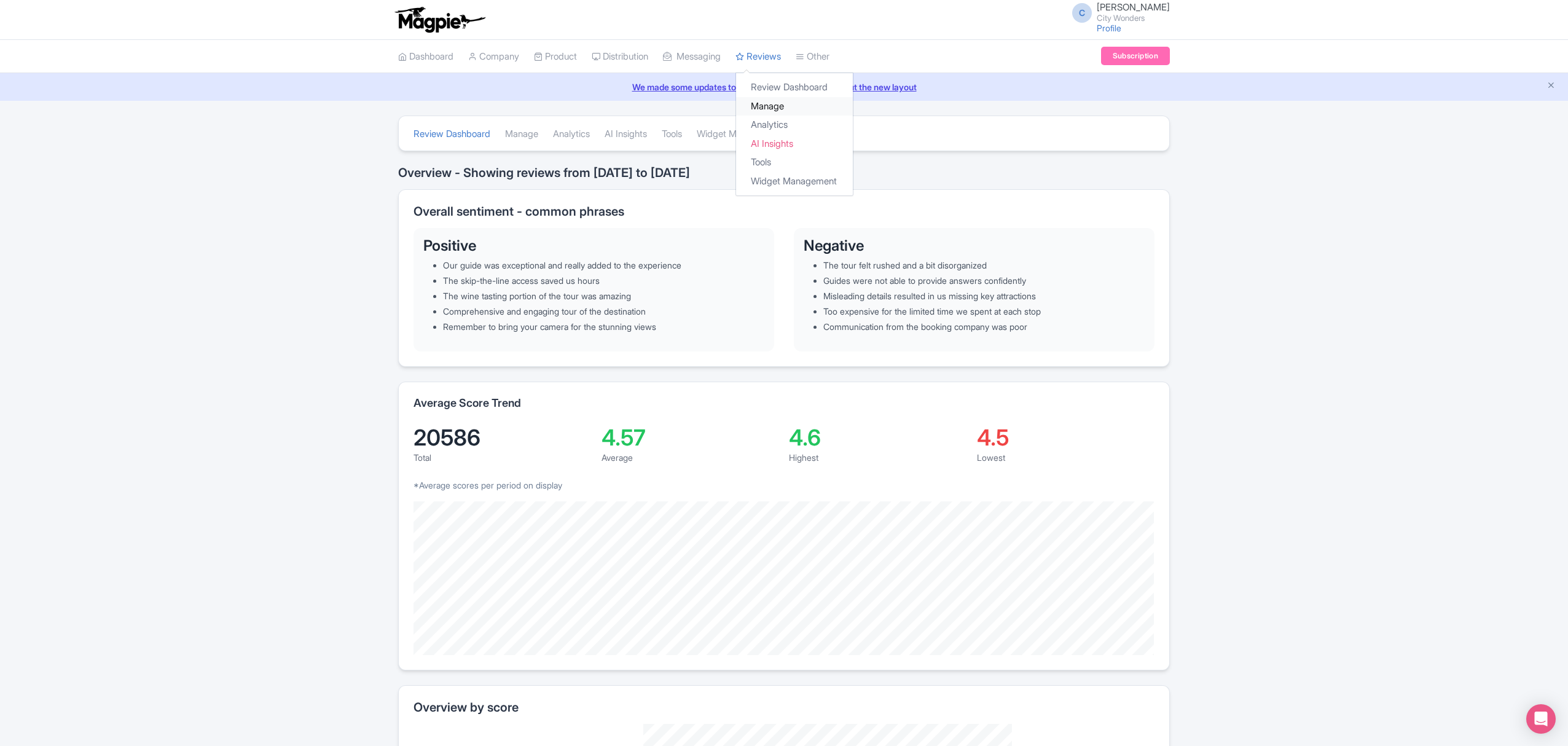
click at [782, 103] on link "Manage" at bounding box center [794, 107] width 117 height 19
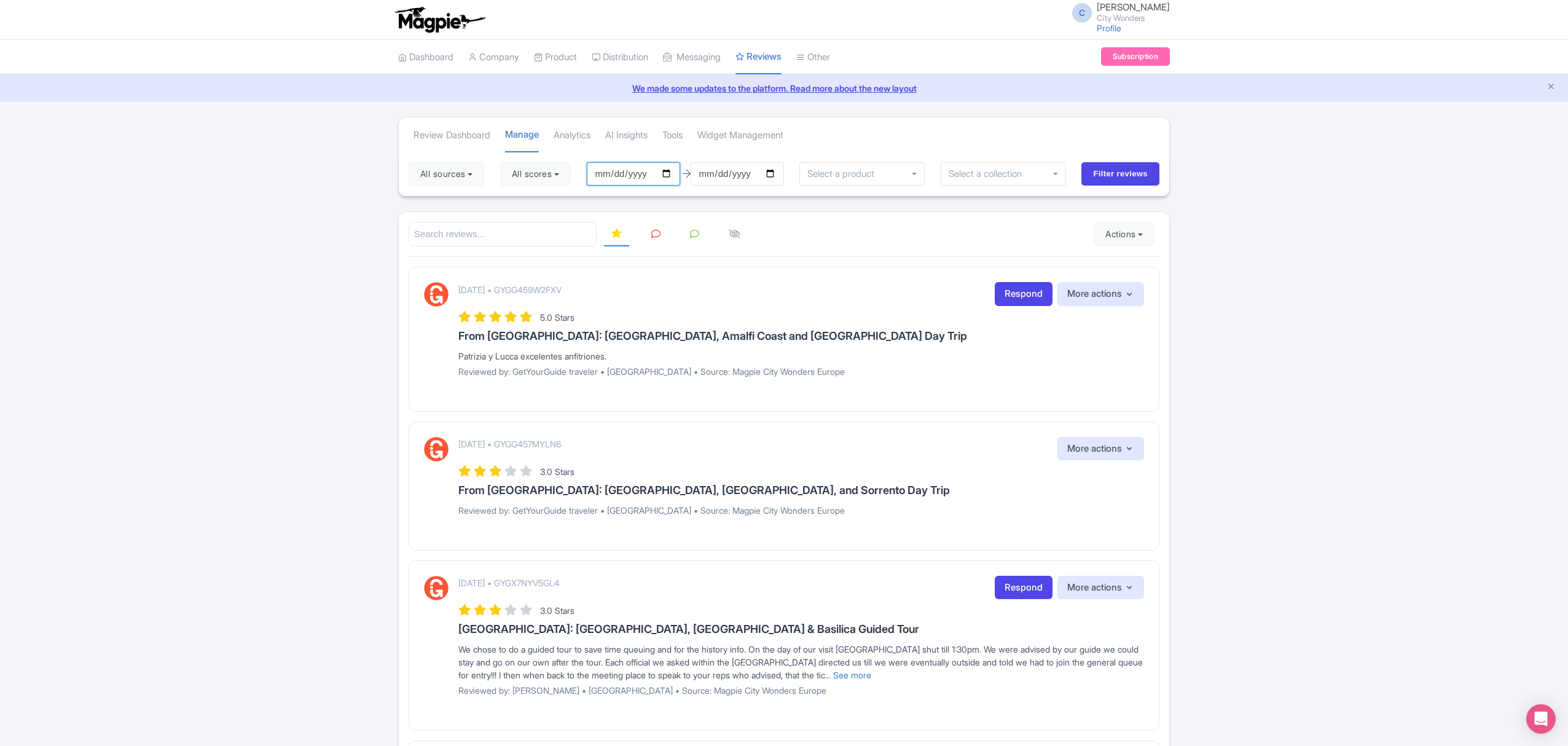
click at [637, 176] on input "[DATE]" at bounding box center [633, 174] width 93 height 23
click at [668, 175] on input "[DATE]" at bounding box center [633, 174] width 93 height 23
type input "[DATE]"
click at [767, 171] on input "[DATE]" at bounding box center [737, 174] width 93 height 23
click at [1111, 175] on input "Filter reviews" at bounding box center [1120, 174] width 78 height 23
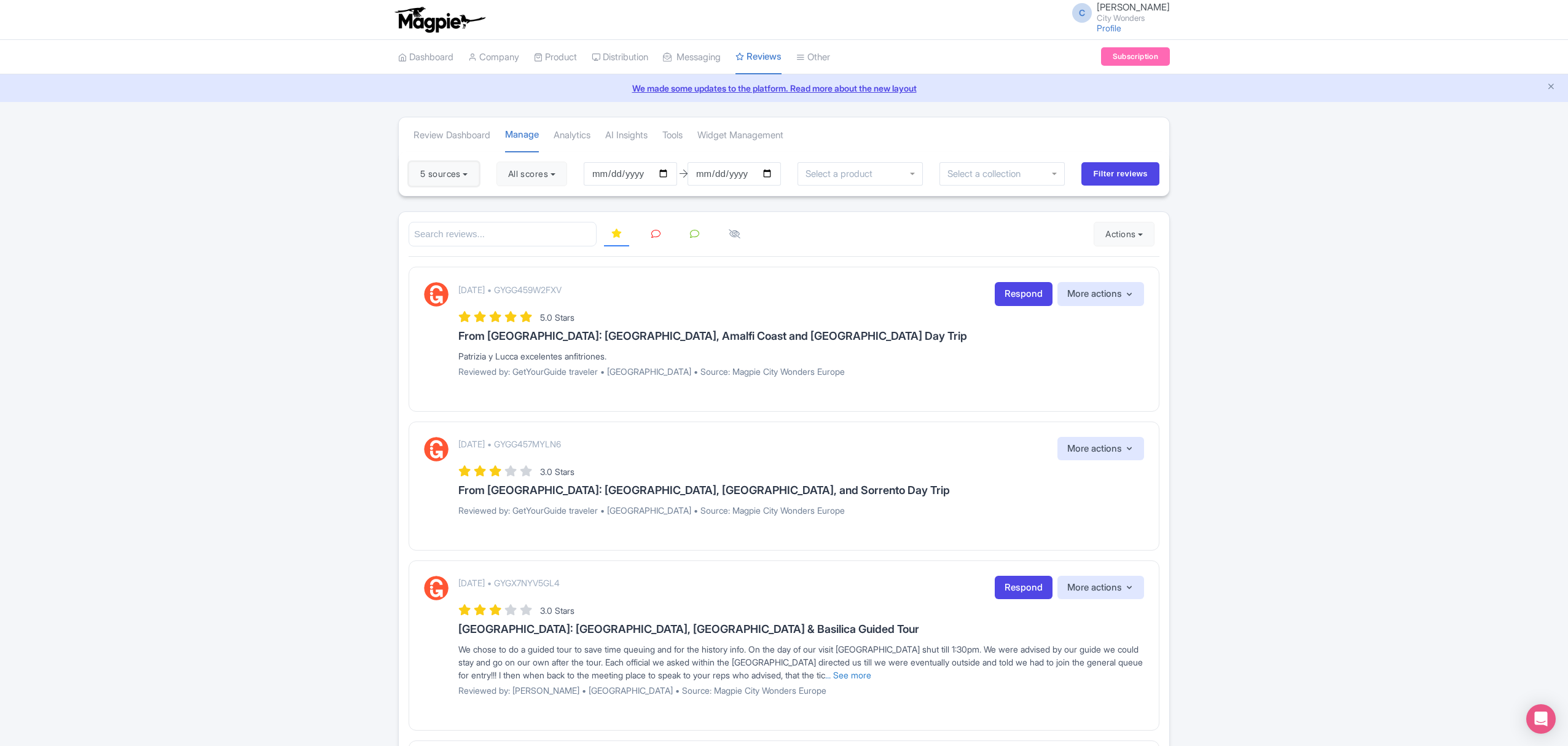
click at [452, 177] on button "5 sources" at bounding box center [444, 174] width 71 height 25
click at [479, 199] on link "Deselect all" at bounding box center [483, 199] width 46 height 12
checkbox input "false"
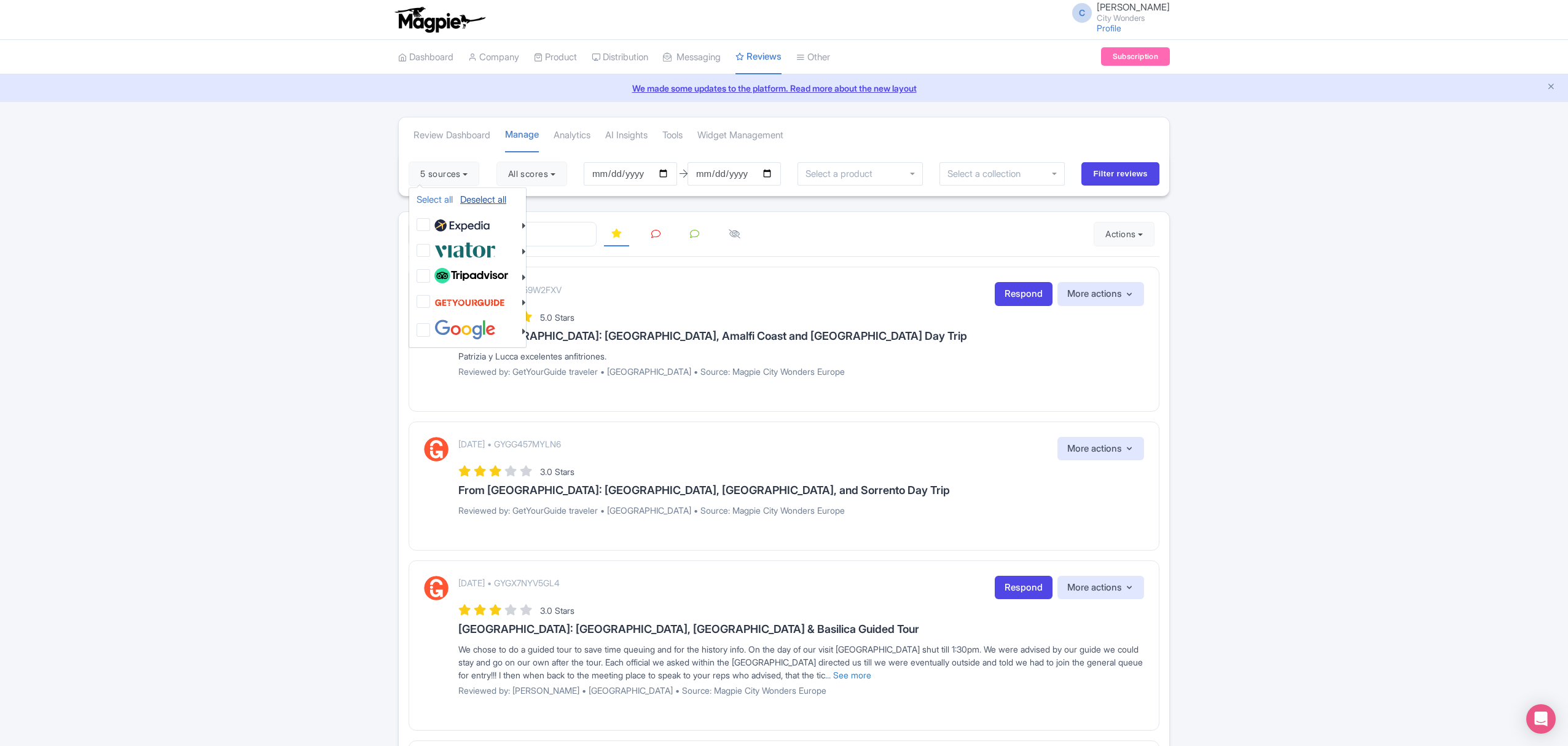
checkbox input "false"
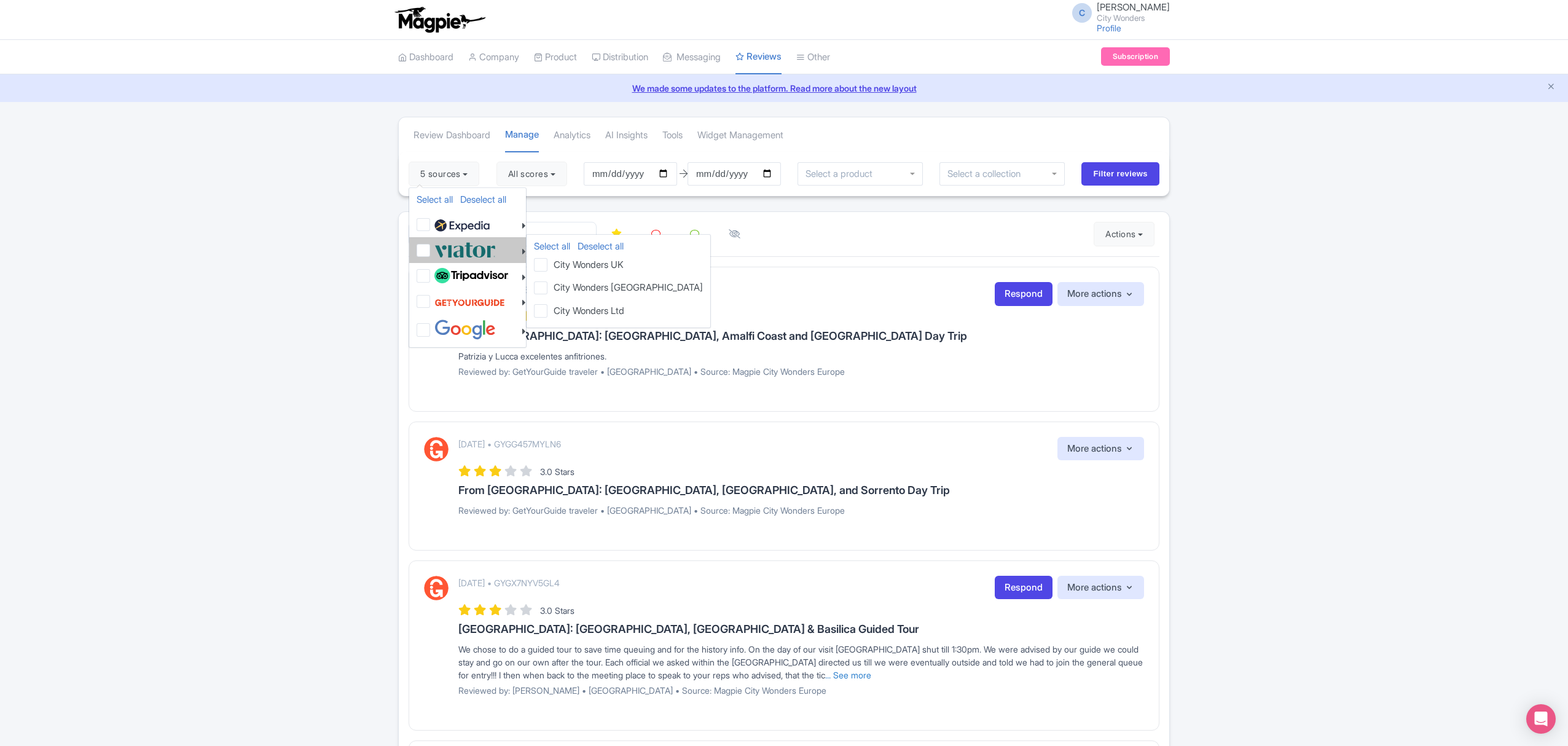
click at [461, 249] on img at bounding box center [465, 250] width 62 height 20
click at [439, 247] on input "checkbox" at bounding box center [435, 244] width 8 height 8
checkbox input "true"
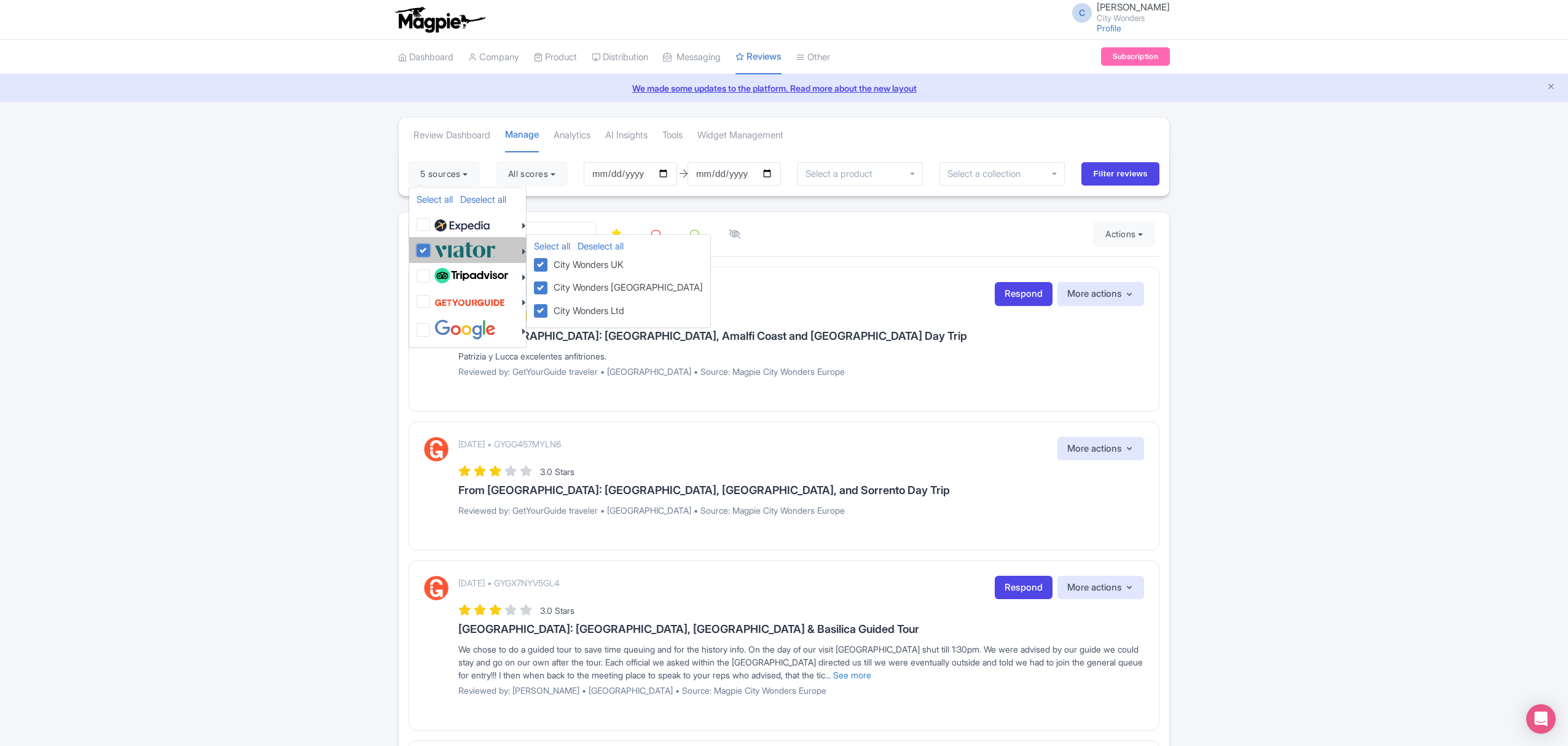
checkbox input "true"
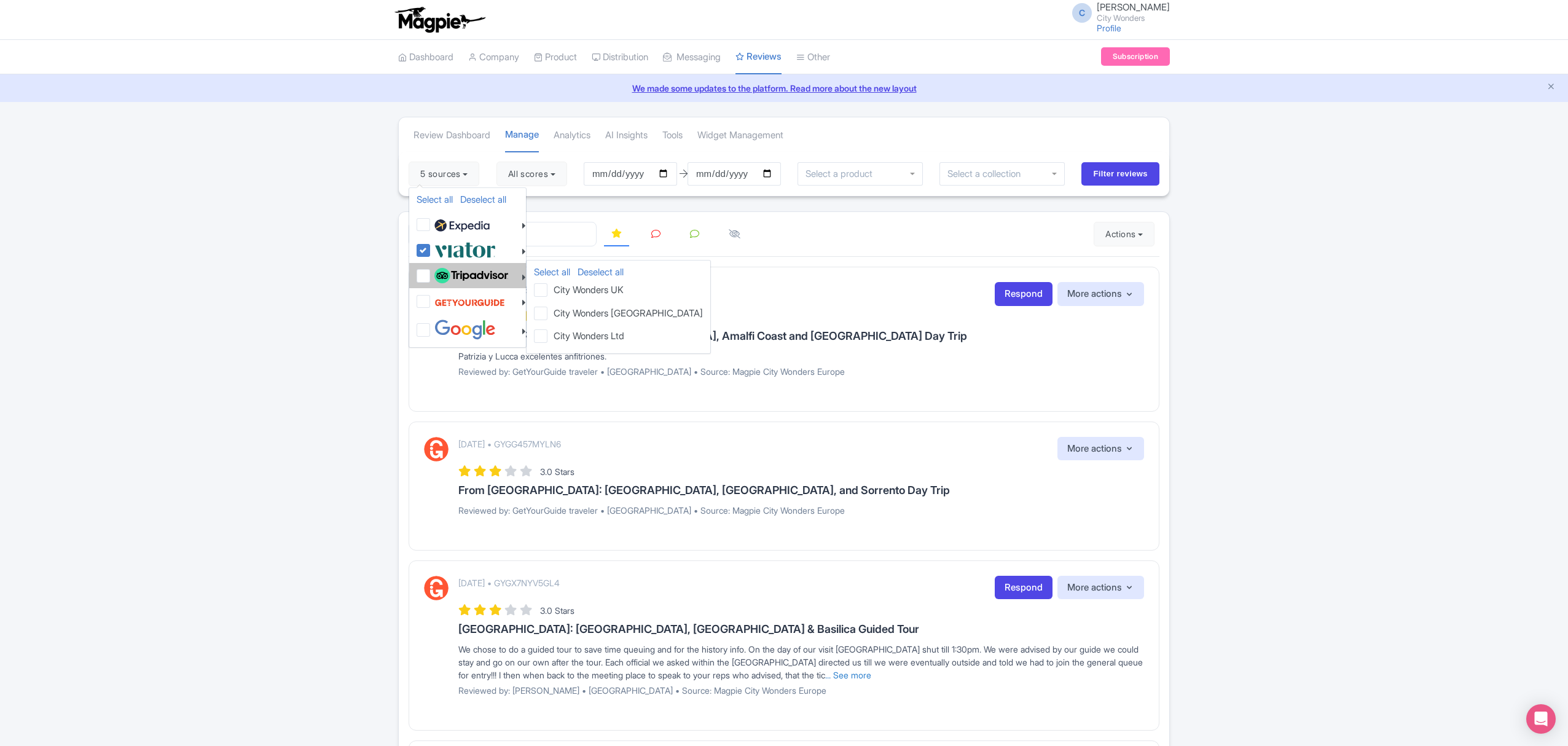
click at [448, 268] on img at bounding box center [471, 276] width 74 height 16
click at [439, 268] on input "checkbox" at bounding box center [435, 270] width 8 height 8
checkbox input "true"
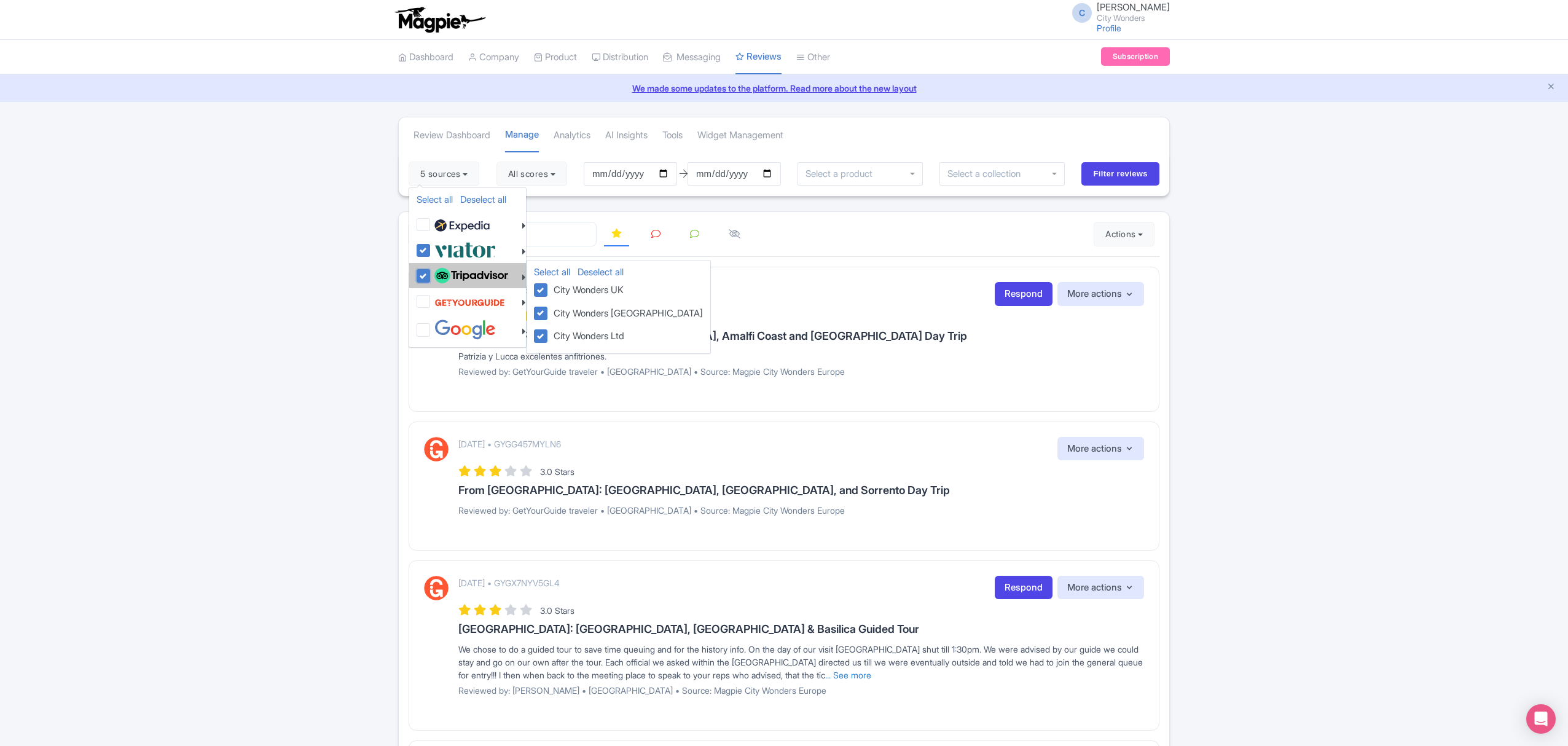
checkbox input "true"
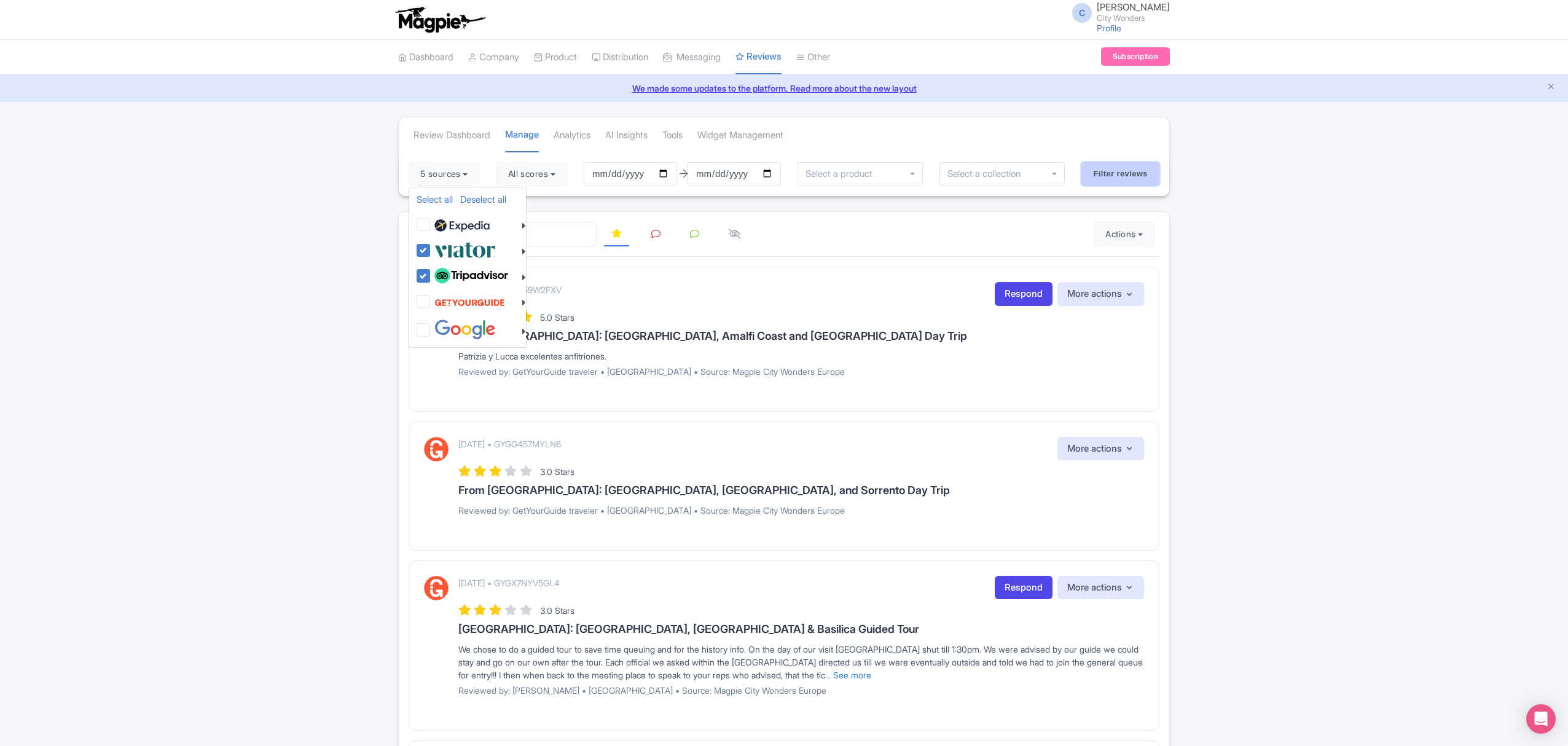
click at [1114, 175] on input "Filter reviews" at bounding box center [1120, 174] width 78 height 23
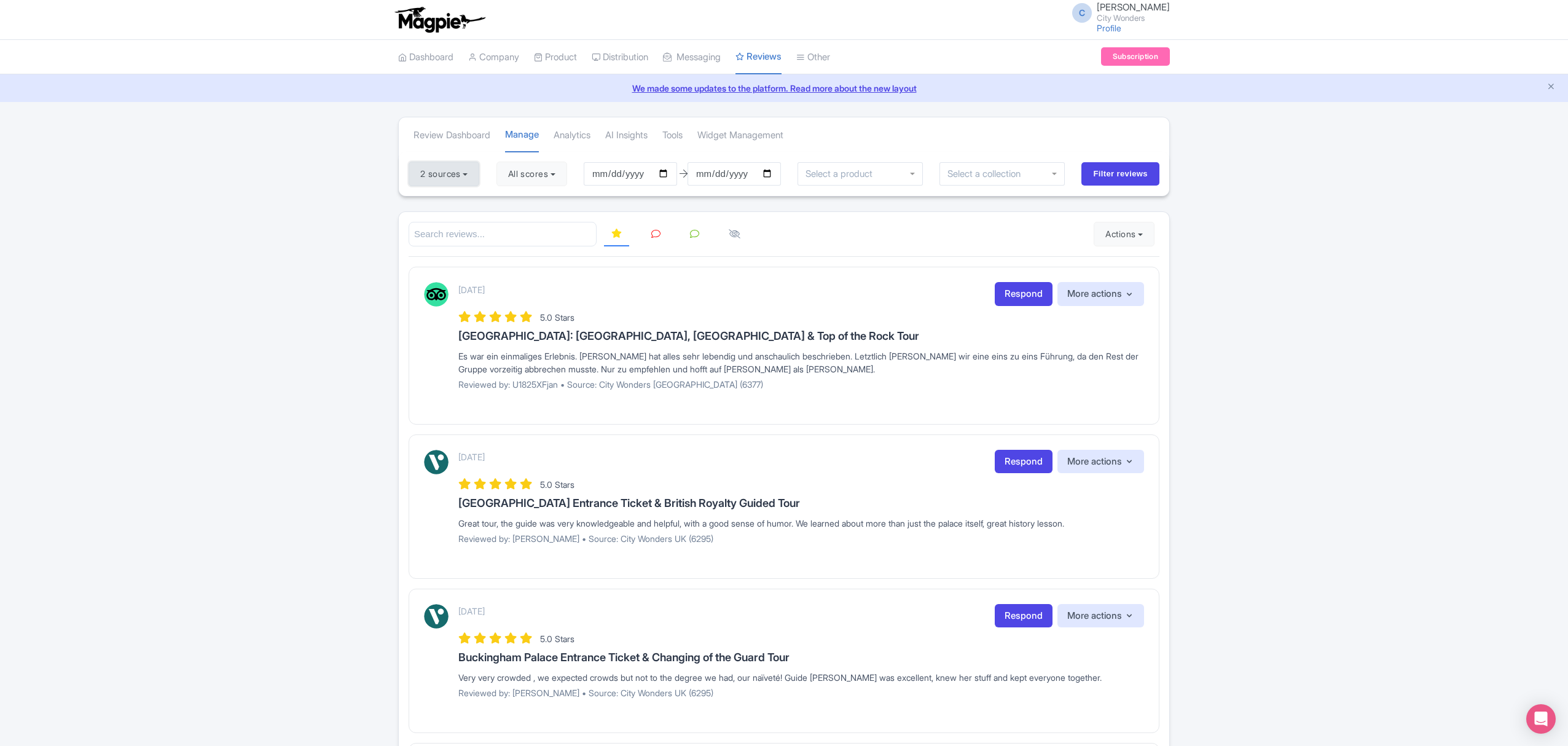
click at [457, 166] on button "2 sources" at bounding box center [444, 174] width 71 height 25
click at [443, 197] on link "Select all" at bounding box center [434, 199] width 37 height 12
checkbox input "true"
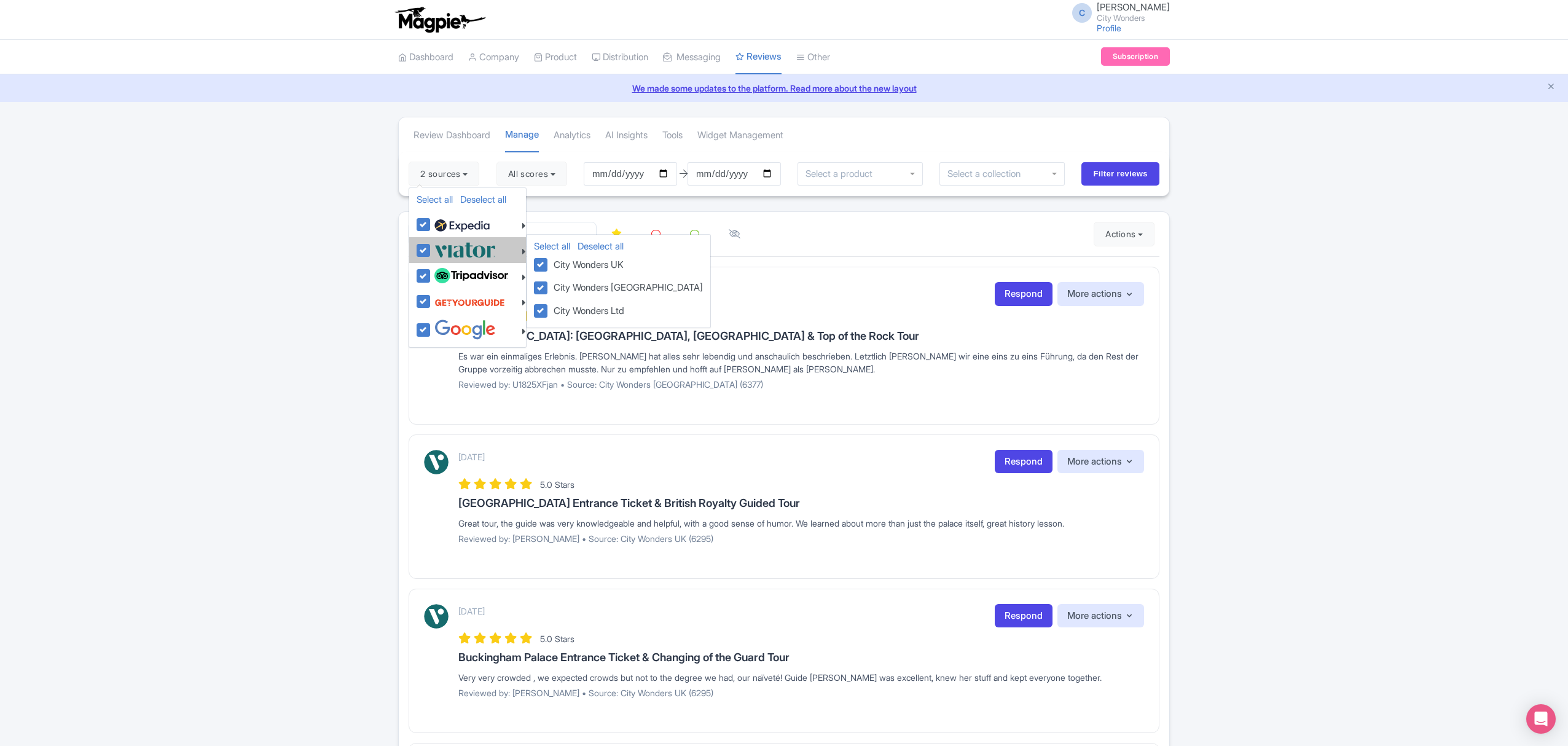
click at [431, 248] on label at bounding box center [463, 250] width 64 height 20
click at [431, 247] on input "checkbox" at bounding box center [435, 244] width 8 height 8
checkbox input "false"
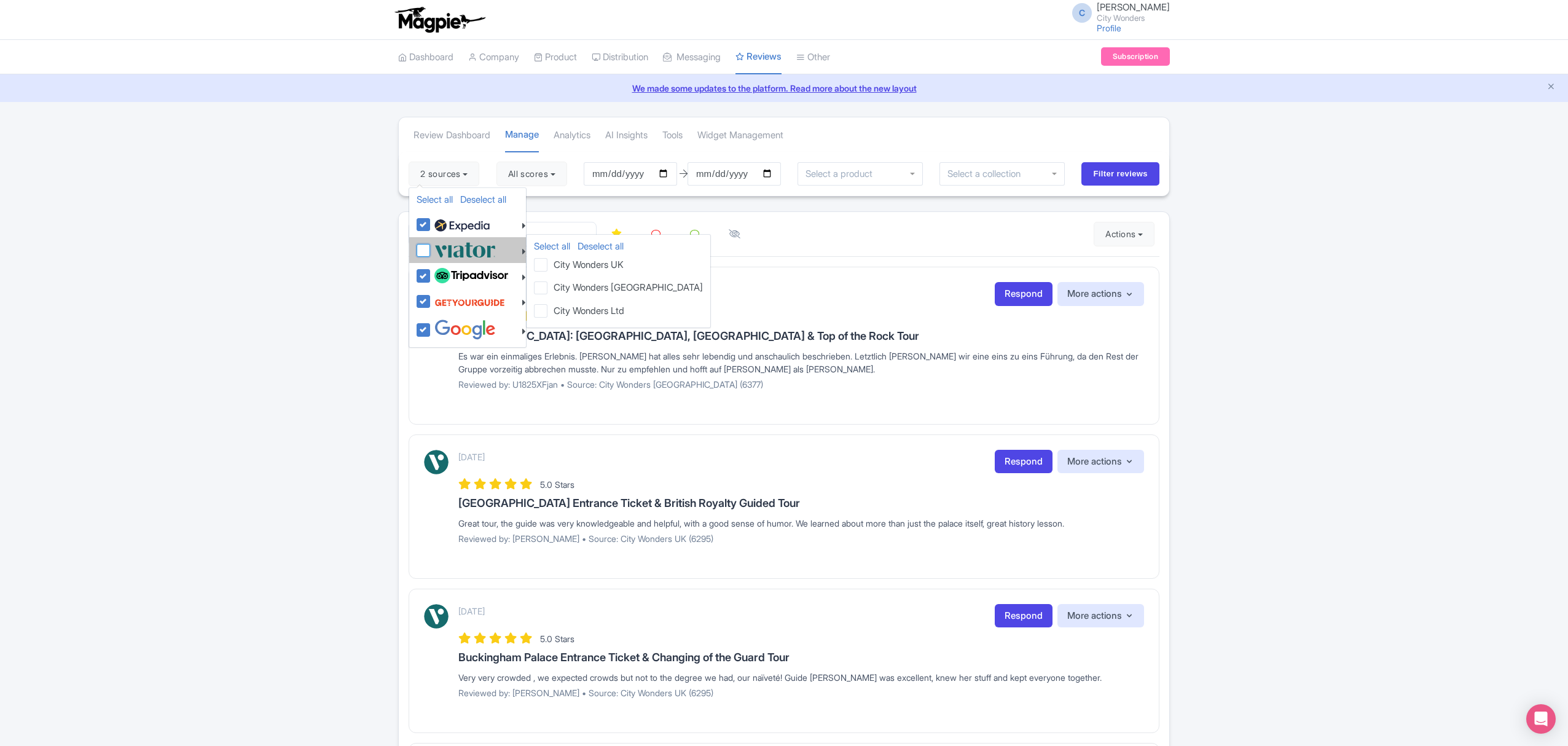
checkbox input "false"
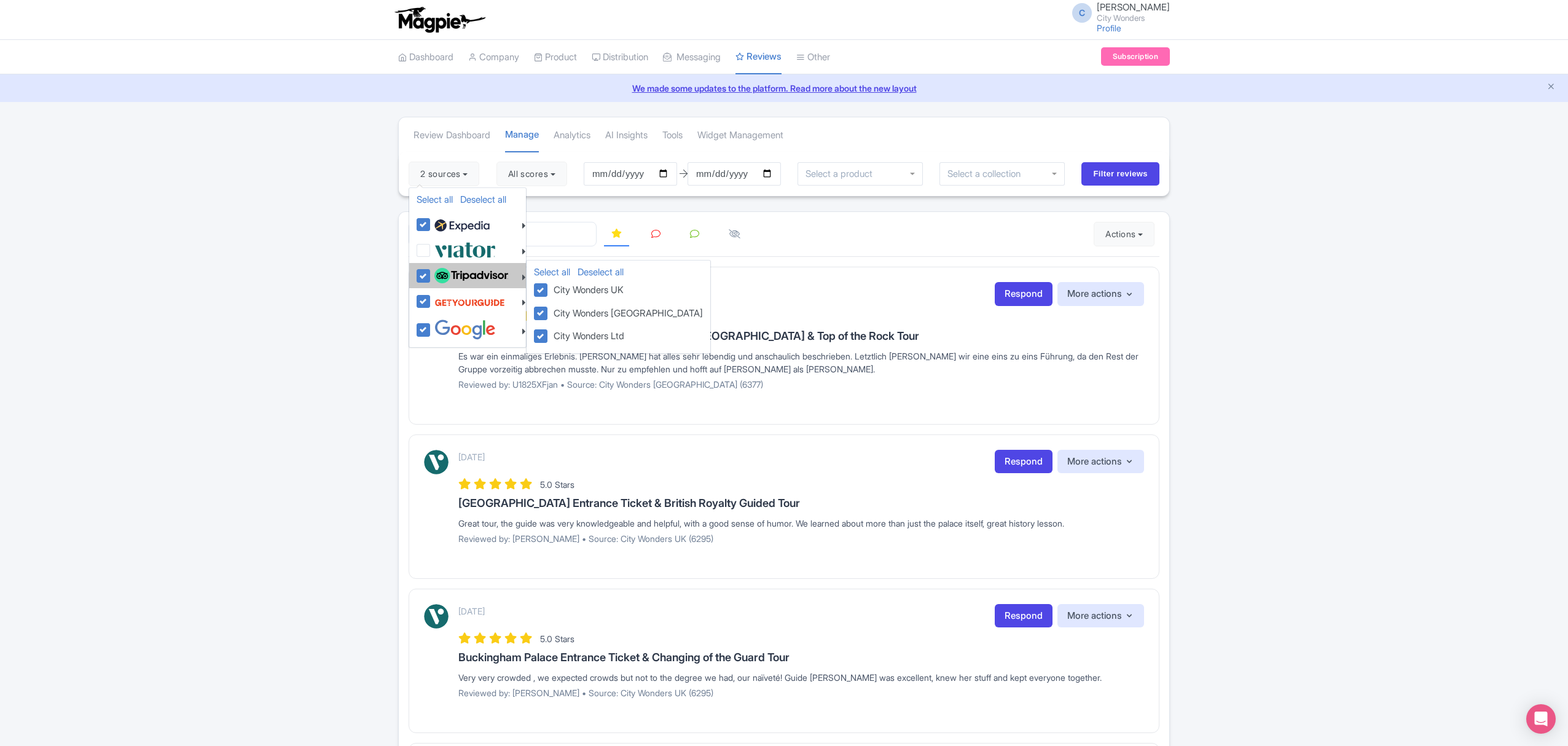
click at [431, 276] on label at bounding box center [469, 276] width 77 height 21
click at [431, 273] on input "checkbox" at bounding box center [435, 270] width 8 height 8
checkbox input "false"
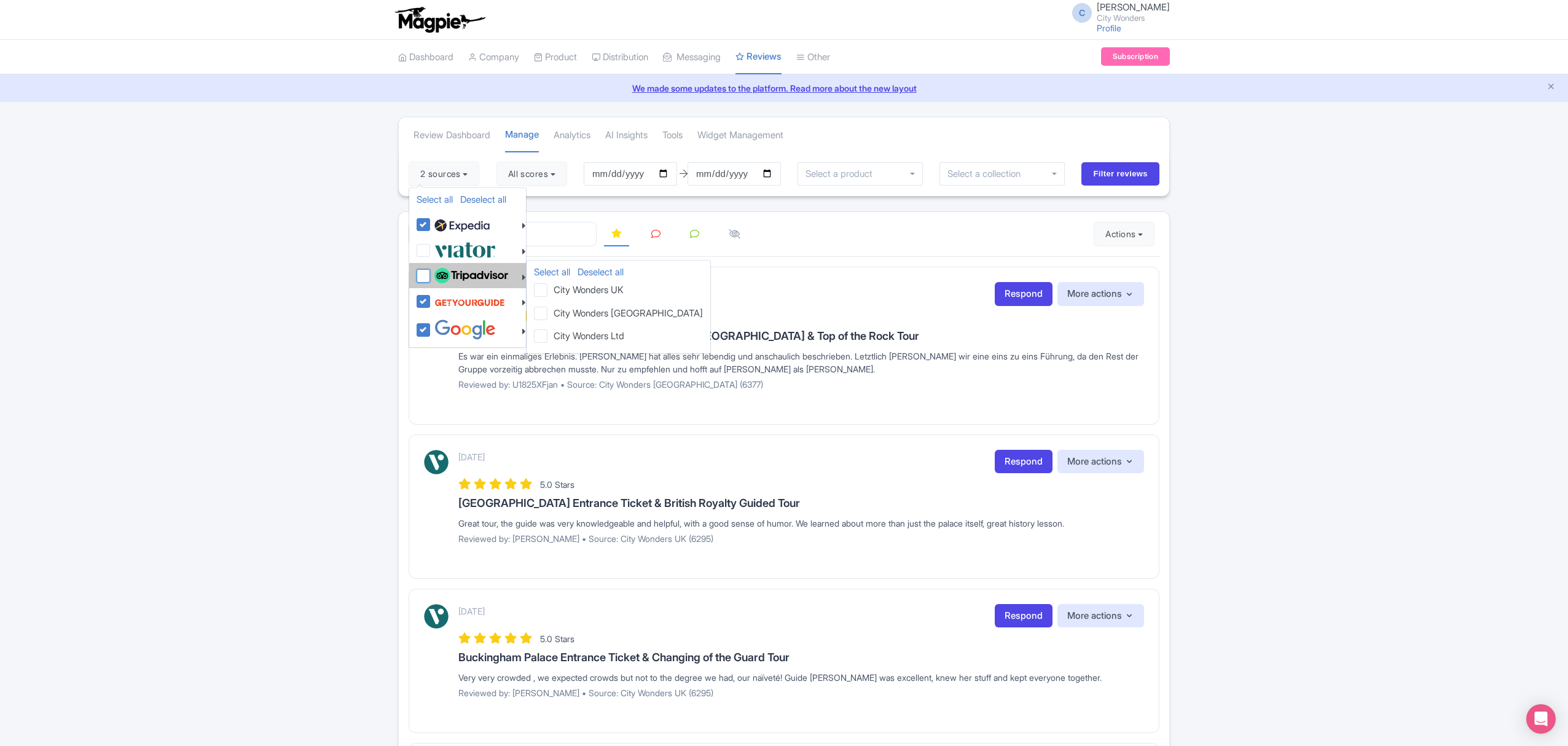
checkbox input "false"
click at [431, 305] on label at bounding box center [468, 302] width 74 height 23
click at [431, 299] on input "checkbox" at bounding box center [435, 295] width 8 height 8
checkbox input "false"
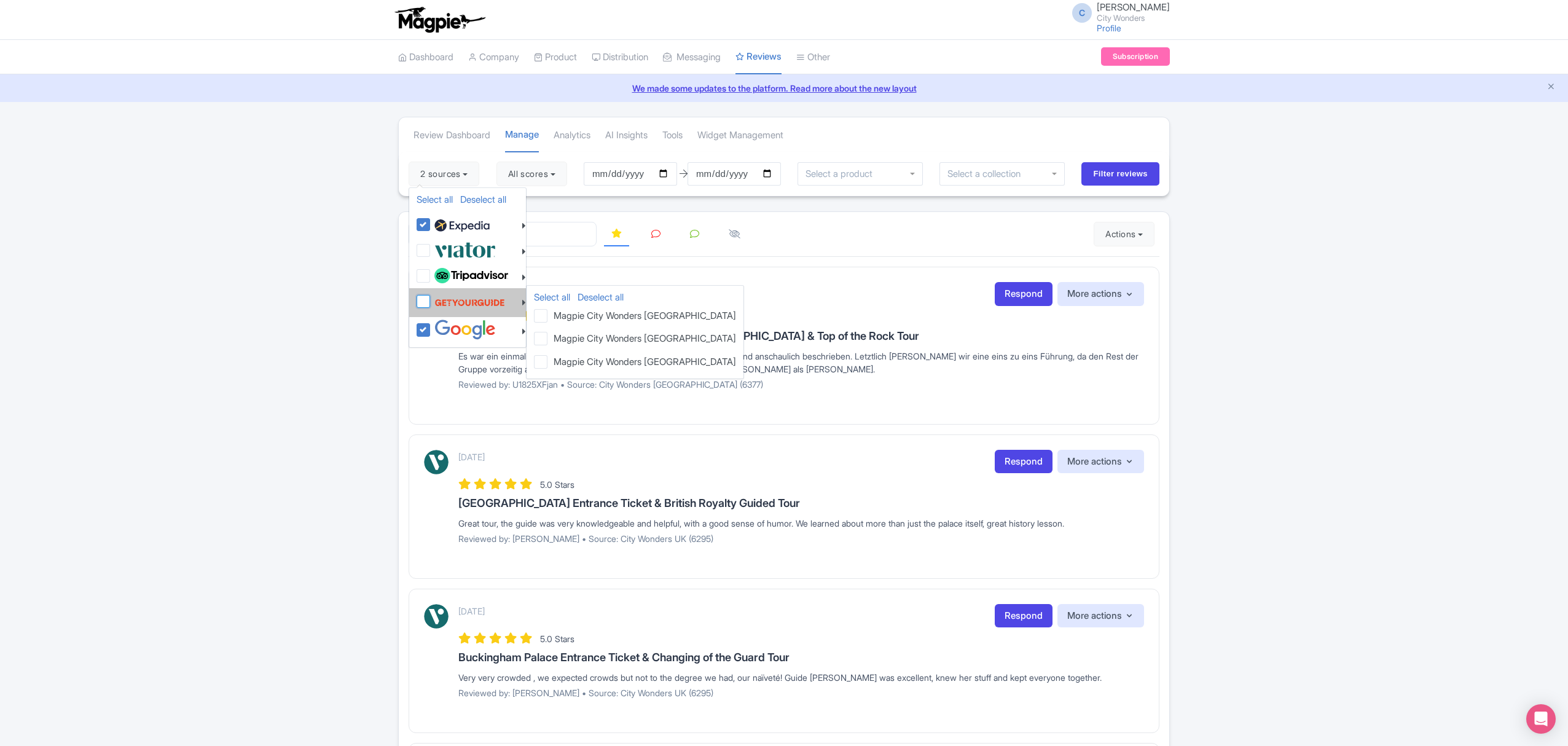
checkbox input "false"
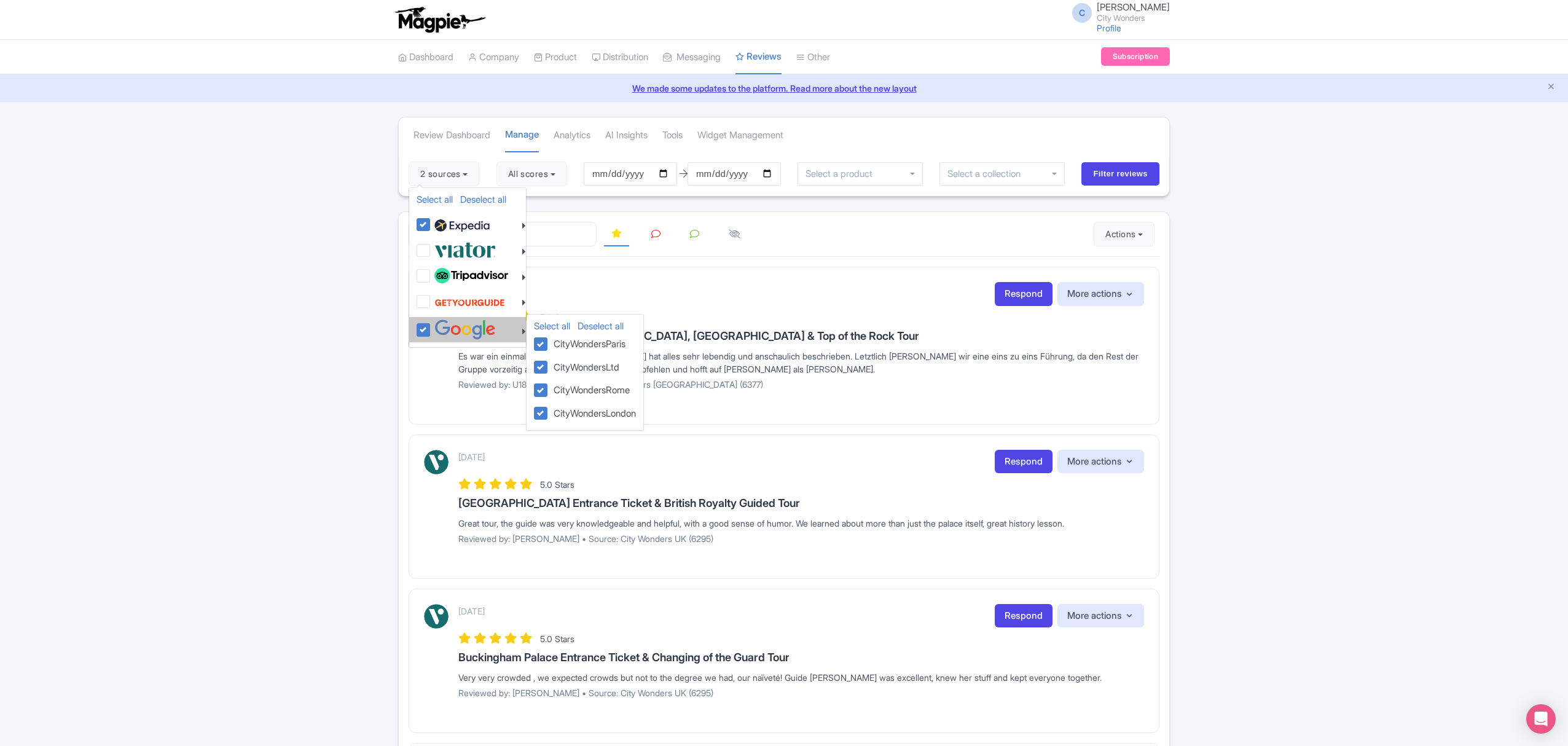
click at [431, 331] on label at bounding box center [463, 330] width 64 height 20
click at [431, 327] on input "checkbox" at bounding box center [435, 324] width 8 height 8
checkbox input "false"
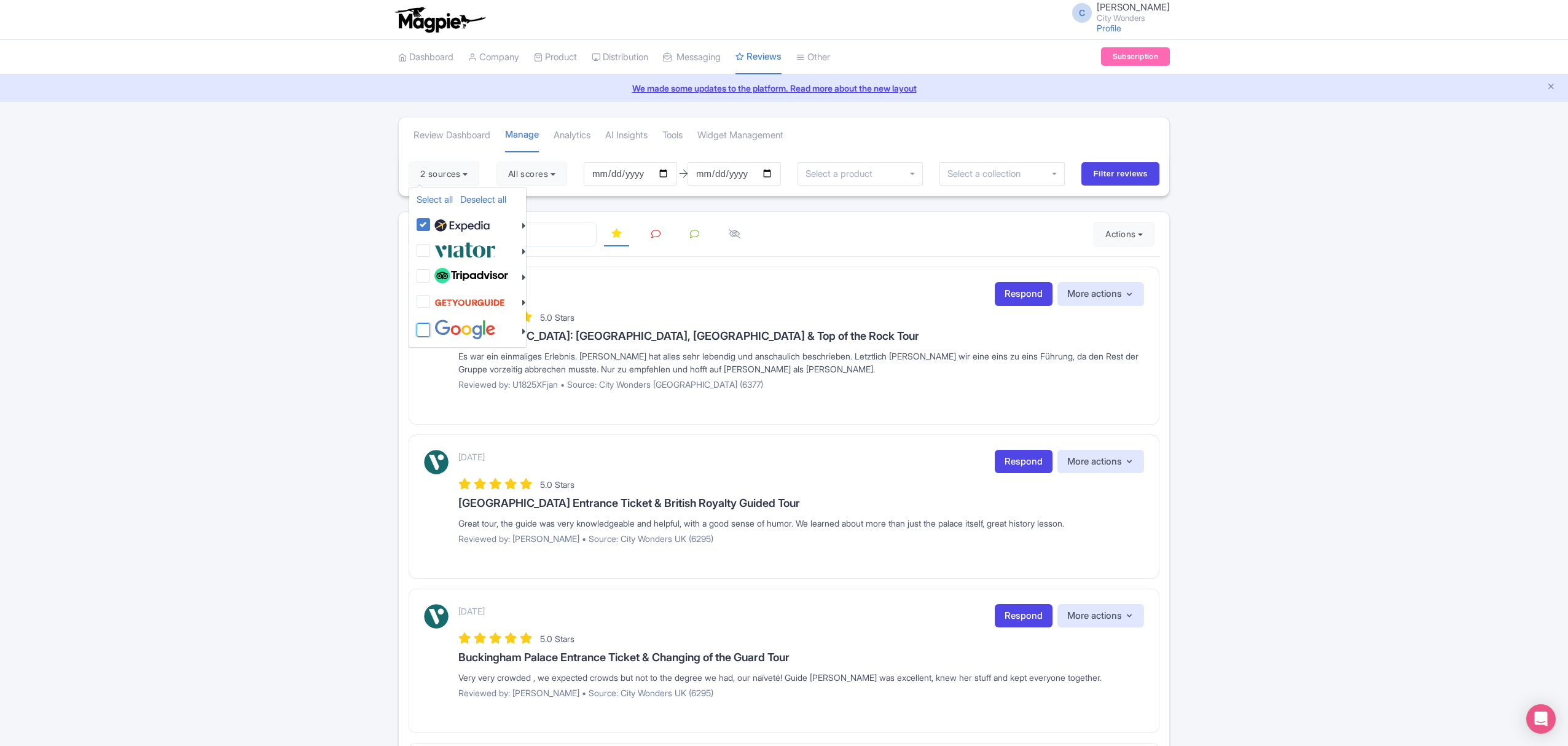
checkbox input "false"
click at [1104, 172] on input "Filter reviews" at bounding box center [1120, 174] width 78 height 23
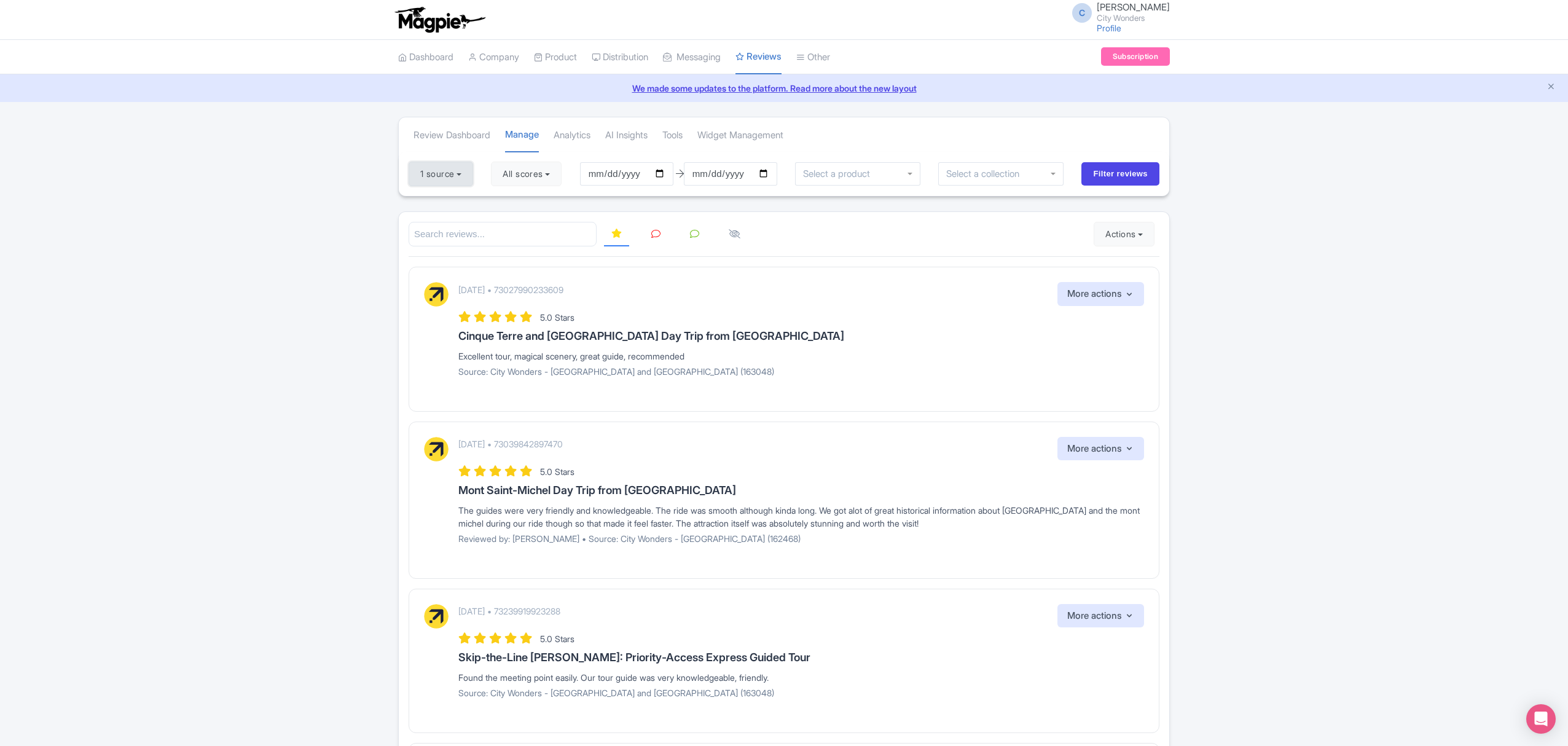
click at [433, 177] on button "1 source" at bounding box center [440, 174] width 64 height 25
click at [449, 196] on link "Select all" at bounding box center [434, 199] width 37 height 12
checkbox input "true"
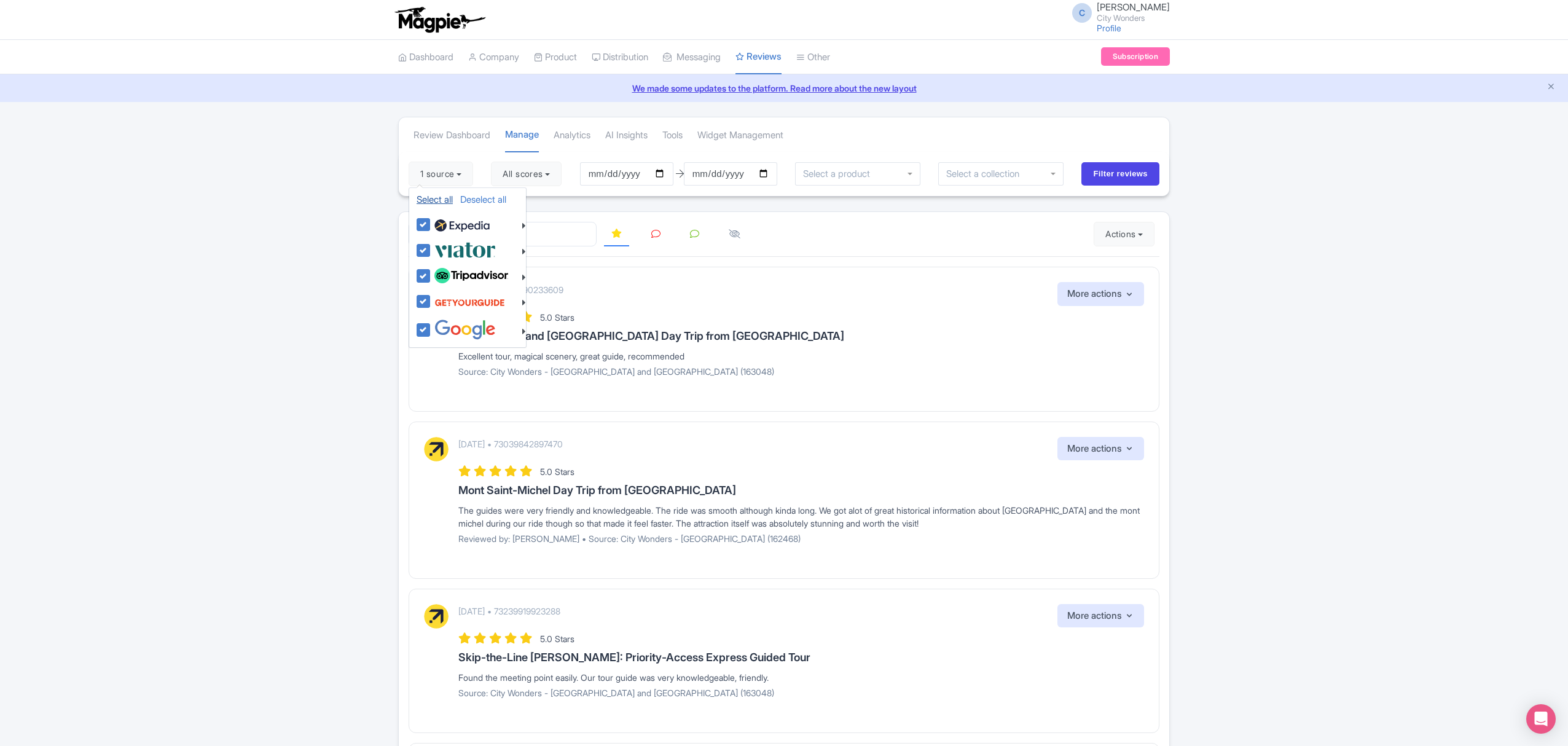
checkbox input "true"
click at [1134, 167] on input "Filter reviews" at bounding box center [1120, 174] width 78 height 23
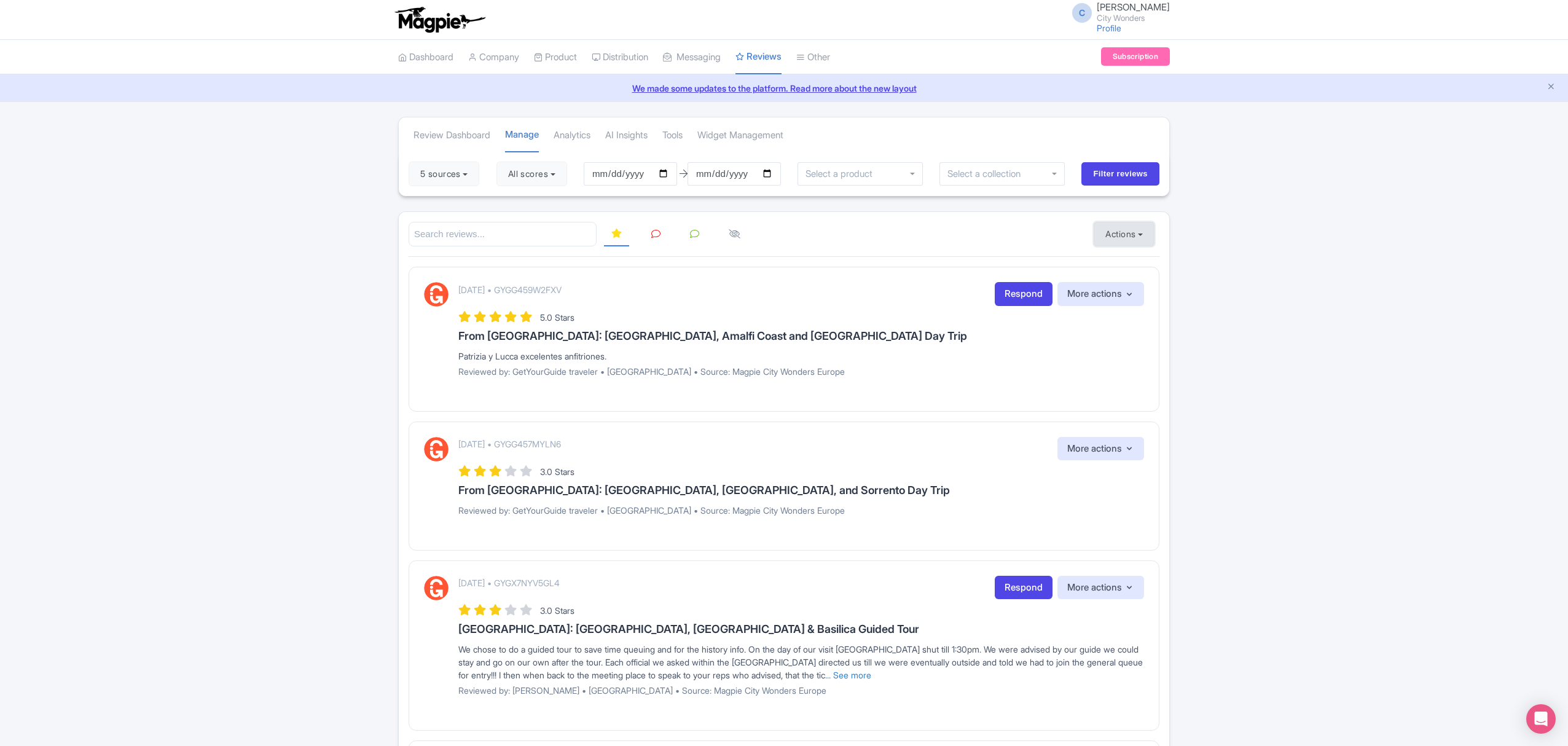
click at [1136, 232] on button "Actions" at bounding box center [1124, 234] width 61 height 25
click at [1140, 259] on link "Import new reviews" at bounding box center [1165, 265] width 144 height 24
click at [467, 176] on button "All sources" at bounding box center [446, 174] width 76 height 25
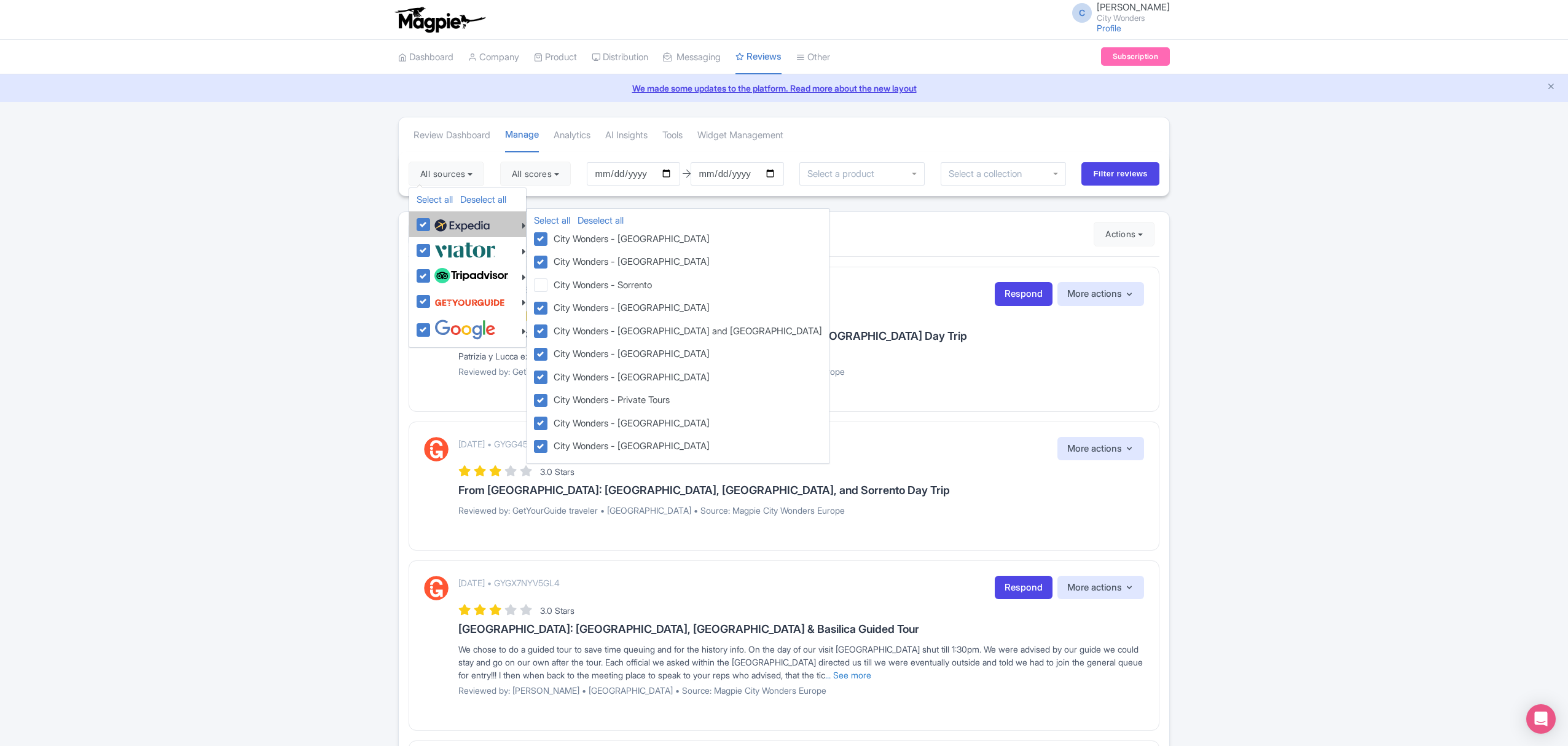
click at [457, 230] on img at bounding box center [462, 226] width 55 height 18
click at [439, 221] on input "checkbox" at bounding box center [435, 218] width 8 height 8
checkbox input "false"
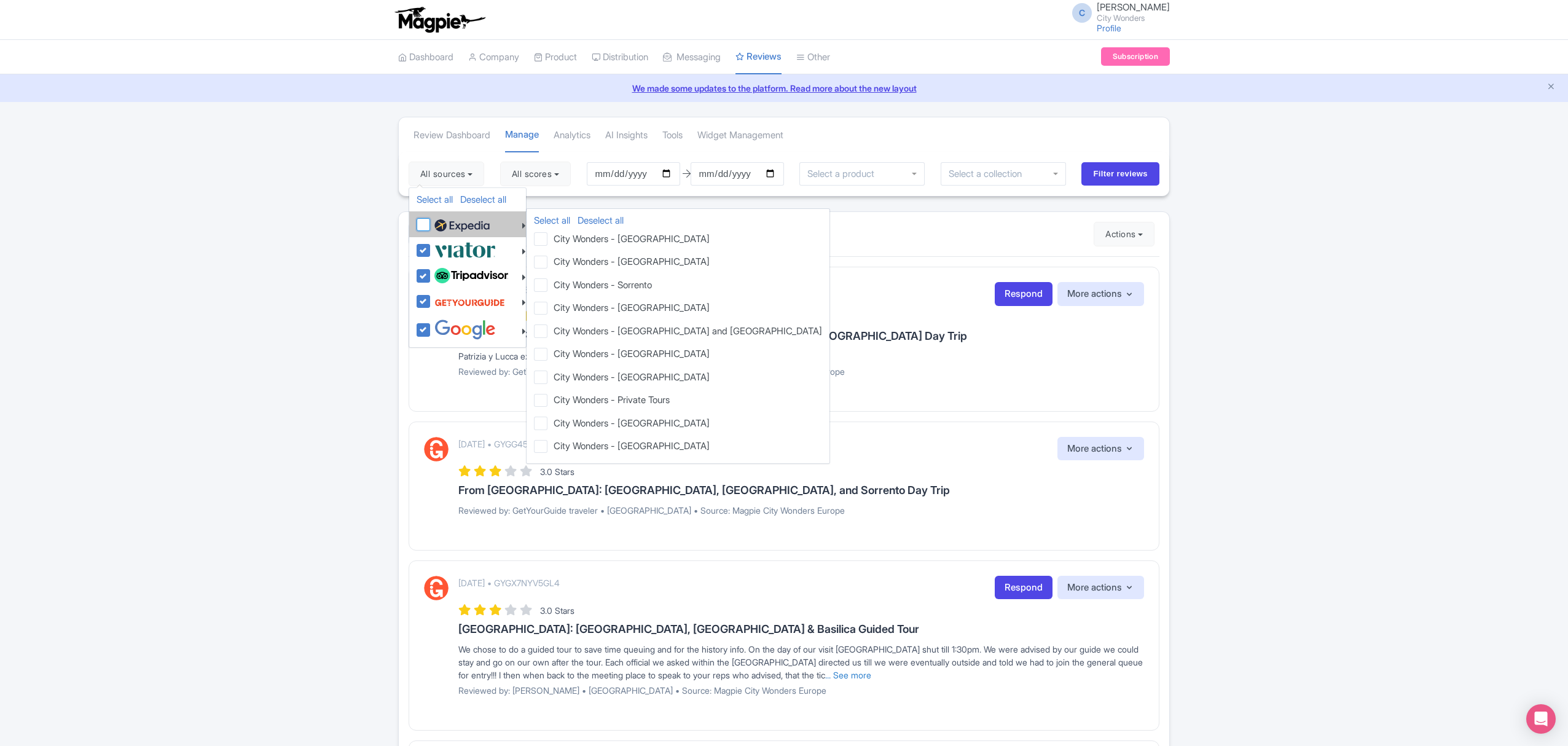
checkbox input "false"
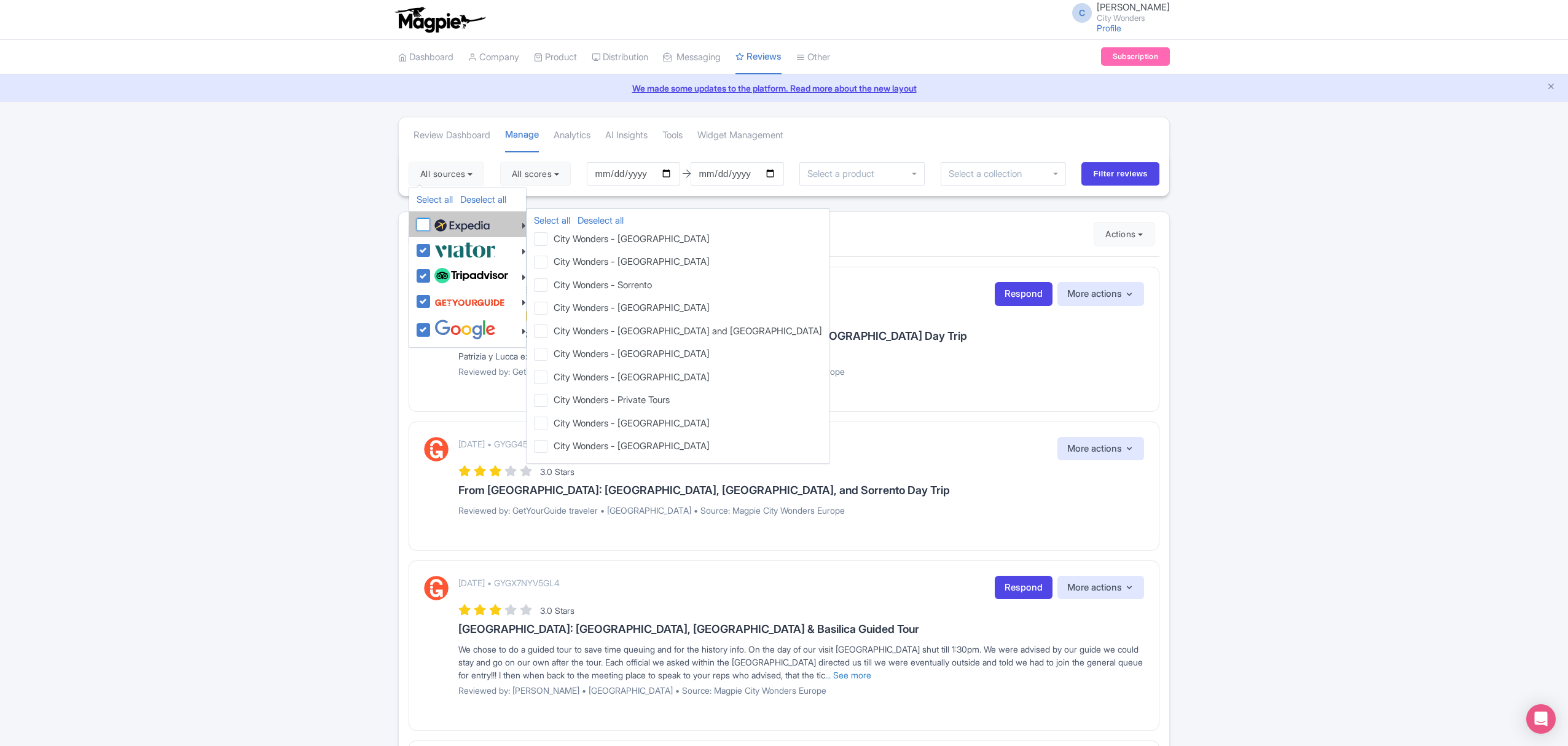
checkbox input "false"
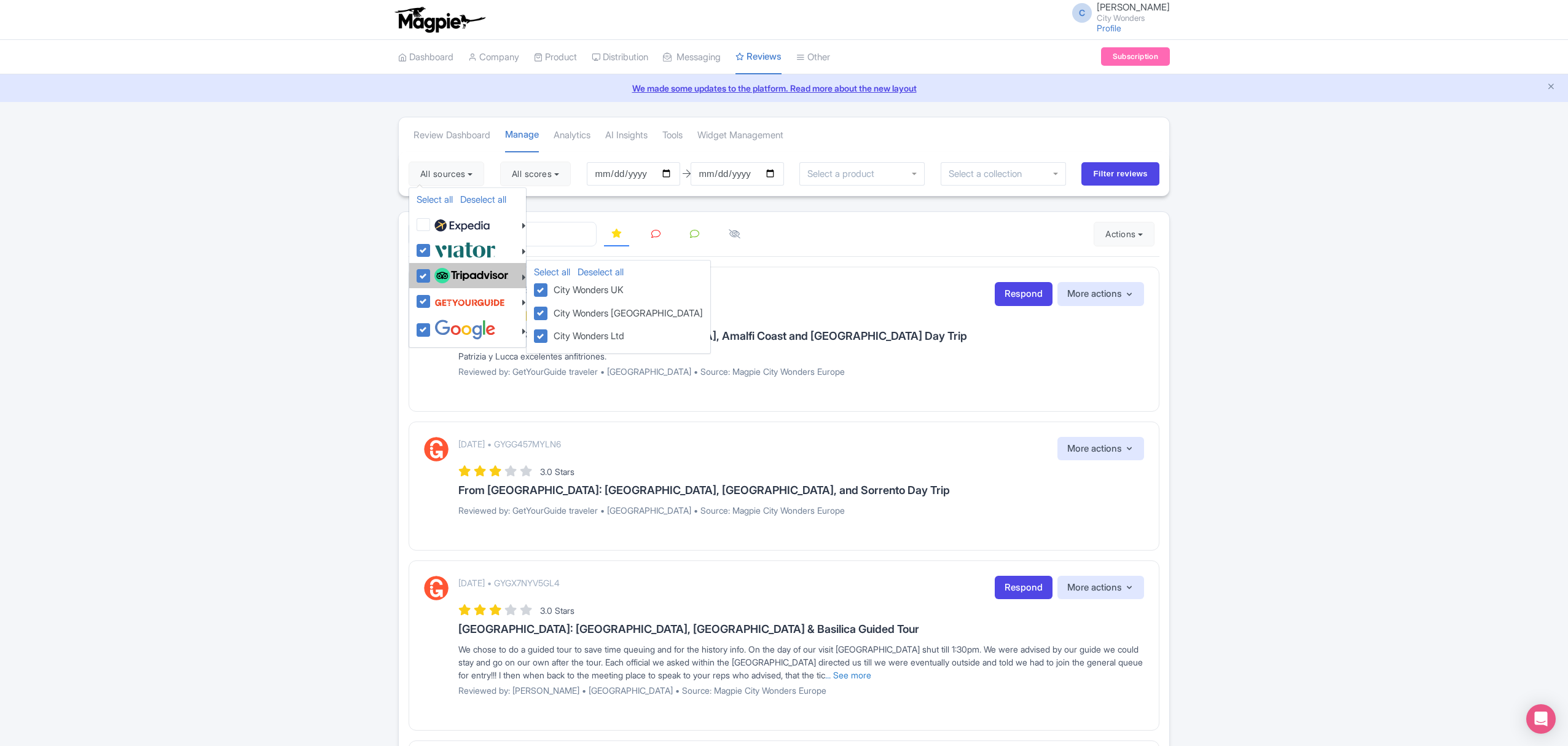
click at [456, 276] on img at bounding box center [471, 276] width 74 height 16
click at [439, 273] on input "checkbox" at bounding box center [435, 270] width 8 height 8
checkbox input "false"
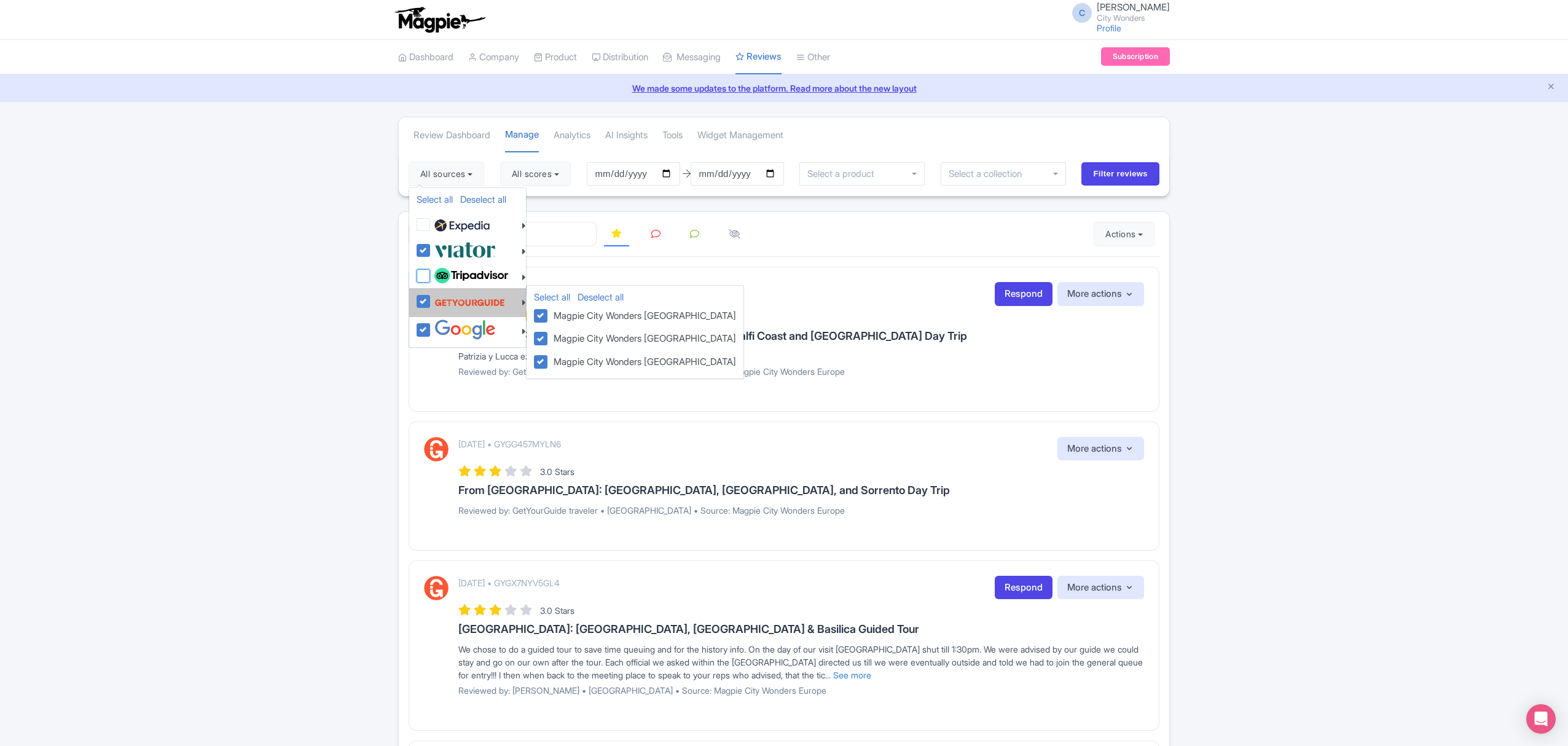
checkbox input "false"
click at [451, 300] on img at bounding box center [469, 302] width 71 height 23
click at [439, 299] on input "checkbox" at bounding box center [435, 295] width 8 height 8
checkbox input "false"
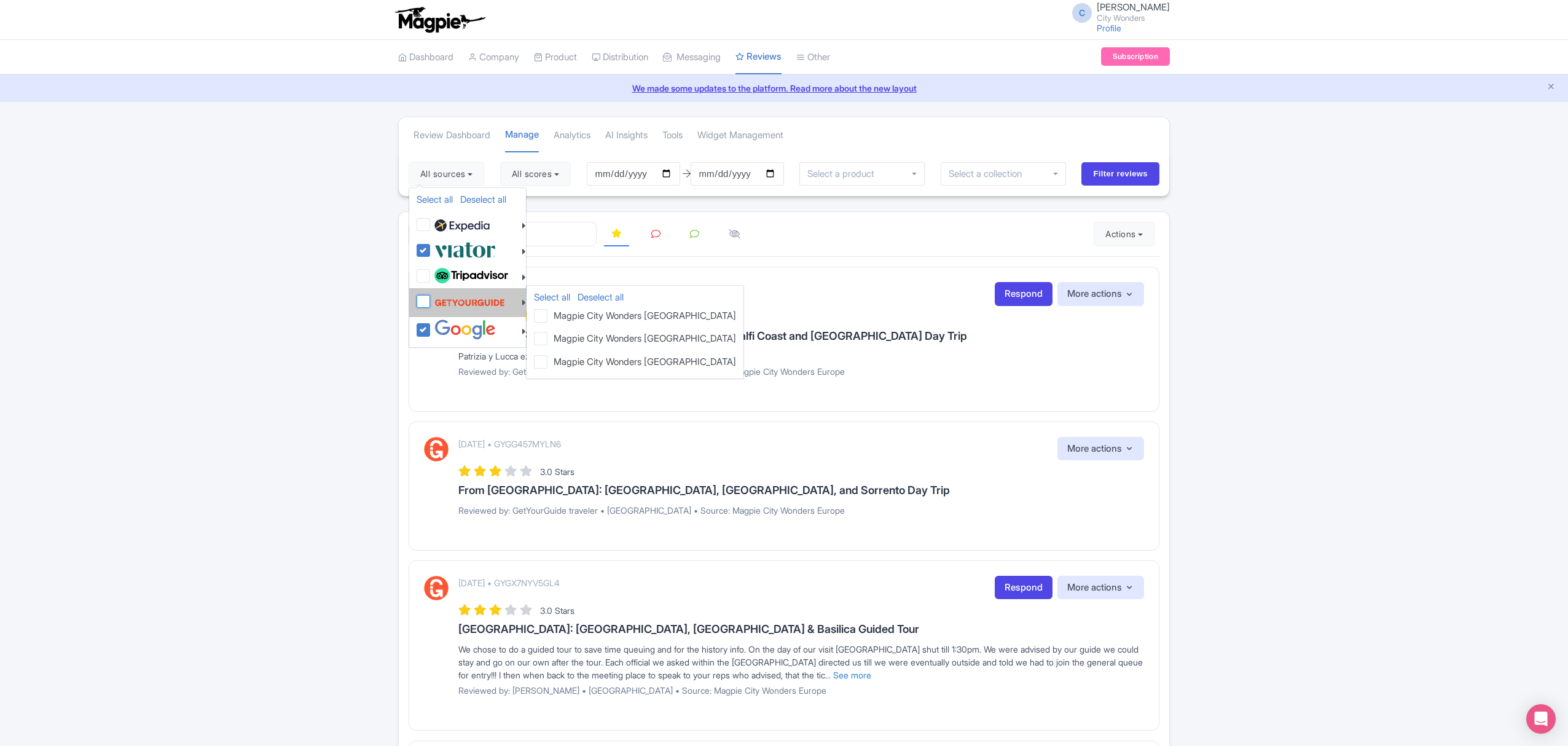
checkbox input "false"
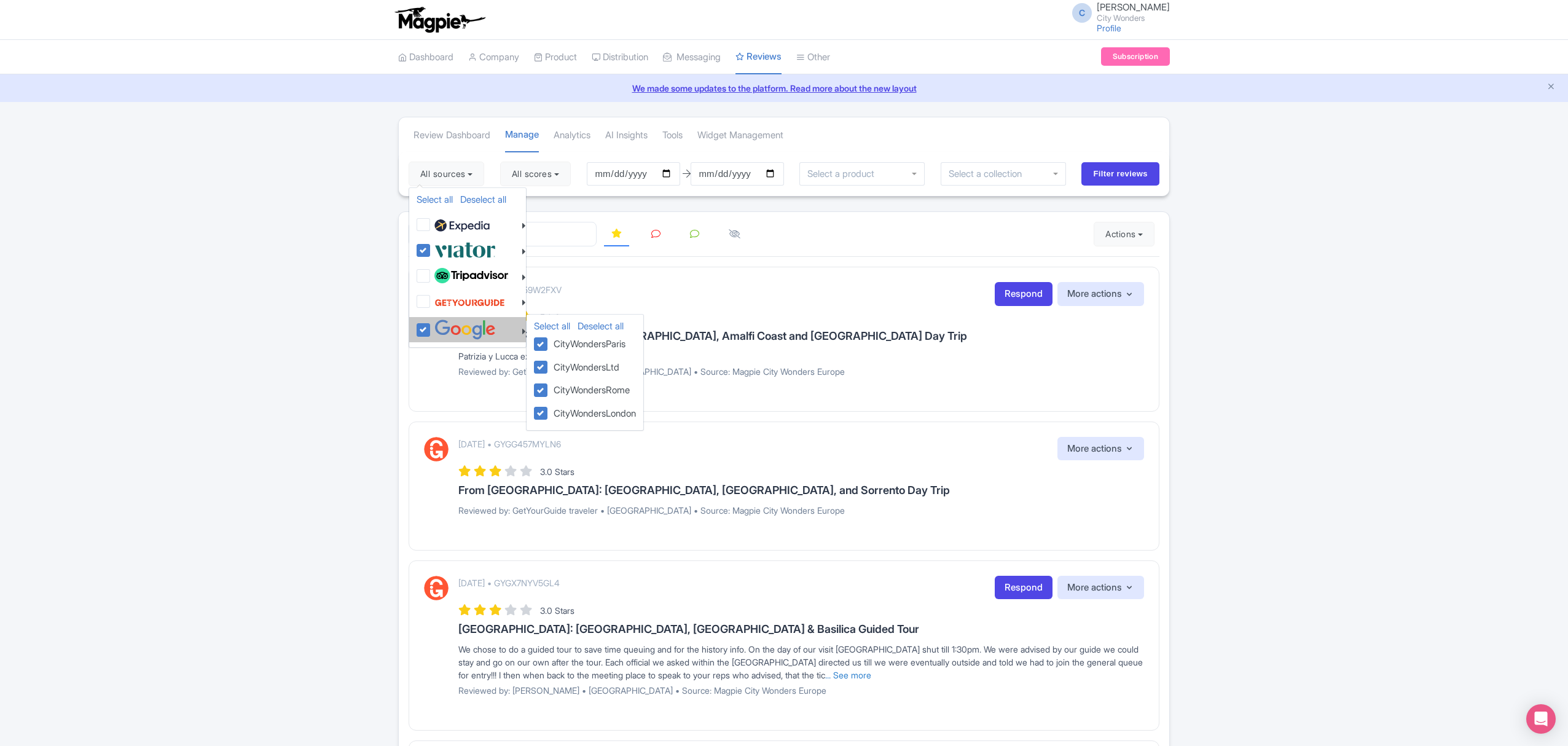
click at [441, 332] on img at bounding box center [465, 330] width 62 height 20
click at [439, 327] on input "checkbox" at bounding box center [435, 324] width 8 height 8
checkbox input "false"
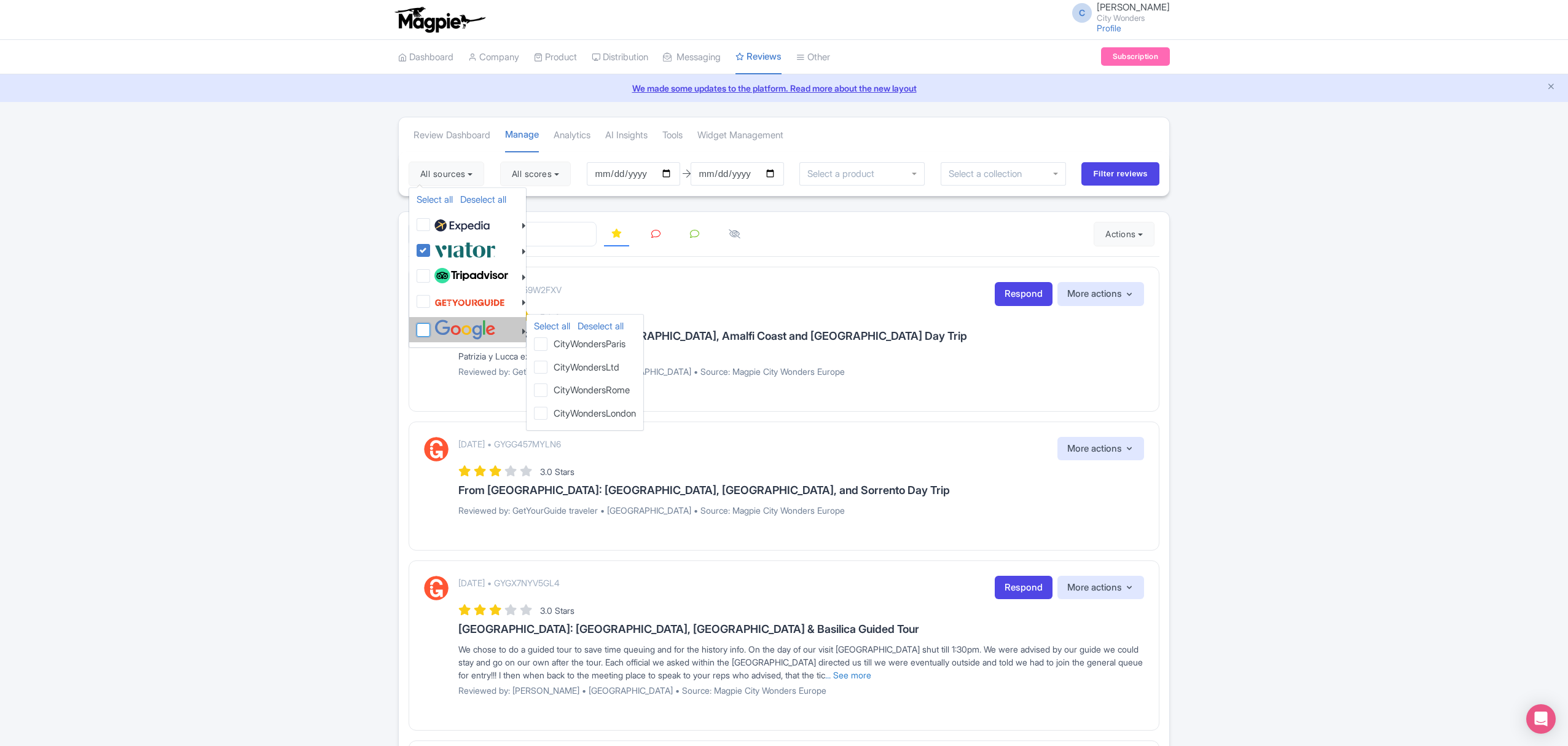
checkbox input "false"
click at [1119, 163] on input "Filter reviews" at bounding box center [1120, 174] width 78 height 23
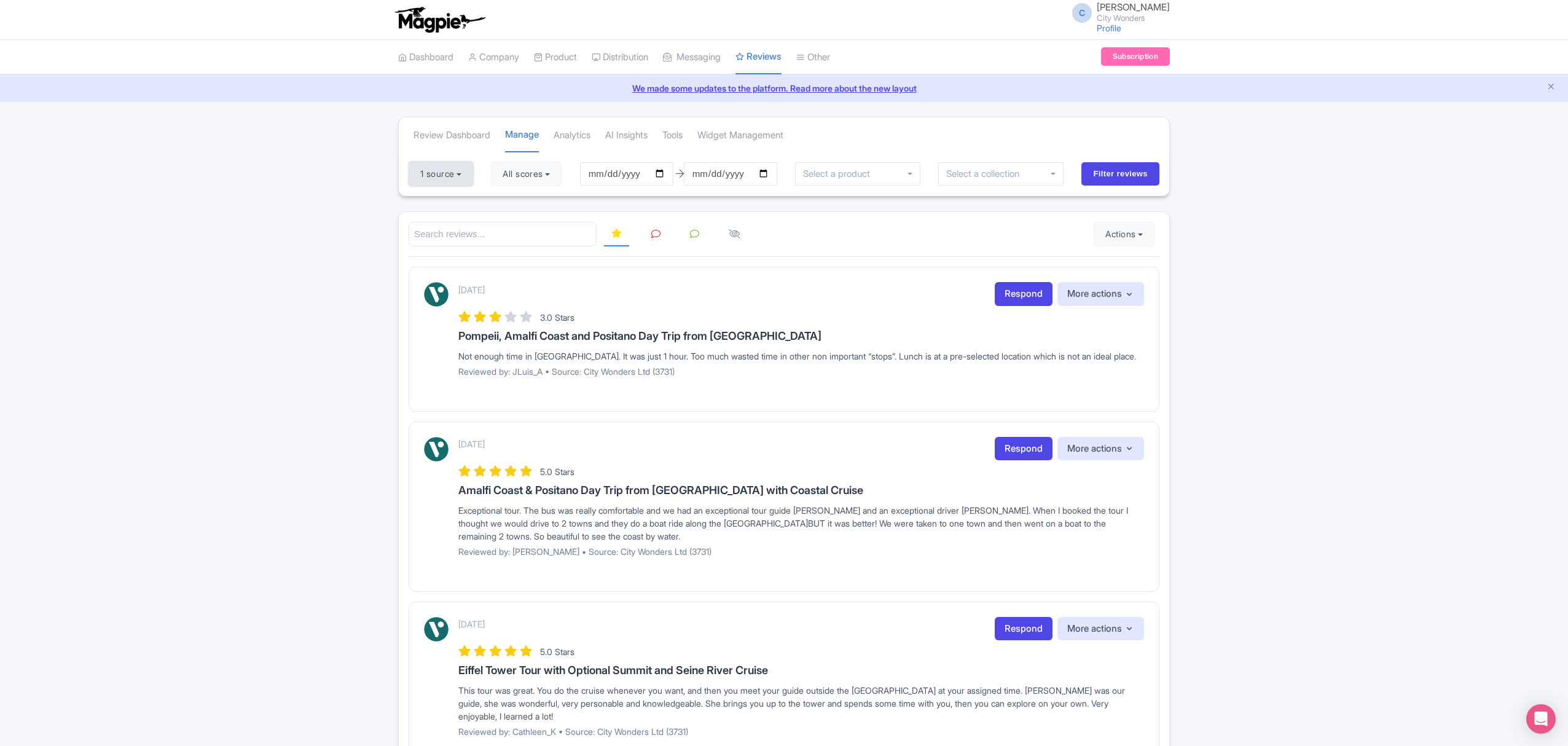
click at [472, 177] on button "1 source" at bounding box center [440, 174] width 64 height 25
click at [430, 203] on link "Select all" at bounding box center [434, 199] width 37 height 12
checkbox input "true"
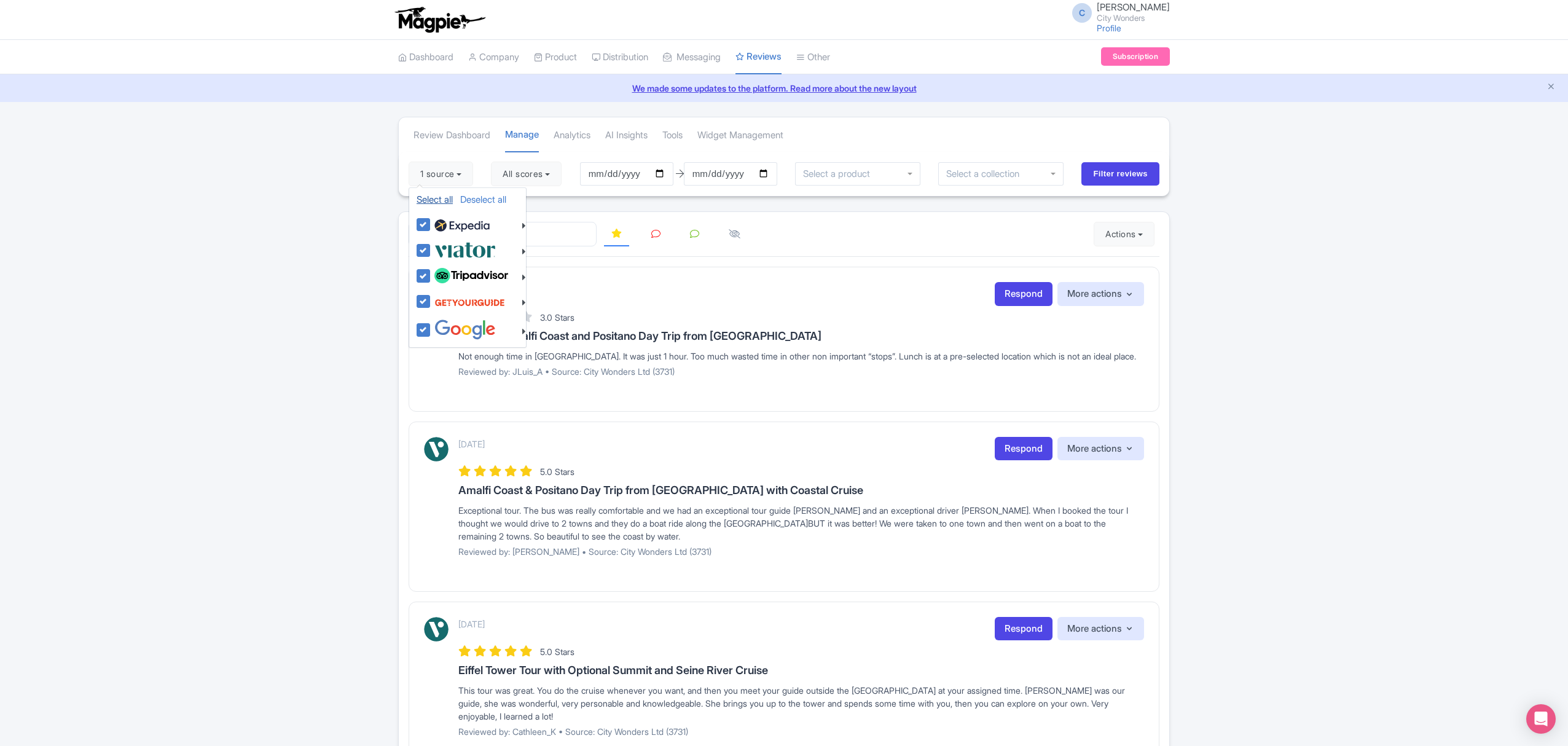
checkbox input "true"
click at [430, 203] on link "Select all" at bounding box center [434, 199] width 37 height 12
click at [484, 206] on div "Select all Deselect all" at bounding box center [468, 202] width 117 height 19
click at [483, 198] on link "Deselect all" at bounding box center [483, 199] width 46 height 12
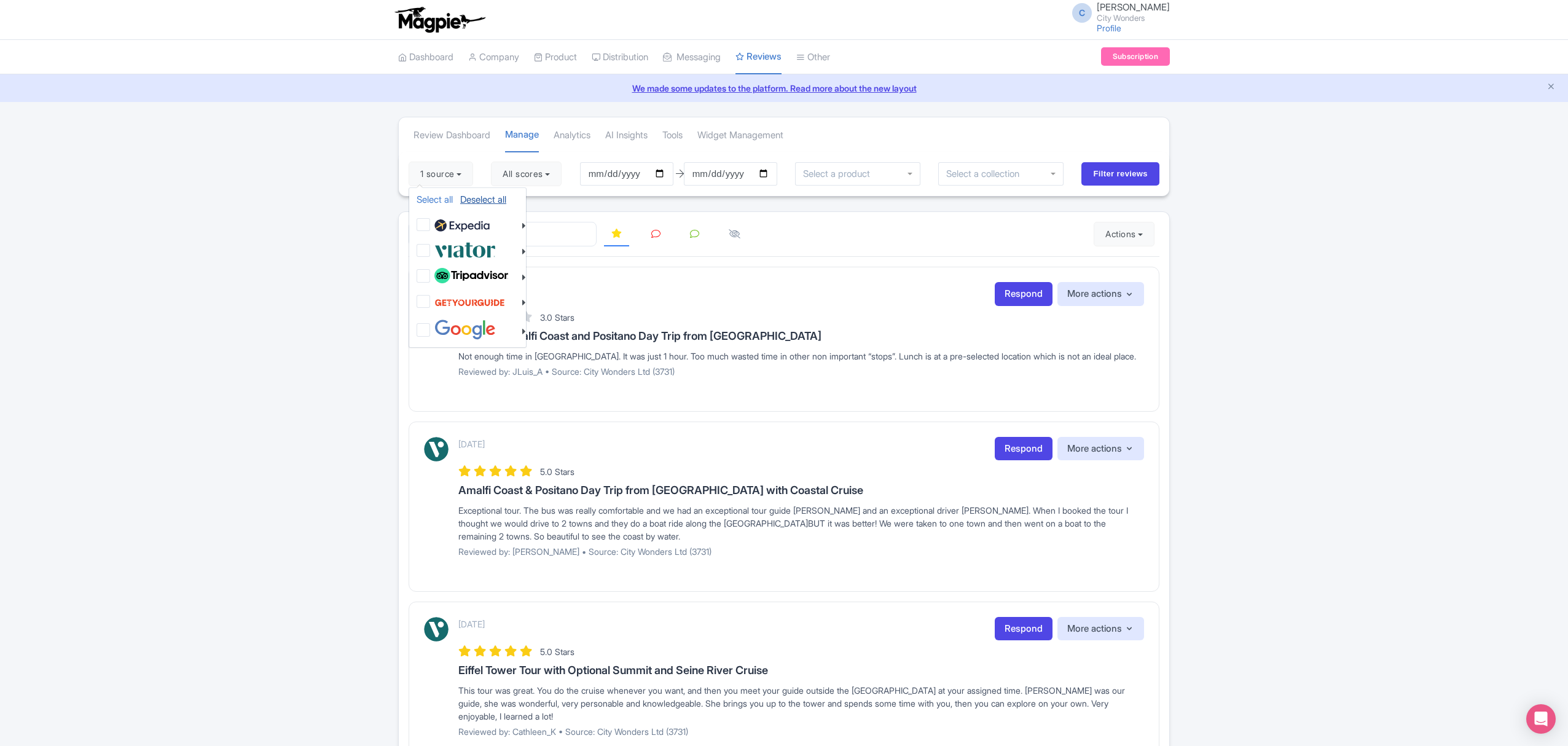
checkbox input "false"
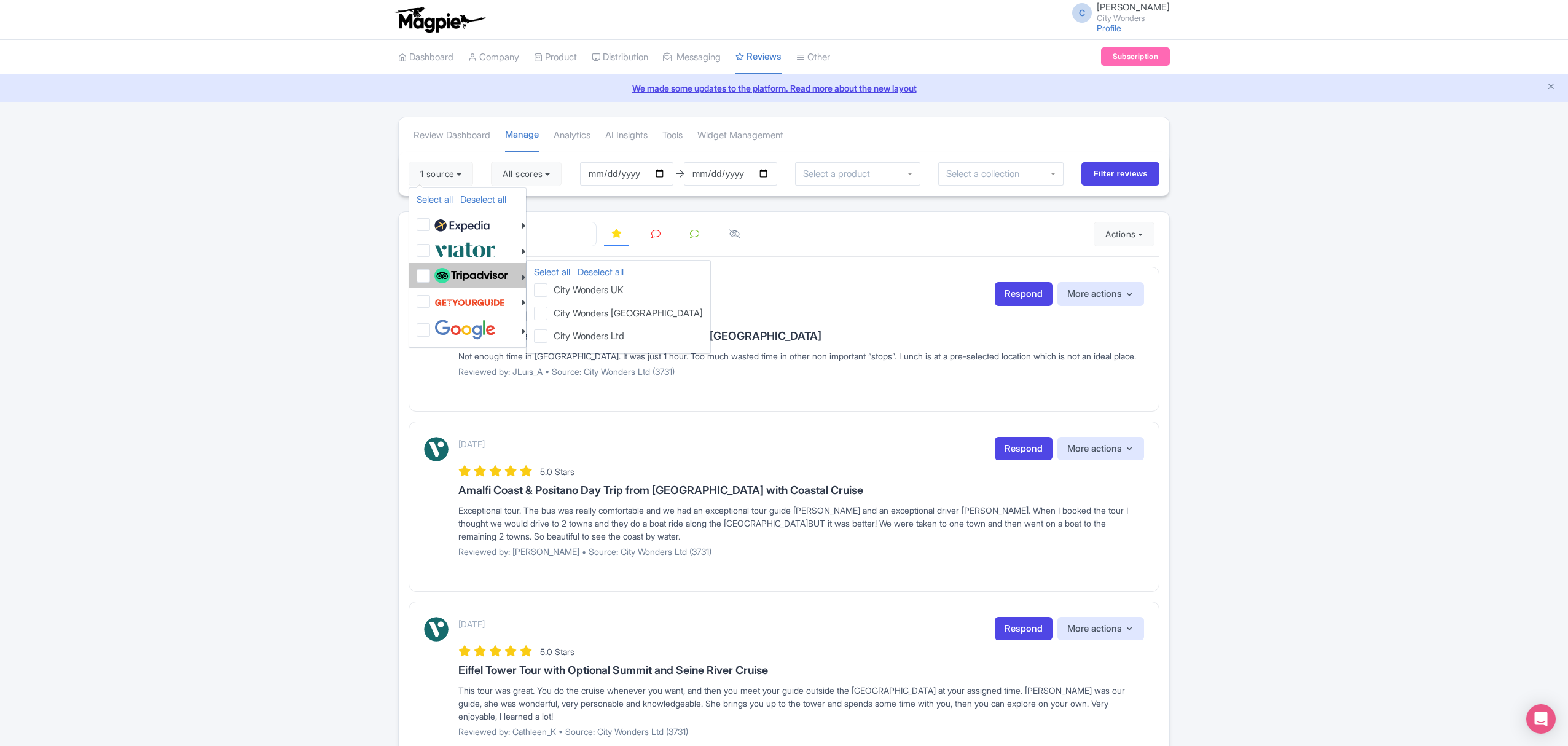
click at [461, 269] on img at bounding box center [471, 276] width 74 height 16
click at [439, 269] on input "checkbox" at bounding box center [435, 270] width 8 height 8
checkbox input "true"
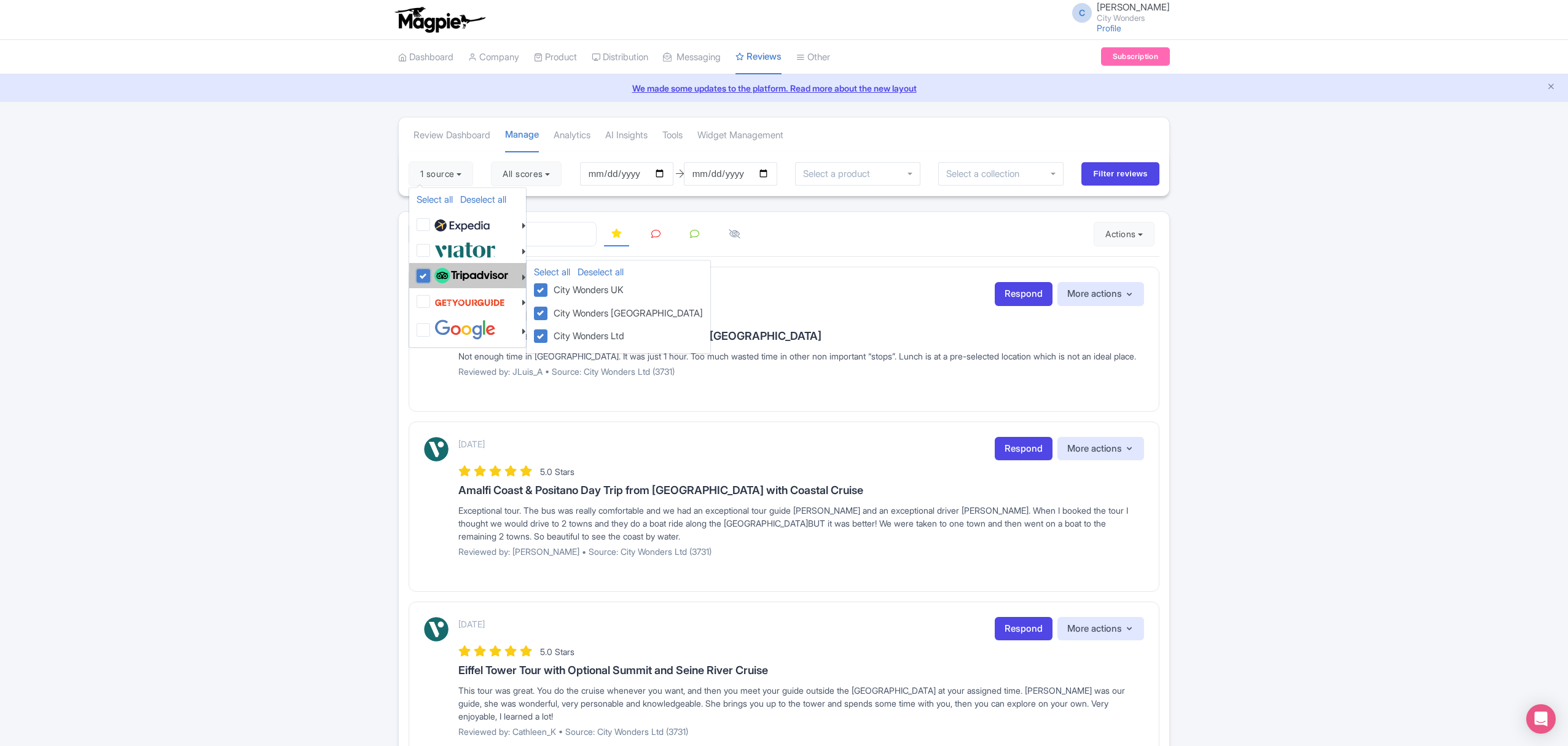
checkbox input "true"
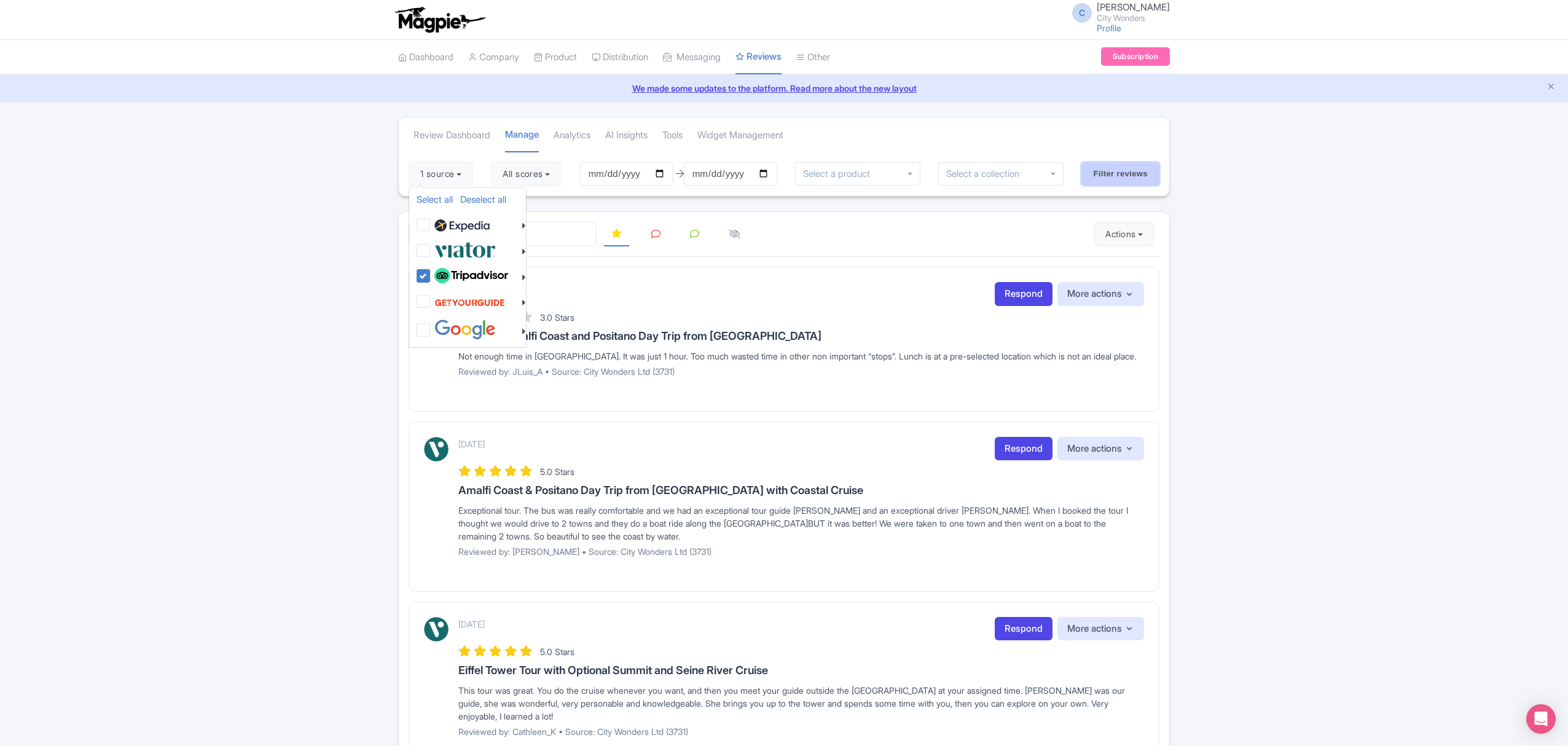
click at [1099, 168] on input "Filter reviews" at bounding box center [1120, 174] width 78 height 23
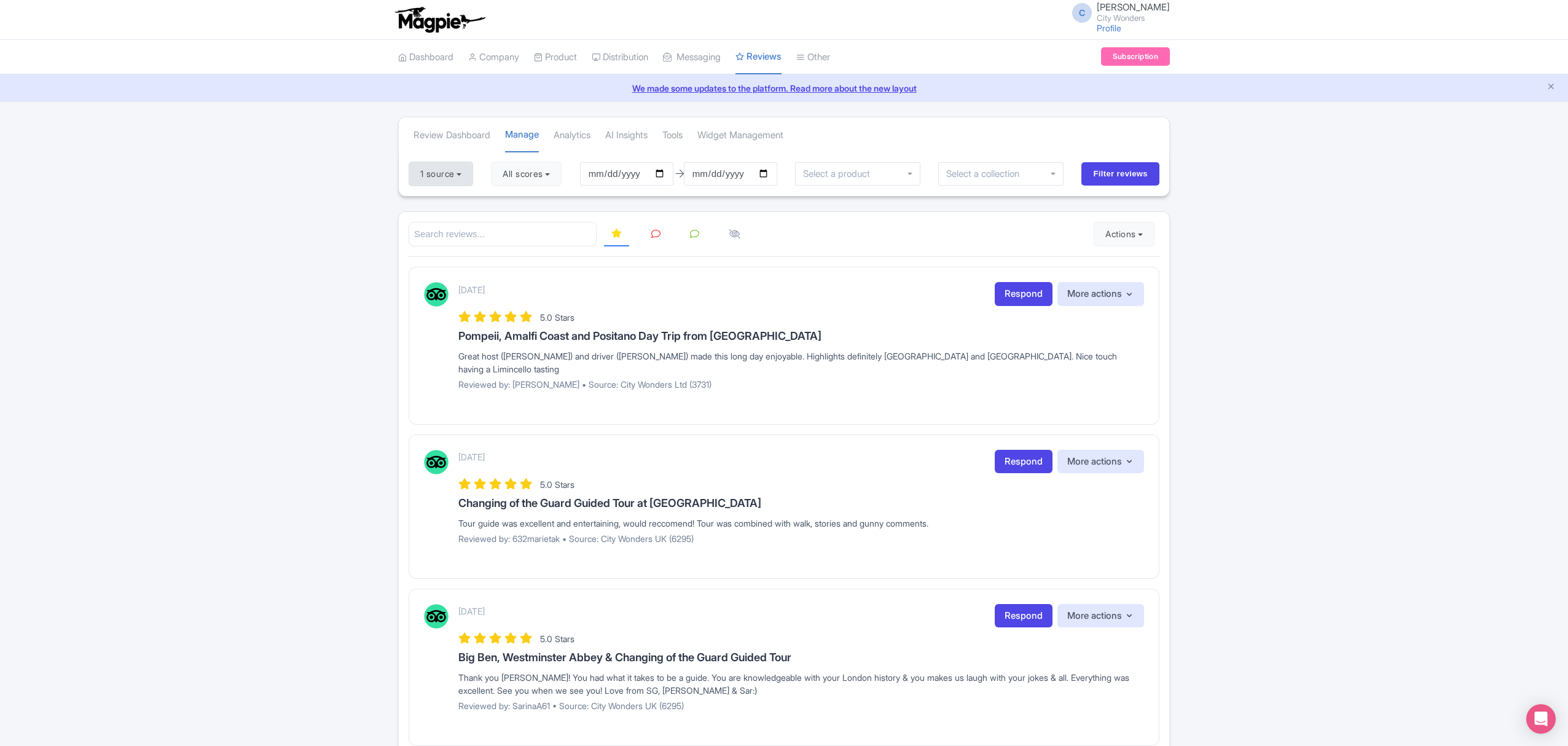
click at [451, 186] on div "1 source Select all Deselect all Select all Deselect all [GEOGRAPHIC_DATA] - [G…" at bounding box center [784, 173] width 771 height 44
click at [455, 167] on button "1 source" at bounding box center [440, 174] width 64 height 25
click at [443, 201] on link "Select all" at bounding box center [434, 199] width 37 height 12
checkbox input "true"
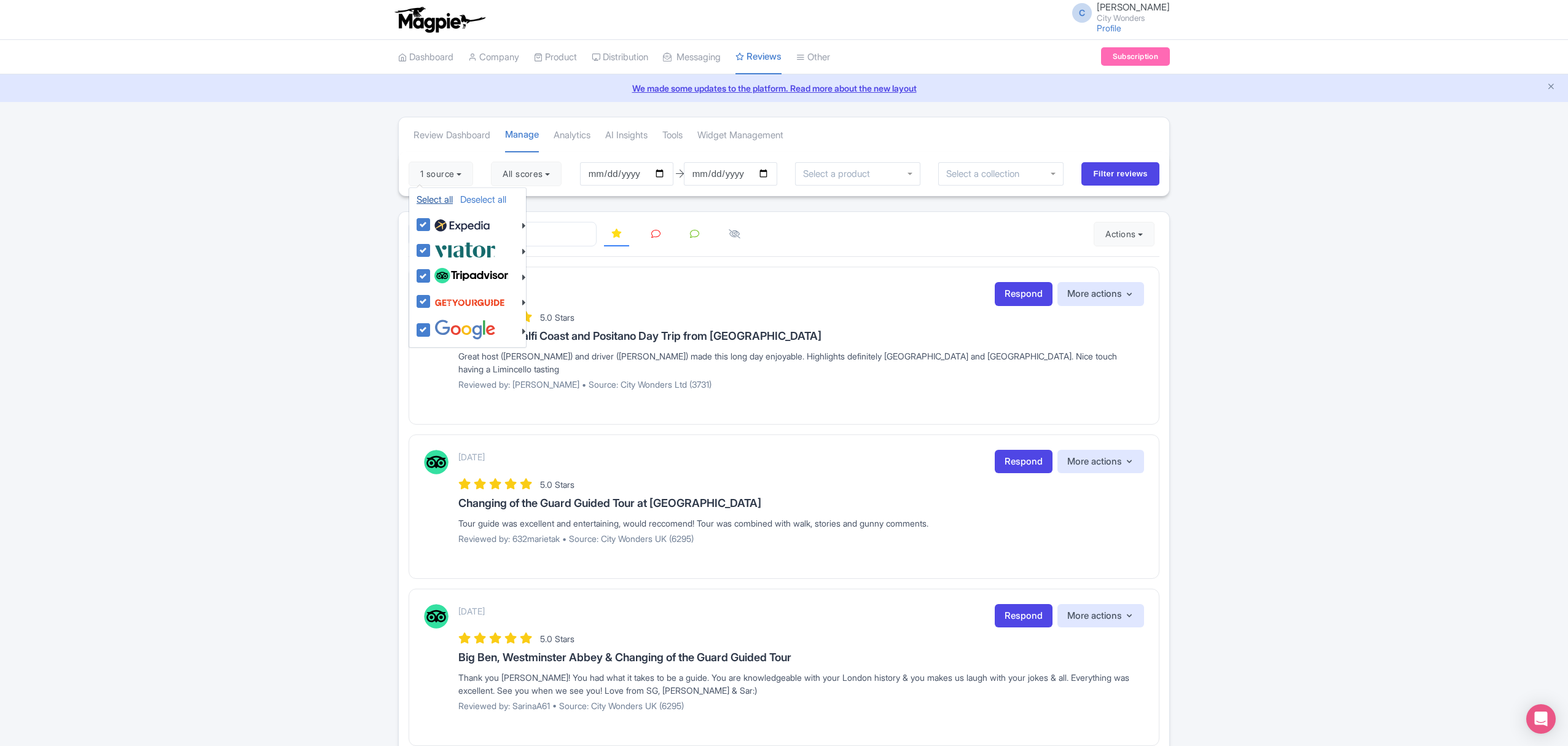
checkbox input "true"
click at [662, 173] on input "[DATE]" at bounding box center [627, 174] width 93 height 23
type input "[DATE]"
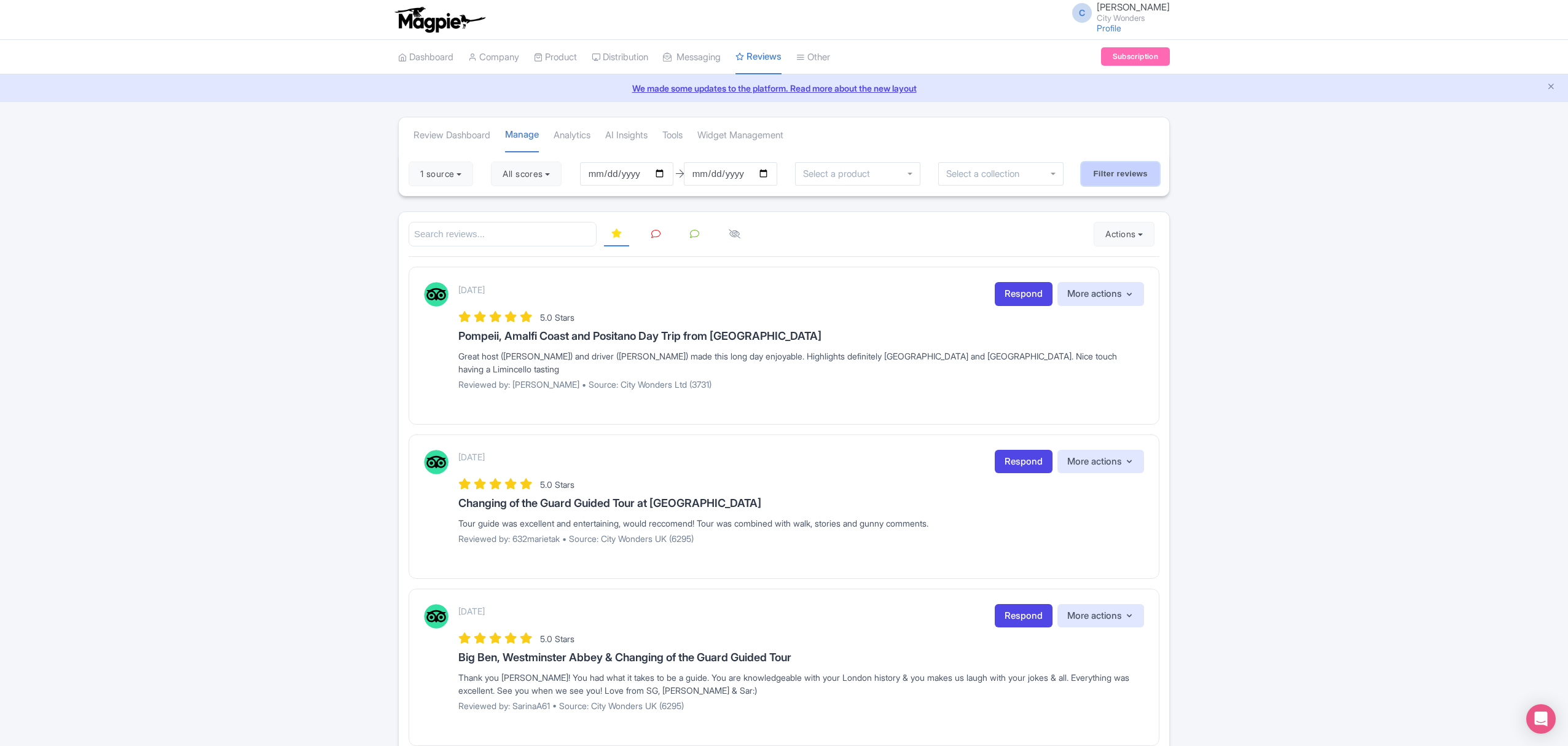
click at [1108, 172] on input "Filter reviews" at bounding box center [1120, 174] width 78 height 23
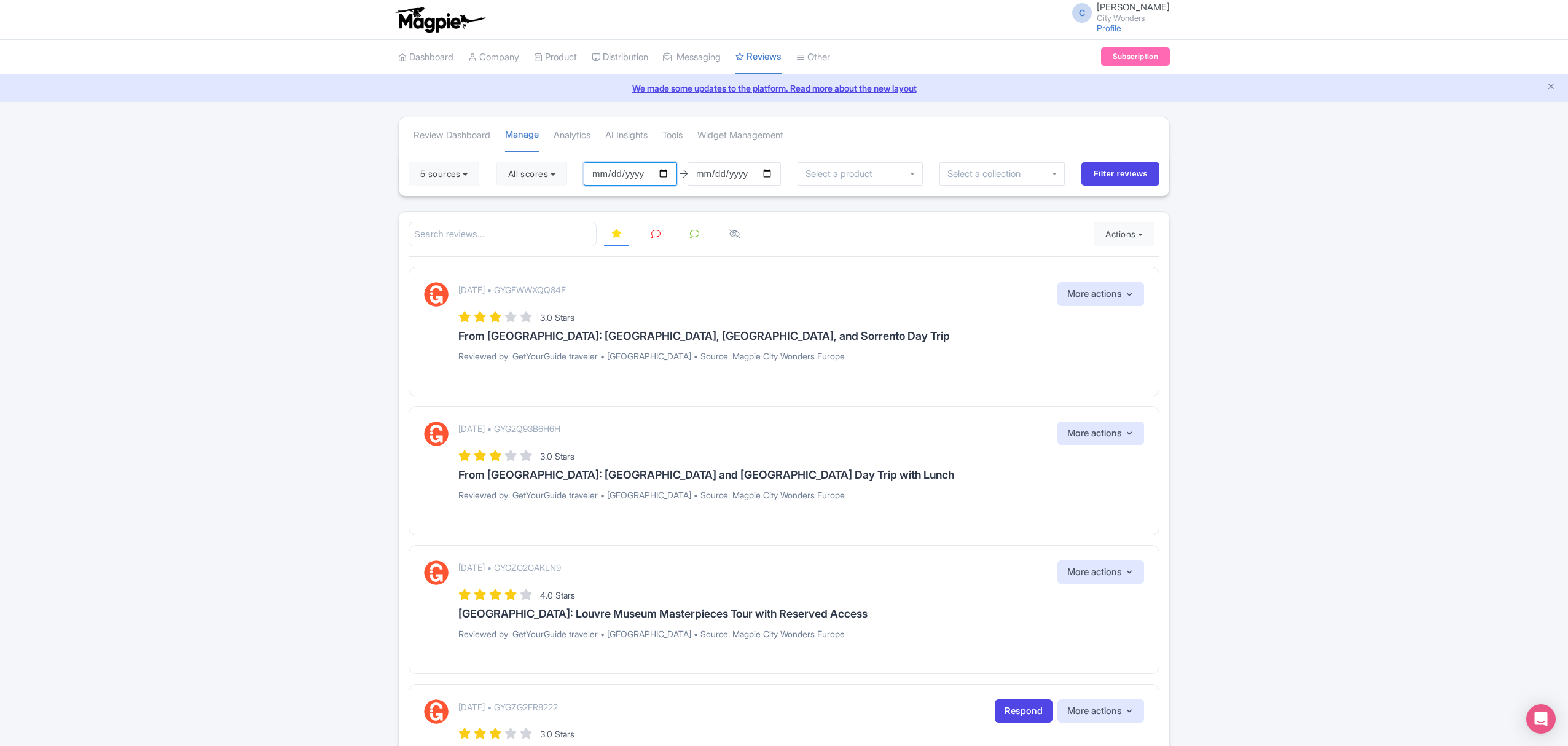
click at [668, 178] on input "[DATE]" at bounding box center [630, 174] width 93 height 23
type input "[DATE]"
click at [1124, 163] on input "Filter reviews" at bounding box center [1120, 174] width 78 height 23
click at [1127, 232] on button "Actions" at bounding box center [1124, 234] width 61 height 25
click at [1134, 291] on link "Download Reviews" at bounding box center [1165, 286] width 144 height 19
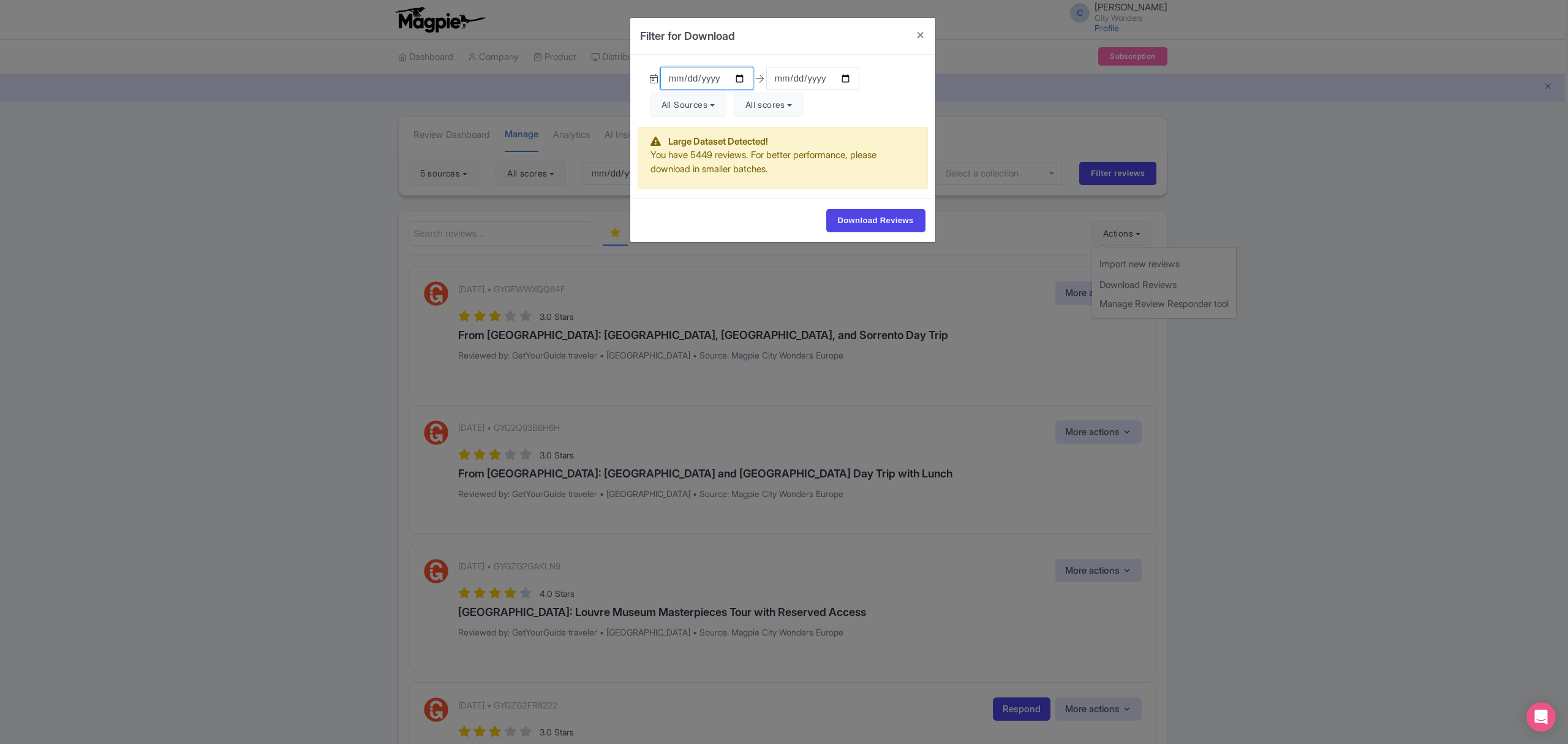
click at [738, 80] on input "[DATE]" at bounding box center [707, 78] width 93 height 23
type input "[DATE]"
click at [848, 72] on input "[DATE]" at bounding box center [813, 78] width 93 height 23
type input "[DATE]"
click at [711, 99] on button "All Sources" at bounding box center [688, 105] width 76 height 25
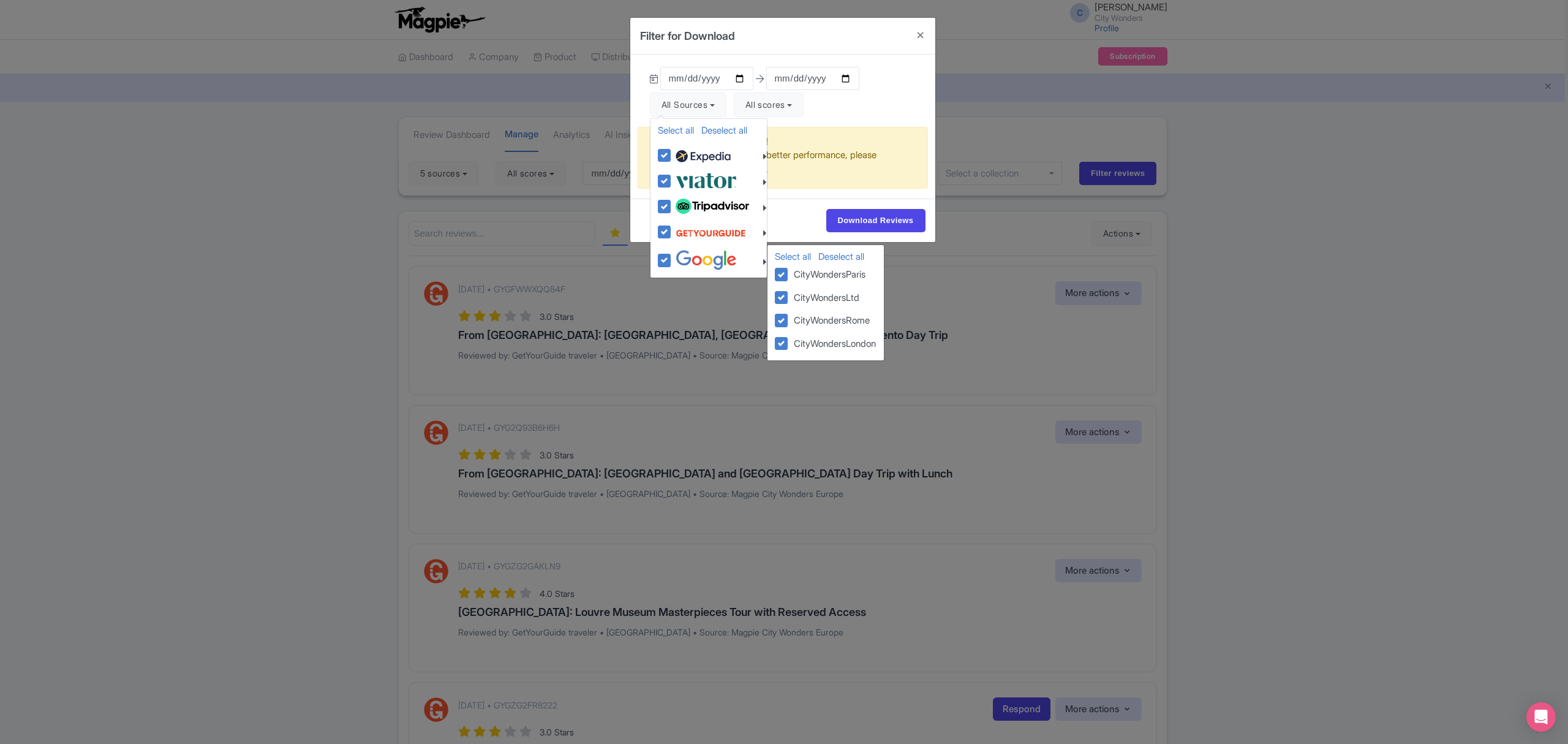
click at [681, 258] on img at bounding box center [706, 260] width 61 height 20
click at [681, 258] on input "checkbox" at bounding box center [677, 254] width 8 height 8
checkbox input "false"
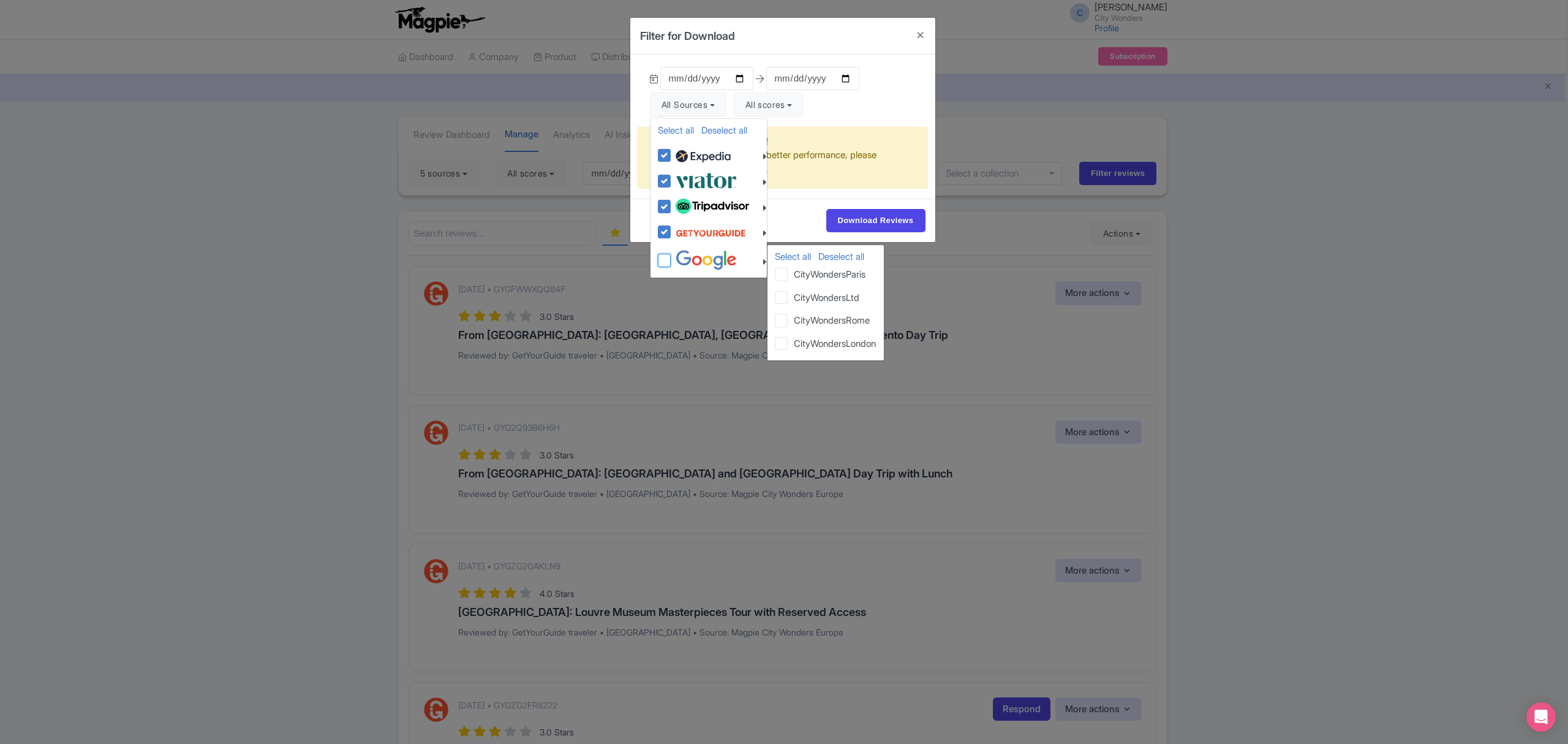
checkbox input "false"
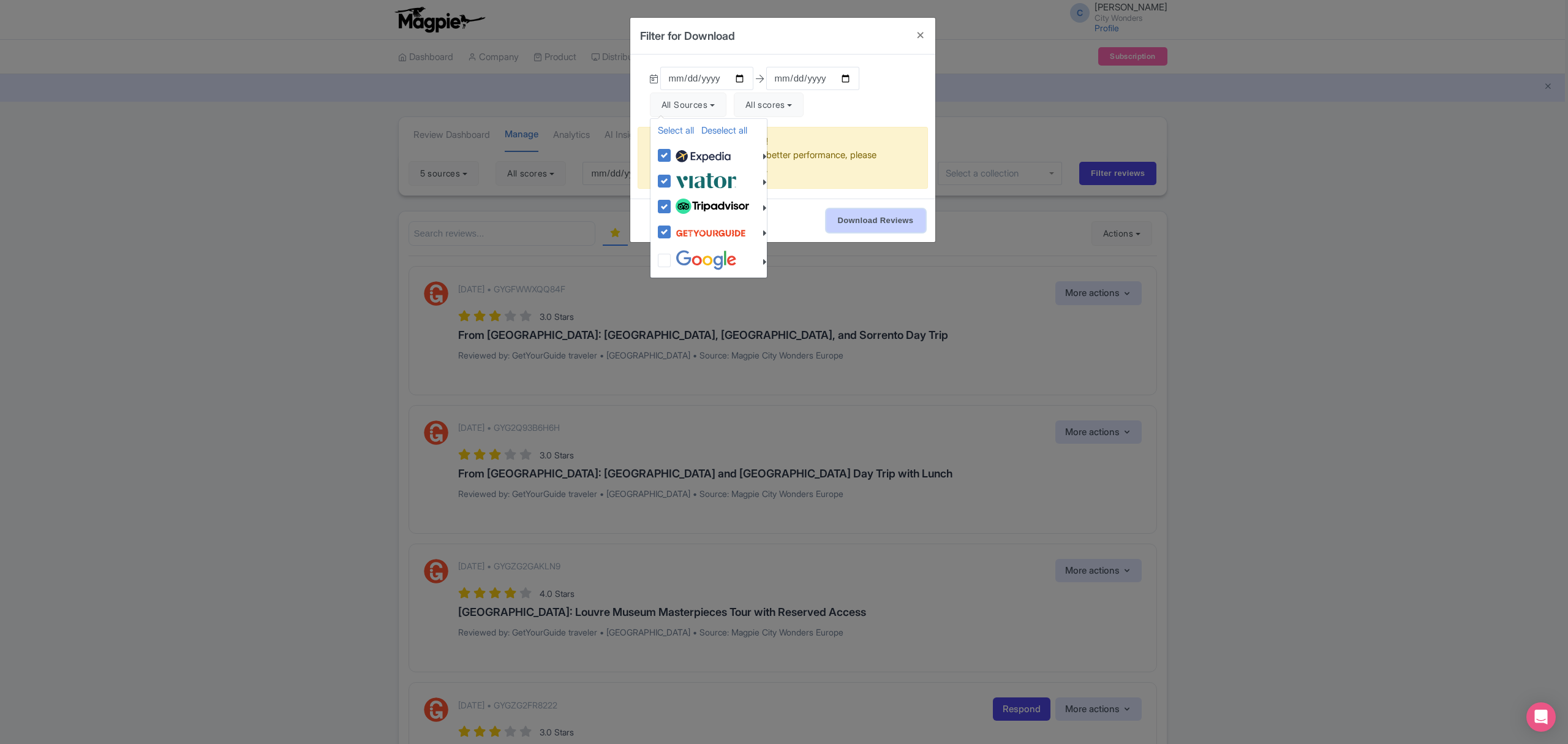
click at [886, 222] on input "Download Reviews" at bounding box center [877, 221] width 100 height 23
